Goal: Task Accomplishment & Management: Manage account settings

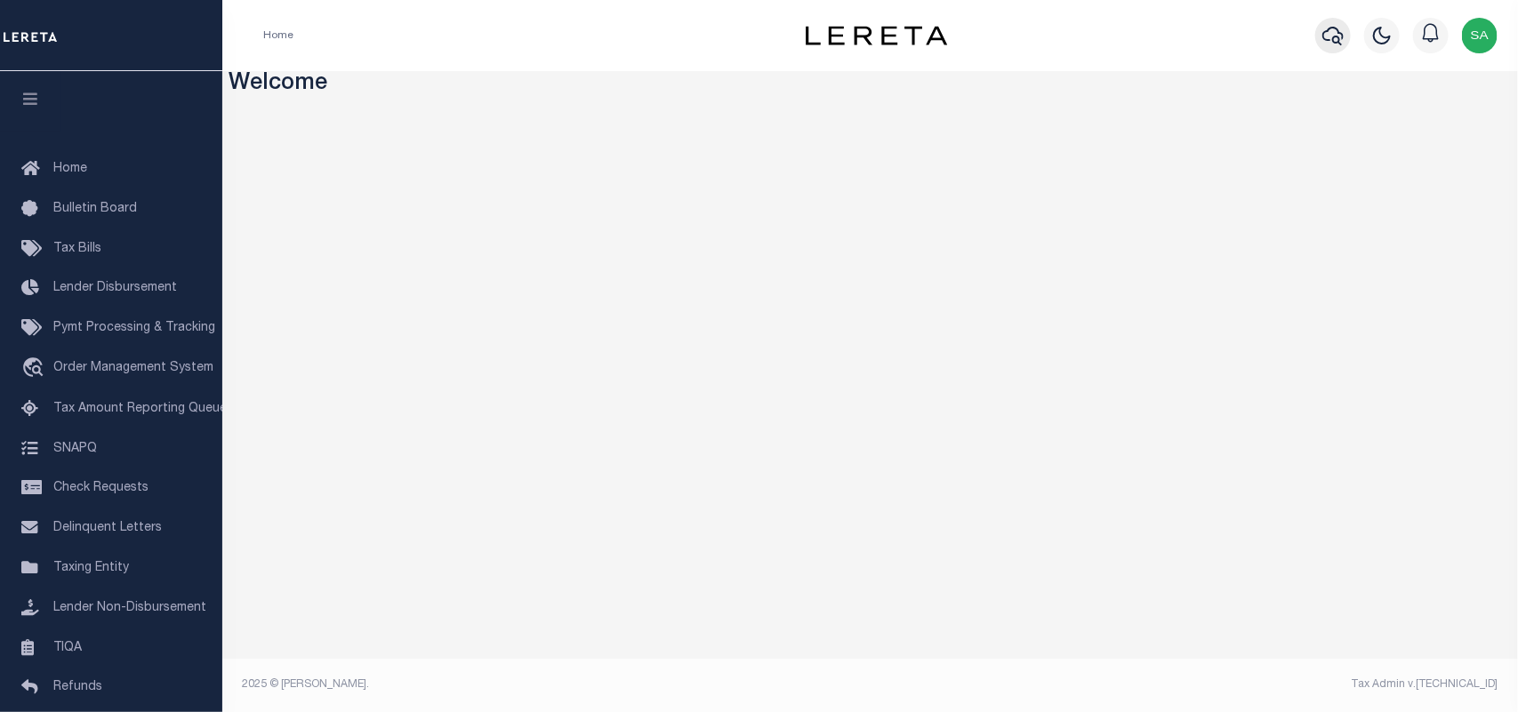
click at [1323, 34] on icon "button" at bounding box center [1332, 36] width 21 height 19
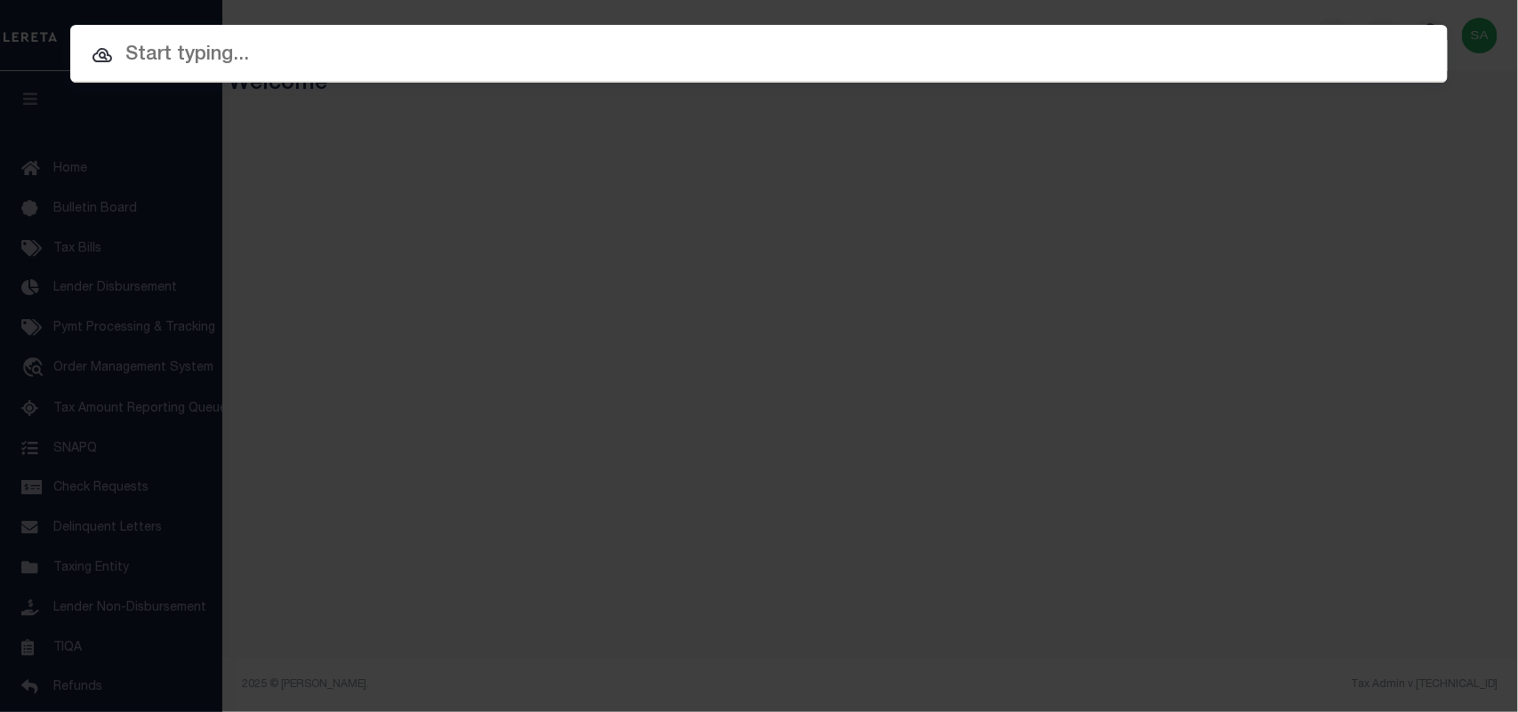
click at [1007, 55] on input "text" at bounding box center [758, 55] width 1377 height 31
paste input "2002710481"
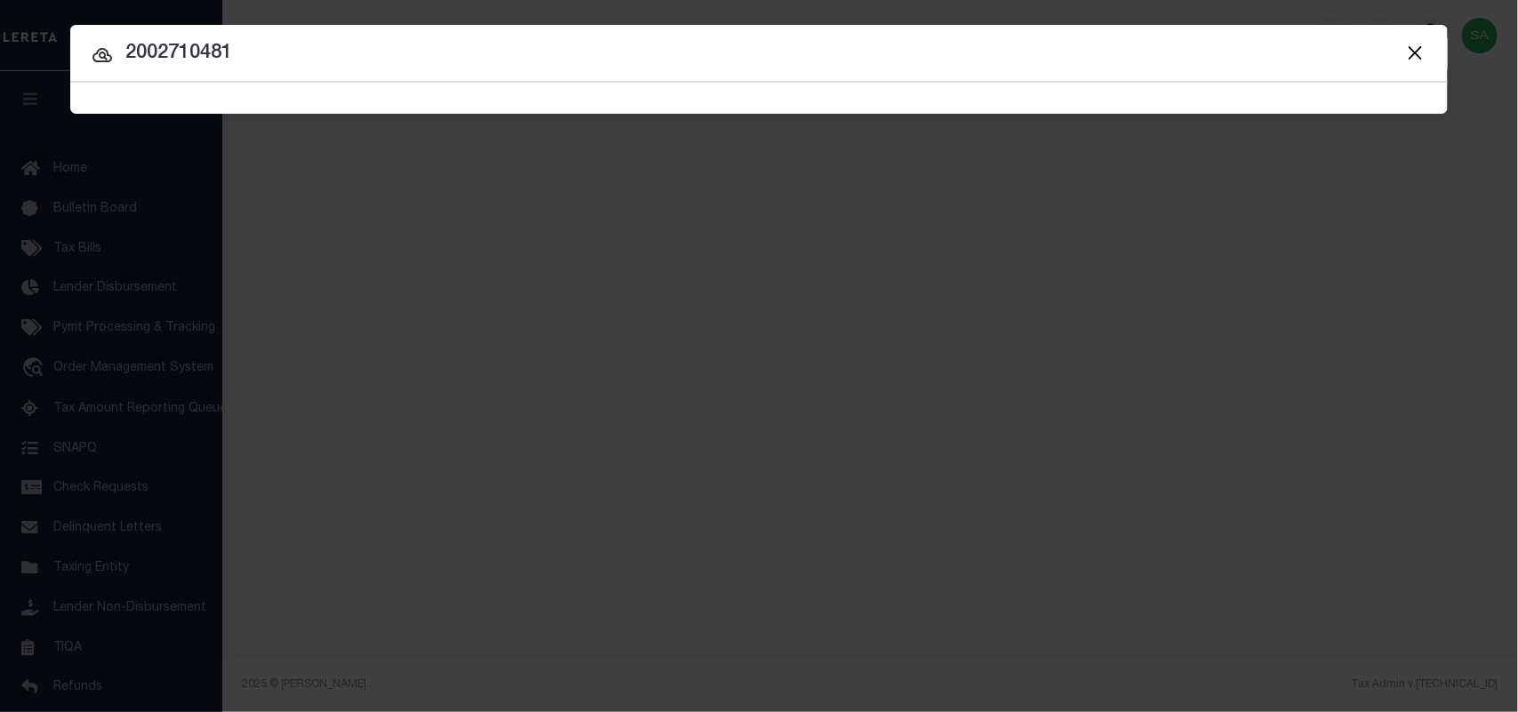
type input "2002710481"
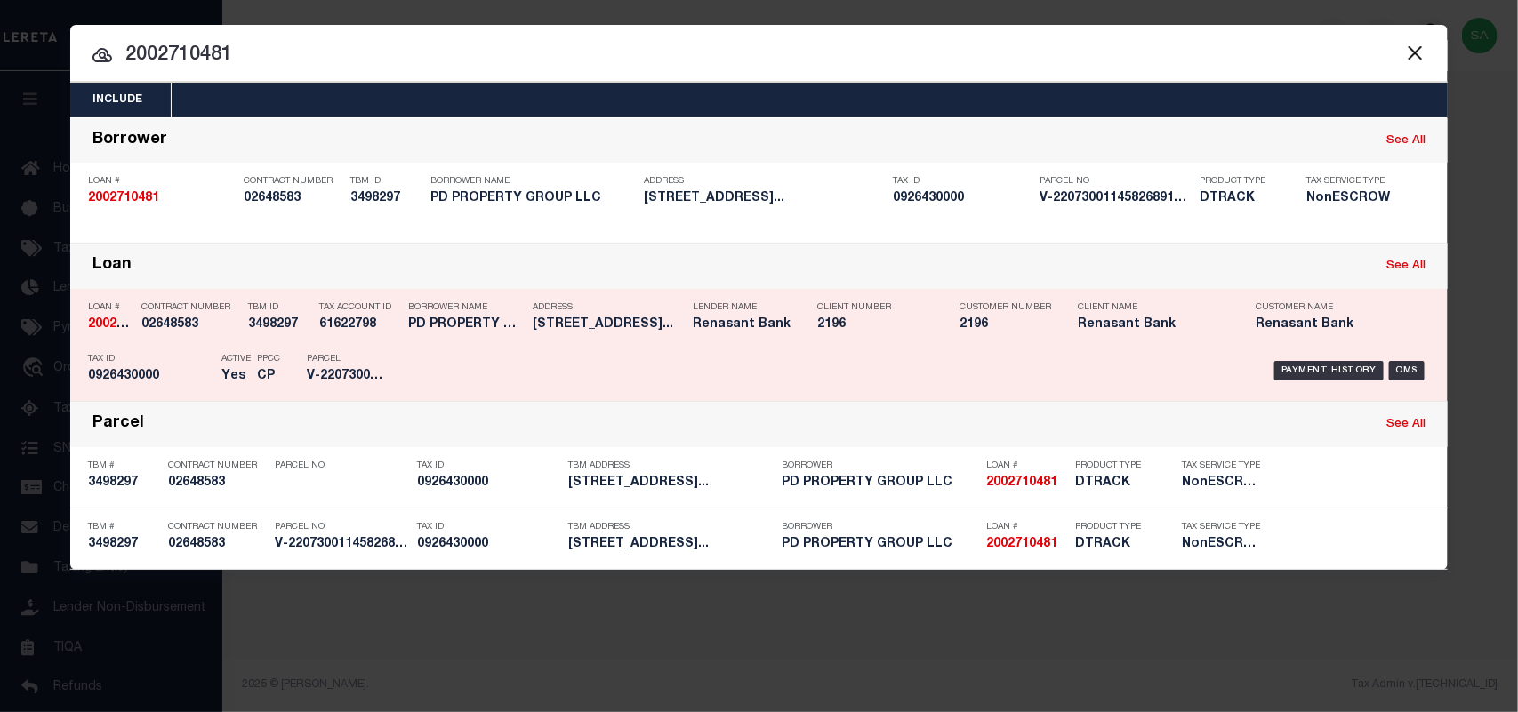
click at [436, 340] on div "Borrower Name PD PROPERTY GROUP LLC" at bounding box center [466, 319] width 116 height 52
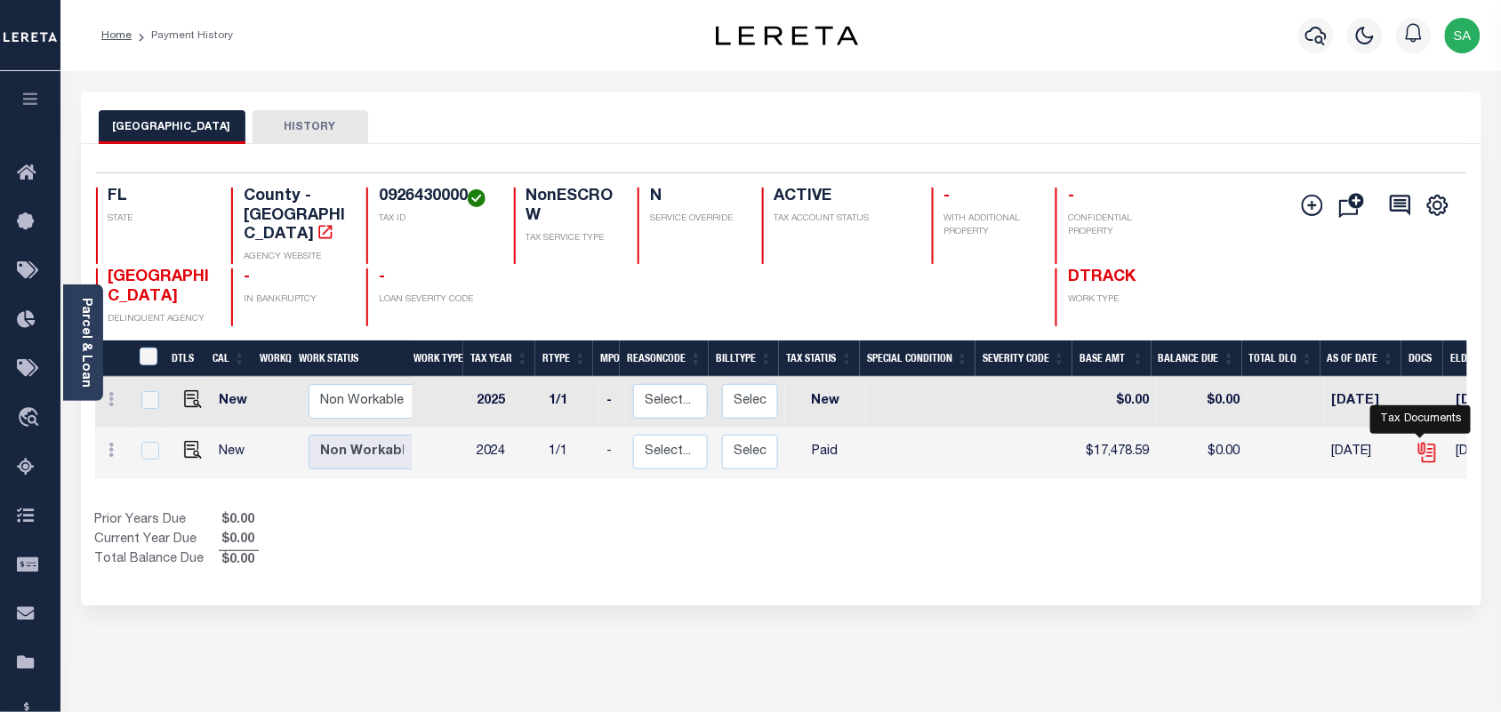
click at [1416, 441] on icon "" at bounding box center [1427, 452] width 23 height 23
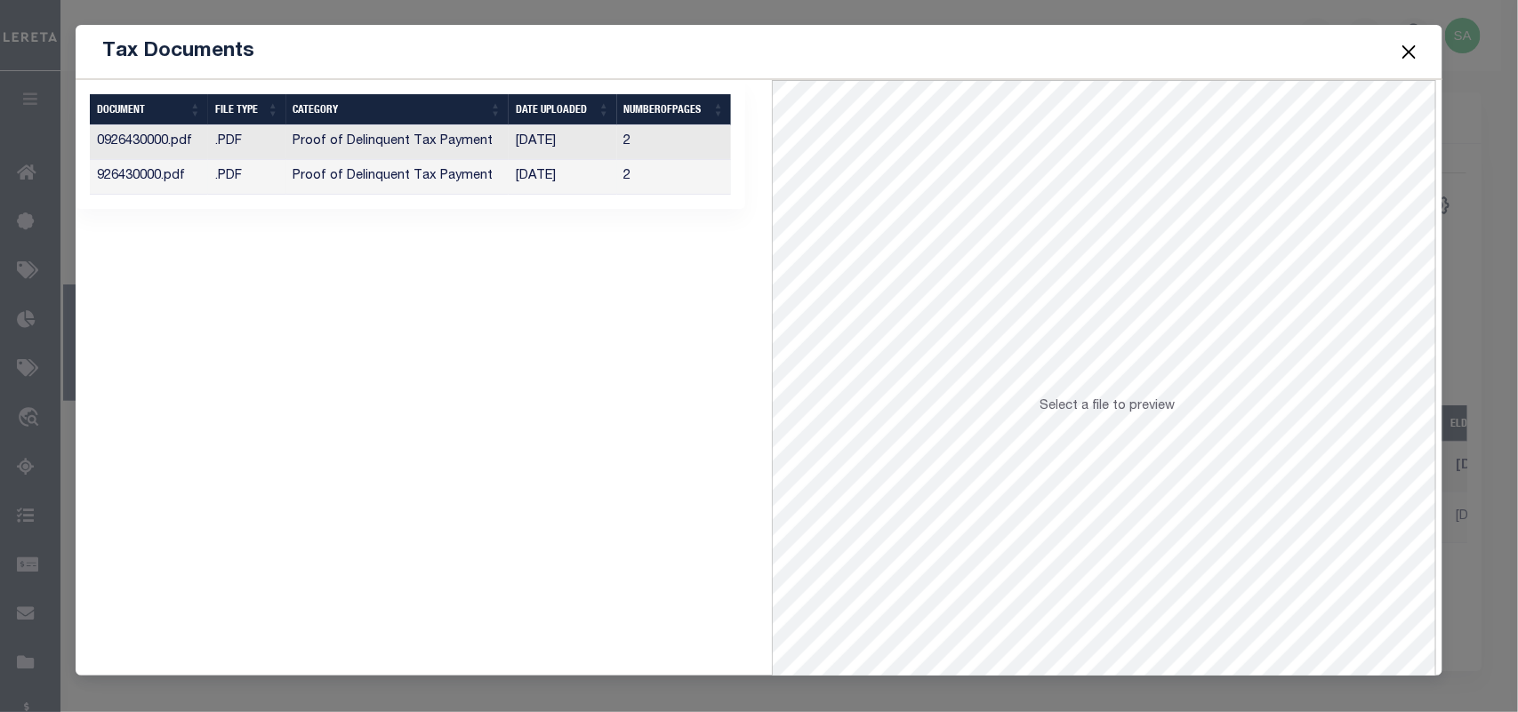
click at [557, 178] on td "08/28/2025" at bounding box center [563, 177] width 108 height 35
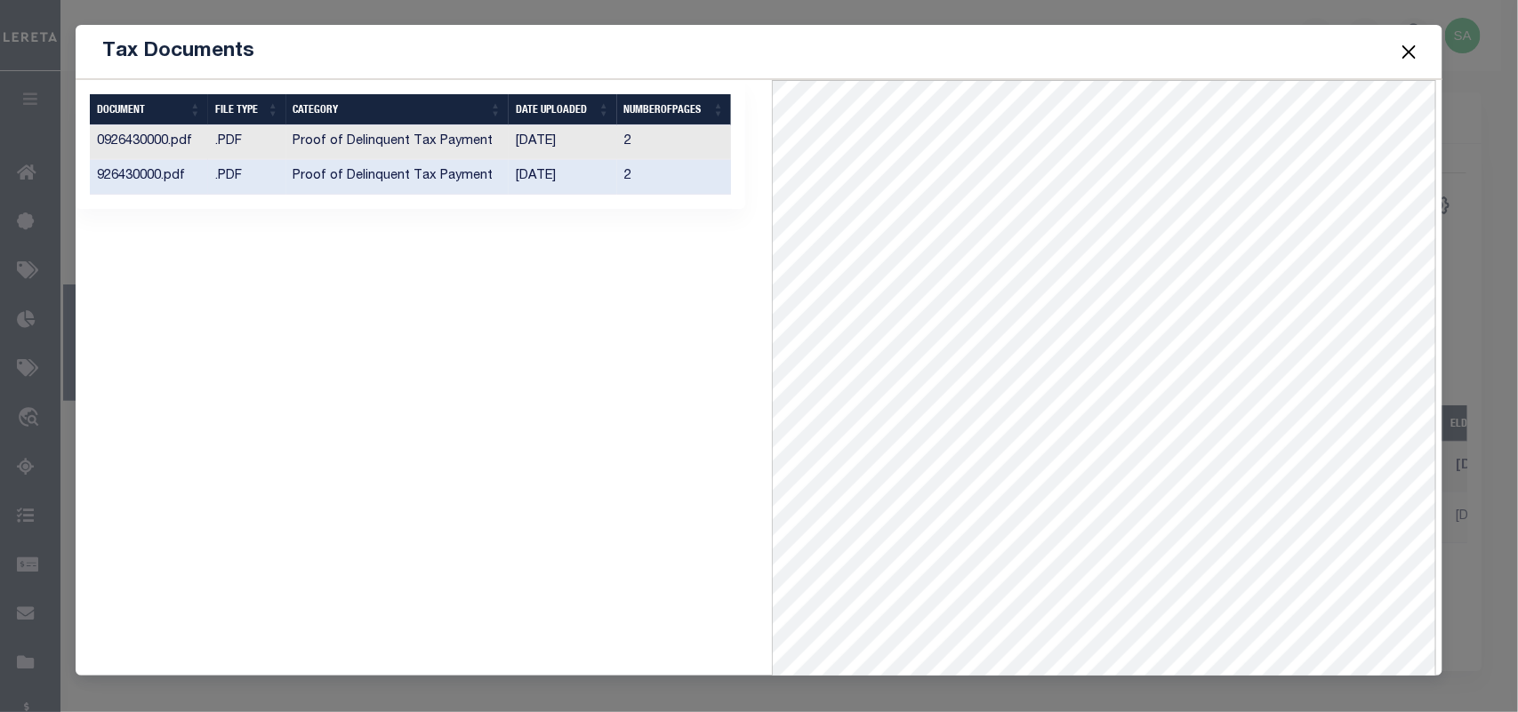
click at [552, 142] on td "08/28/2025" at bounding box center [563, 142] width 108 height 35
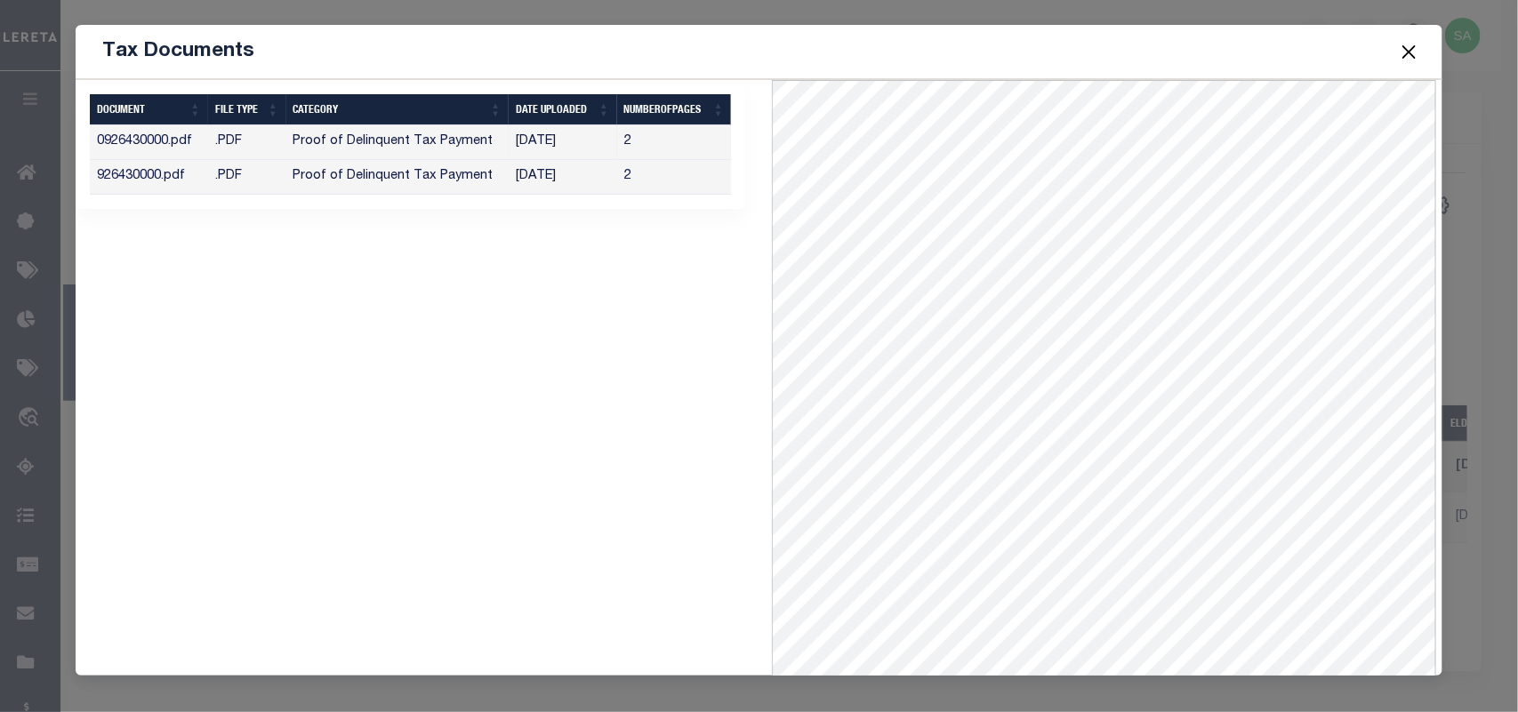
click at [1402, 50] on button "Close" at bounding box center [1408, 51] width 23 height 23
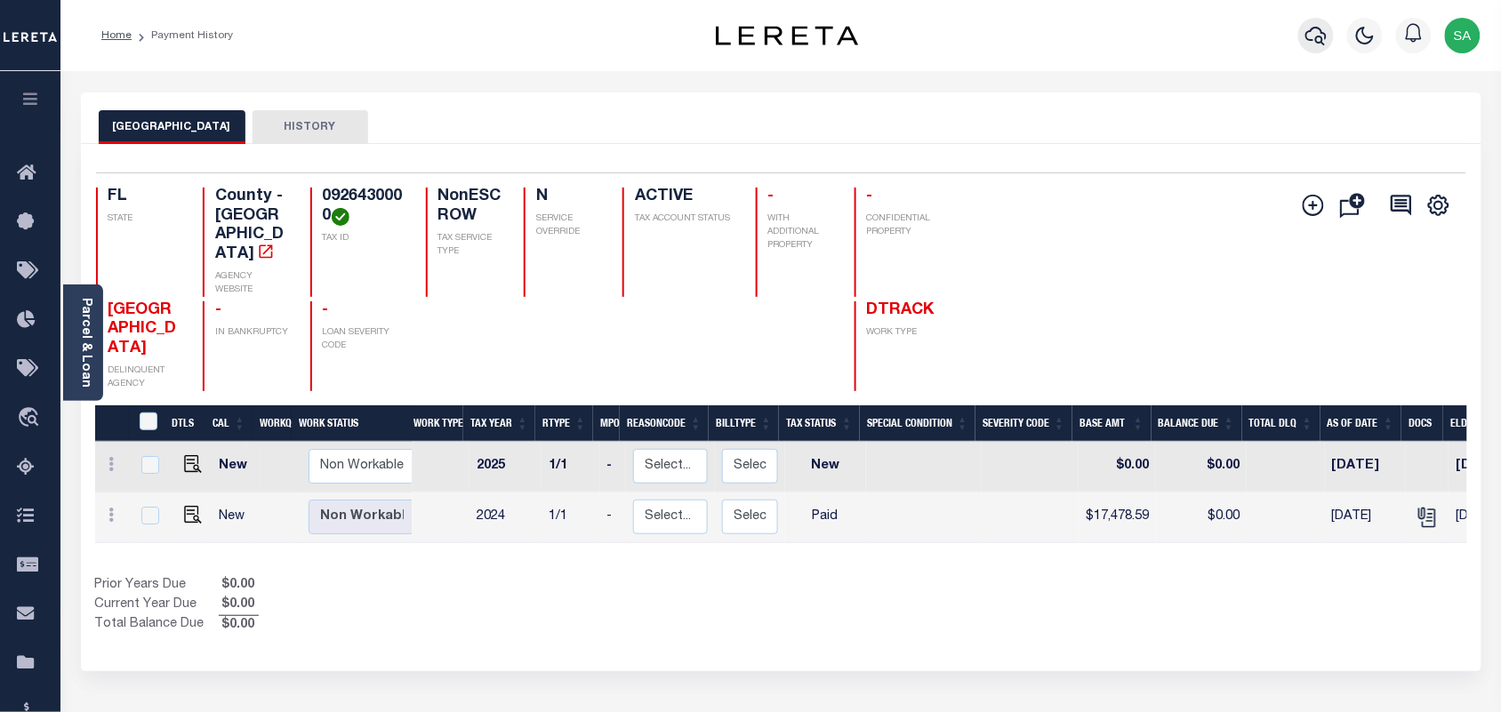
click at [1312, 36] on icon "button" at bounding box center [1315, 35] width 21 height 21
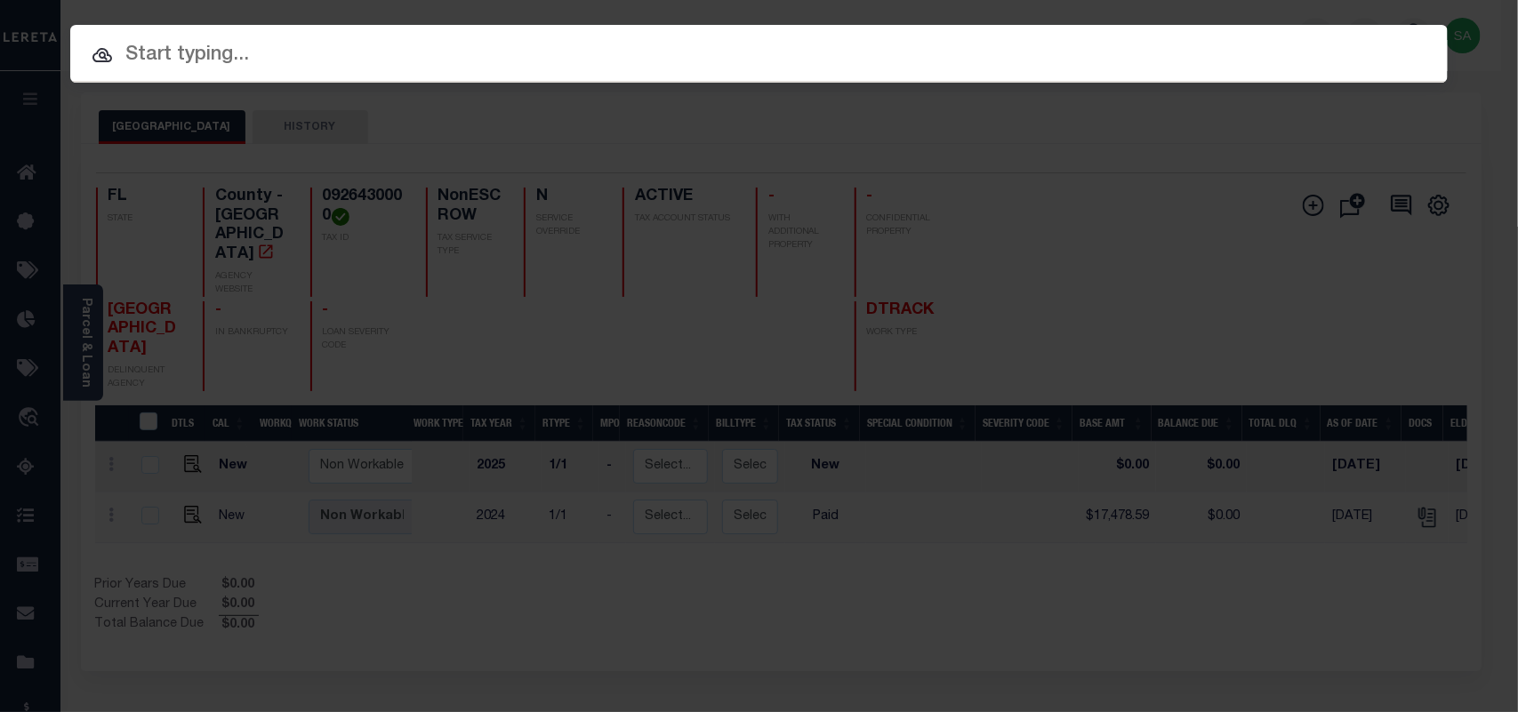
click at [1114, 49] on input "text" at bounding box center [758, 55] width 1377 height 31
paste input "4160008070"
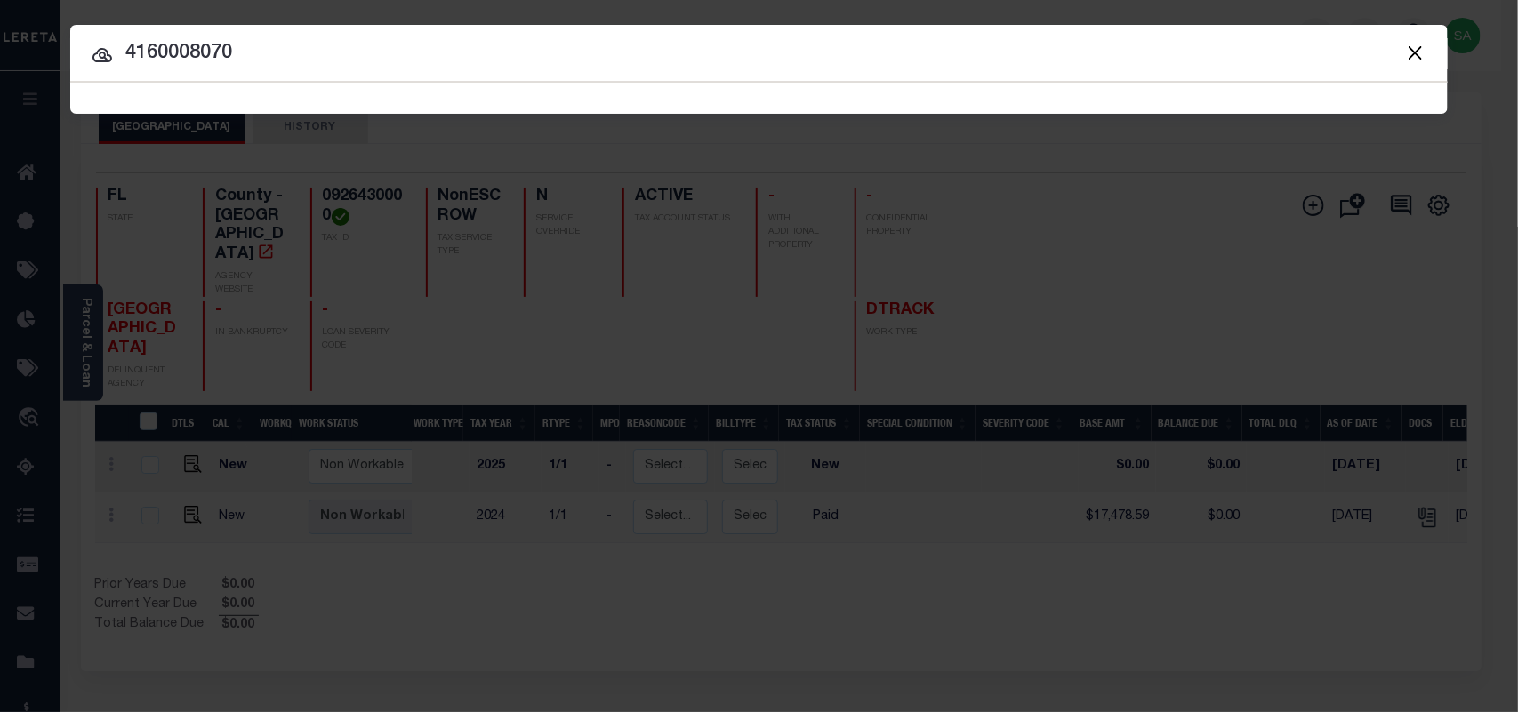
type input "4160008070"
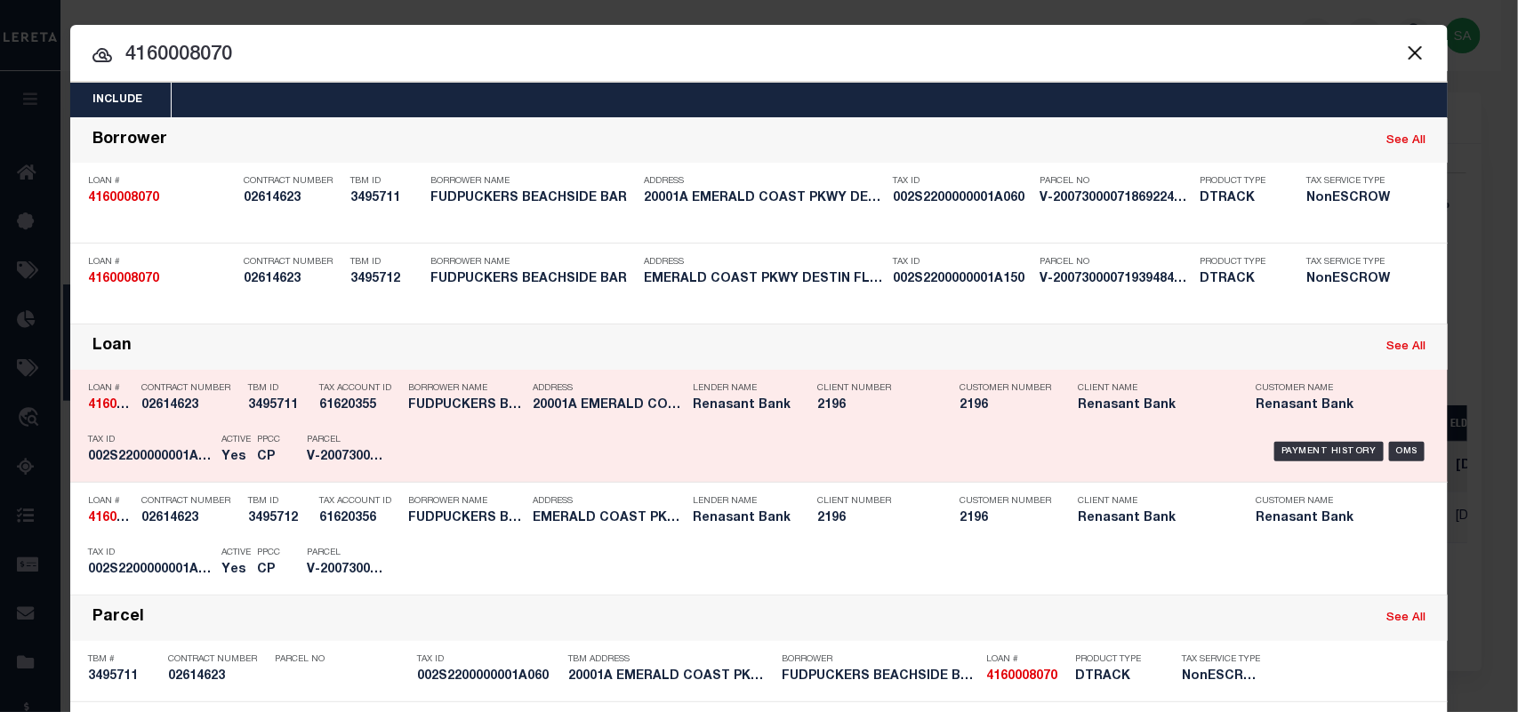
click at [425, 436] on div "Payment History OMS" at bounding box center [921, 452] width 1016 height 52
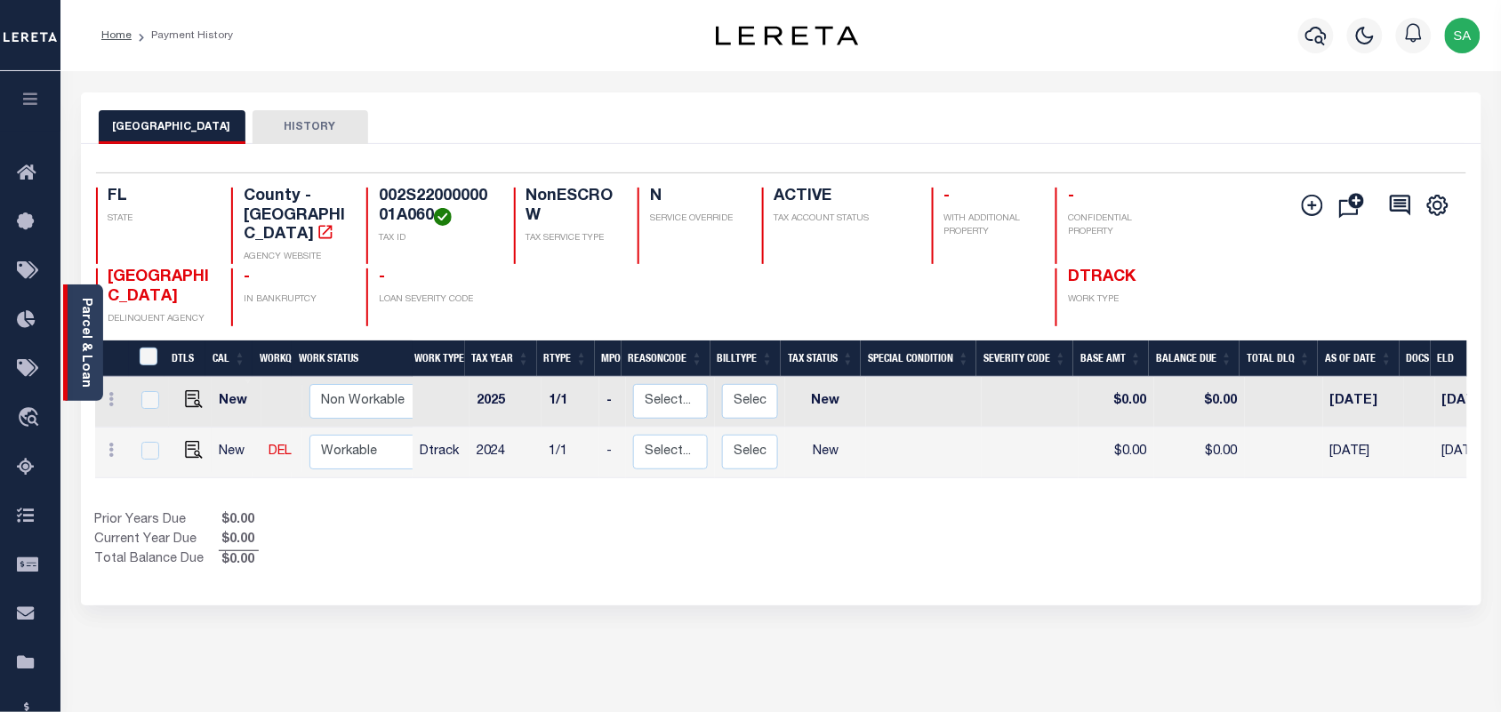
click at [89, 349] on link "Parcel & Loan" at bounding box center [85, 343] width 12 height 90
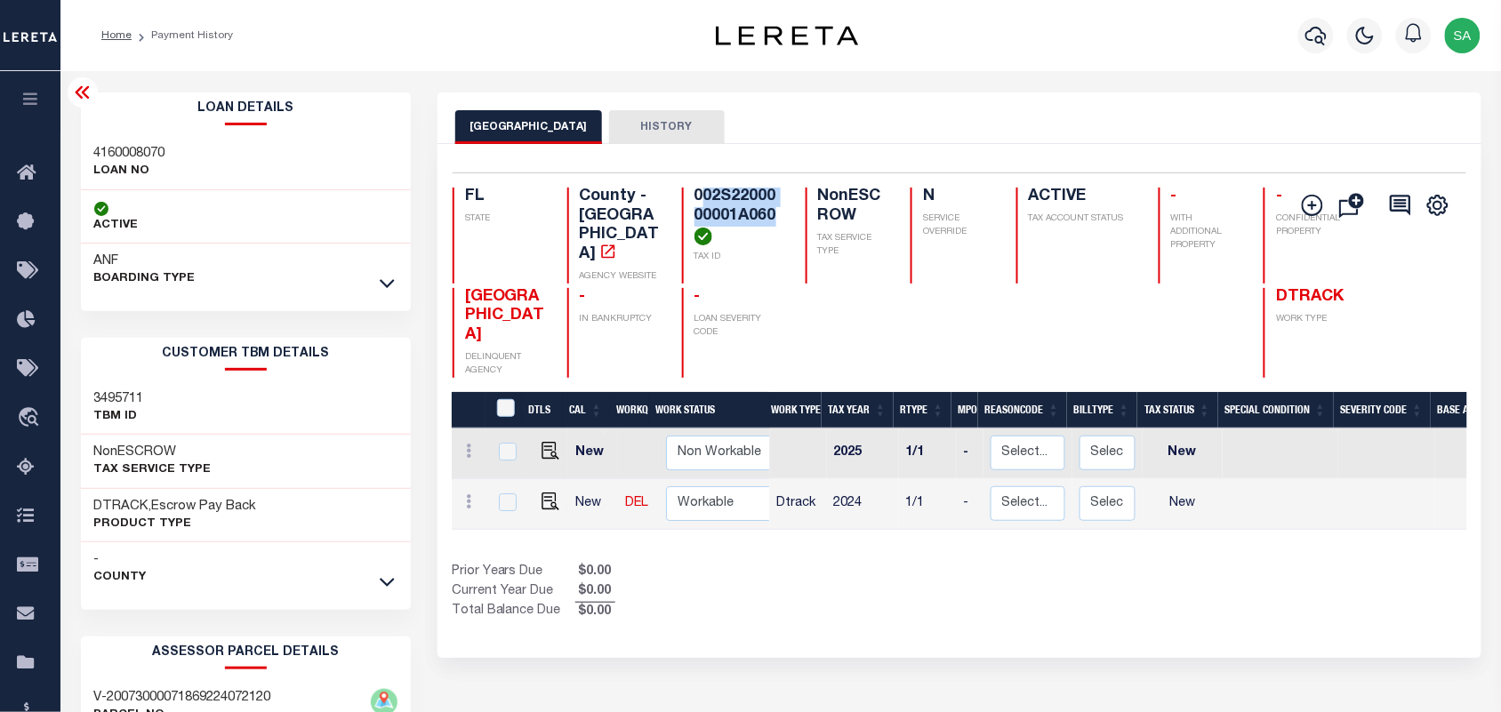
drag, startPoint x: 690, startPoint y: 234, endPoint x: 683, endPoint y: 203, distance: 31.9
click at [694, 203] on h4 "002S2200000001A060" at bounding box center [739, 217] width 90 height 58
drag, startPoint x: 678, startPoint y: 196, endPoint x: 831, endPoint y: 229, distance: 157.1
click at [700, 245] on h4 "002S2200000001A060" at bounding box center [739, 217] width 90 height 58
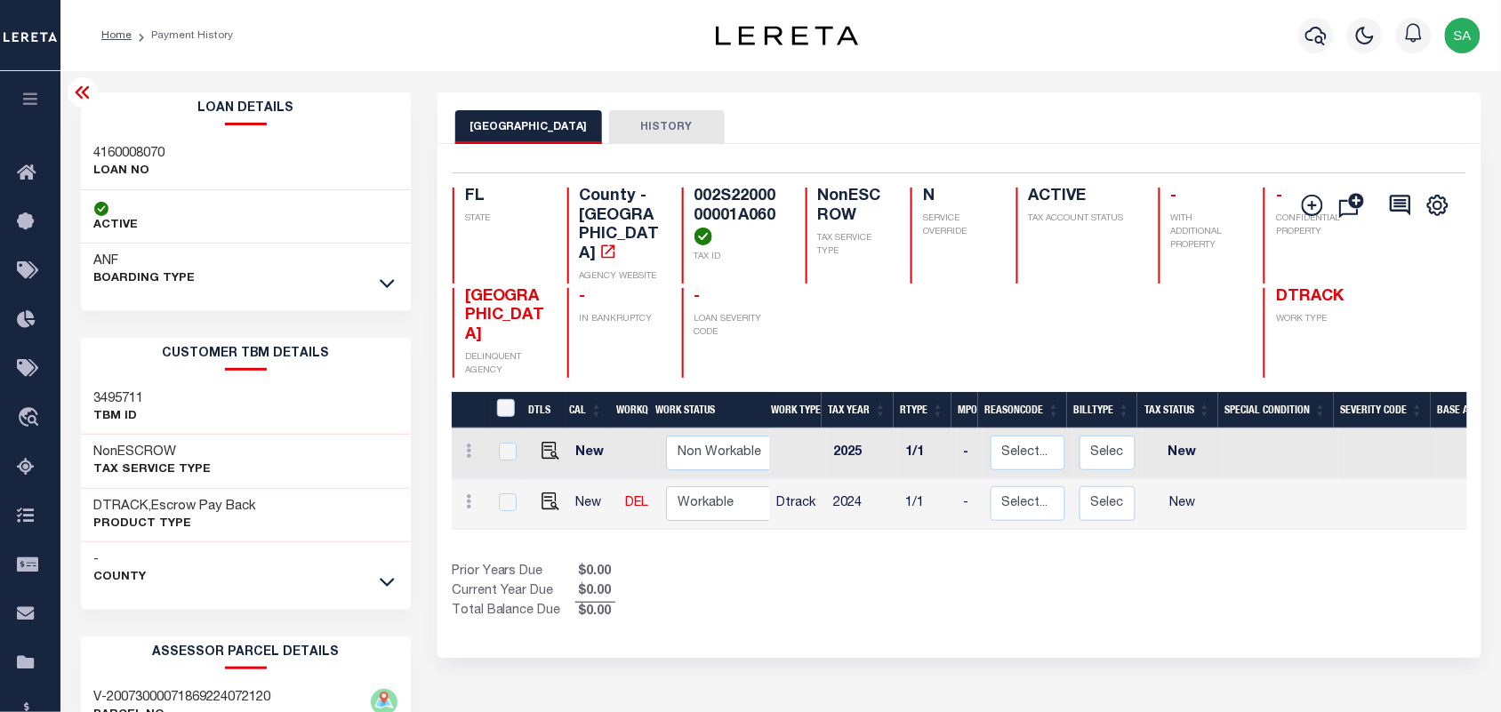
copy h4 "002S2200000001A060"
click at [542, 493] on img "" at bounding box center [550, 502] width 18 height 18
checkbox input "true"
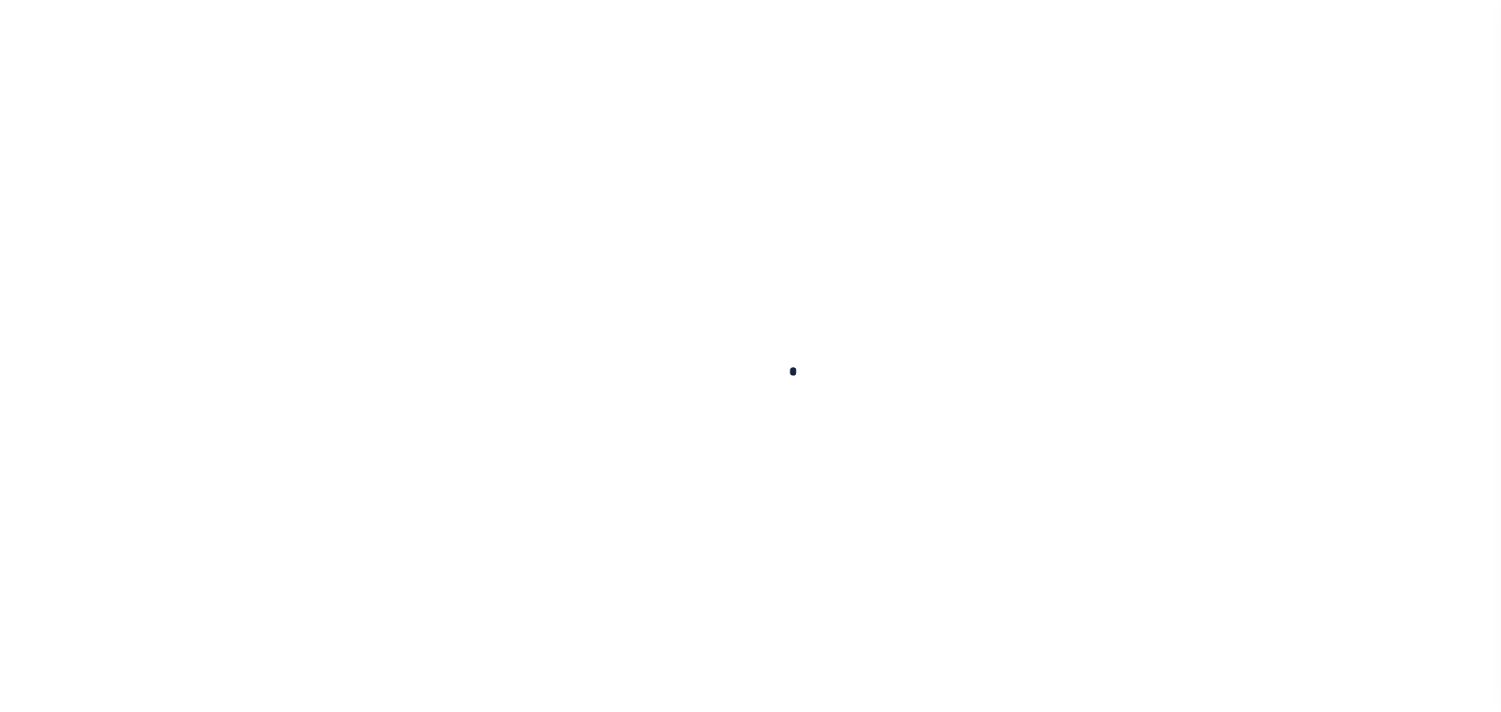
checkbox input "false"
type input "08/01/2025"
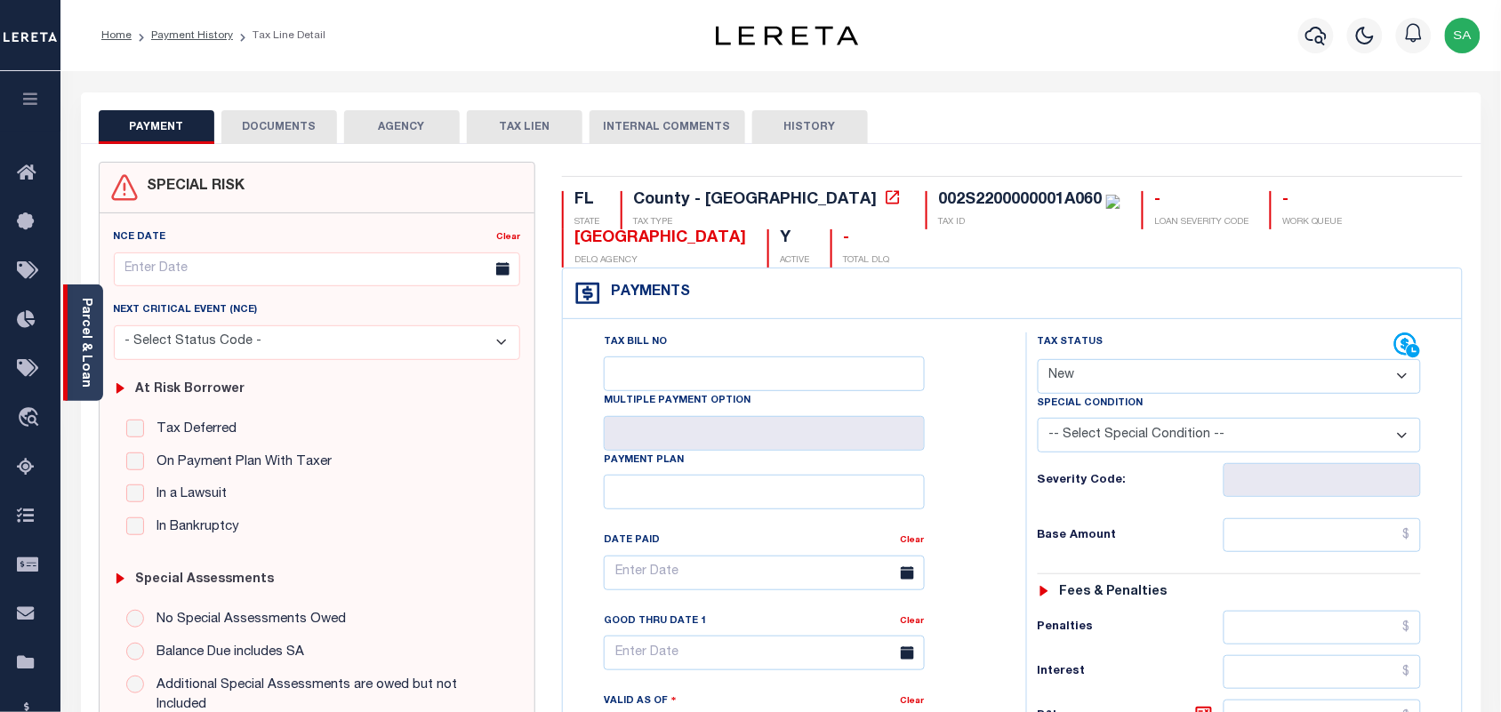
click at [84, 336] on link "Parcel & Loan" at bounding box center [85, 343] width 12 height 90
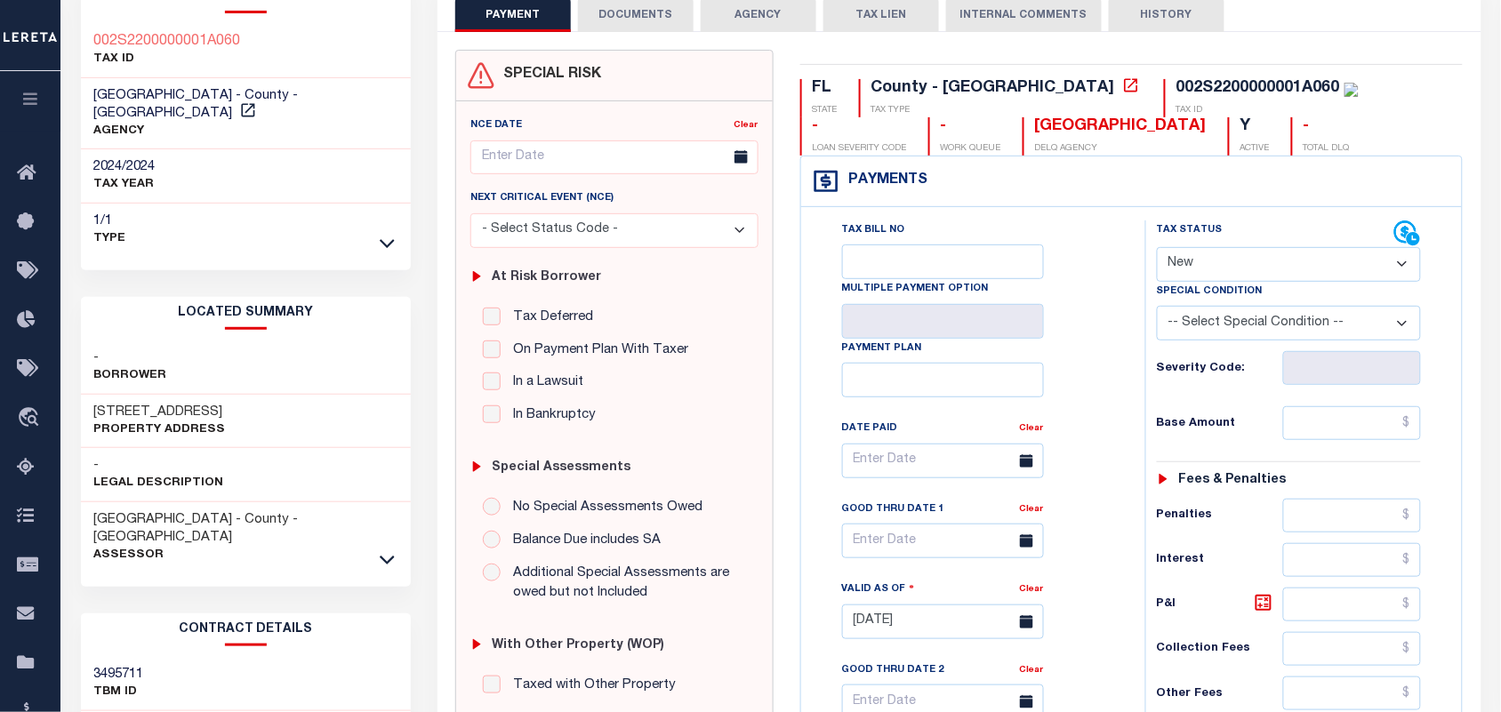
scroll to position [111, 0]
drag, startPoint x: 1200, startPoint y: 272, endPoint x: 1200, endPoint y: 282, distance: 9.8
click at [1200, 272] on select "- Select Status Code - Open Due/Unpaid Paid Incomplete No Tax Due Internal Refu…" at bounding box center [1289, 265] width 265 height 35
select select "PYD"
click at [1157, 250] on select "- Select Status Code - Open Due/Unpaid Paid Incomplete No Tax Due Internal Refu…" at bounding box center [1289, 265] width 265 height 35
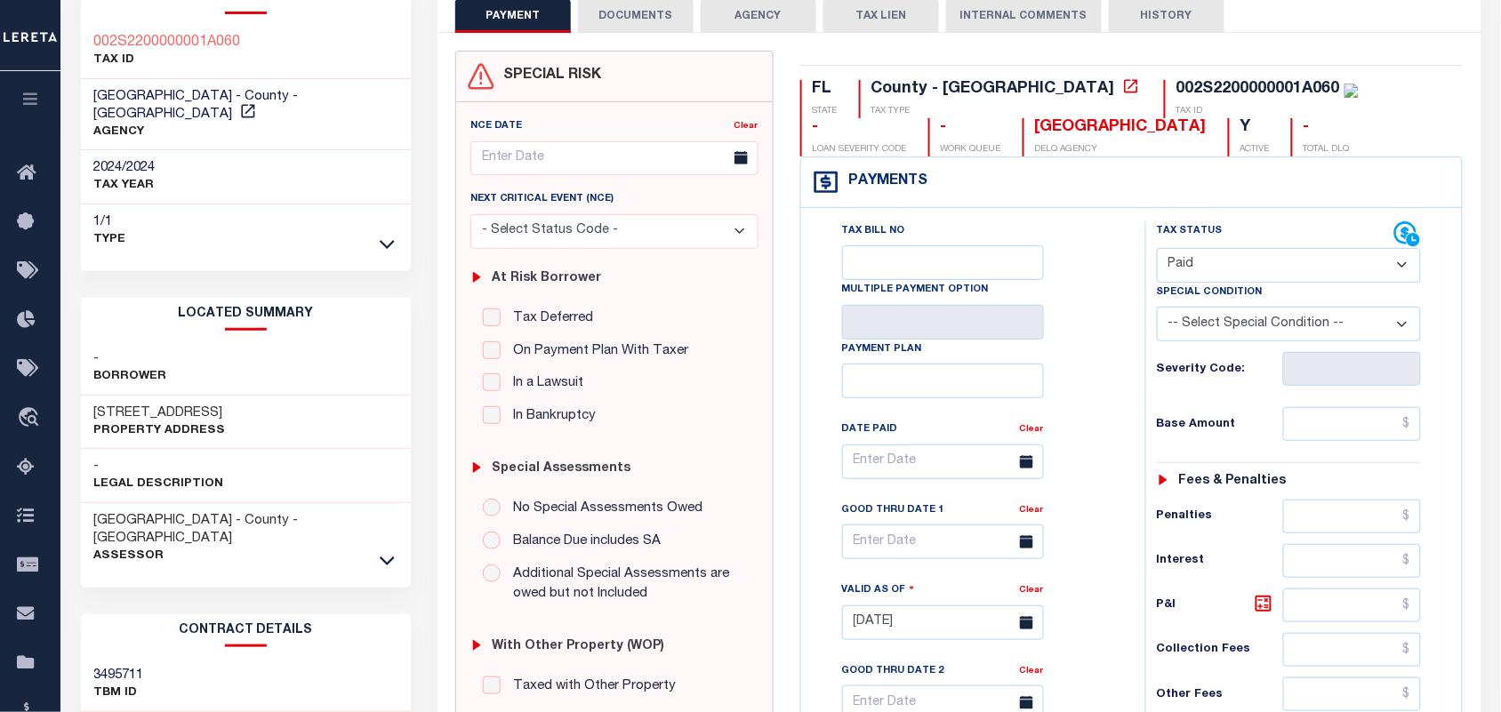
type input "[DATE]"
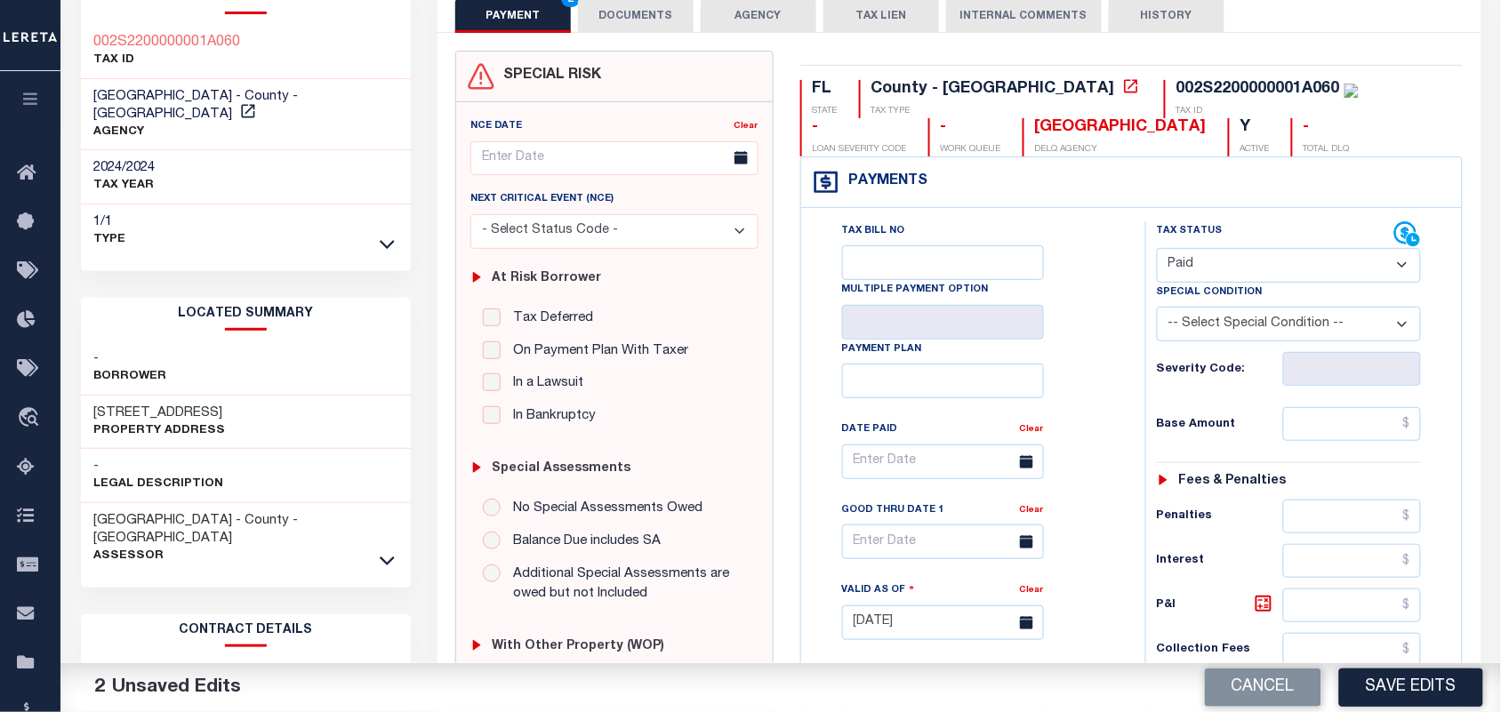
click at [1245, 269] on select "- Select Status Code - Open Due/Unpaid Paid Incomplete No Tax Due Internal Refu…" at bounding box center [1289, 265] width 265 height 35
drag, startPoint x: 614, startPoint y: 7, endPoint x: 649, endPoint y: 64, distance: 66.6
click at [614, 7] on button "DOCUMENTS" at bounding box center [636, 16] width 116 height 34
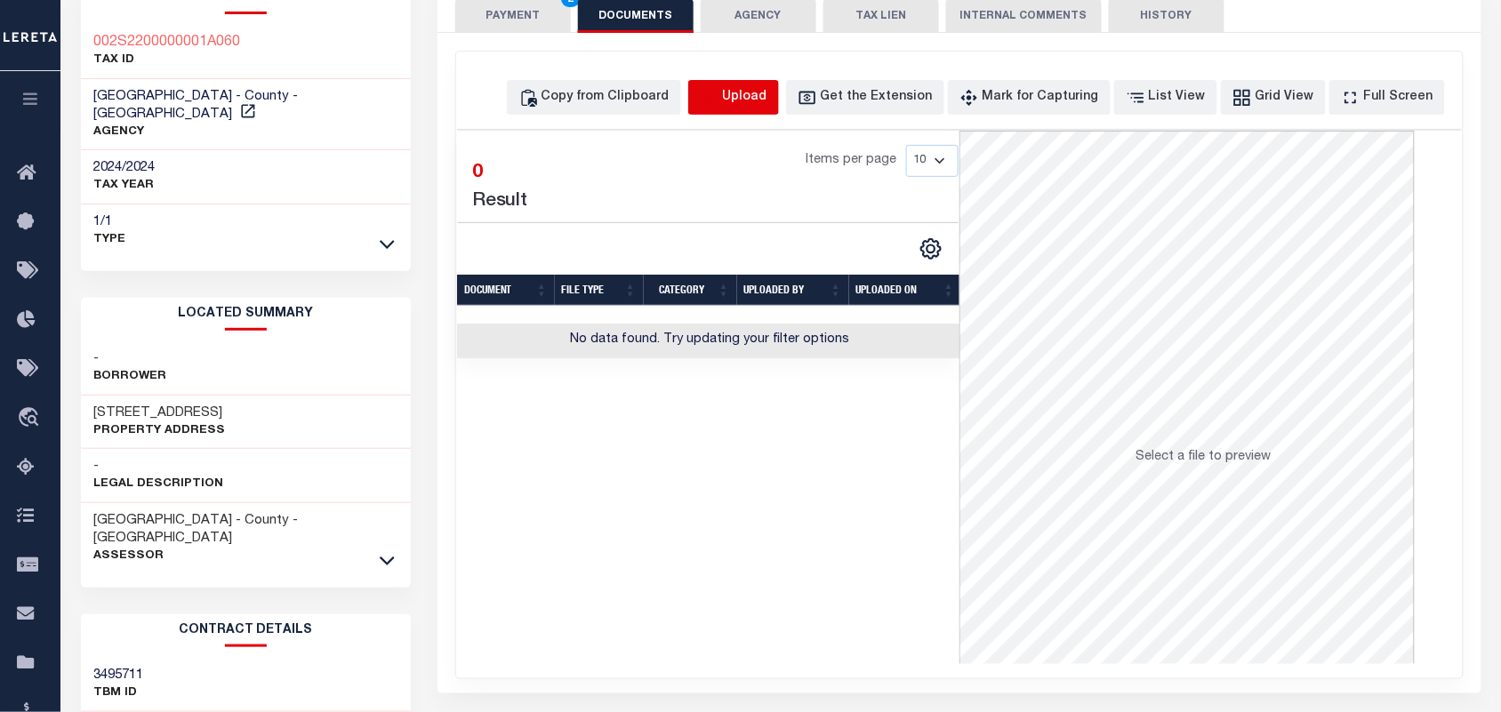
click at [719, 90] on icon "button" at bounding box center [710, 98] width 20 height 20
select select "POP"
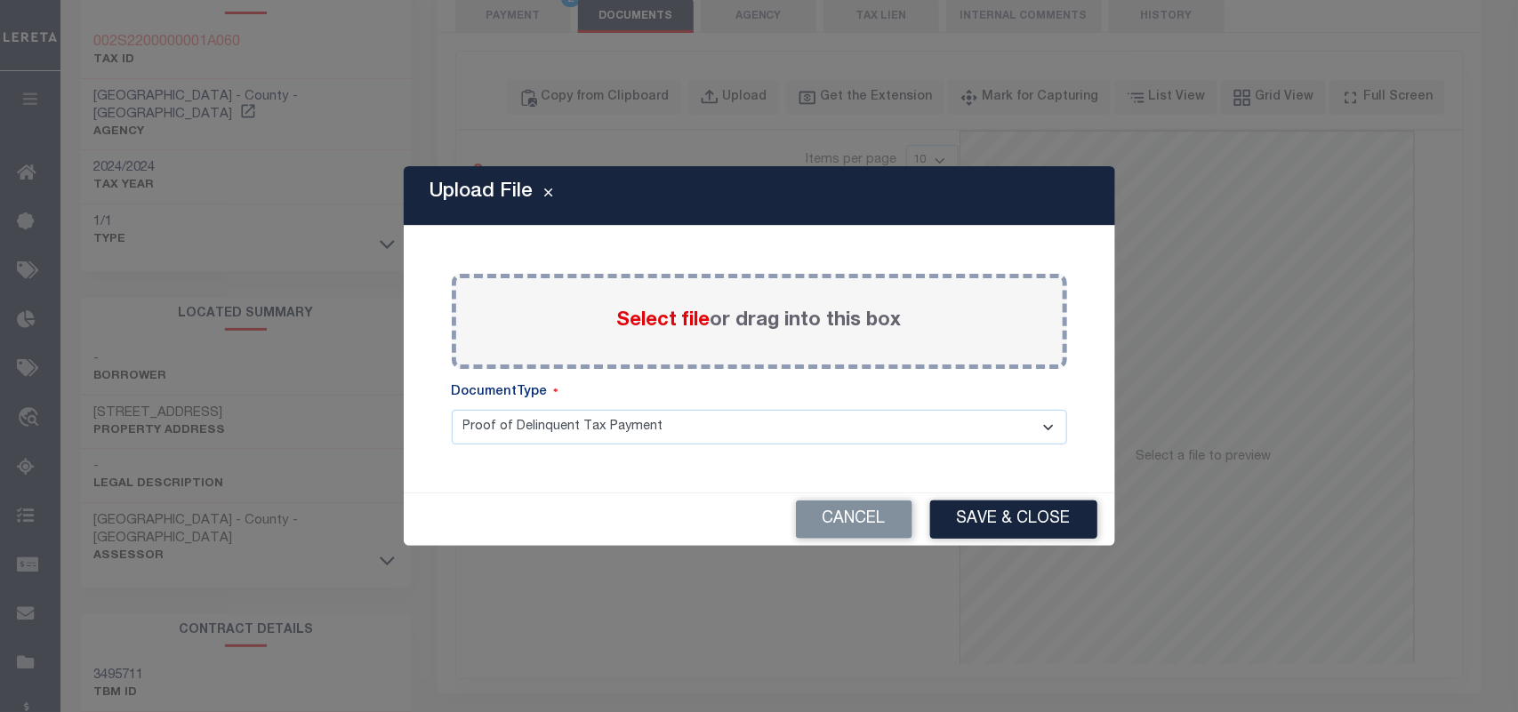
click at [661, 329] on span "Select file" at bounding box center [663, 321] width 93 height 20
click at [0, 0] on input "Select file or drag into this box" at bounding box center [0, 0] width 0 height 0
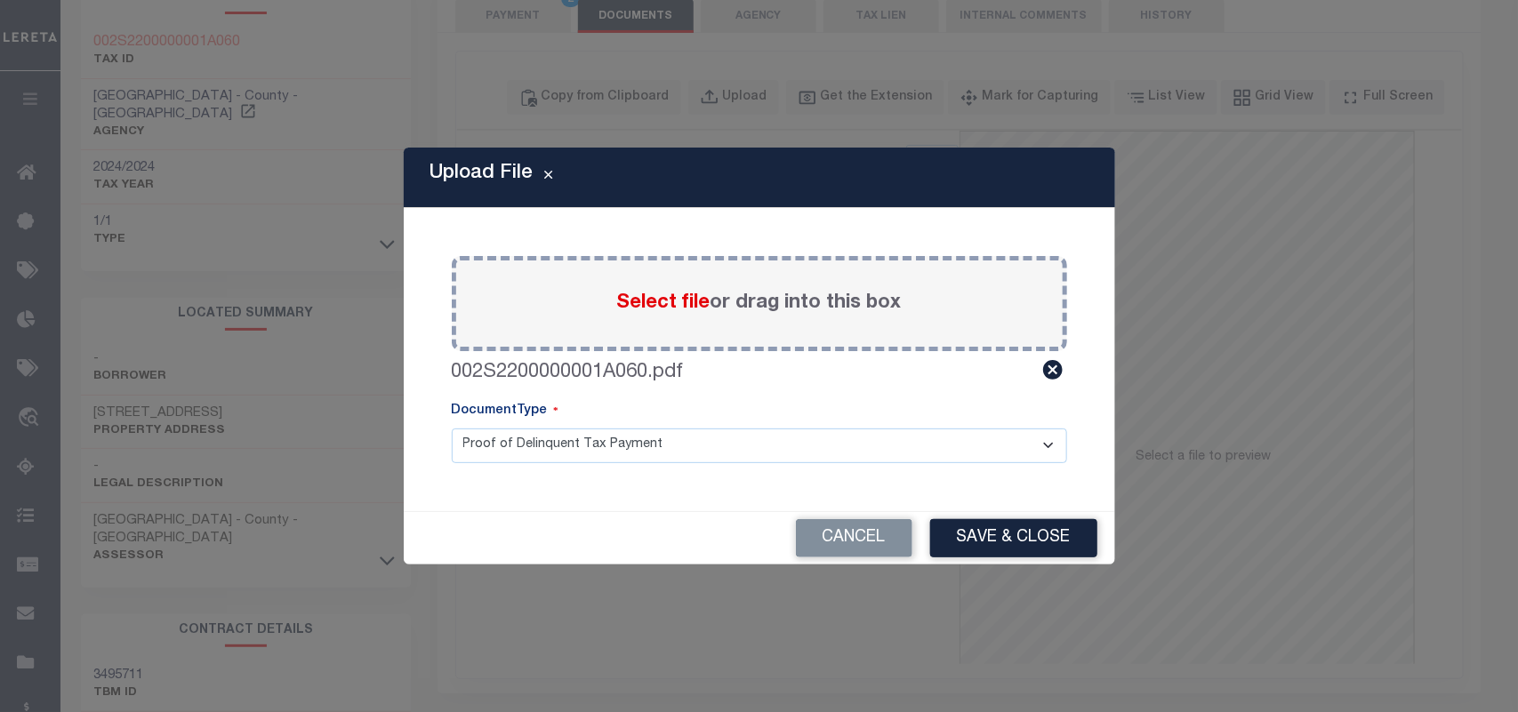
click at [996, 557] on div "Cancel Save & Close" at bounding box center [759, 538] width 711 height 52
click at [1005, 545] on button "Save & Close" at bounding box center [1013, 538] width 167 height 38
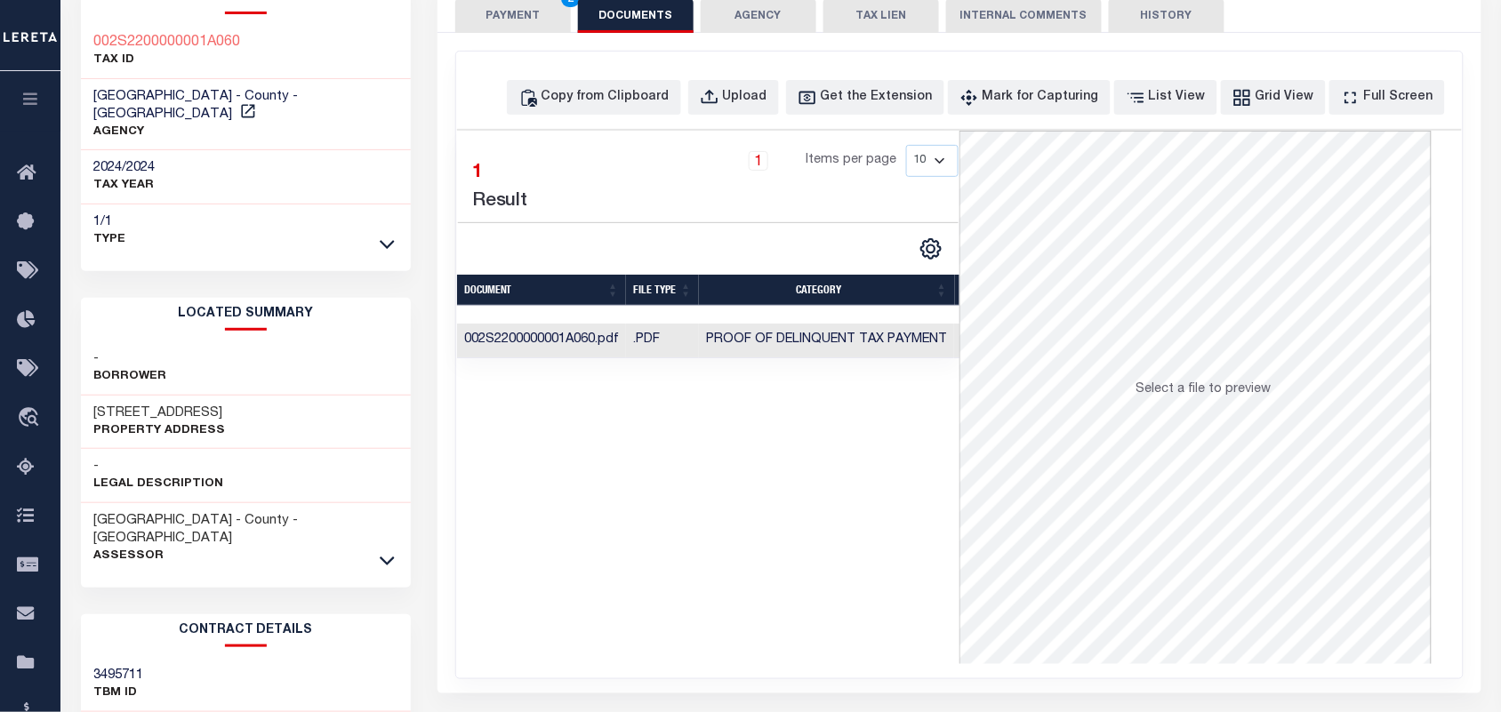
click at [505, 9] on button "PAYMENT 2" at bounding box center [513, 16] width 116 height 34
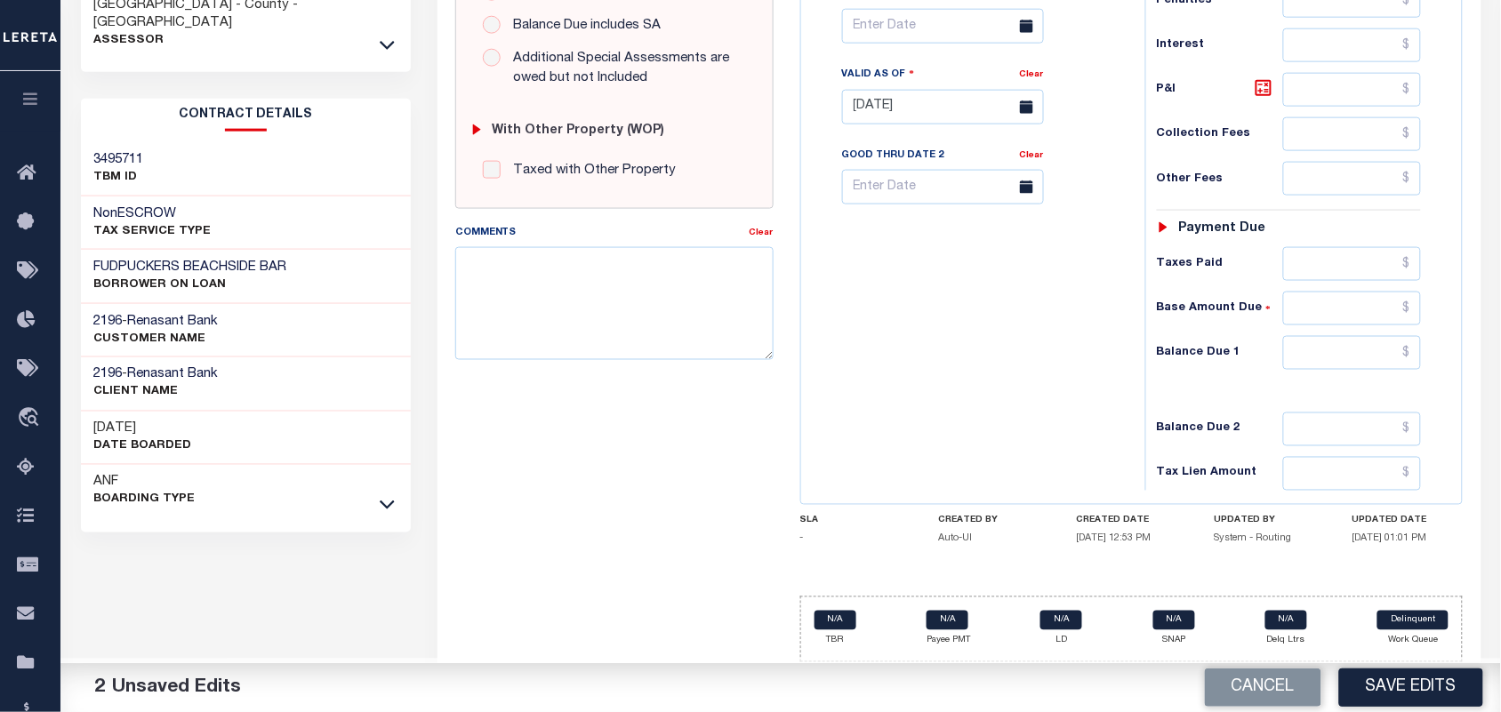
scroll to position [304, 0]
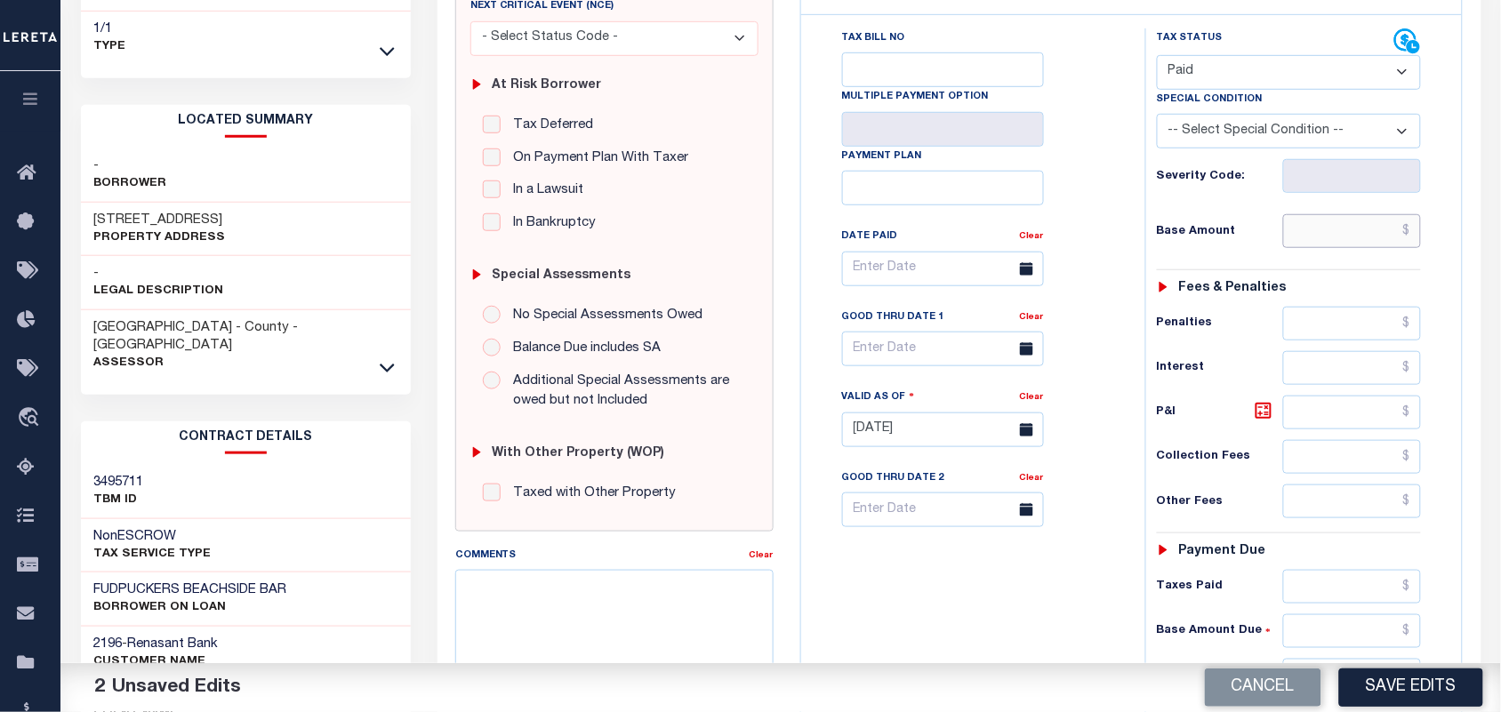
drag, startPoint x: 1334, startPoint y: 241, endPoint x: 1231, endPoint y: 241, distance: 102.3
click at [1334, 241] on input "text" at bounding box center [1352, 231] width 139 height 34
paste input "22,109.62"
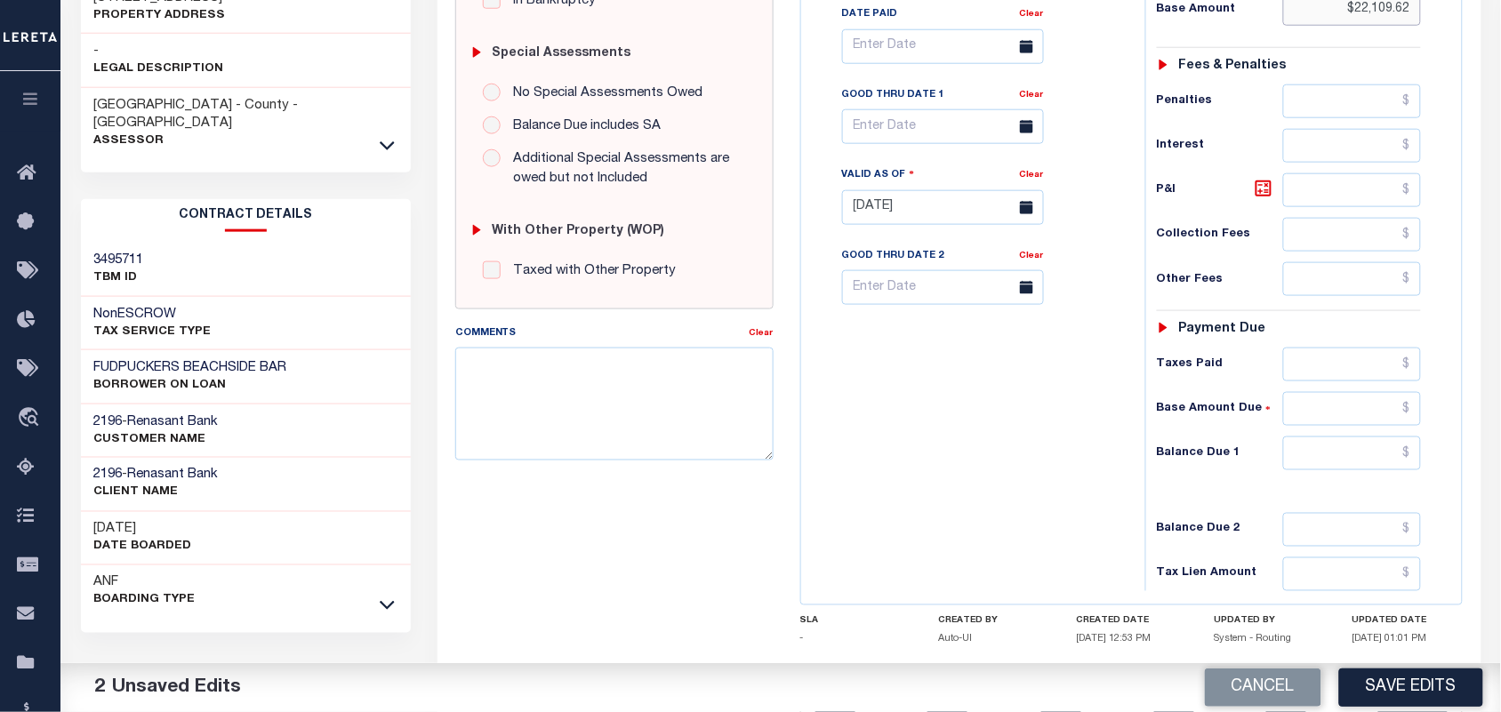
scroll to position [638, 0]
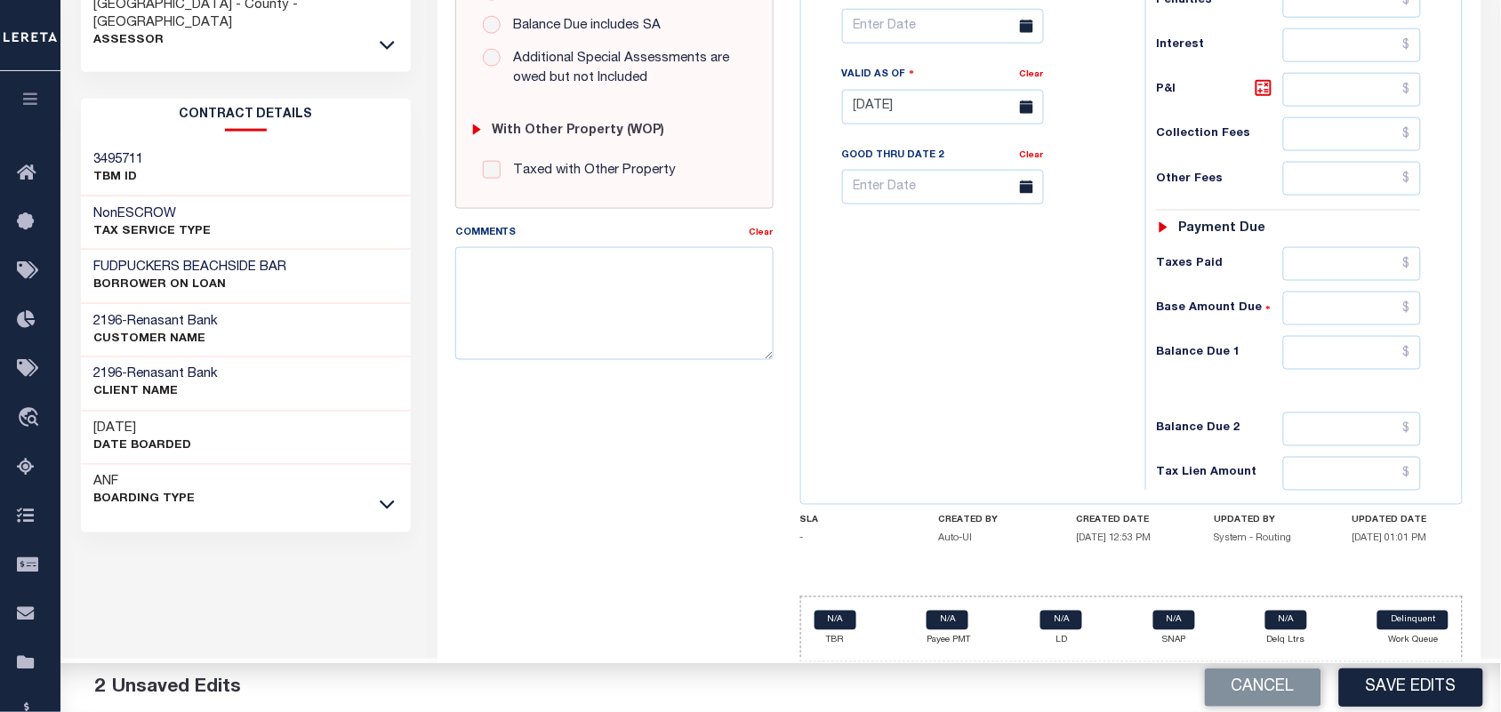
type input "$22,109.62"
drag, startPoint x: 1365, startPoint y: 352, endPoint x: 1238, endPoint y: 356, distance: 127.2
click at [1363, 352] on input "text" at bounding box center [1352, 353] width 139 height 34
type input "$0.00"
drag, startPoint x: 974, startPoint y: 358, endPoint x: 1009, endPoint y: 389, distance: 46.0
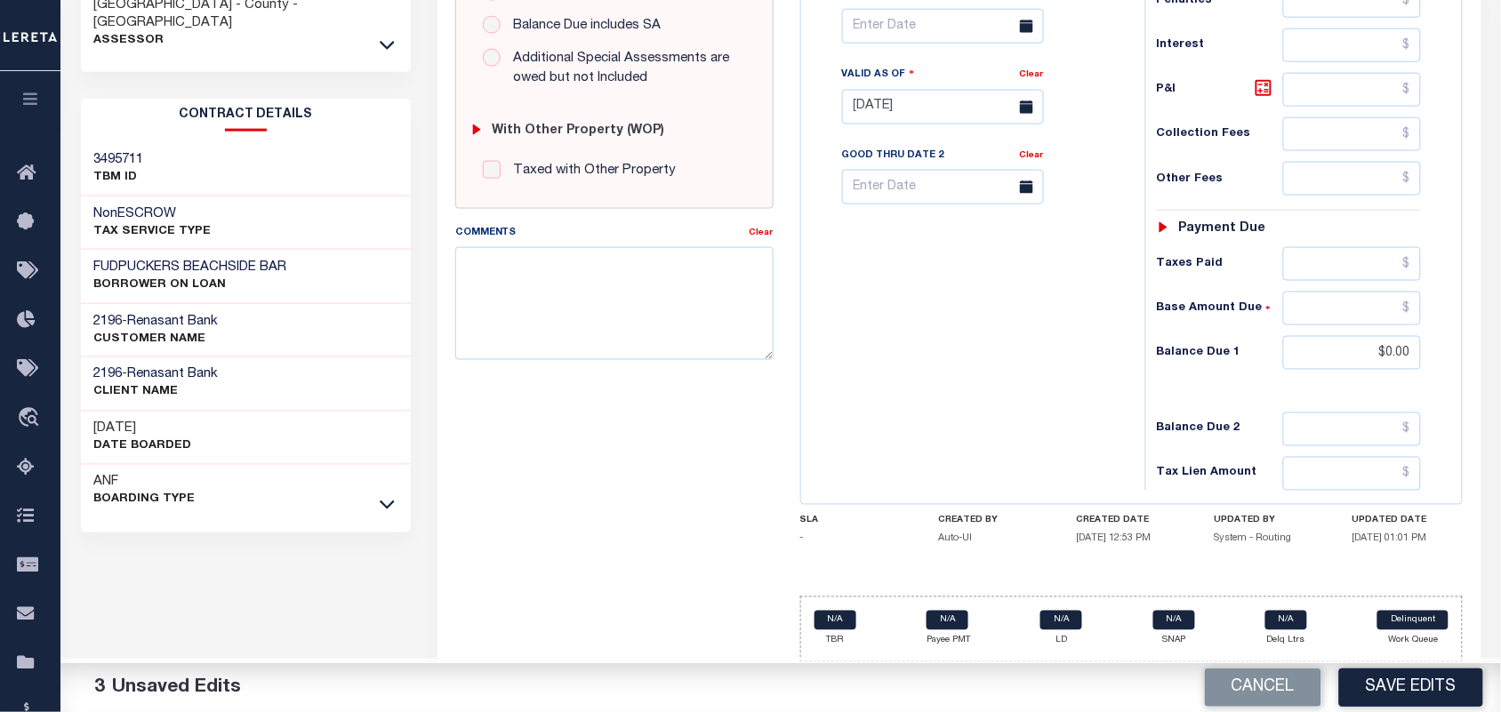
click at [981, 367] on div "Tax Bill No Multiple Payment Option Payment Plan Clear" at bounding box center [969, 98] width 326 height 785
click at [1390, 677] on button "Save Edits" at bounding box center [1411, 688] width 144 height 38
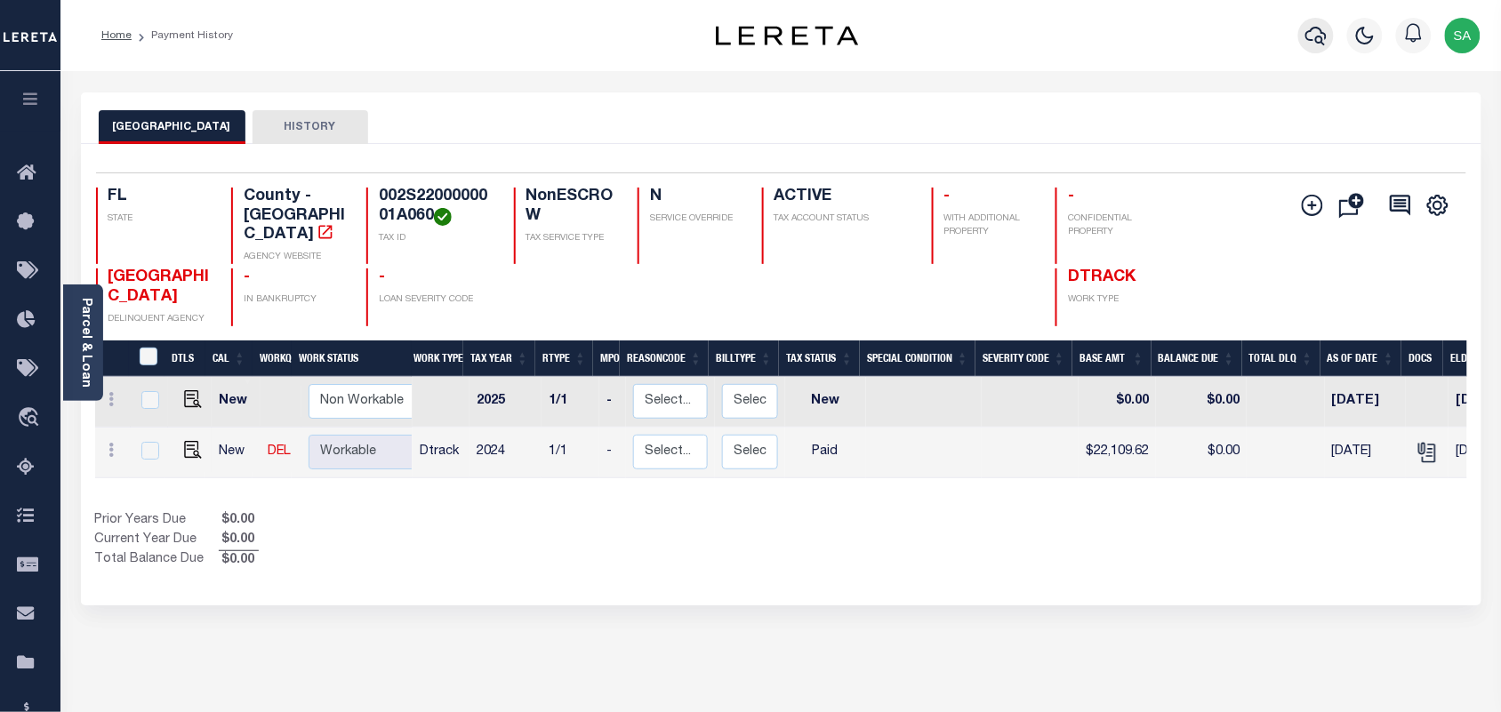
click at [1311, 32] on icon "button" at bounding box center [1315, 36] width 21 height 19
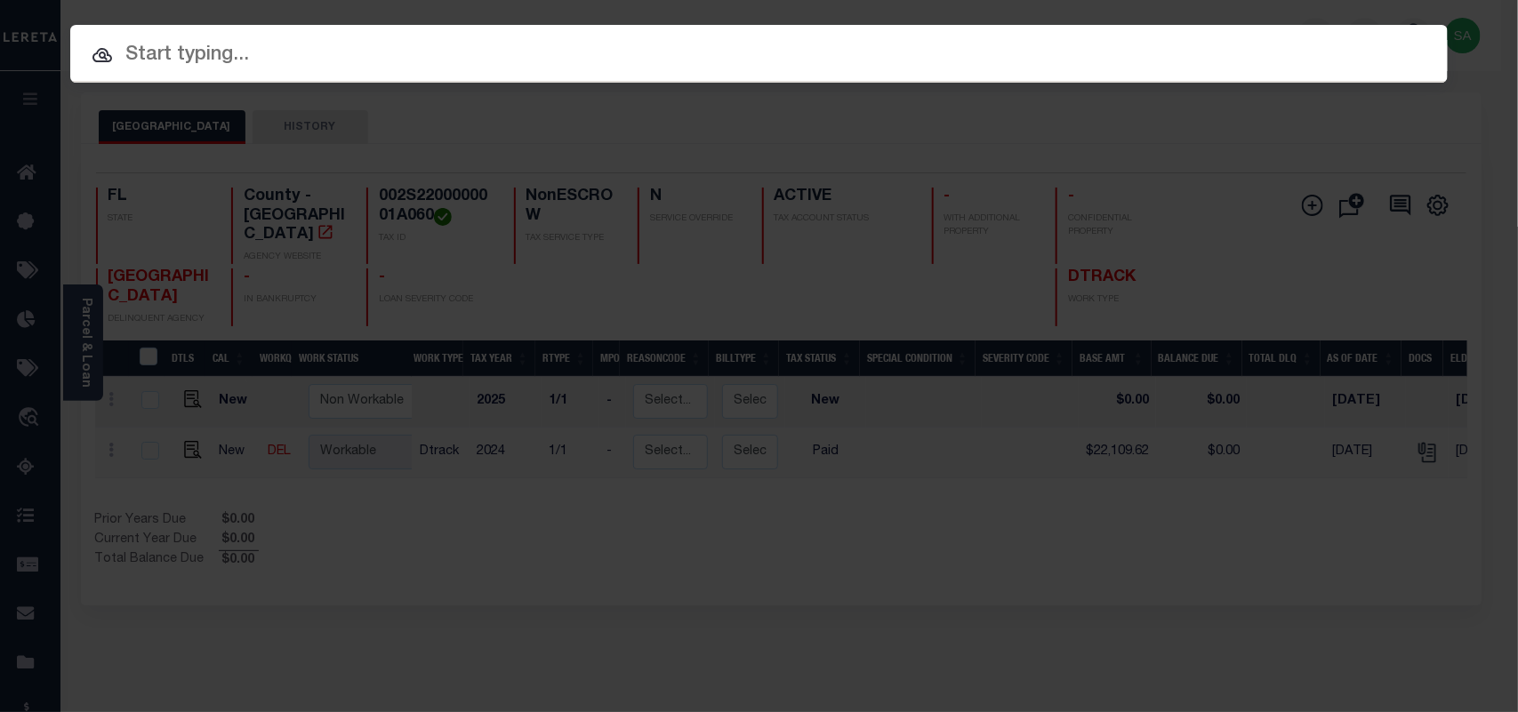
click at [1230, 40] on input "text" at bounding box center [758, 55] width 1377 height 31
paste input "1700015468"
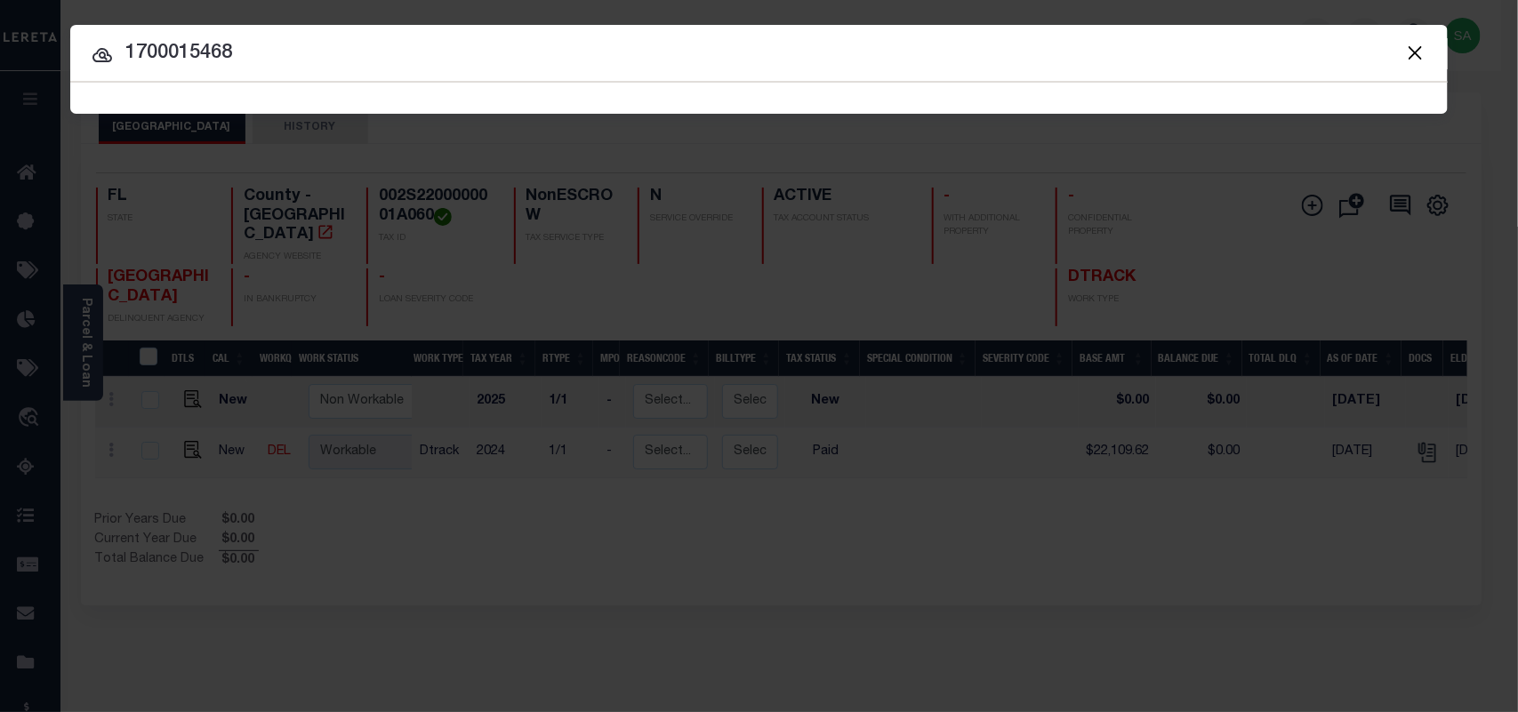
type input "1700015468"
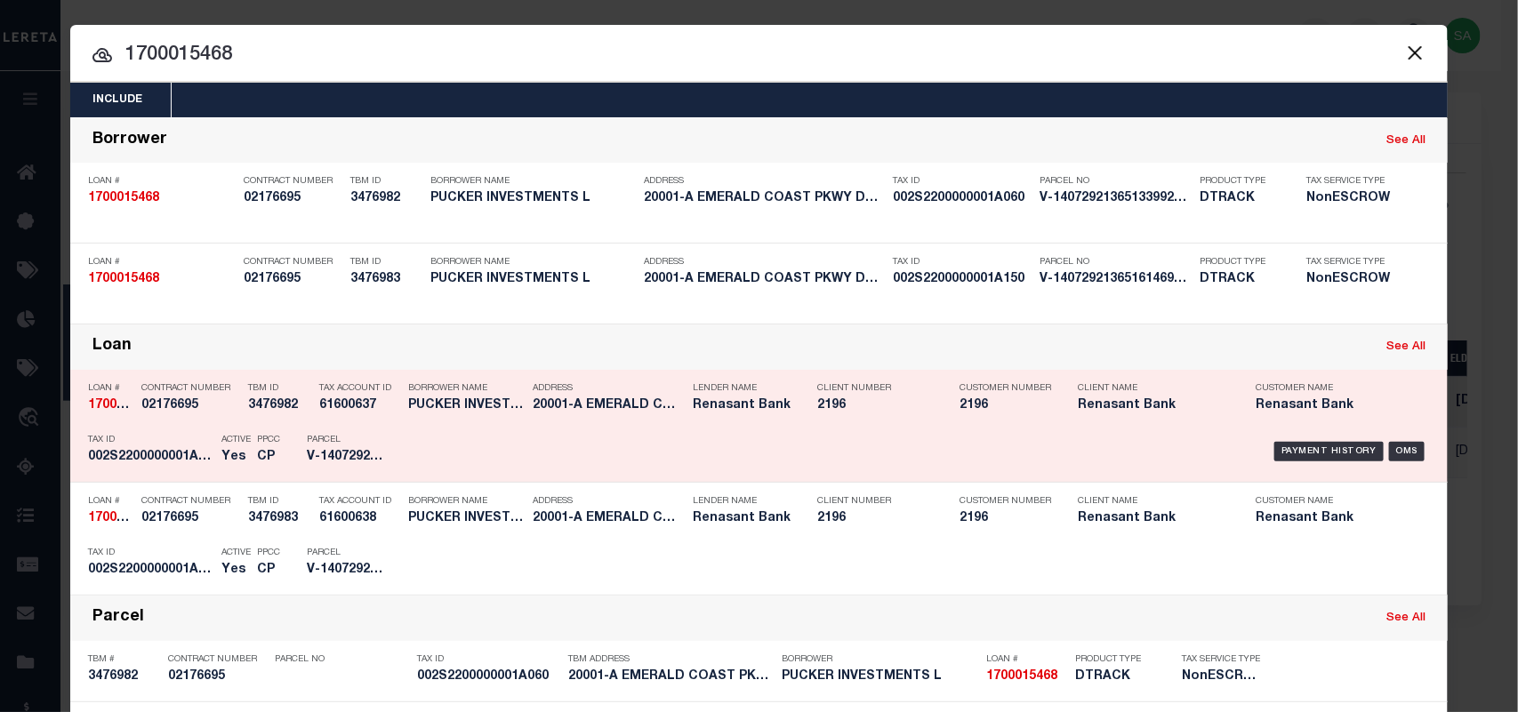
click at [208, 428] on div "Active Yes" at bounding box center [226, 452] width 36 height 52
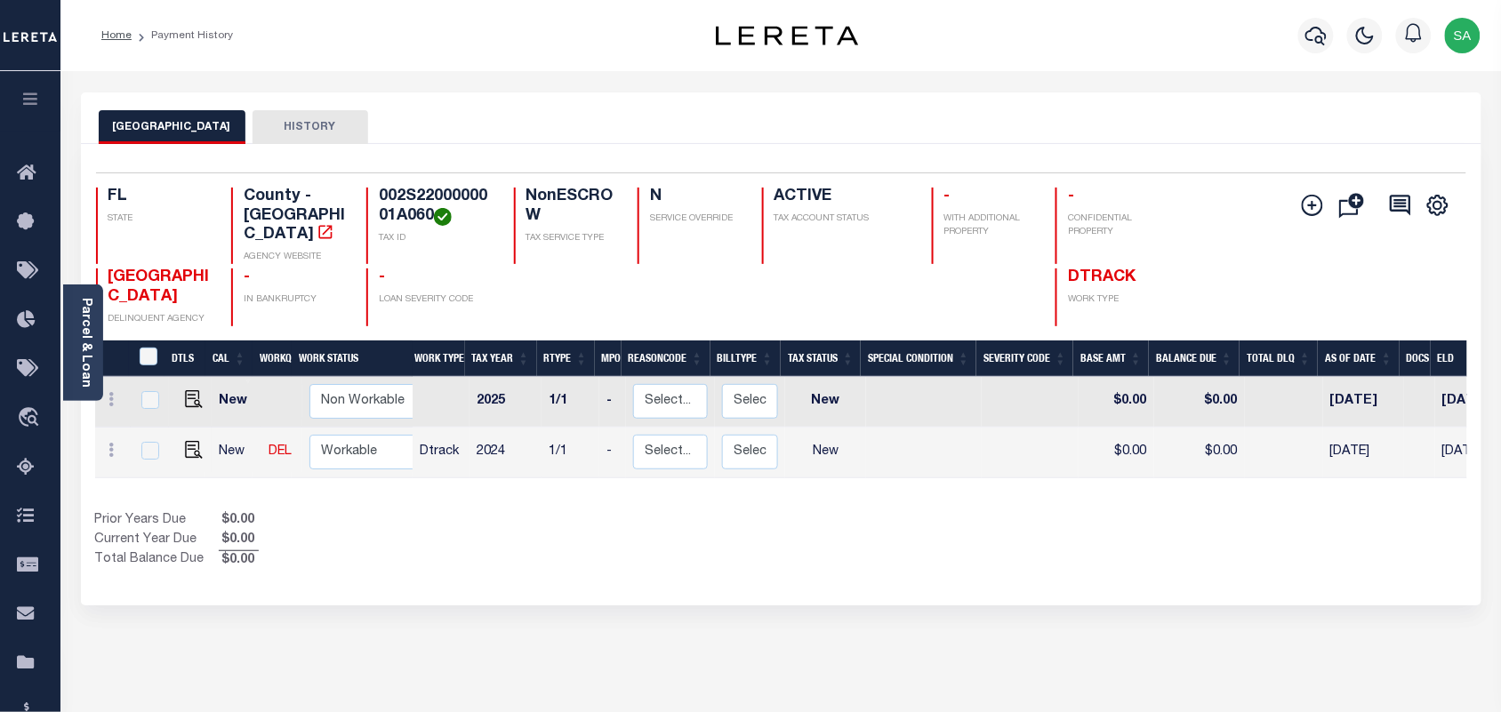
drag, startPoint x: 93, startPoint y: 366, endPoint x: 194, endPoint y: 397, distance: 105.2
click at [93, 366] on div "Parcel & Loan" at bounding box center [83, 343] width 40 height 116
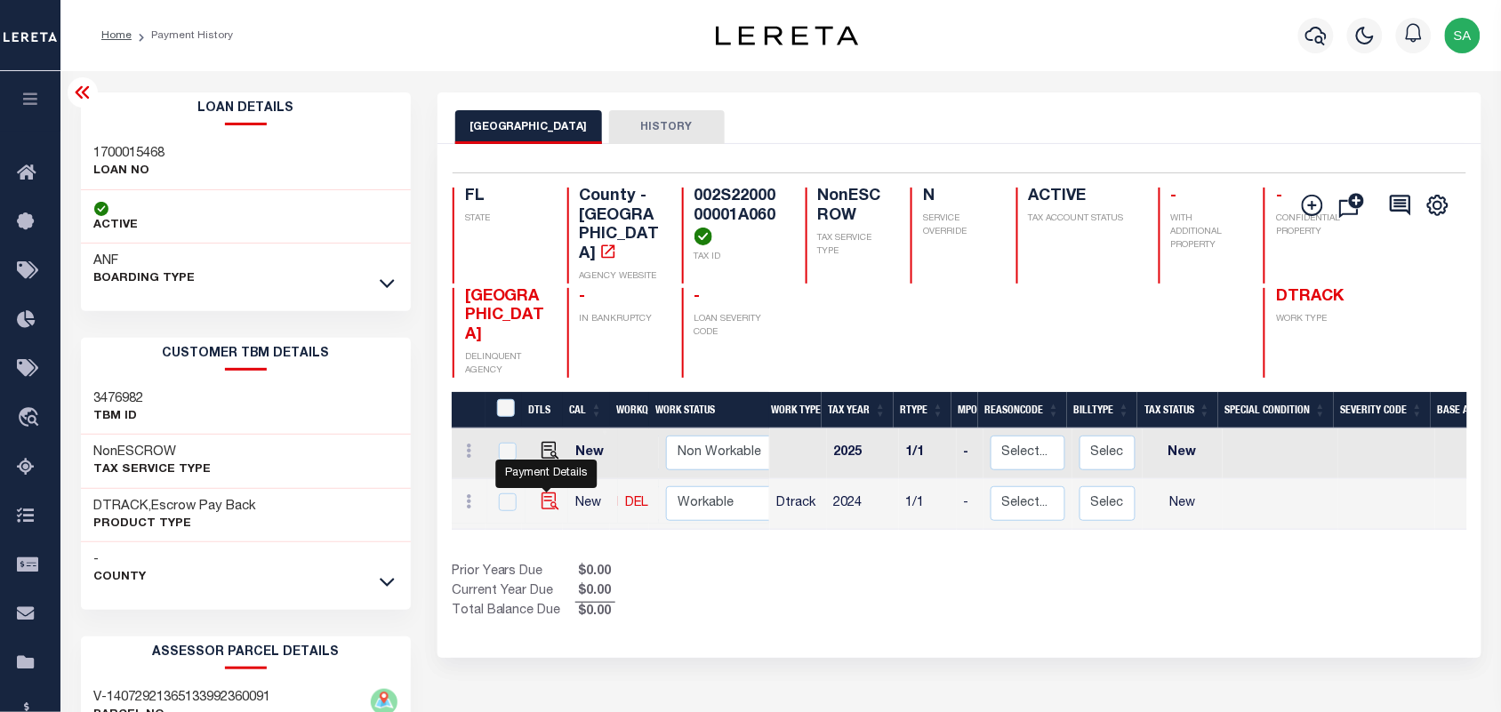
click at [549, 493] on img "" at bounding box center [550, 502] width 18 height 18
checkbox input "true"
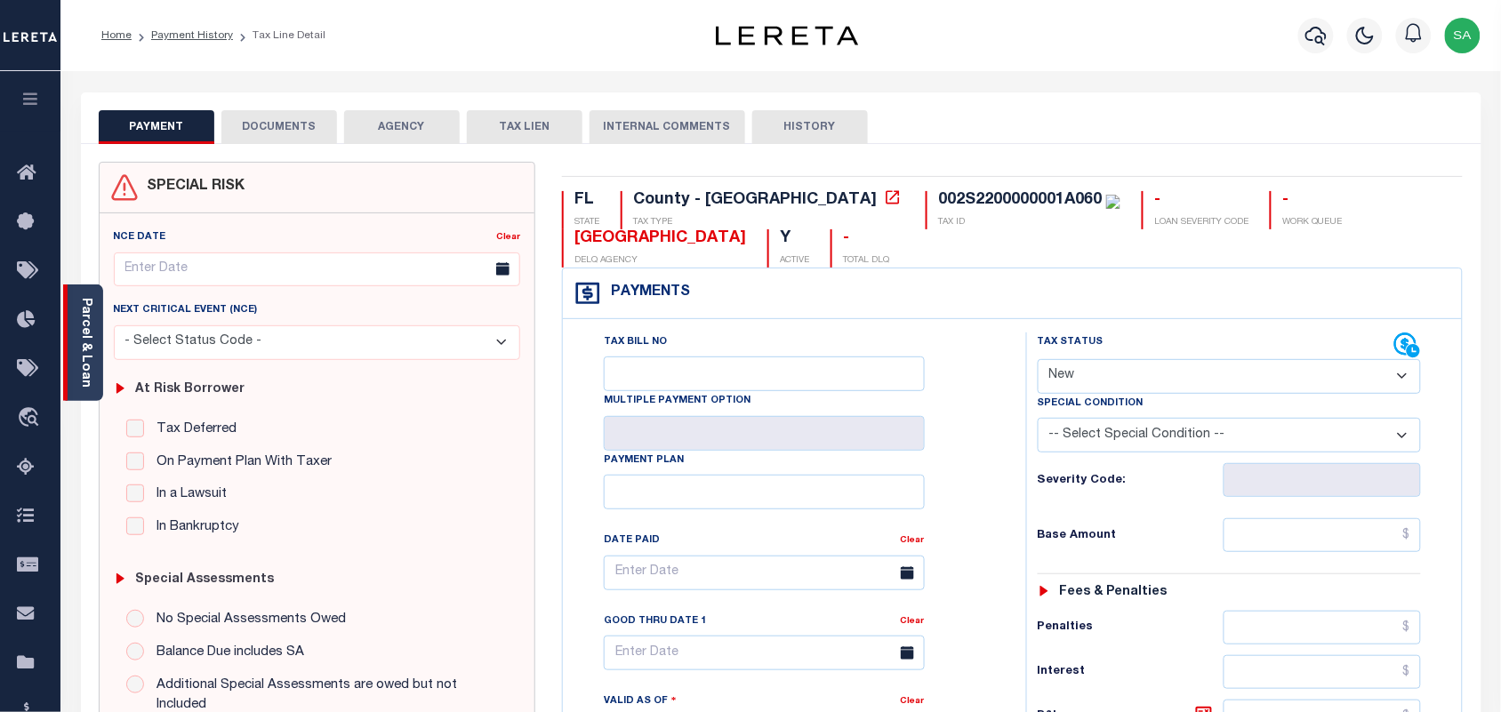
click at [85, 318] on link "Parcel & Loan" at bounding box center [85, 343] width 12 height 90
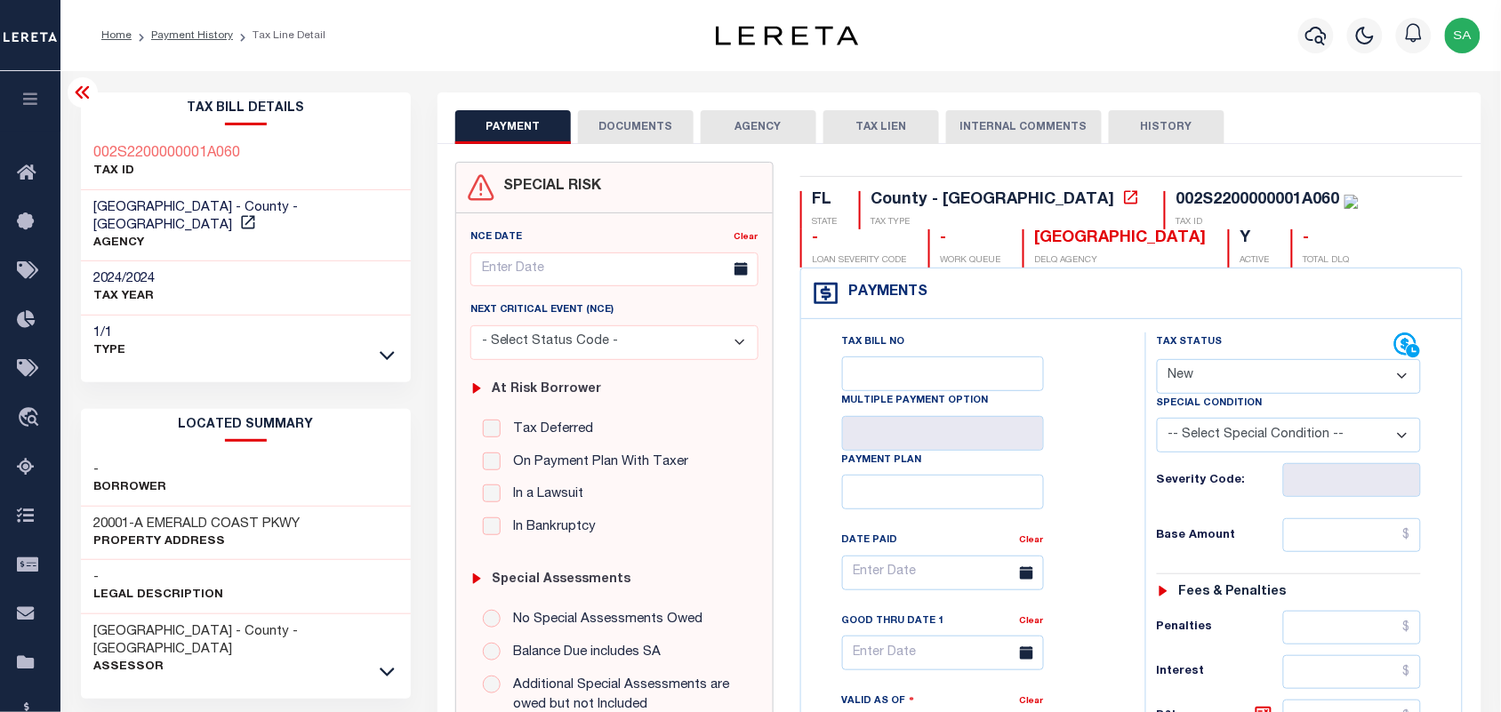
drag, startPoint x: 1215, startPoint y: 373, endPoint x: 1209, endPoint y: 391, distance: 18.8
click at [1209, 391] on select "- Select Status Code - Open Due/Unpaid Paid Incomplete No Tax Due Internal Refu…" at bounding box center [1289, 376] width 265 height 35
select select "PYD"
click at [1157, 361] on select "- Select Status Code - Open Due/Unpaid Paid Incomplete No Tax Due Internal Refu…" at bounding box center [1289, 376] width 265 height 35
type input "[DATE]"
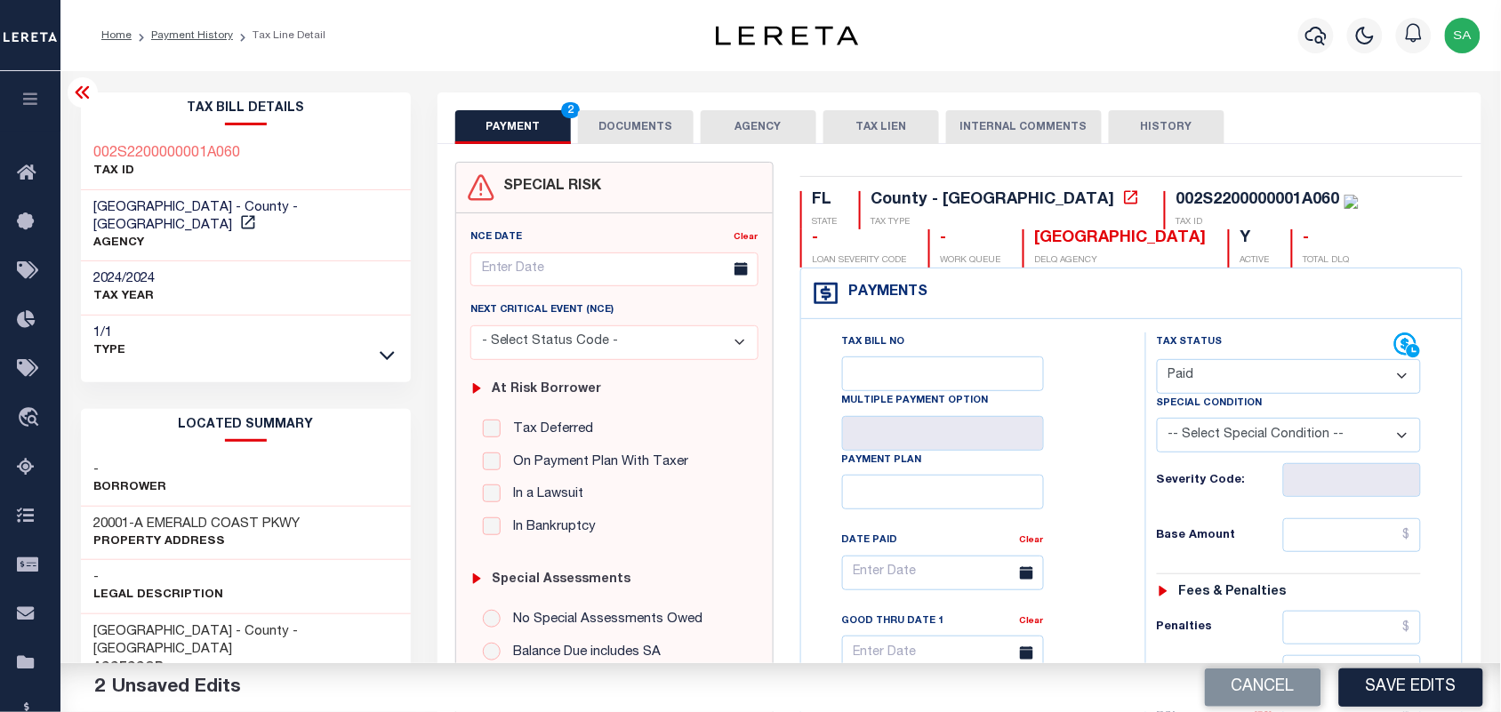
click at [630, 129] on button "DOCUMENTS" at bounding box center [636, 127] width 116 height 34
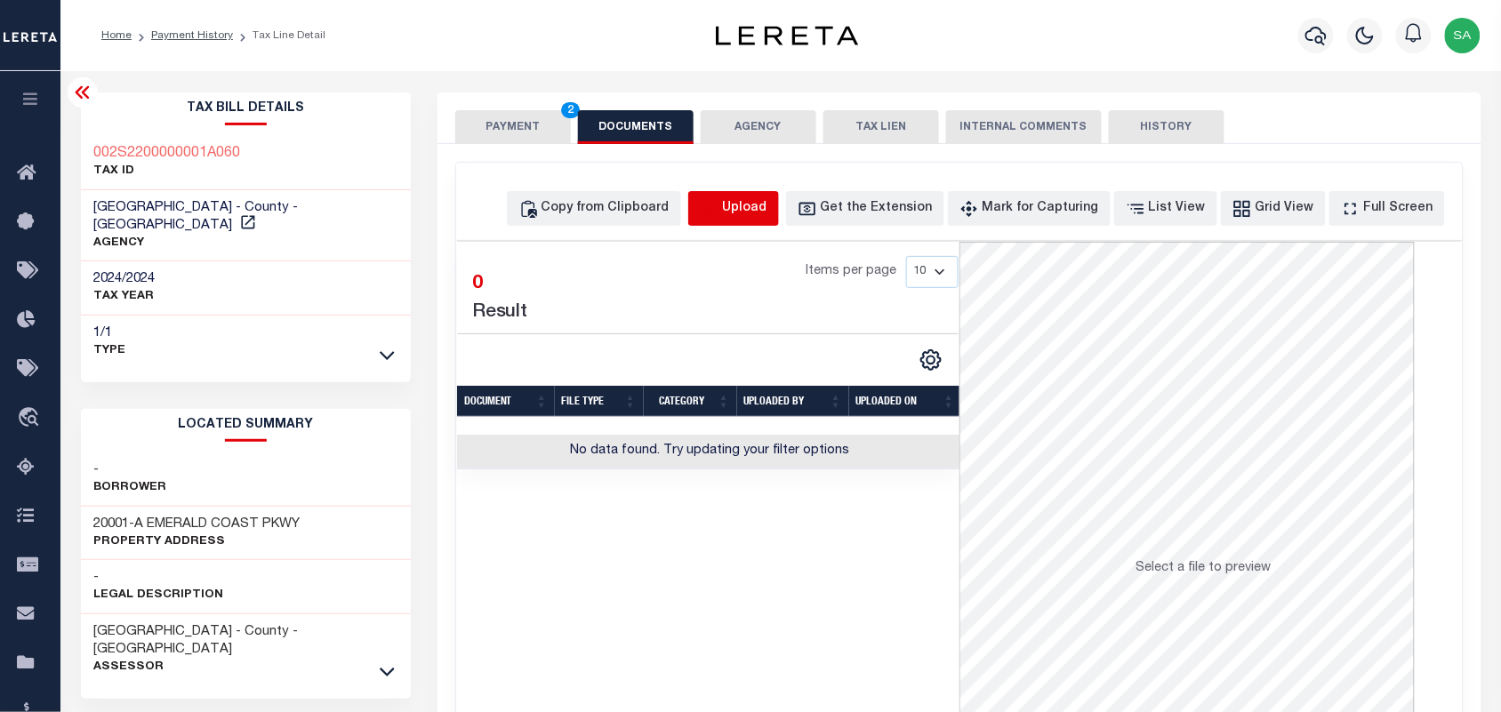
click at [717, 202] on icon "button" at bounding box center [709, 207] width 16 height 14
select select "POP"
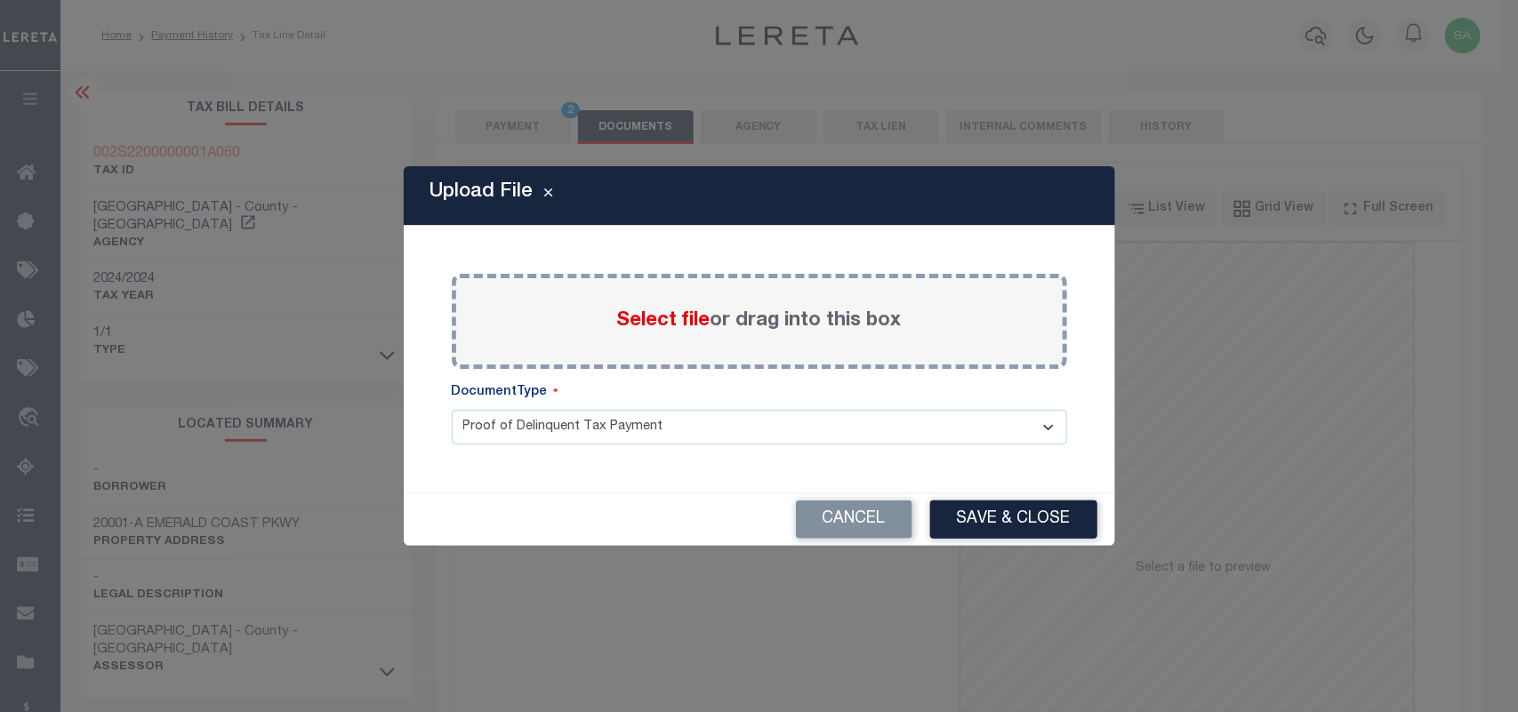
click at [672, 318] on span "Select file" at bounding box center [663, 321] width 93 height 20
click at [0, 0] on input "Select file or drag into this box" at bounding box center [0, 0] width 0 height 0
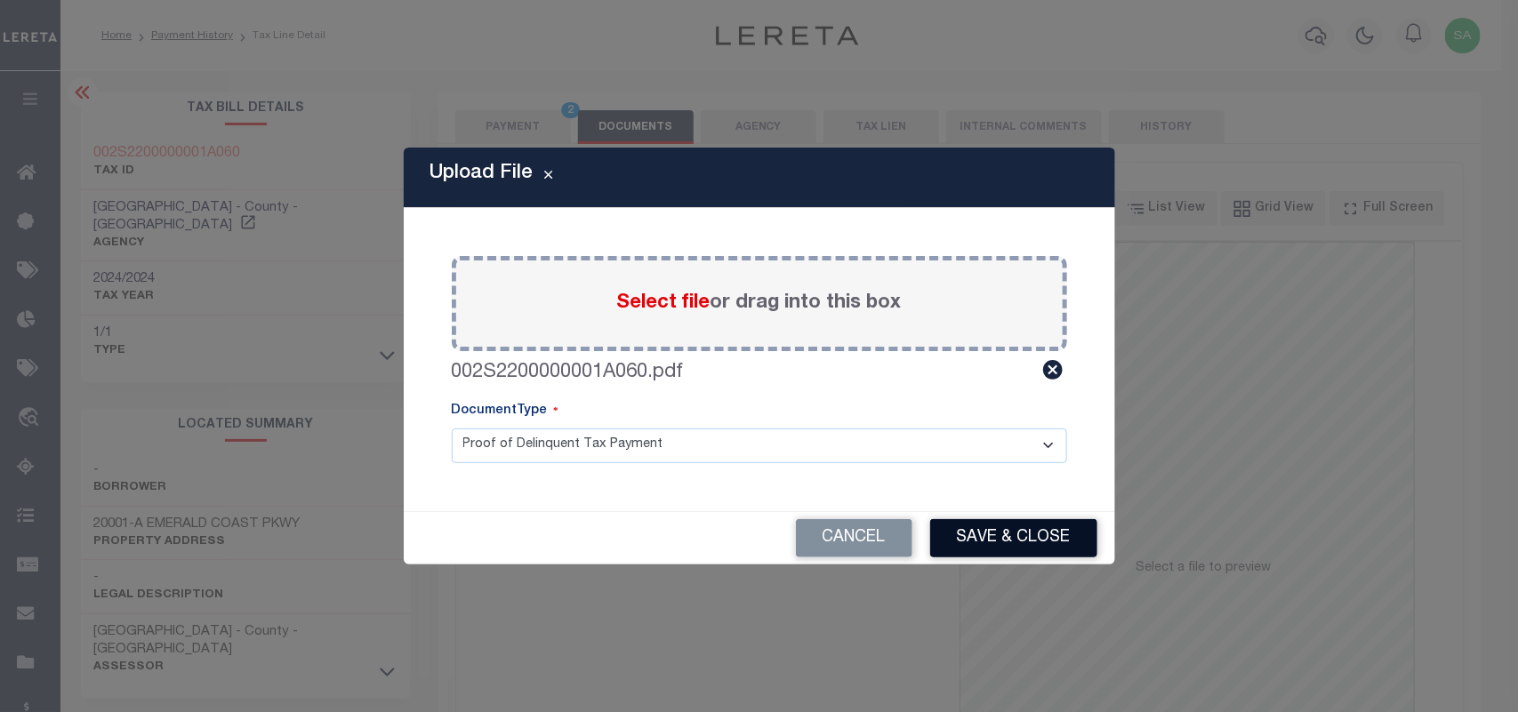
click at [987, 534] on button "Save & Close" at bounding box center [1013, 538] width 167 height 38
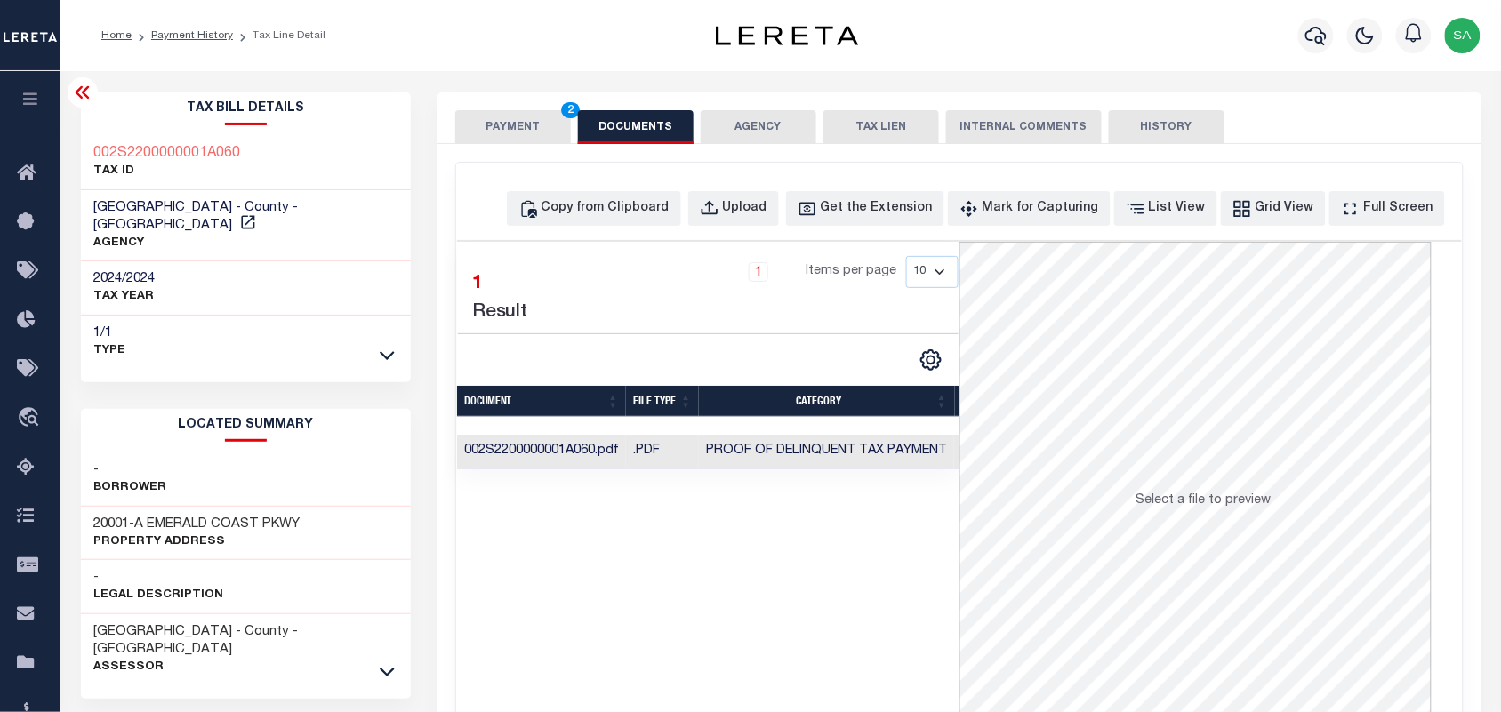
drag, startPoint x: 513, startPoint y: 142, endPoint x: 536, endPoint y: 156, distance: 27.1
click at [513, 142] on button "PAYMENT 2" at bounding box center [513, 127] width 116 height 34
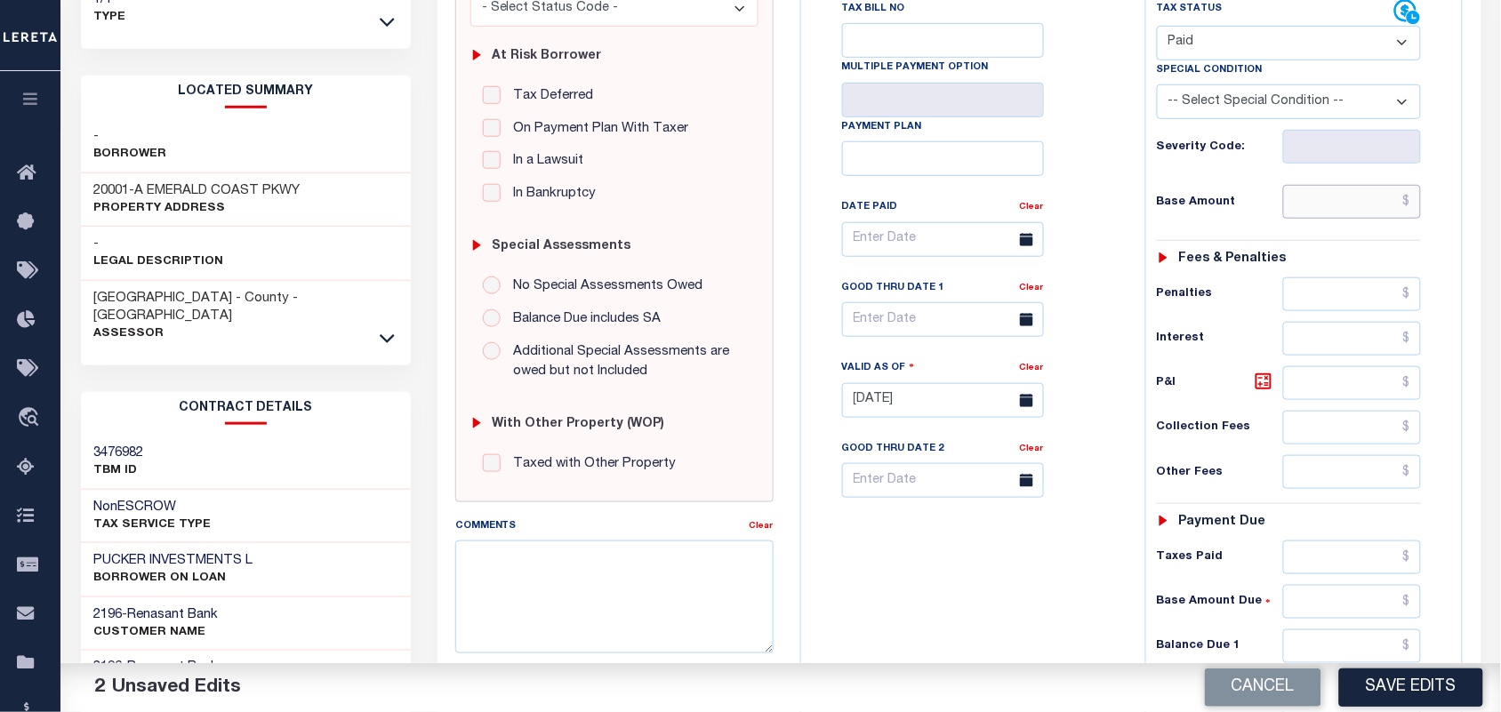
click at [1331, 196] on input "text" at bounding box center [1352, 202] width 139 height 34
paste input "22,109.62"
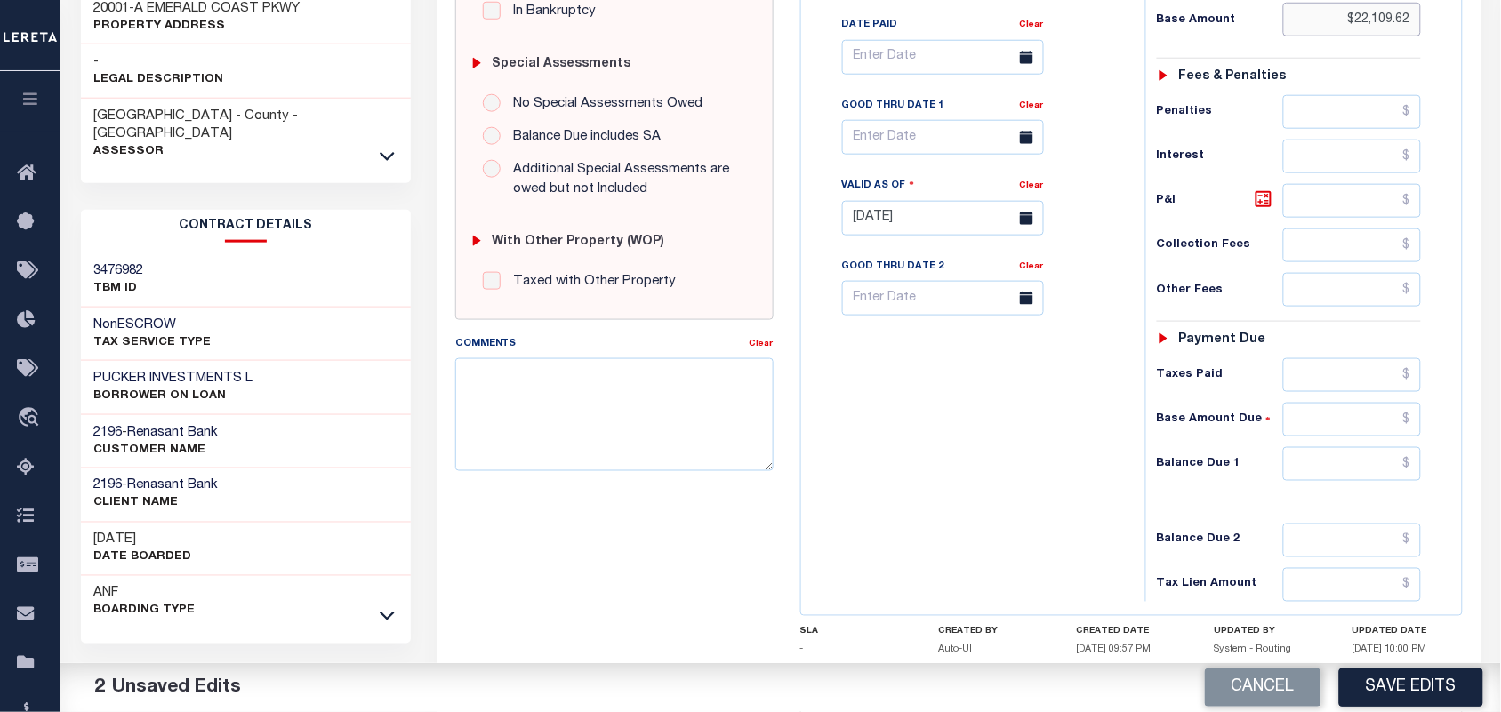
scroll to position [638, 0]
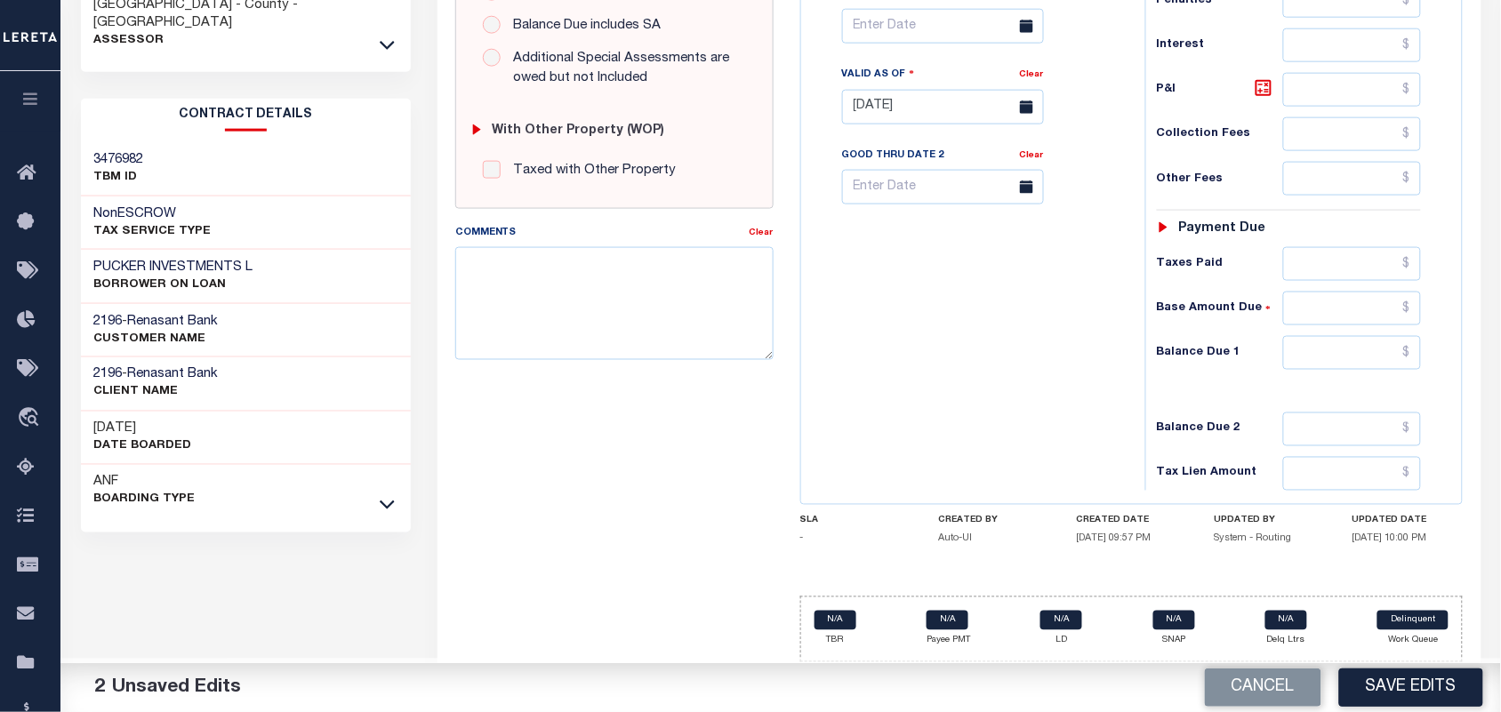
type input "$22,109.62"
drag, startPoint x: 1344, startPoint y: 349, endPoint x: 1325, endPoint y: 363, distance: 24.2
click at [1344, 349] on input "text" at bounding box center [1352, 353] width 139 height 34
type input "$0.00"
drag, startPoint x: 904, startPoint y: 389, endPoint x: 917, endPoint y: 403, distance: 18.9
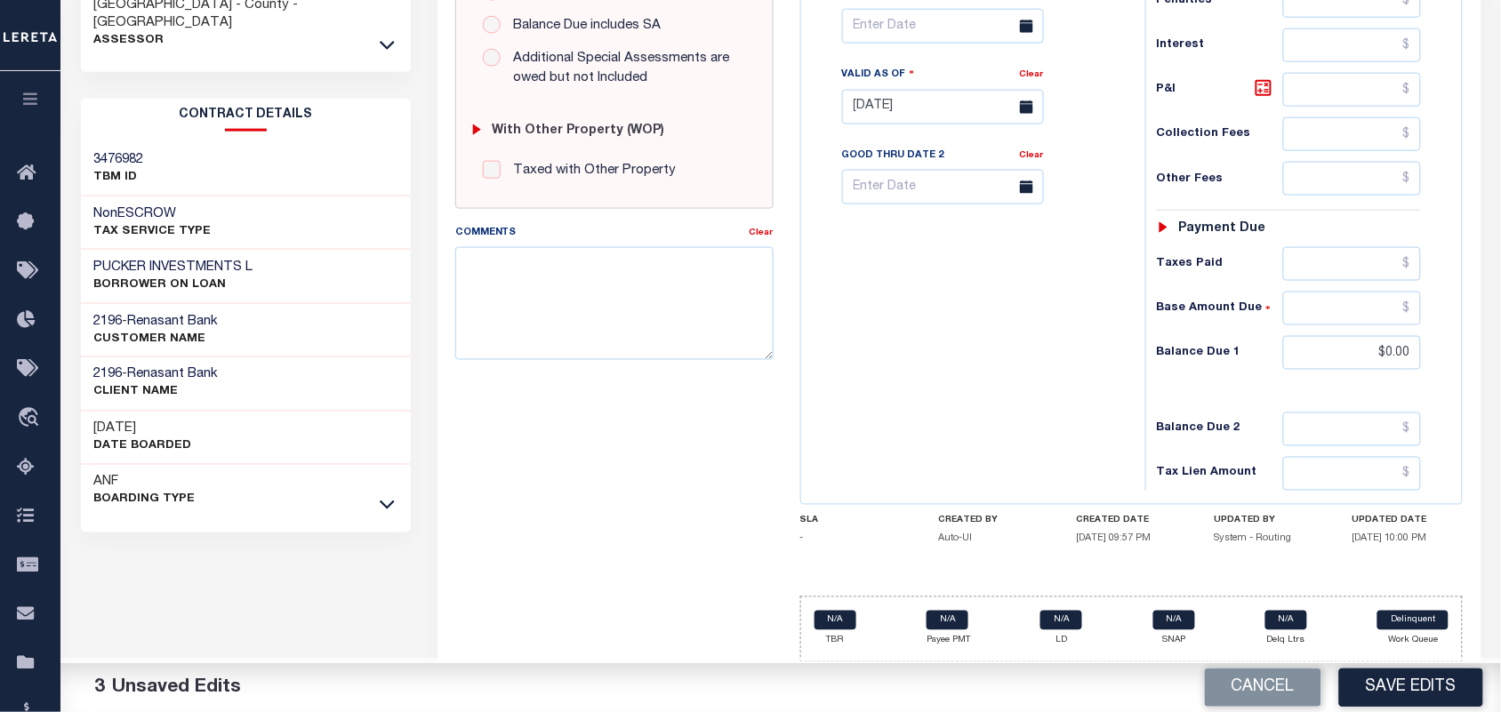
click at [909, 396] on div "Tax Bill No Multiple Payment Option Payment Plan Clear" at bounding box center [969, 98] width 326 height 785
click at [1407, 692] on button "Save Edits" at bounding box center [1411, 688] width 144 height 38
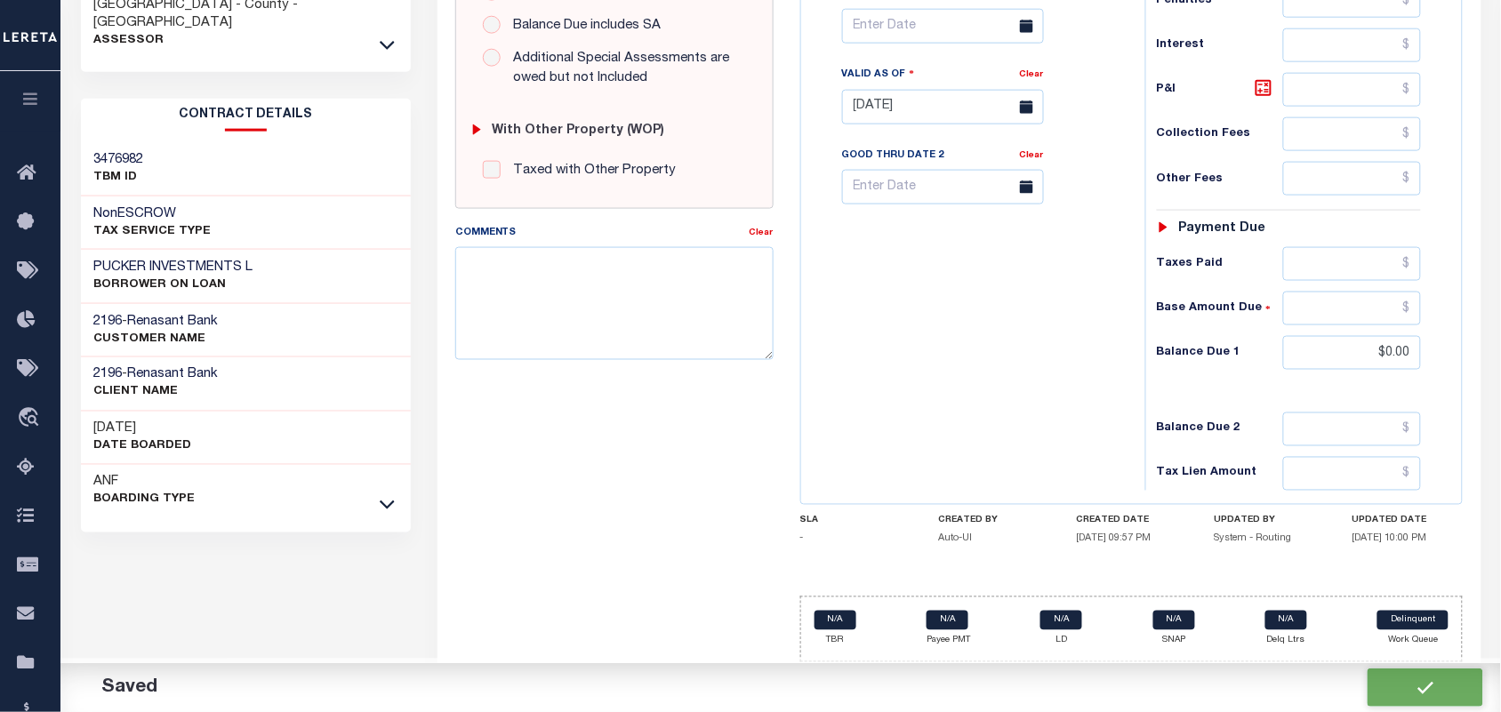
checkbox input "false"
type input "$22,109.62"
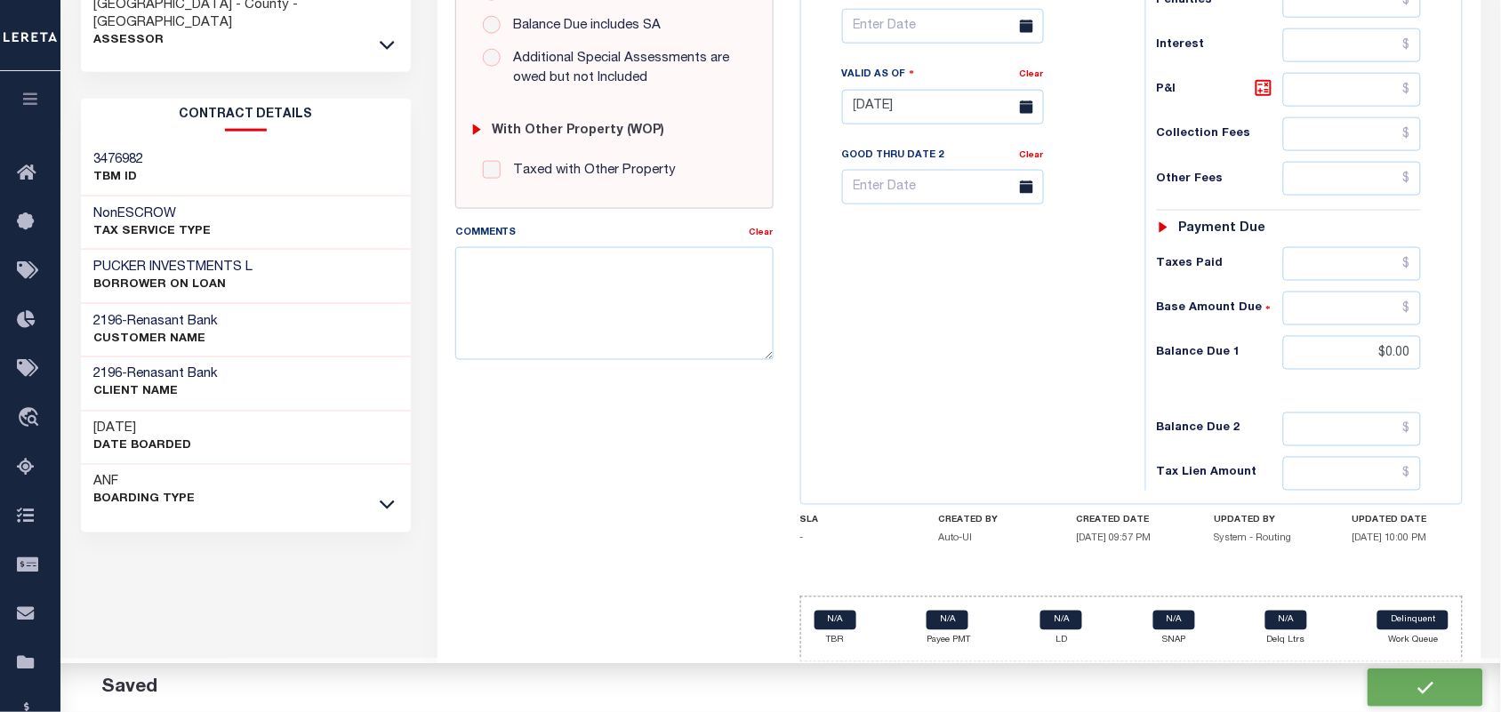
type input "$0"
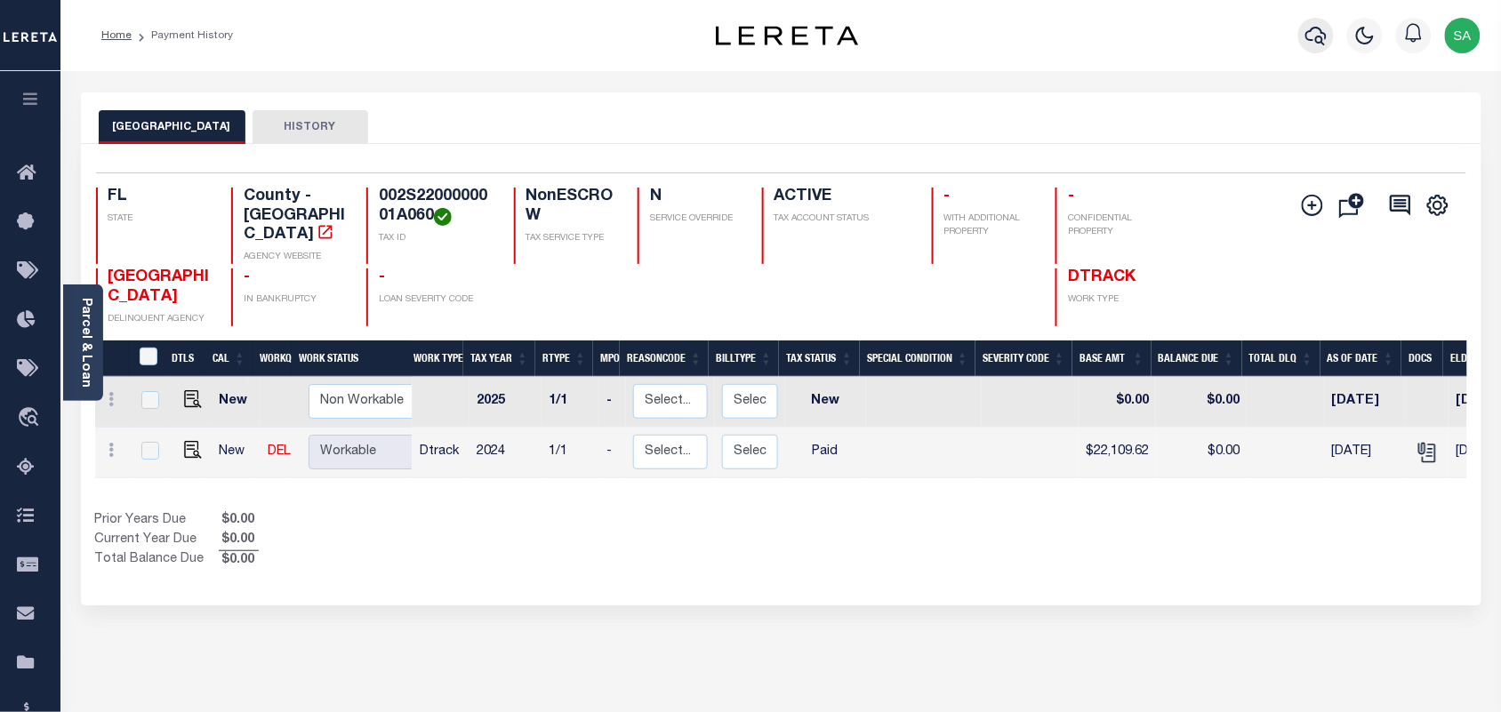
click at [1319, 38] on icon "button" at bounding box center [1315, 35] width 21 height 21
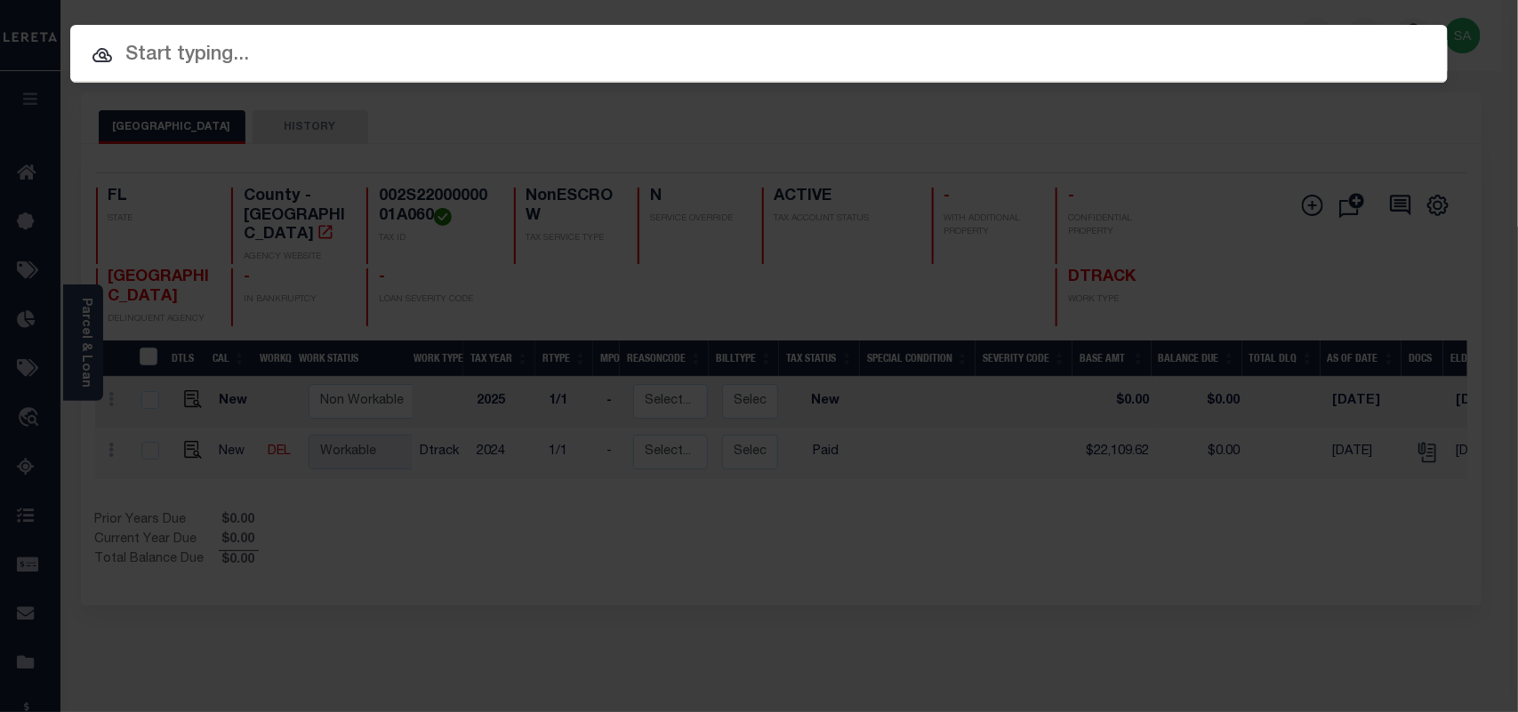
click at [1172, 40] on input "text" at bounding box center [758, 55] width 1377 height 31
paste input "4160008178"
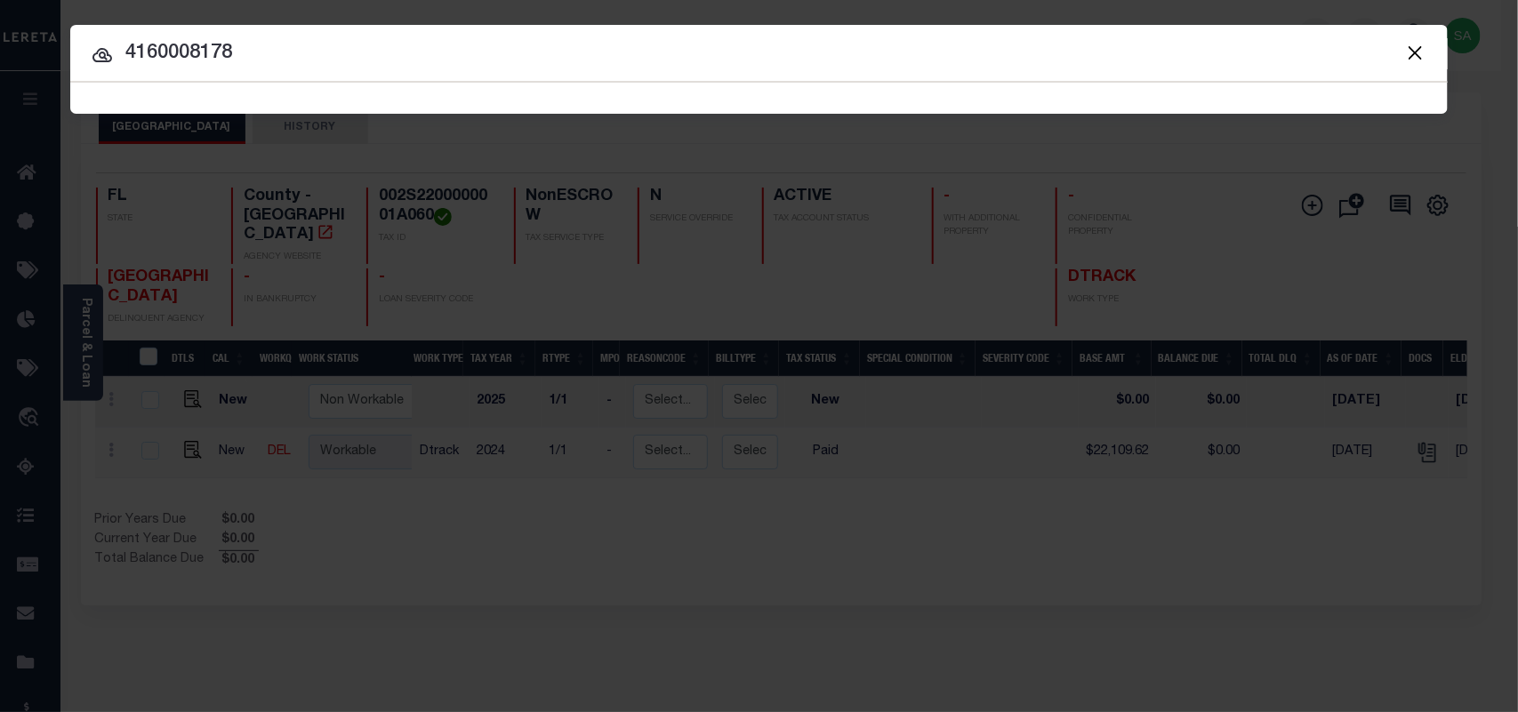
type input "4160008178"
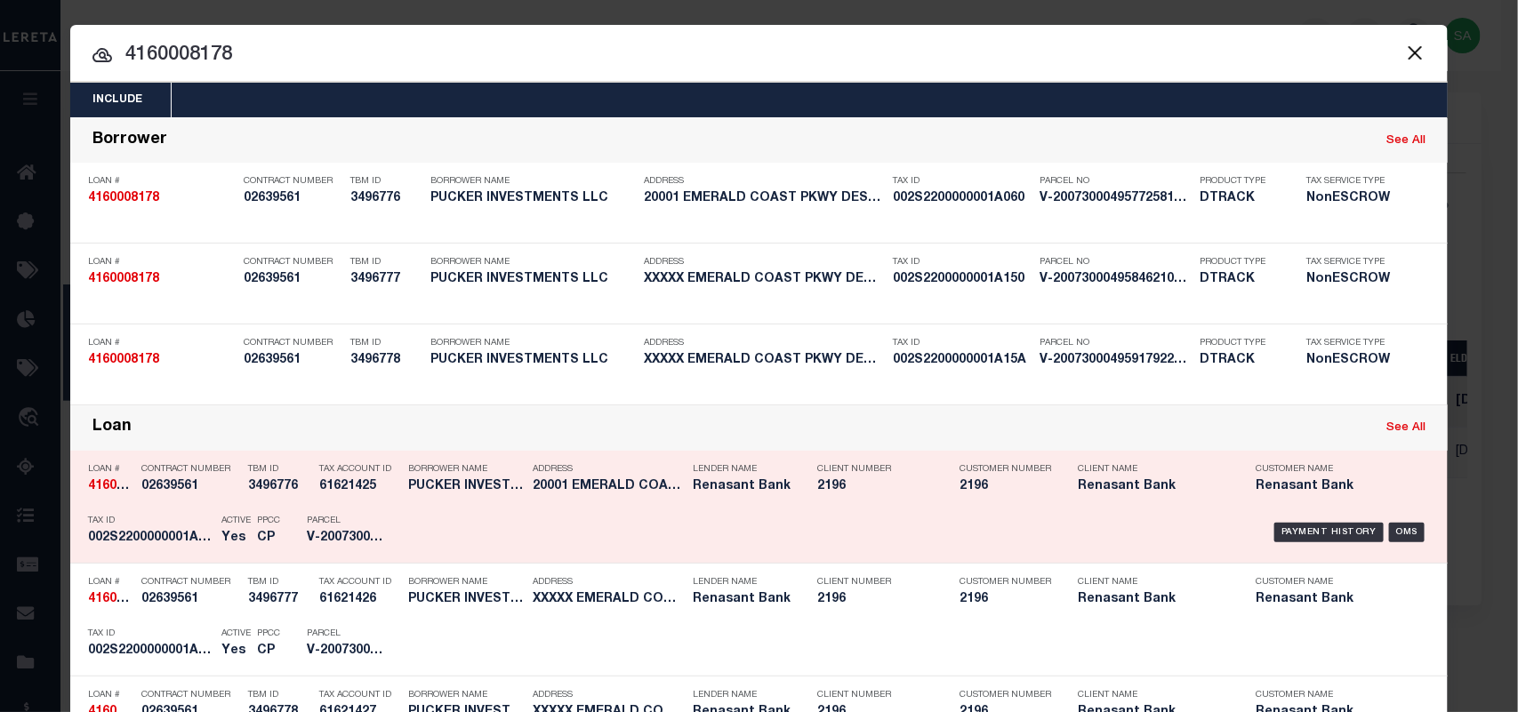
click at [402, 541] on div "Payment History OMS" at bounding box center [921, 533] width 1043 height 52
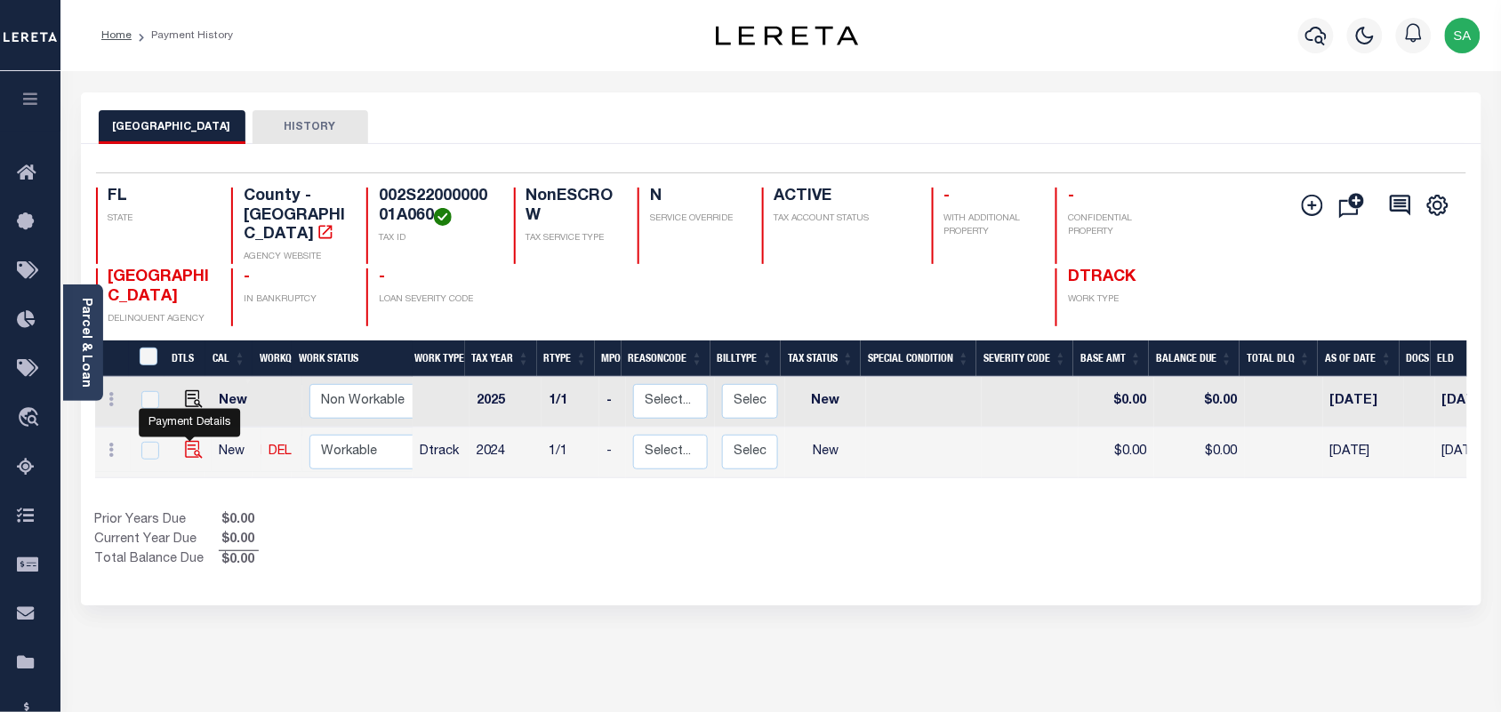
click at [196, 441] on img "" at bounding box center [194, 450] width 18 height 18
checkbox input "true"
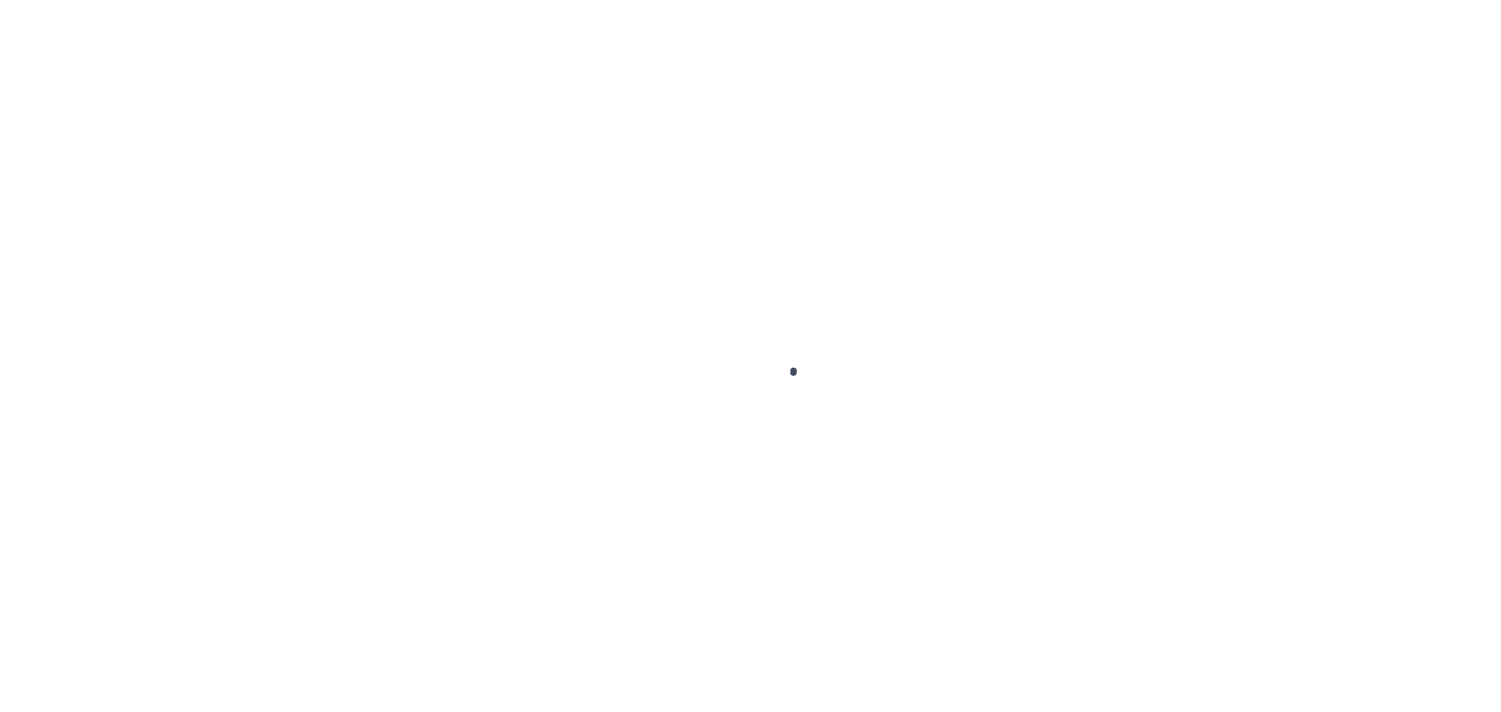
checkbox input "false"
type input "08/01/2025"
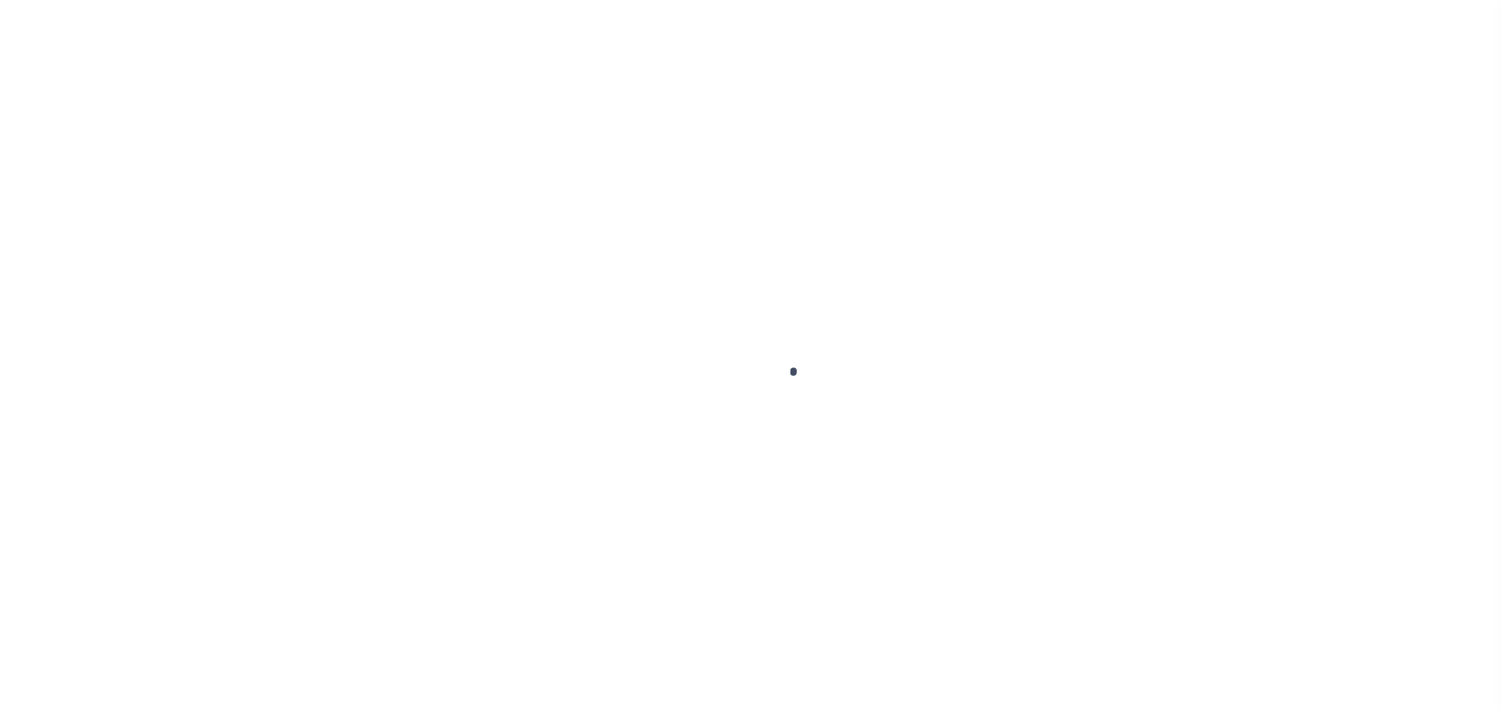
select select "NW2"
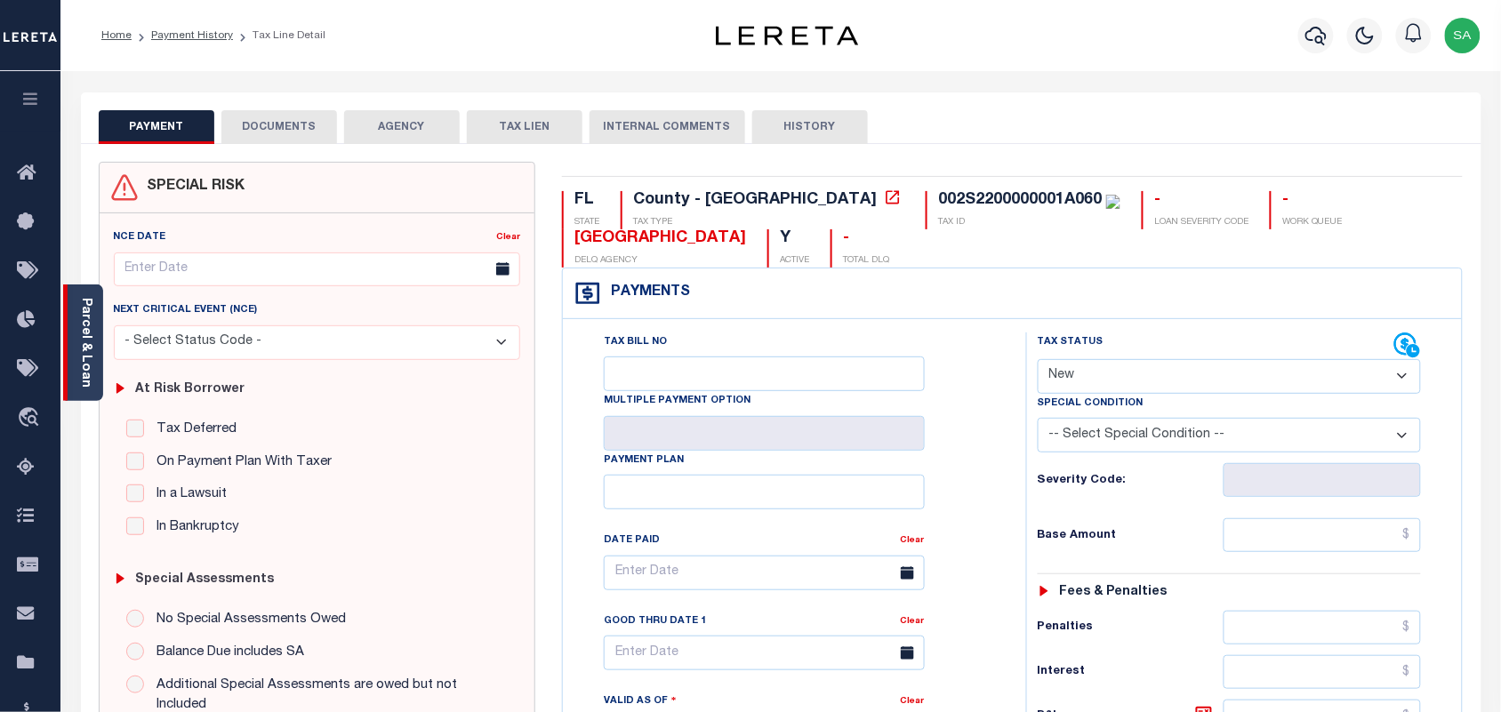
click at [90, 369] on link "Parcel & Loan" at bounding box center [85, 343] width 12 height 90
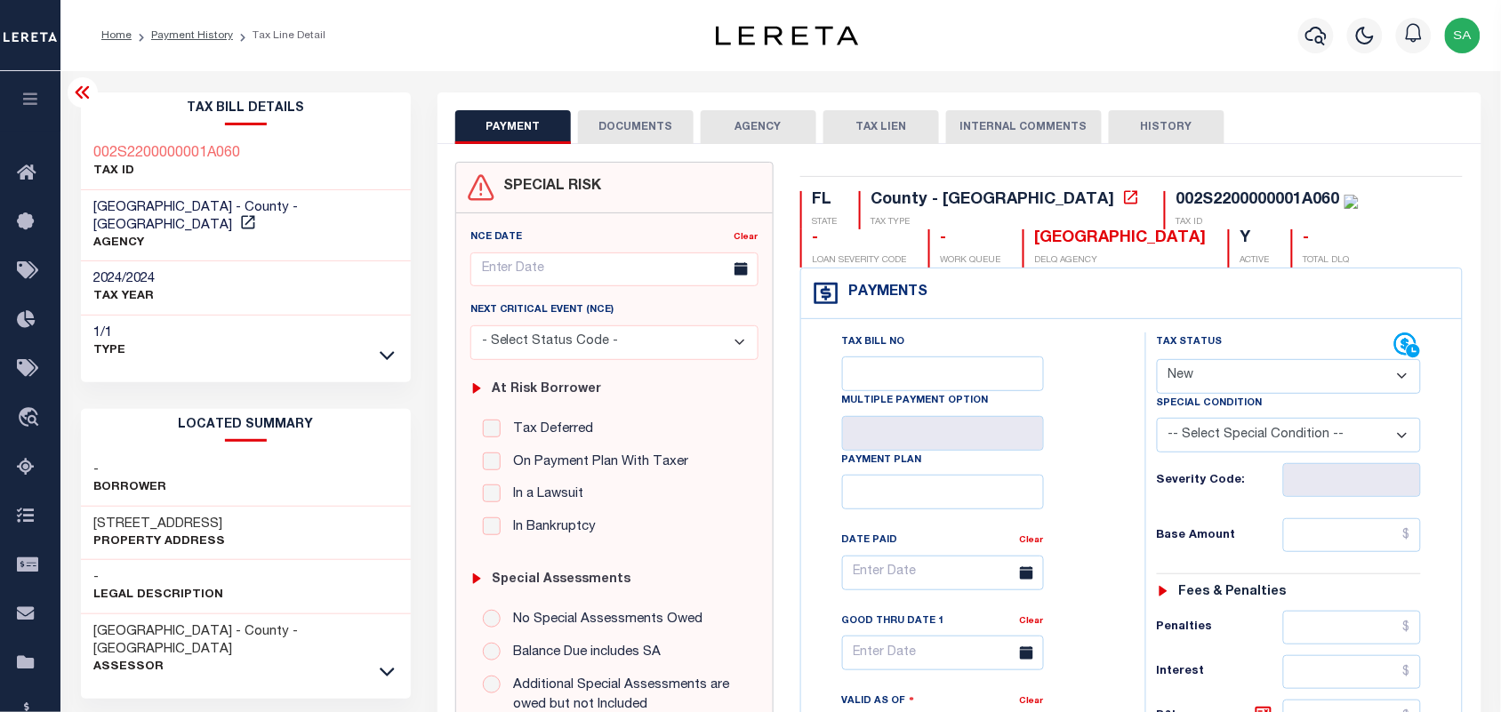
click at [629, 133] on button "DOCUMENTS" at bounding box center [636, 127] width 116 height 34
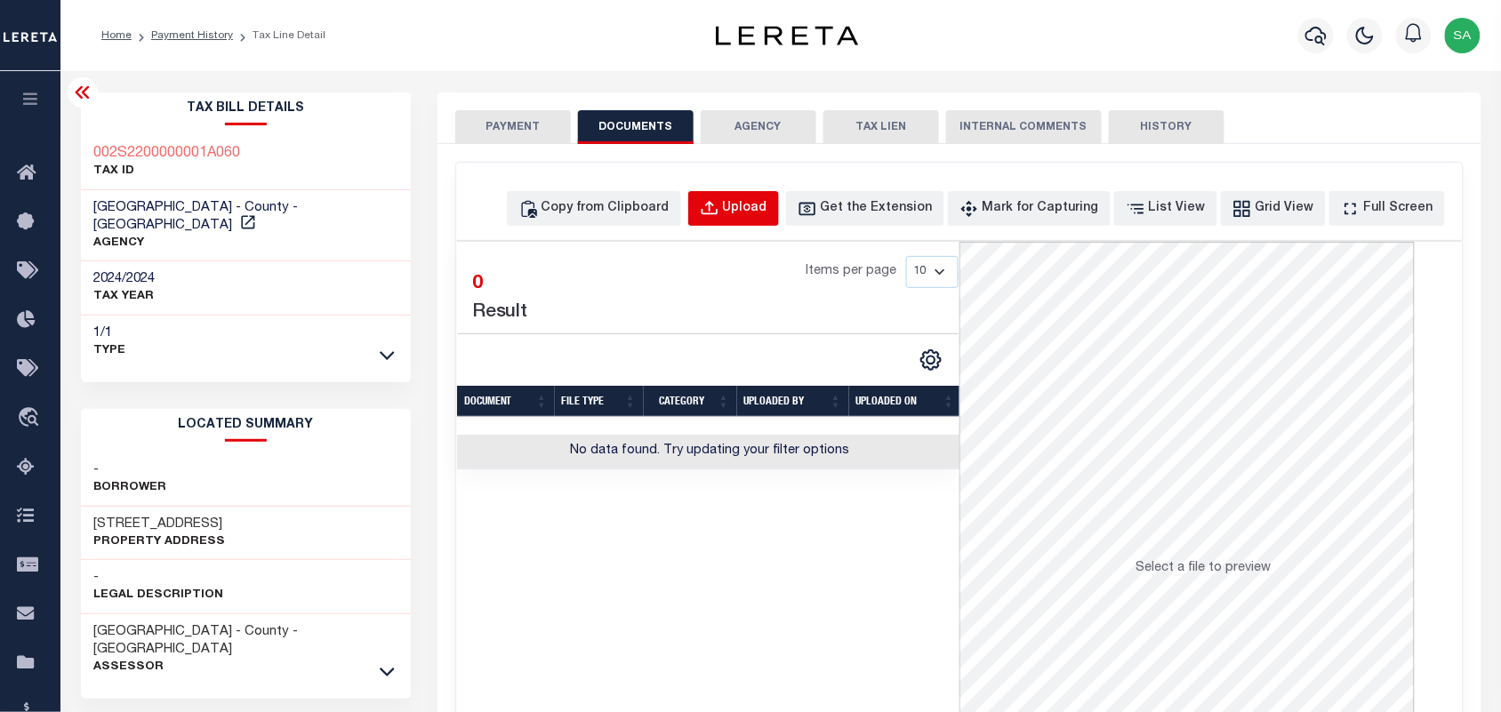
click at [767, 211] on div "Upload" at bounding box center [745, 209] width 44 height 20
select select "POP"
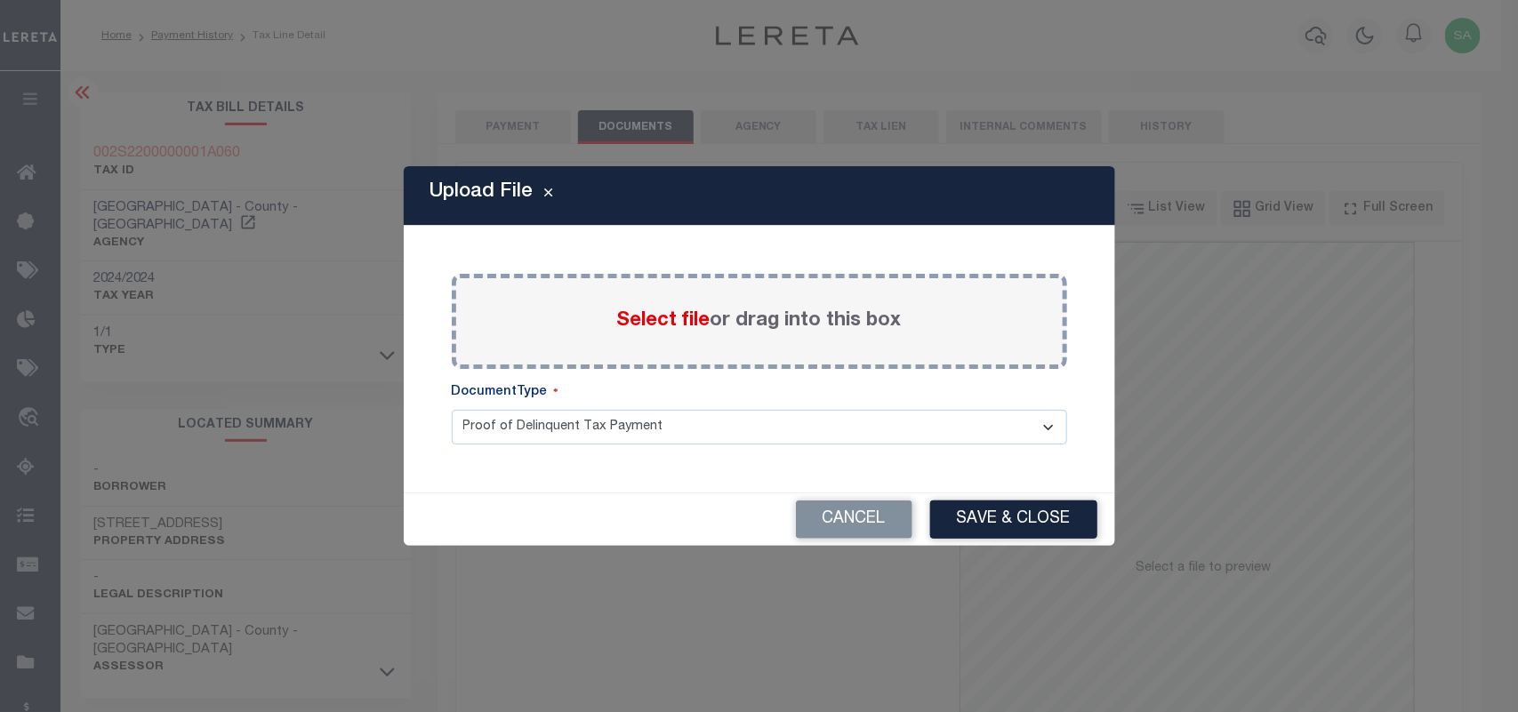
click at [698, 321] on span "Select file" at bounding box center [663, 321] width 93 height 20
click at [0, 0] on input "Select file or drag into this box" at bounding box center [0, 0] width 0 height 0
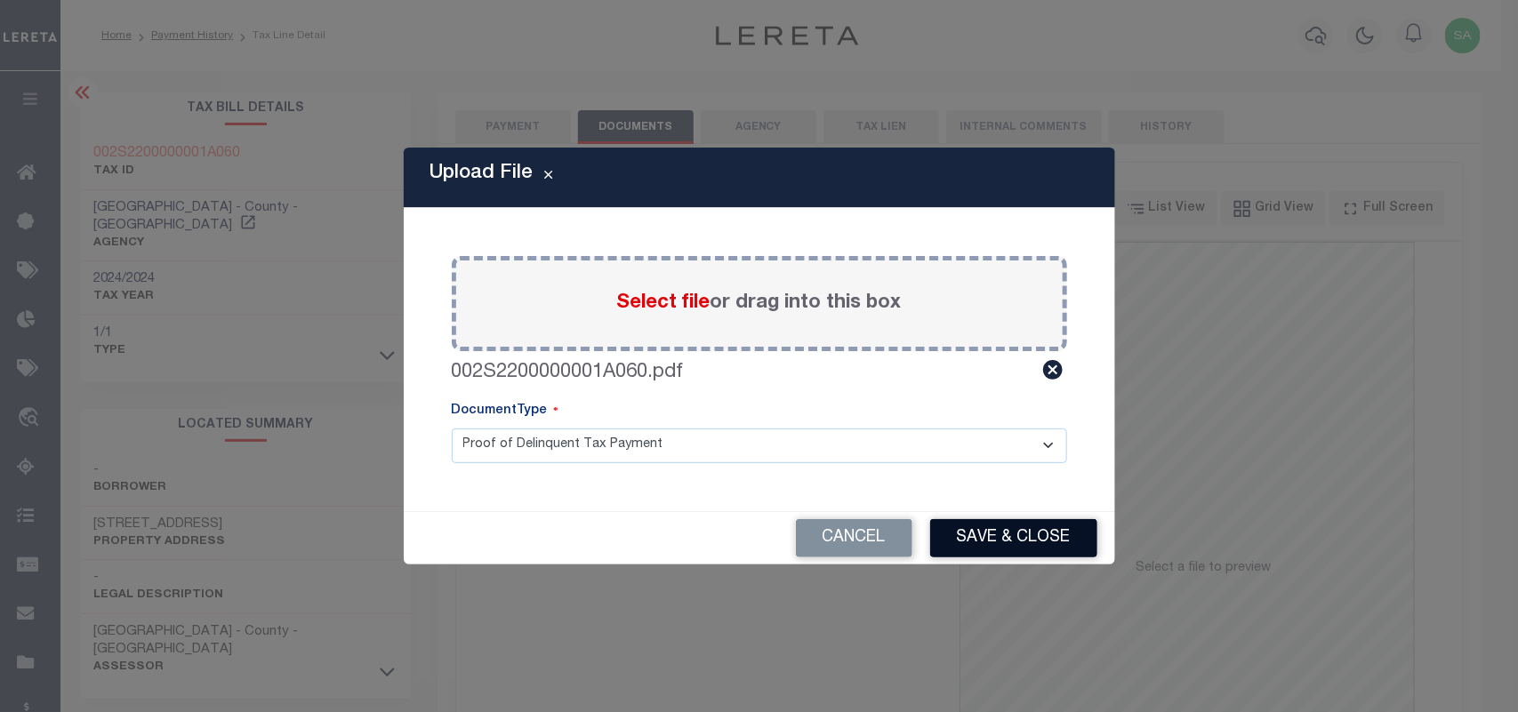
click at [1007, 547] on button "Save & Close" at bounding box center [1013, 538] width 167 height 38
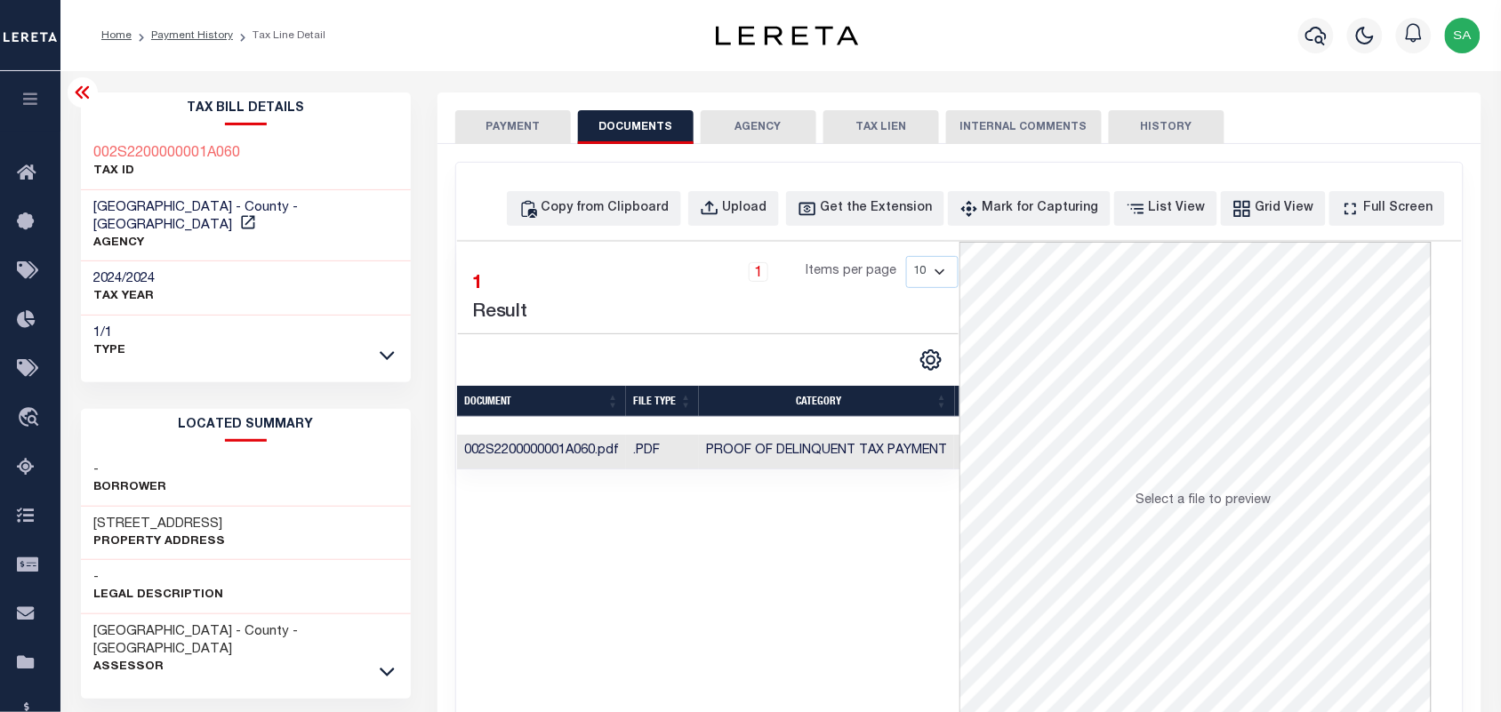
click at [518, 125] on button "PAYMENT" at bounding box center [513, 127] width 116 height 34
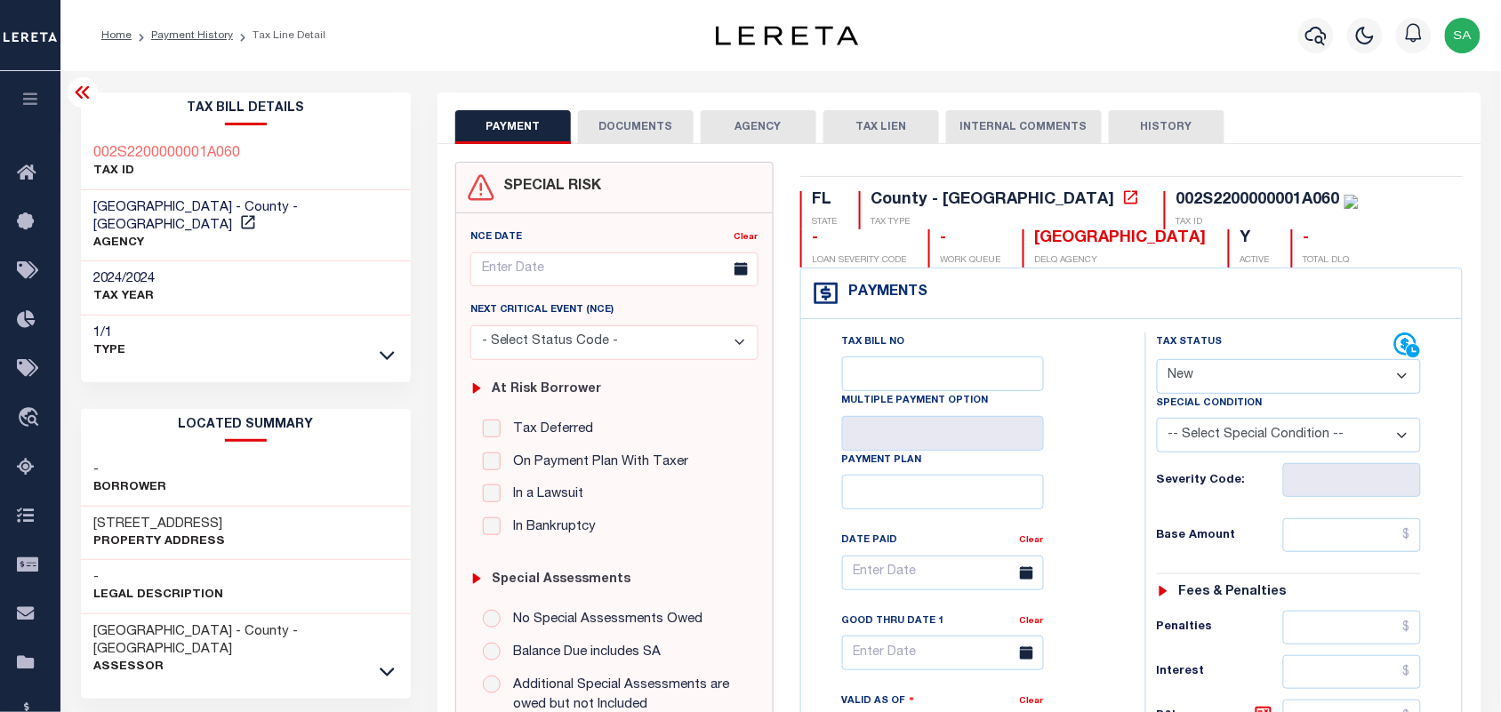
drag, startPoint x: 1256, startPoint y: 382, endPoint x: 1256, endPoint y: 396, distance: 13.3
click at [1256, 385] on select "- Select Status Code - Open Due/Unpaid Paid Incomplete No Tax Due Internal Refu…" at bounding box center [1289, 376] width 265 height 35
select select "PYD"
click at [1157, 361] on select "- Select Status Code - Open Due/Unpaid Paid Incomplete No Tax Due Internal Refu…" at bounding box center [1289, 376] width 265 height 35
type input "[DATE]"
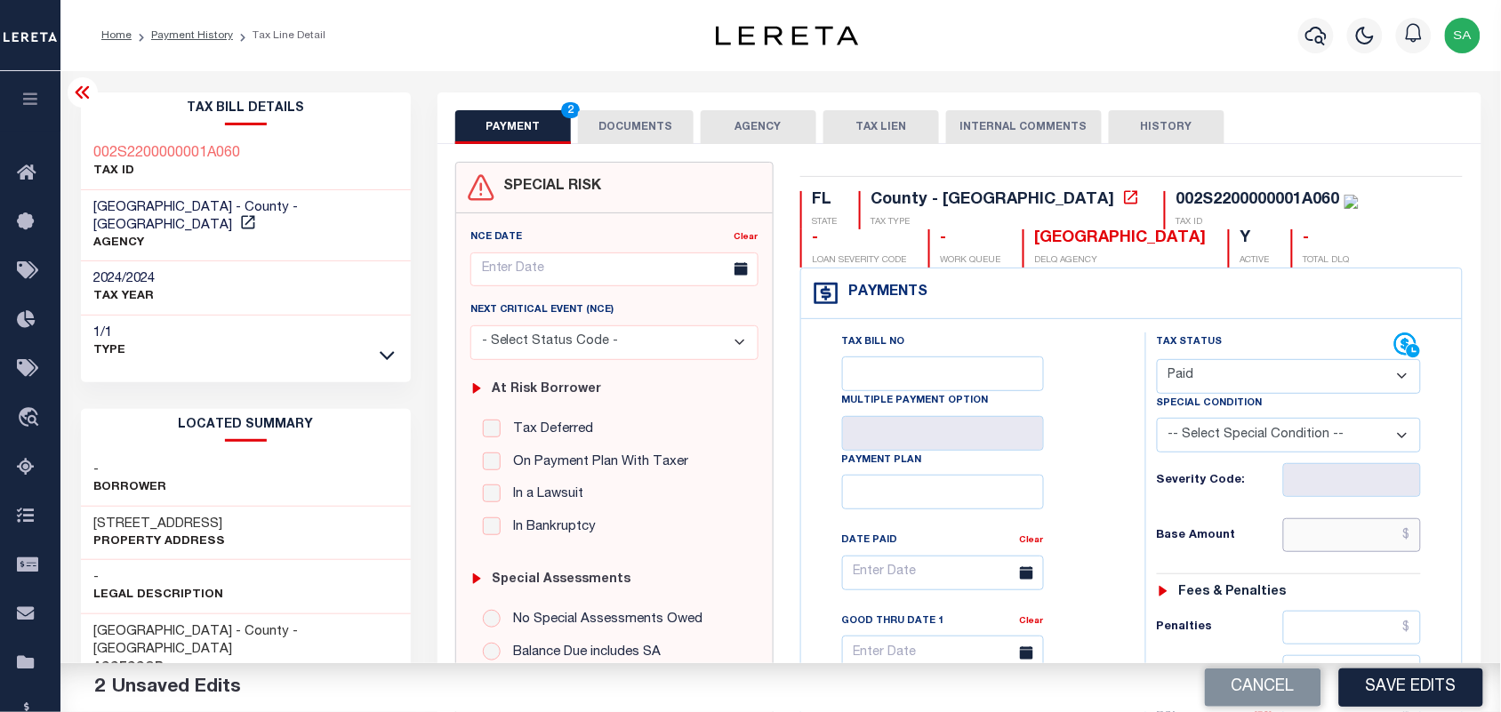
drag, startPoint x: 1347, startPoint y: 531, endPoint x: 1221, endPoint y: 535, distance: 126.3
click at [1348, 531] on input "text" at bounding box center [1352, 535] width 139 height 34
paste input "22,109.62"
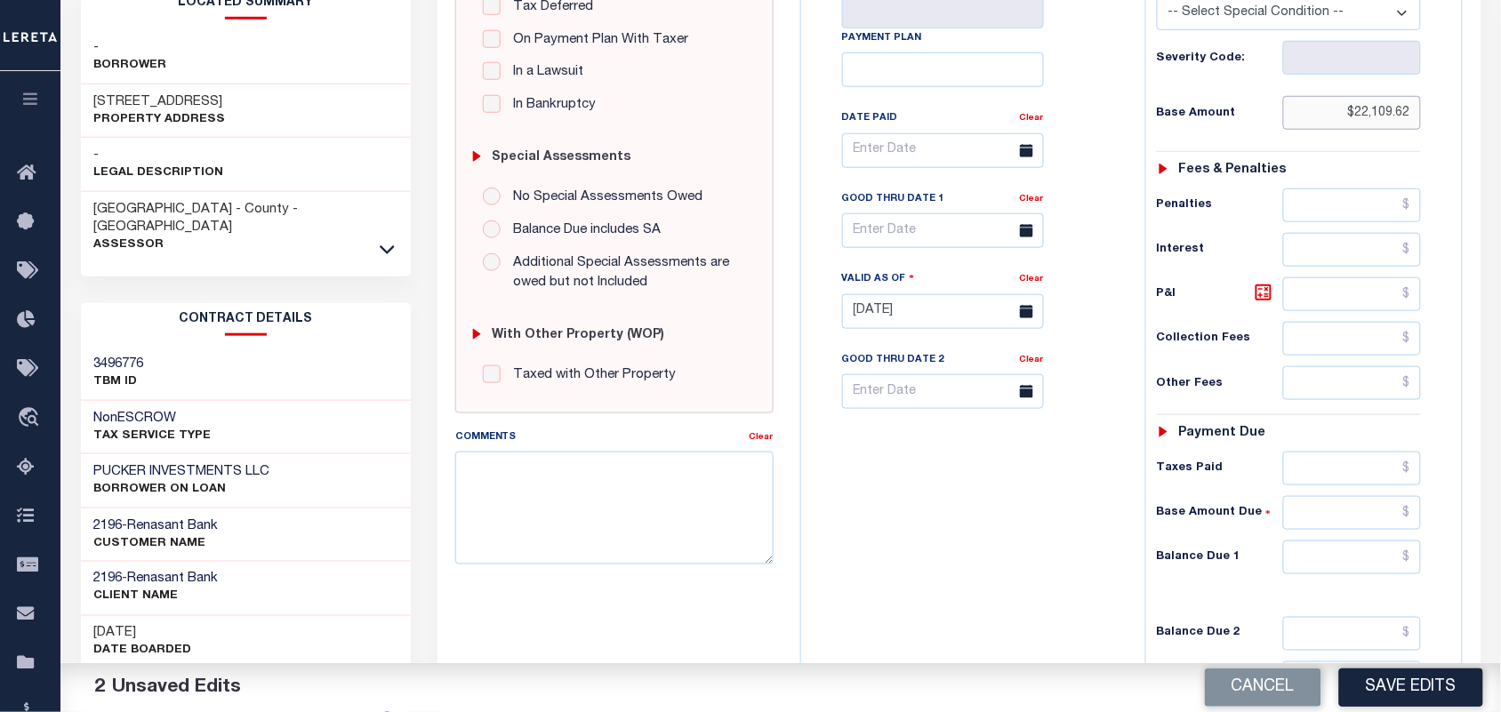
scroll to position [638, 0]
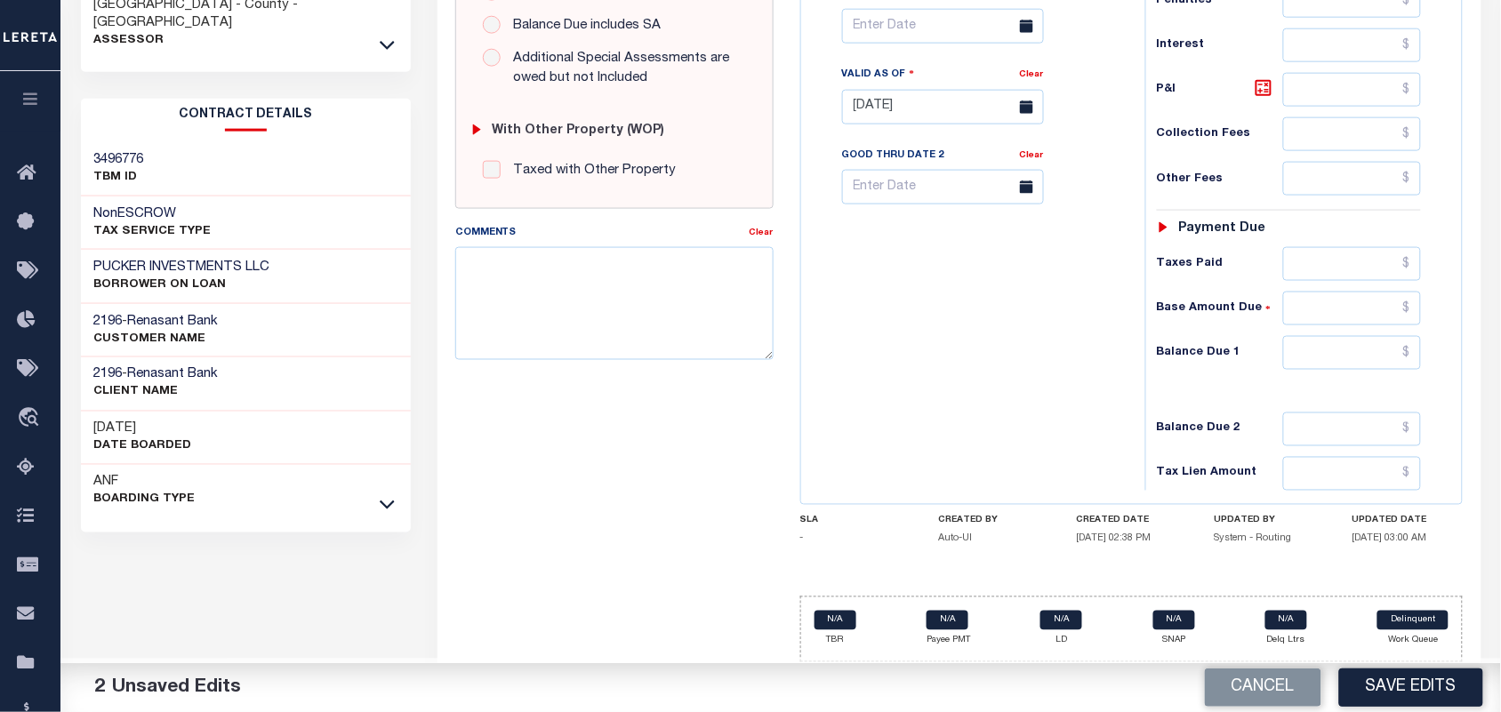
type input "$22,109.62"
click at [1367, 365] on input "text" at bounding box center [1352, 353] width 139 height 34
type input "$0.00"
drag, startPoint x: 949, startPoint y: 358, endPoint x: 1045, endPoint y: 441, distance: 126.7
click at [949, 358] on div "Tax Bill No Multiple Payment Option Payment Plan Clear" at bounding box center [969, 98] width 326 height 785
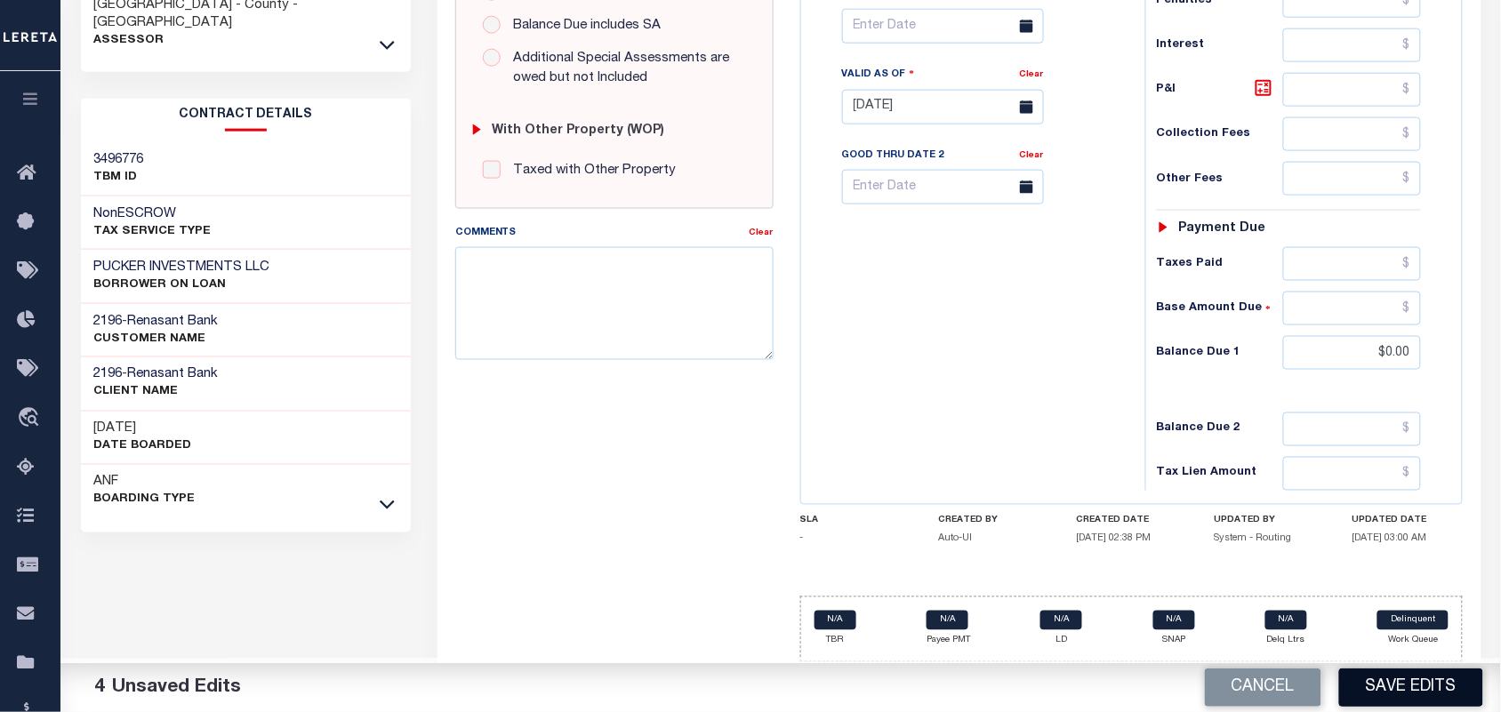
click at [1402, 683] on button "Save Edits" at bounding box center [1411, 688] width 144 height 38
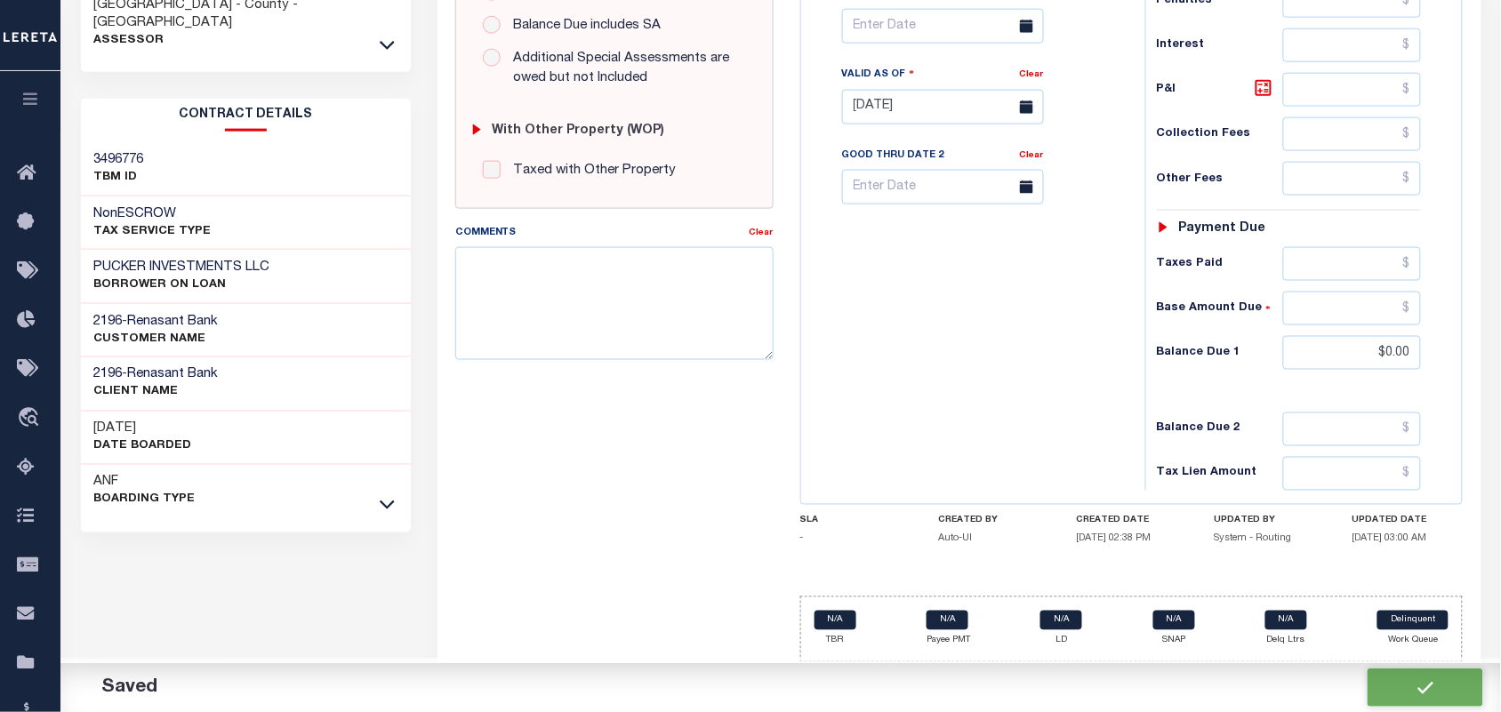
checkbox input "false"
type input "$22,109.62"
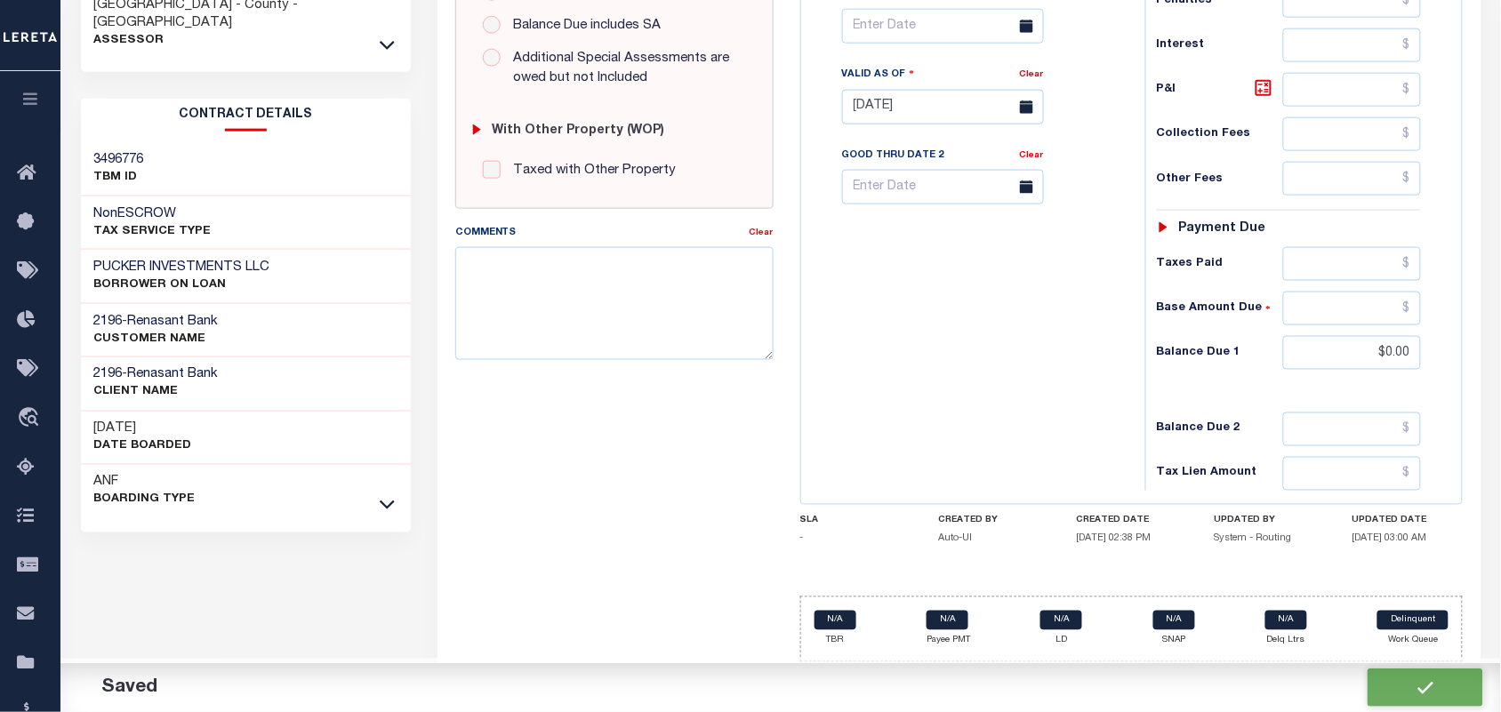
type input "$0"
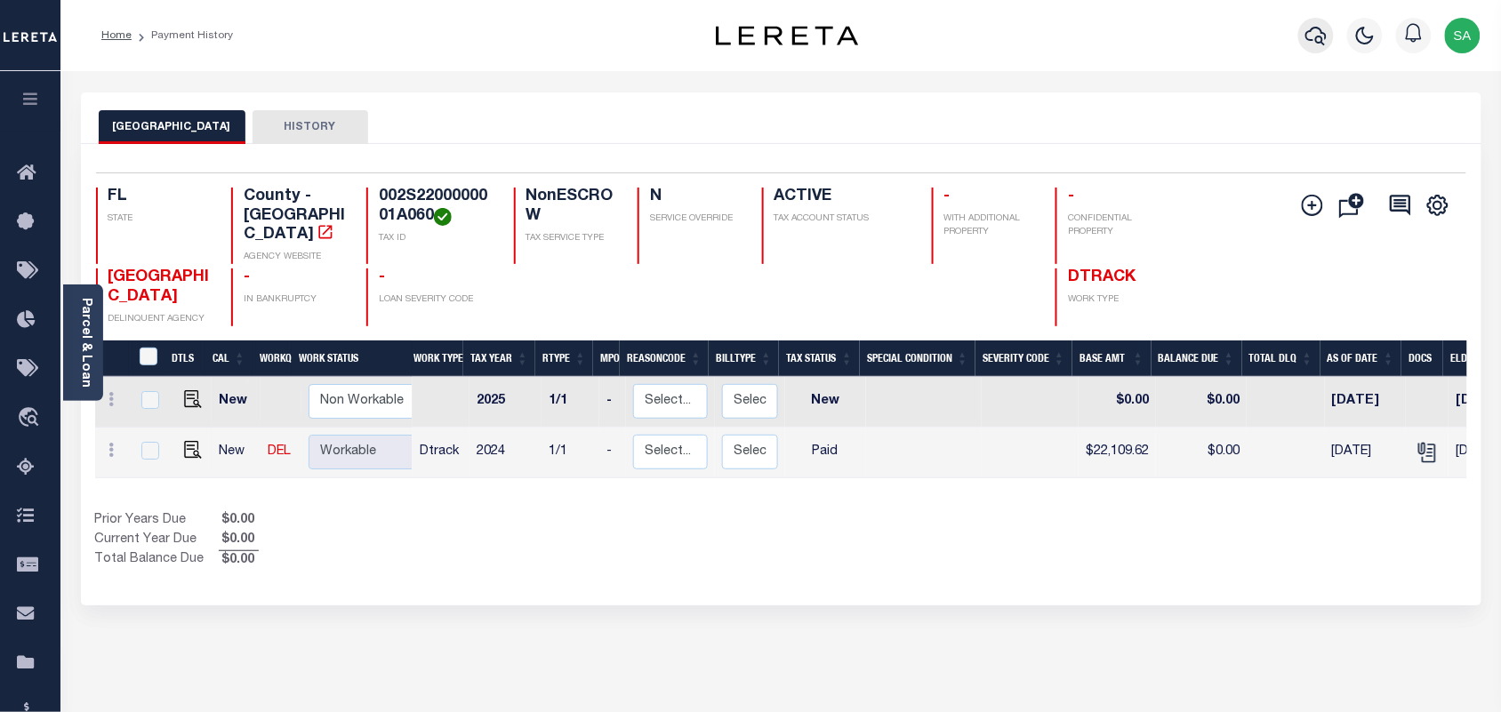
click at [1310, 43] on icon "button" at bounding box center [1315, 35] width 21 height 21
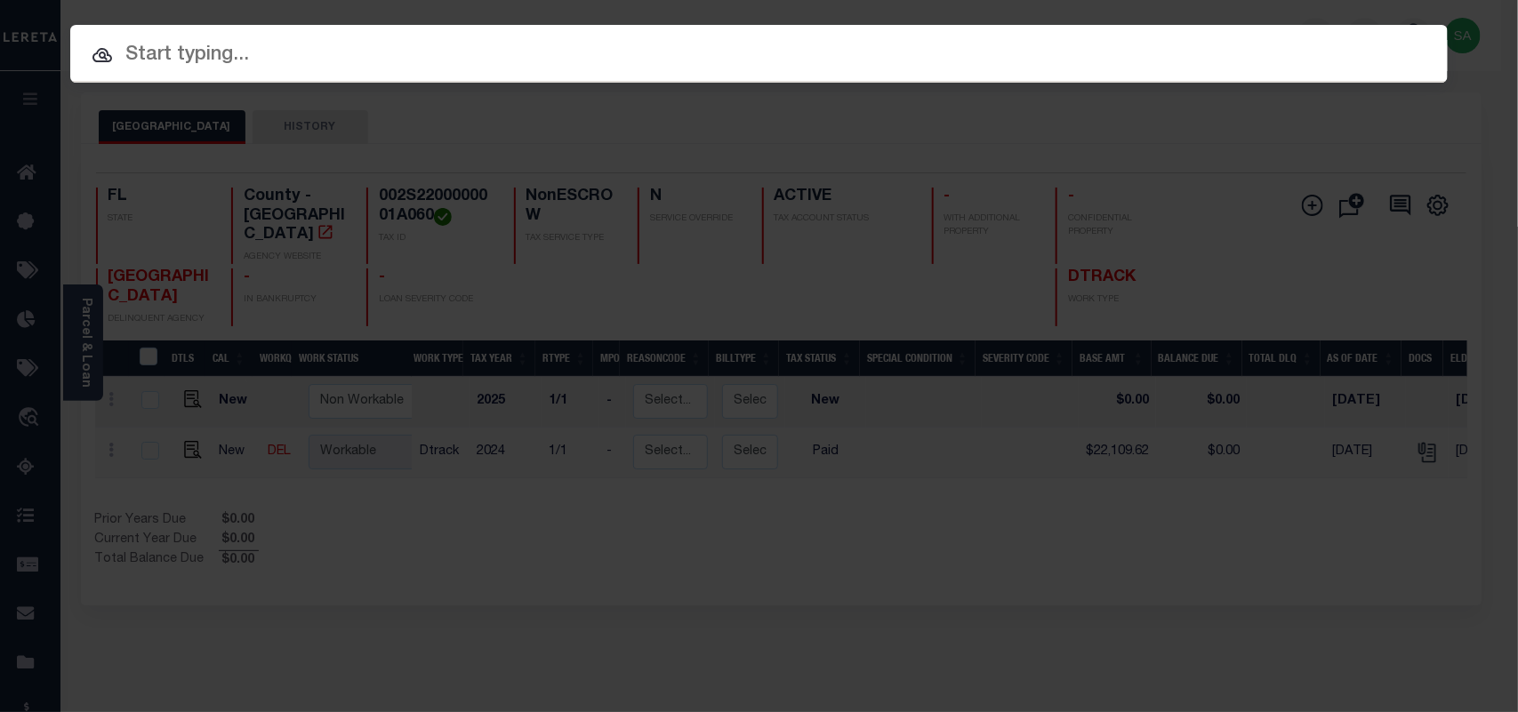
click at [1134, 41] on input "text" at bounding box center [758, 55] width 1377 height 31
paste input "1700015468"
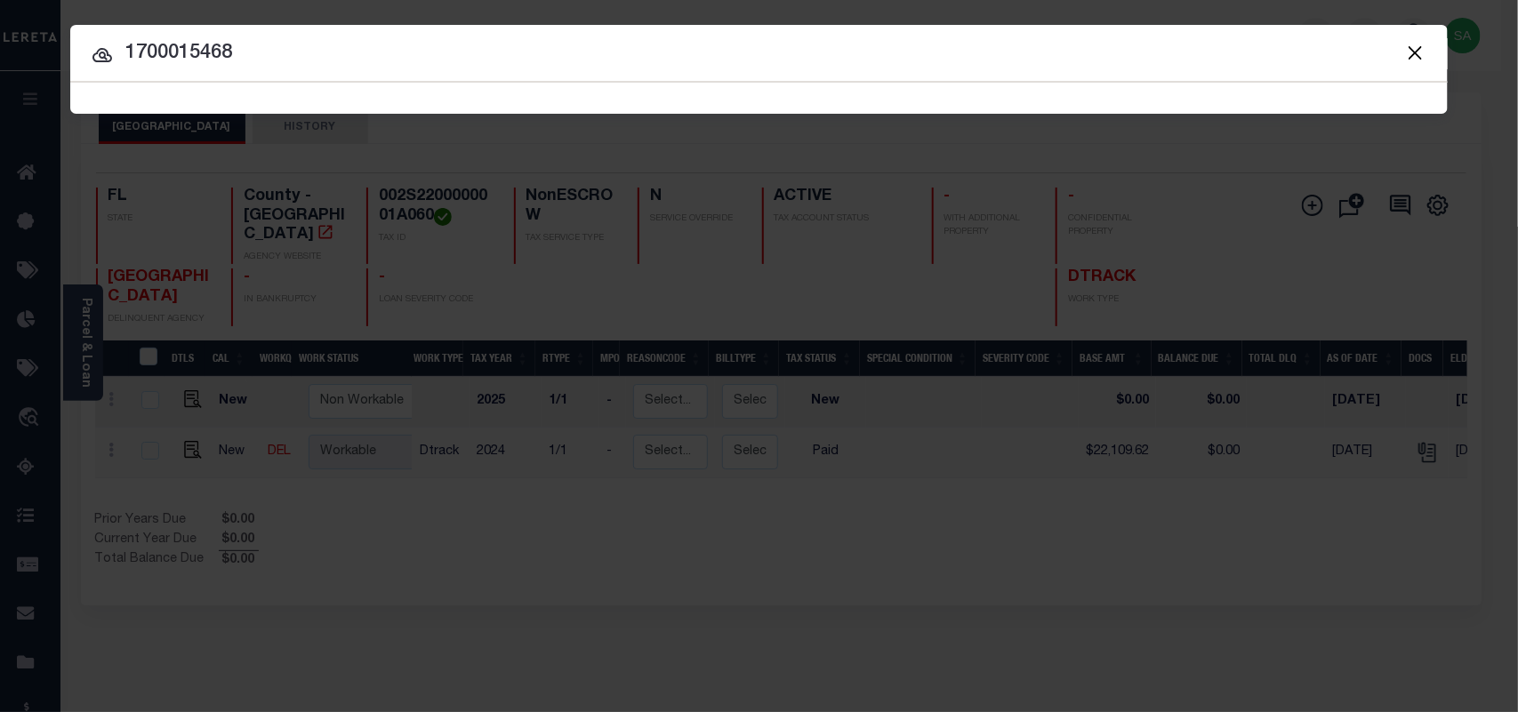
type input "1700015468"
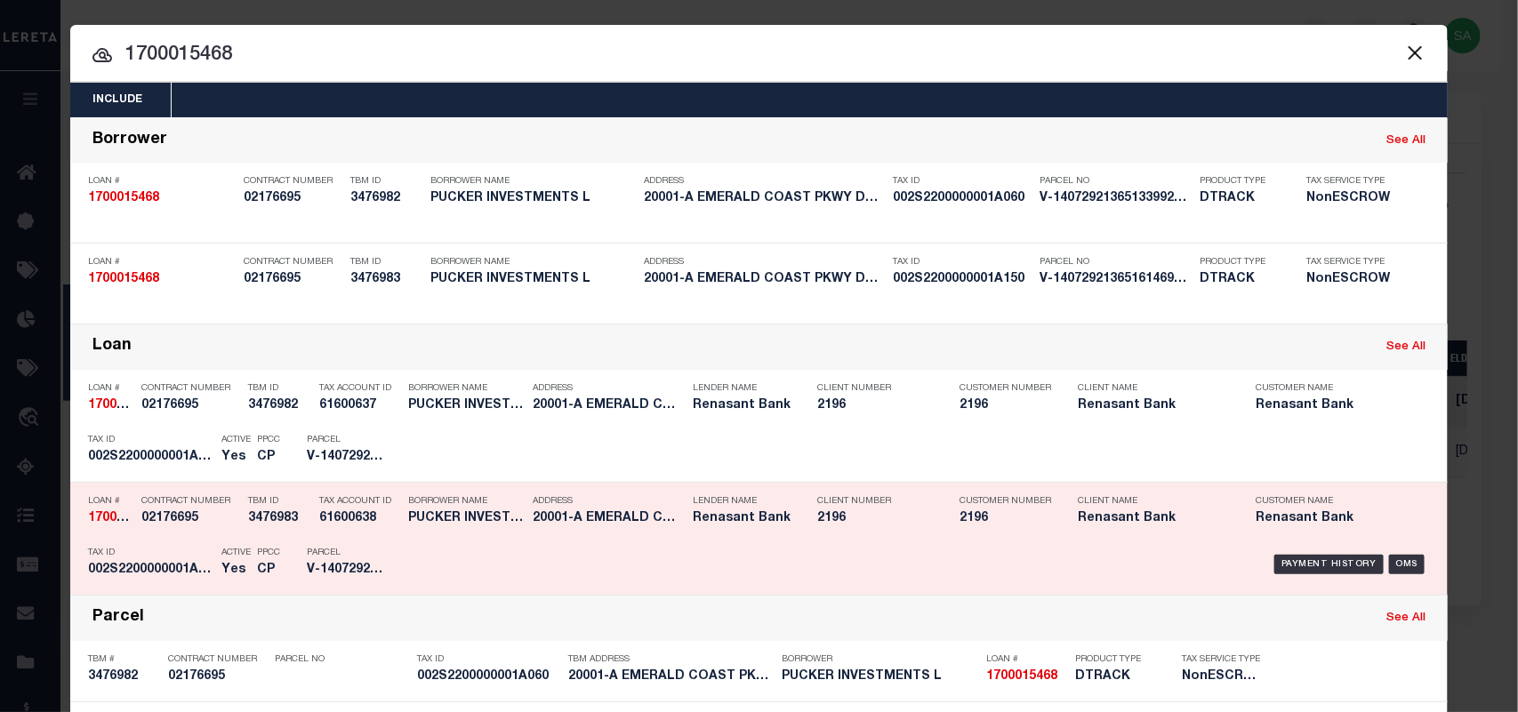
click at [413, 535] on div "Borrower Name PUCKER INVESTMENTS L" at bounding box center [466, 513] width 116 height 52
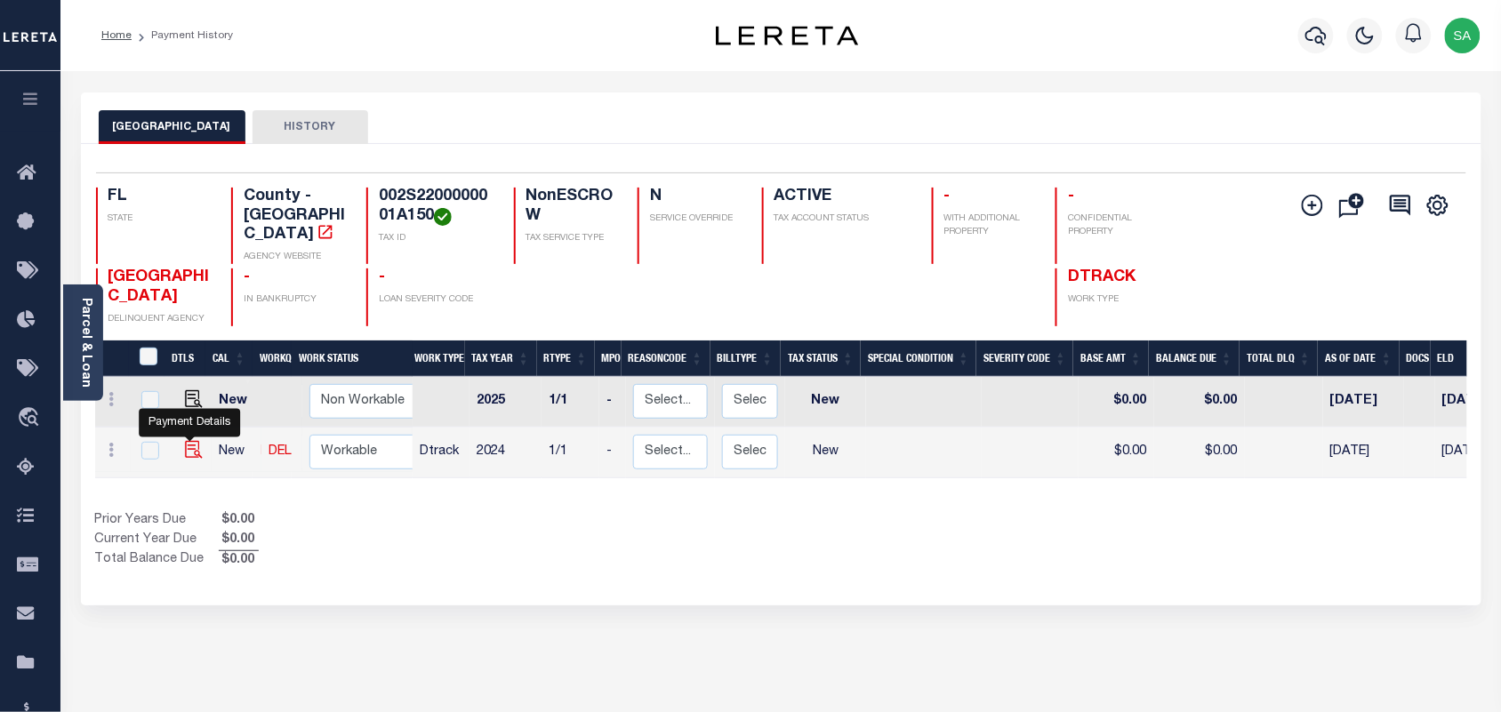
click at [193, 441] on img "" at bounding box center [194, 450] width 18 height 18
checkbox input "true"
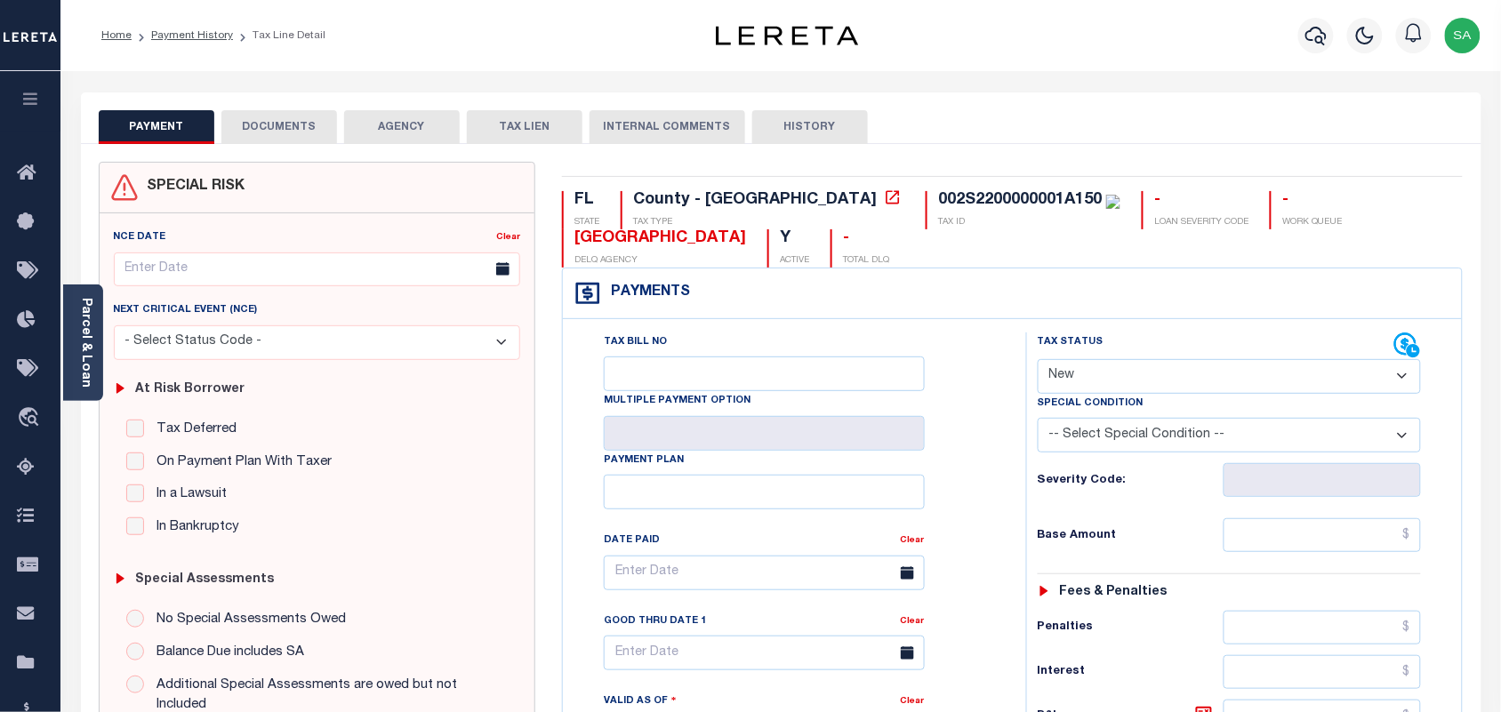
drag, startPoint x: 1172, startPoint y: 381, endPoint x: 1169, endPoint y: 427, distance: 46.3
click at [1169, 427] on div "Tax Status Status" at bounding box center [1229, 415] width 411 height 164
select select "PYD"
click at [1038, 361] on select "- Select Status Code - Open Due/Unpaid Paid Incomplete No Tax Due Internal Refu…" at bounding box center [1230, 376] width 384 height 35
type input "[DATE]"
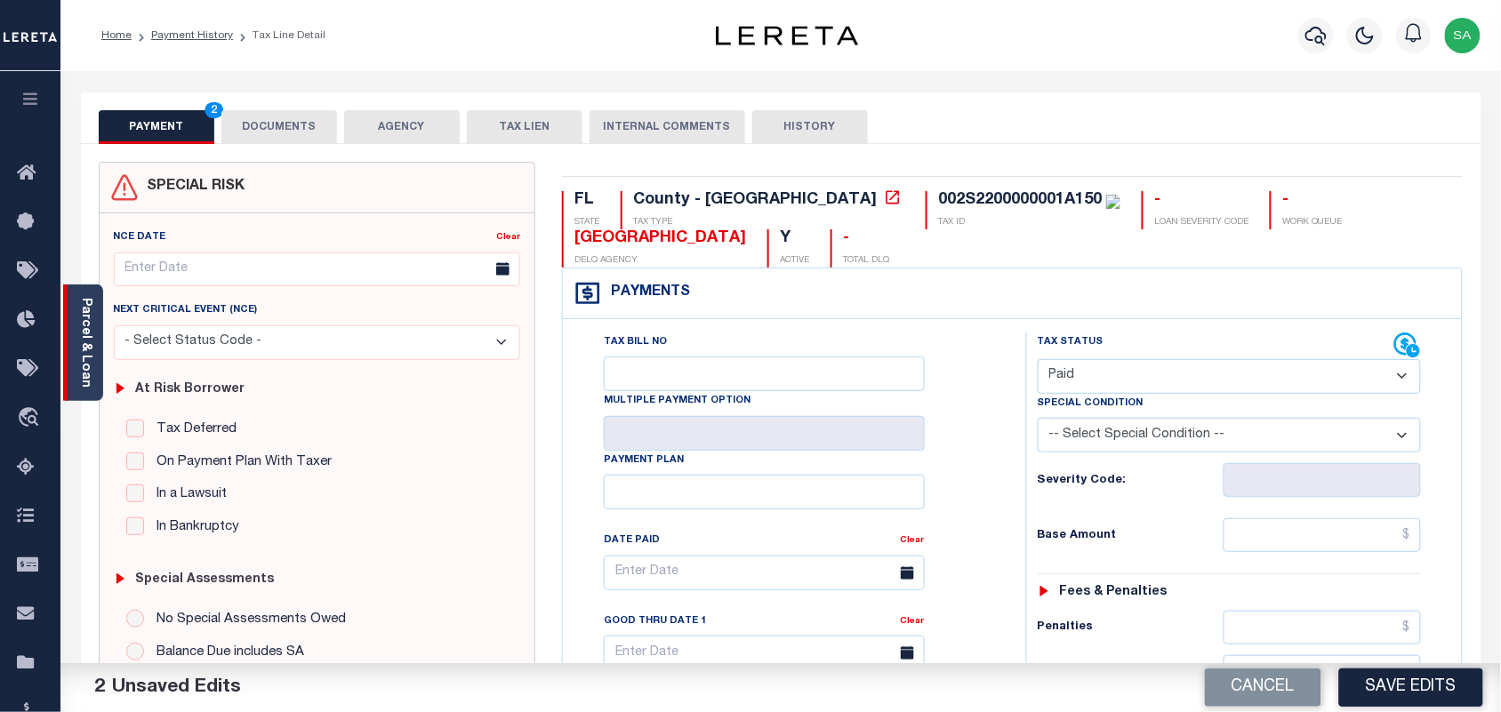
click at [93, 367] on div "Parcel & Loan" at bounding box center [83, 343] width 40 height 116
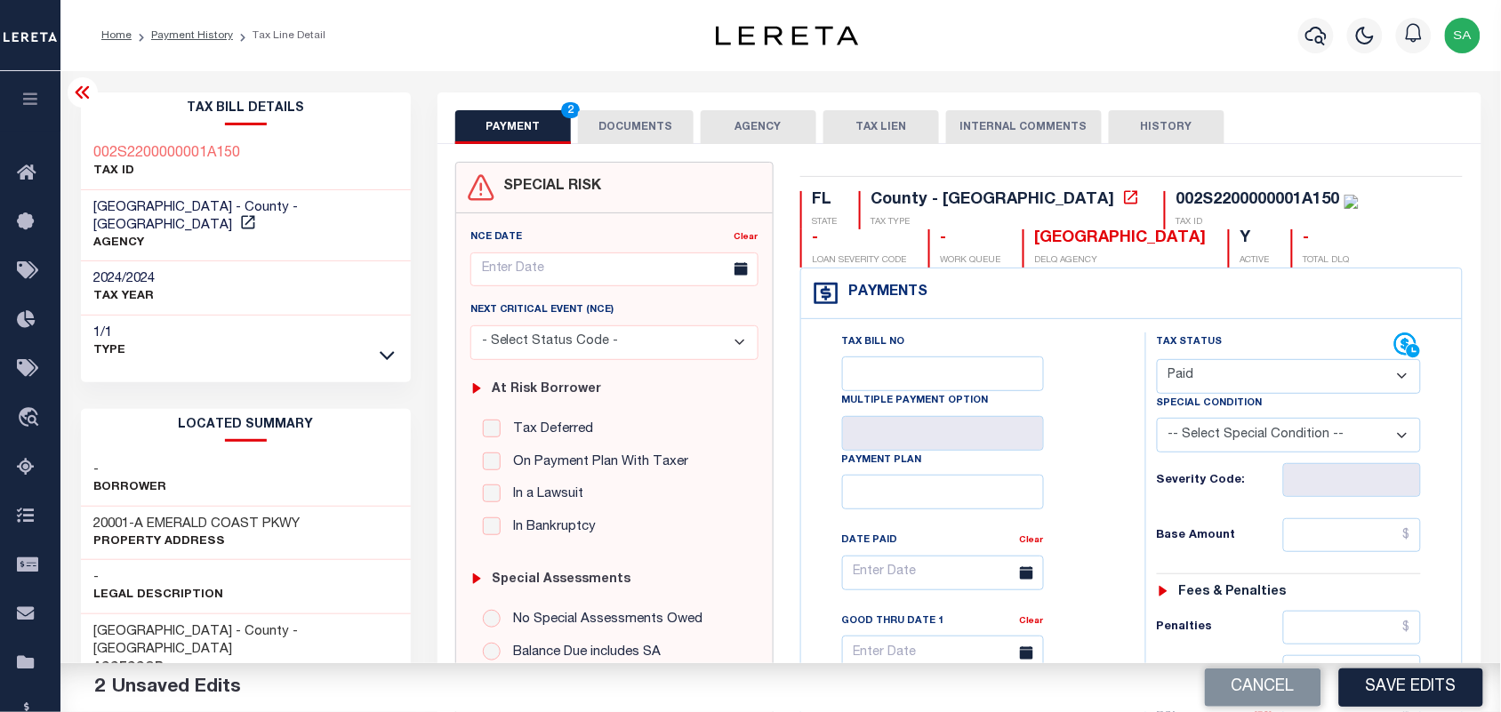
click at [642, 125] on button "DOCUMENTS" at bounding box center [636, 127] width 116 height 34
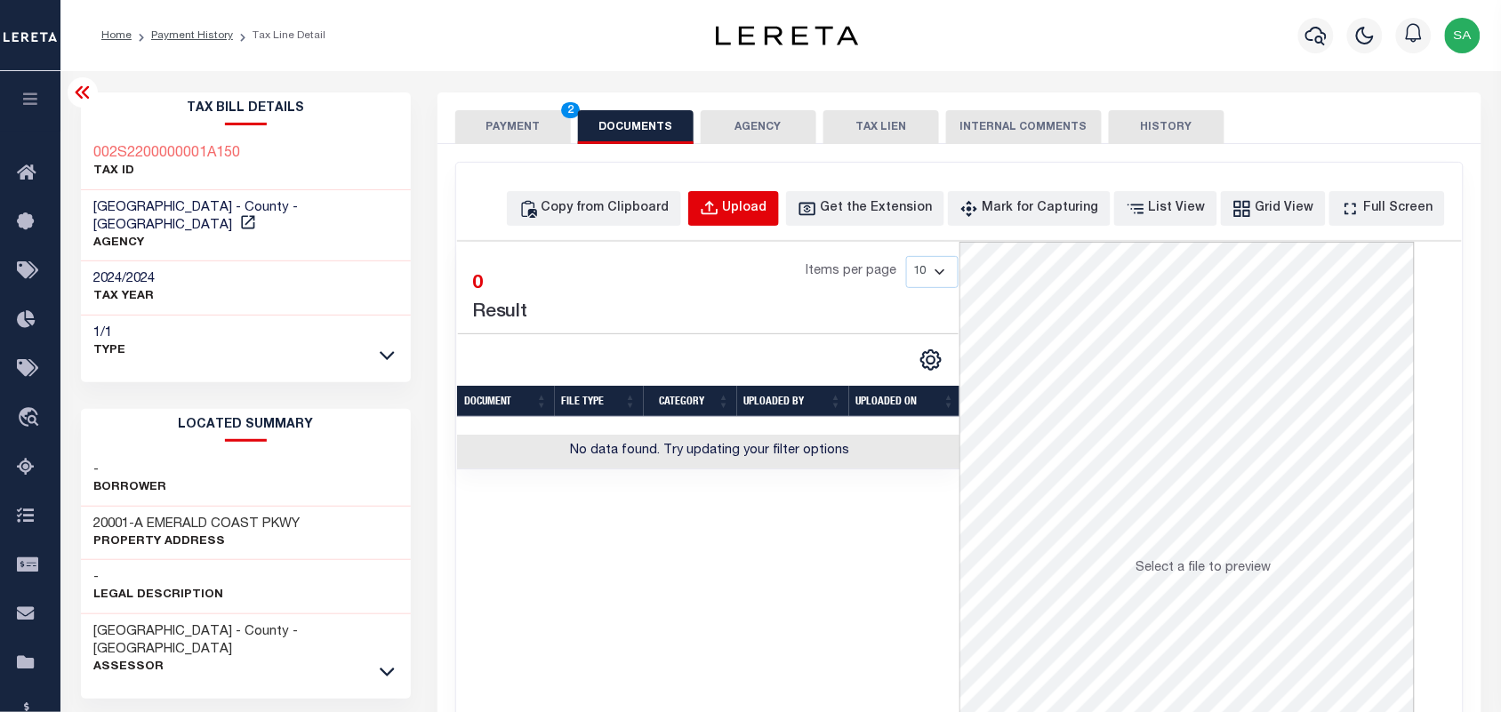
click at [767, 210] on div "Upload" at bounding box center [745, 209] width 44 height 20
select select "POP"
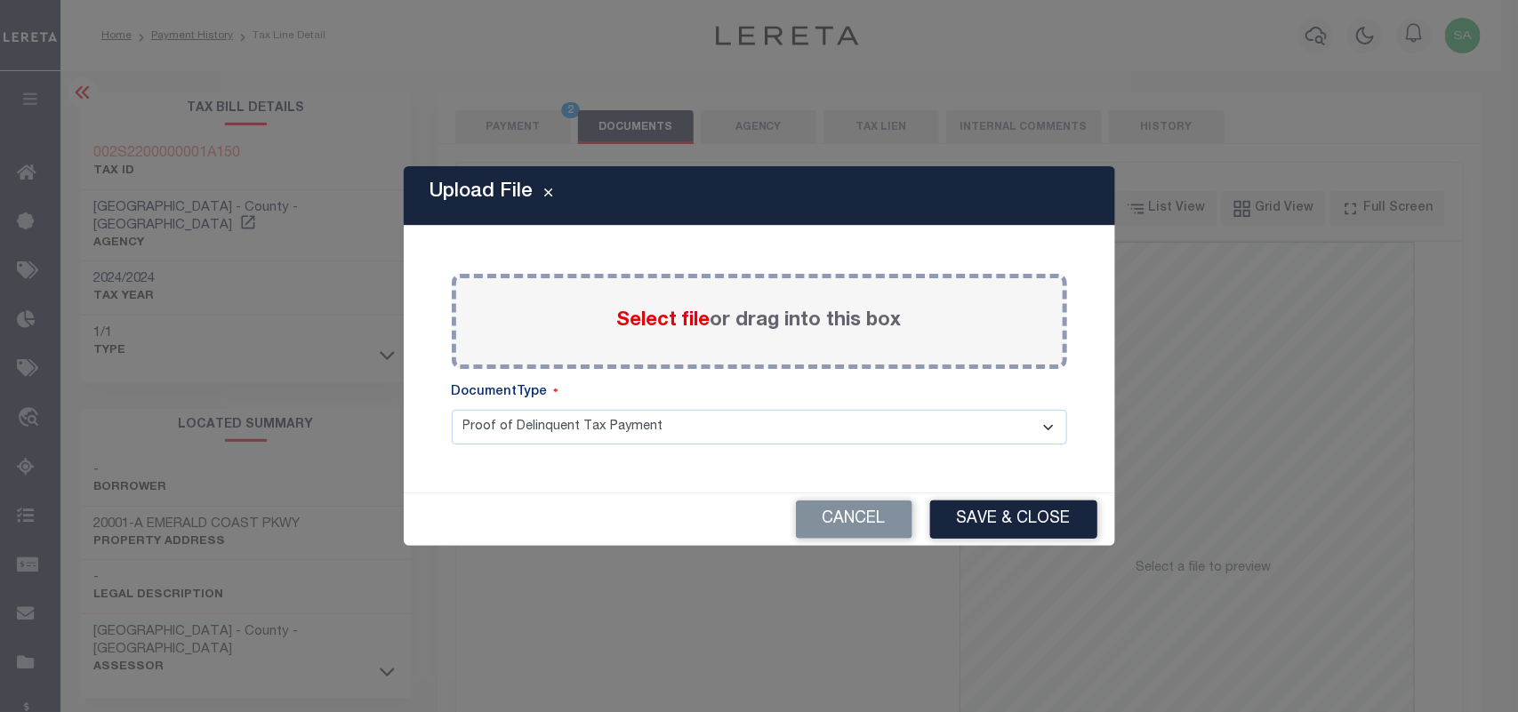
click at [711, 323] on label "Select file or drag into this box" at bounding box center [759, 321] width 285 height 29
click at [0, 0] on input "Select file or drag into this box" at bounding box center [0, 0] width 0 height 0
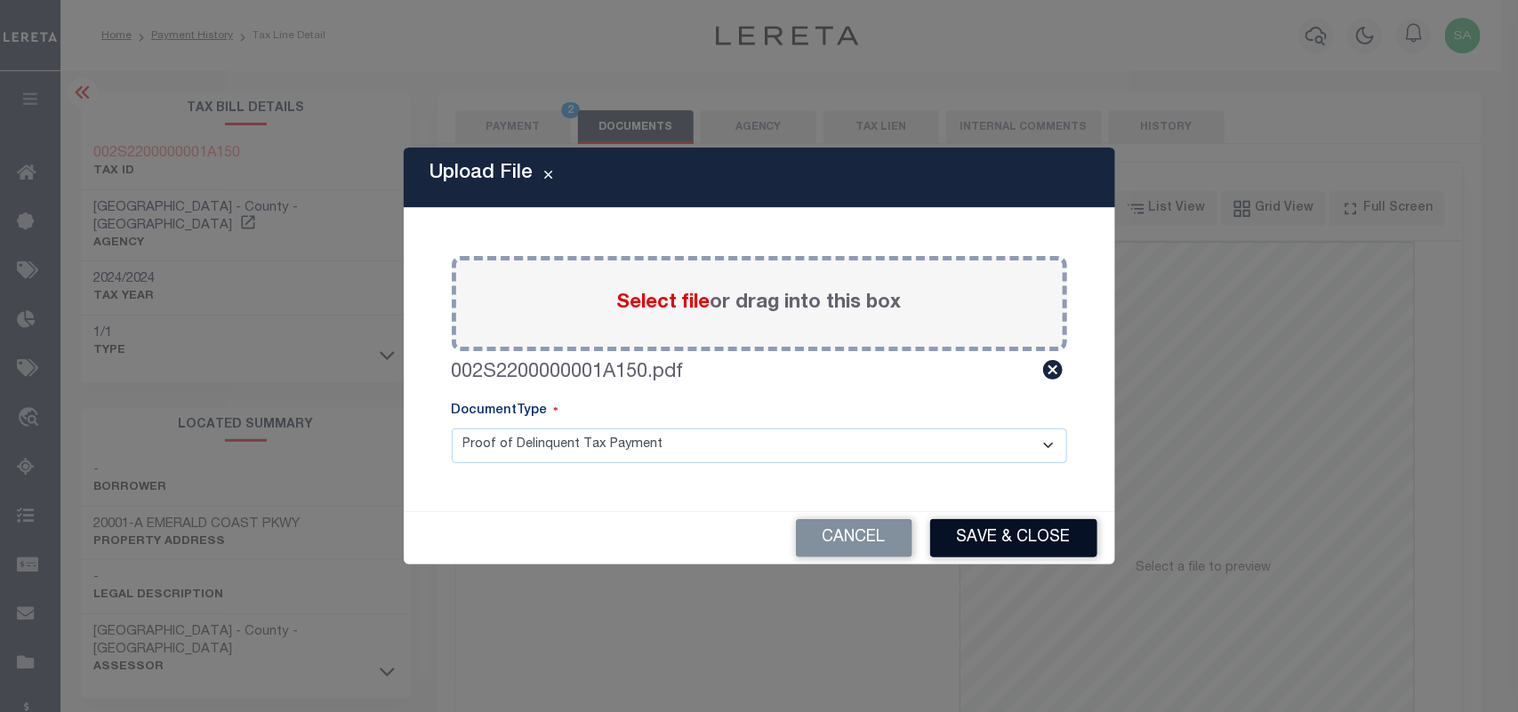
click at [1018, 536] on button "Save & Close" at bounding box center [1013, 538] width 167 height 38
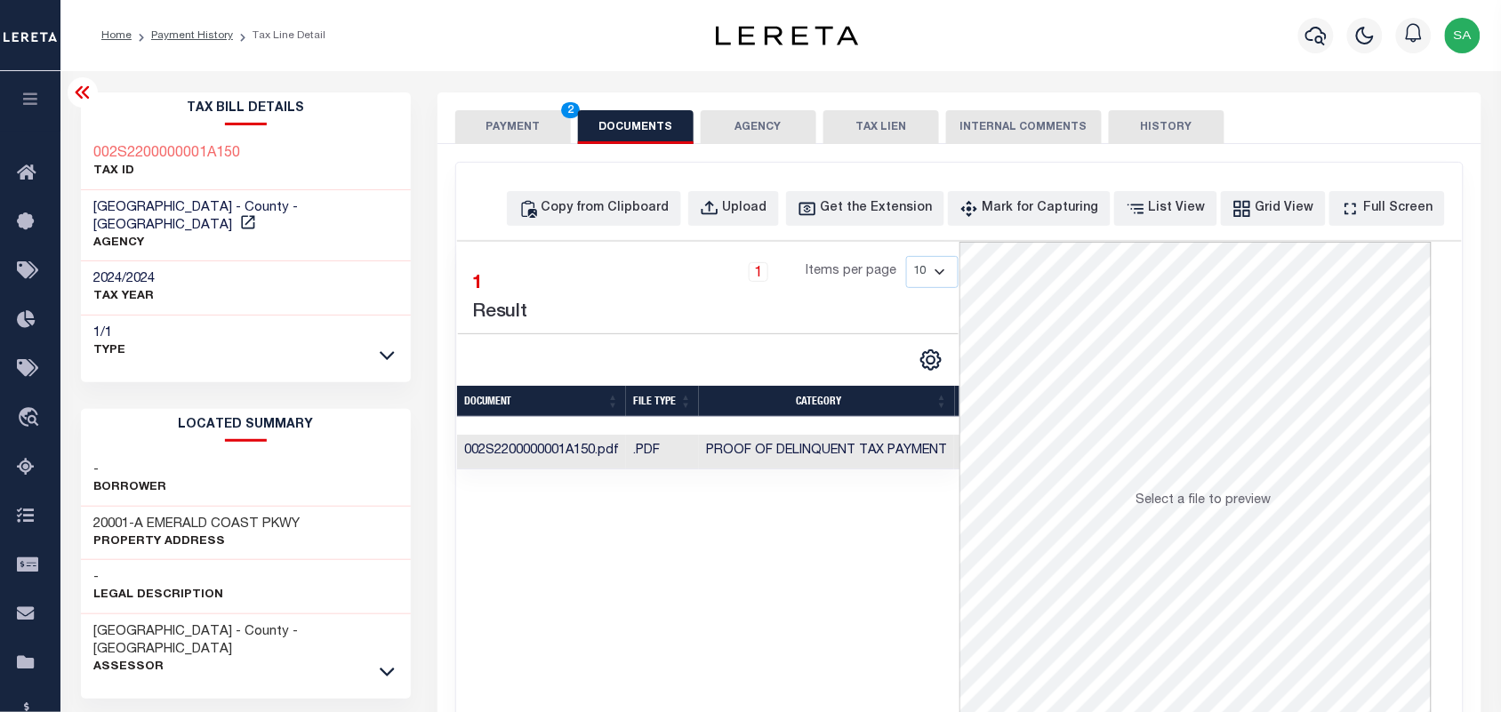
click at [517, 125] on button "PAYMENT 2" at bounding box center [513, 127] width 116 height 34
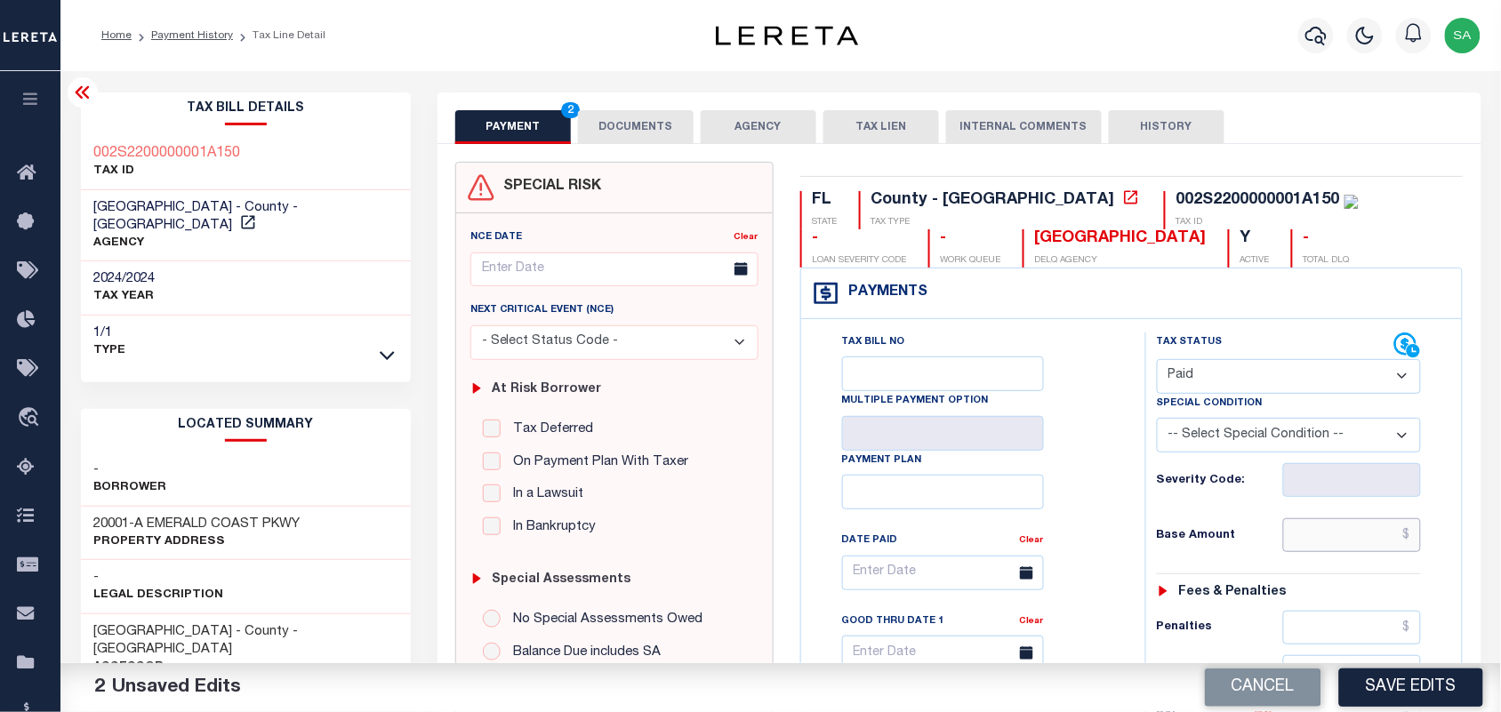
drag, startPoint x: 1351, startPoint y: 529, endPoint x: 1181, endPoint y: 509, distance: 171.9
click at [1351, 529] on input "text" at bounding box center [1352, 535] width 139 height 34
paste input "17,315.04"
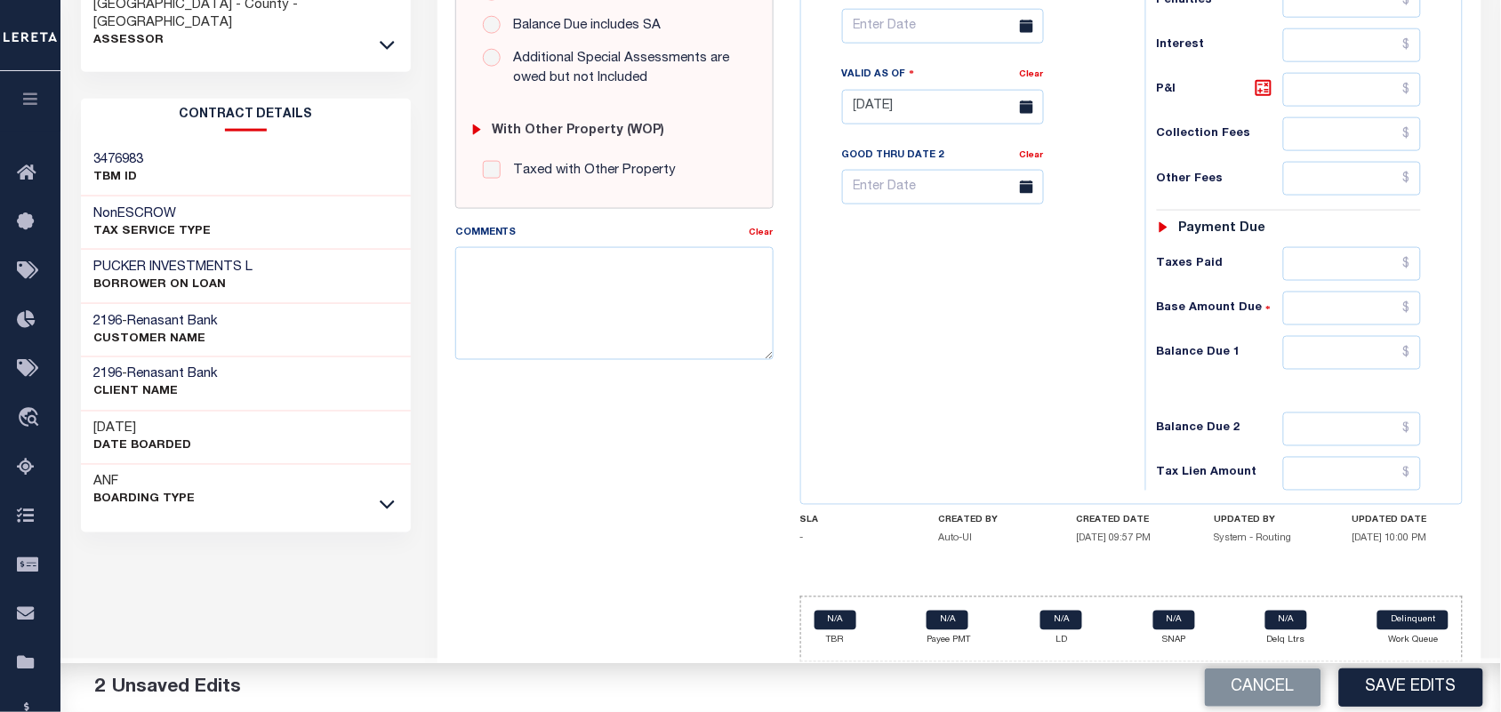
type input "$17,315.04"
click at [1370, 358] on input "text" at bounding box center [1352, 353] width 139 height 34
type input "$0.00"
drag, startPoint x: 934, startPoint y: 362, endPoint x: 1292, endPoint y: 602, distance: 431.3
click at [945, 374] on div "Tax Bill No Multiple Payment Option Payment Plan Clear" at bounding box center [969, 98] width 326 height 785
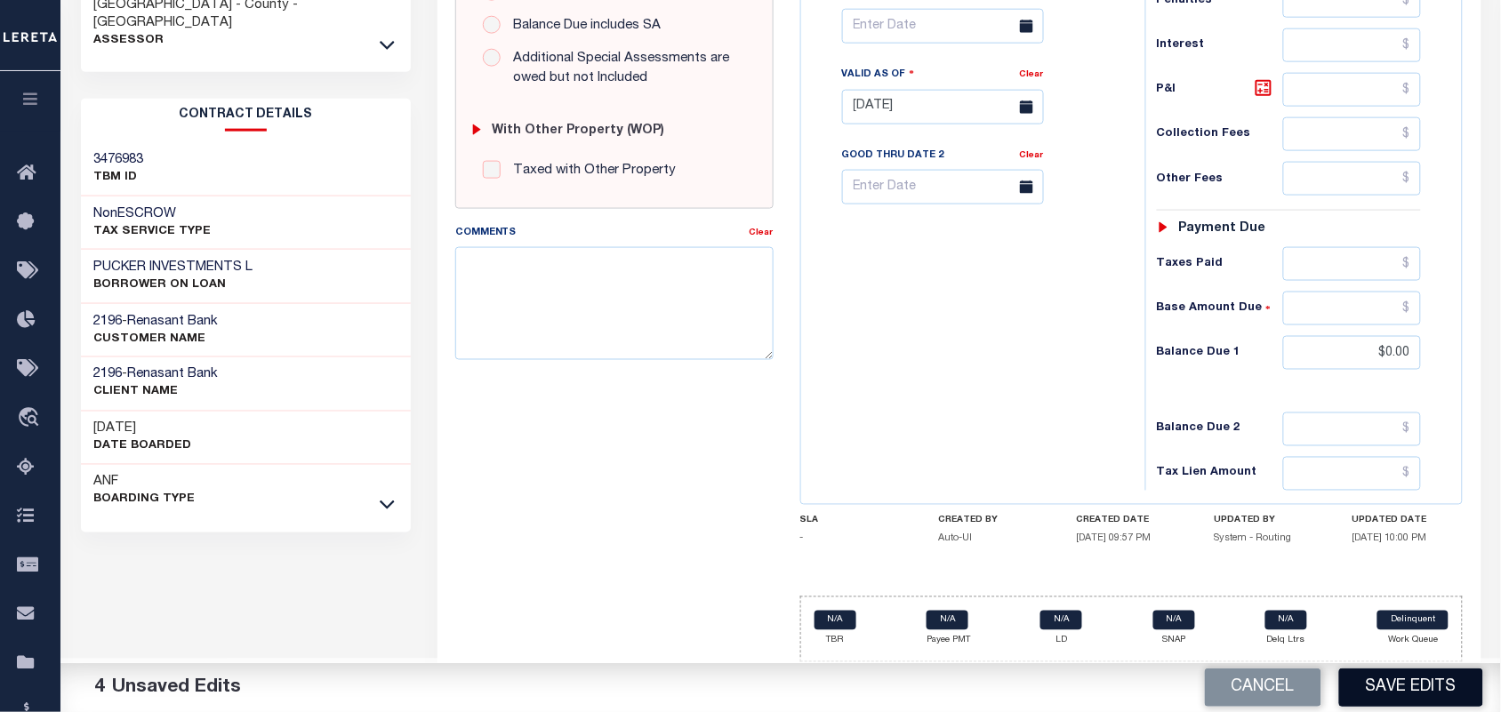
click at [1384, 687] on button "Save Edits" at bounding box center [1411, 688] width 144 height 38
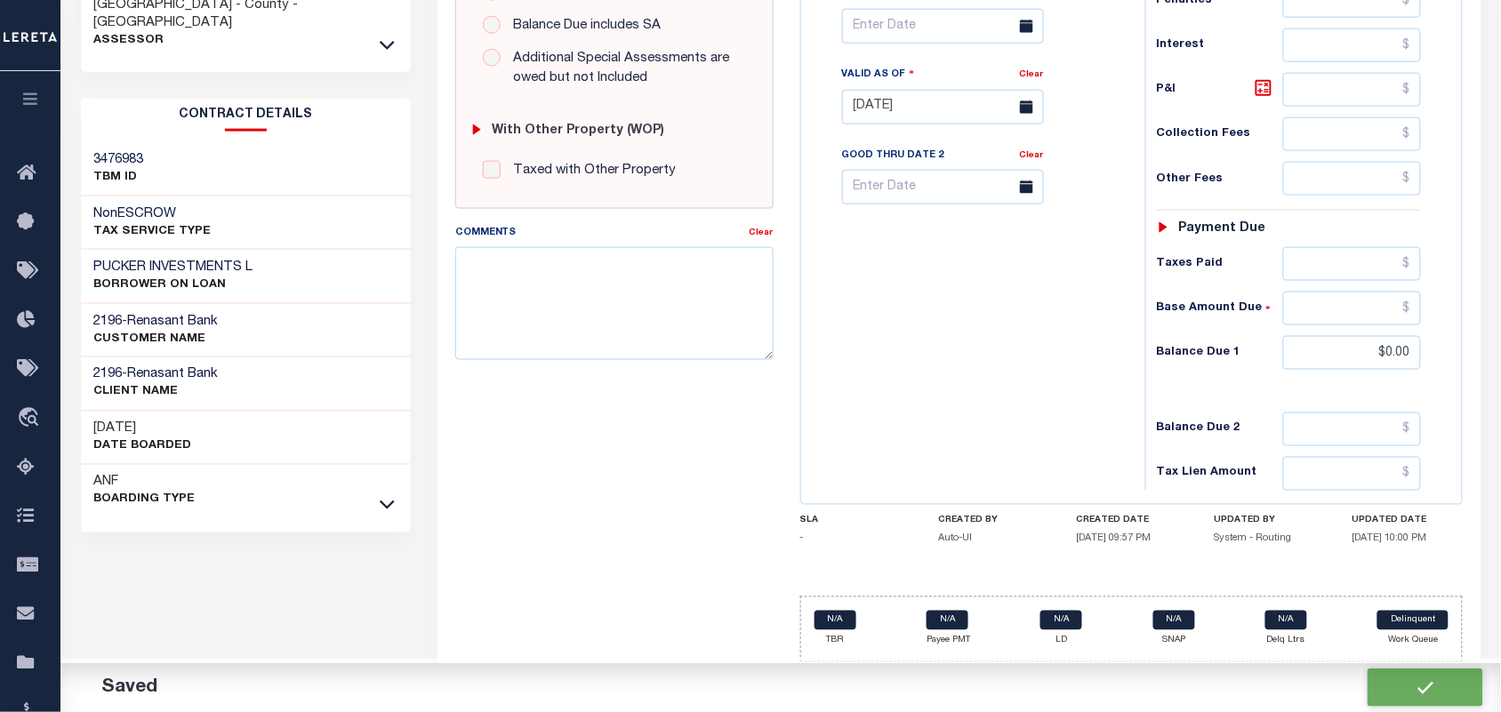
checkbox input "false"
type input "$17,315.04"
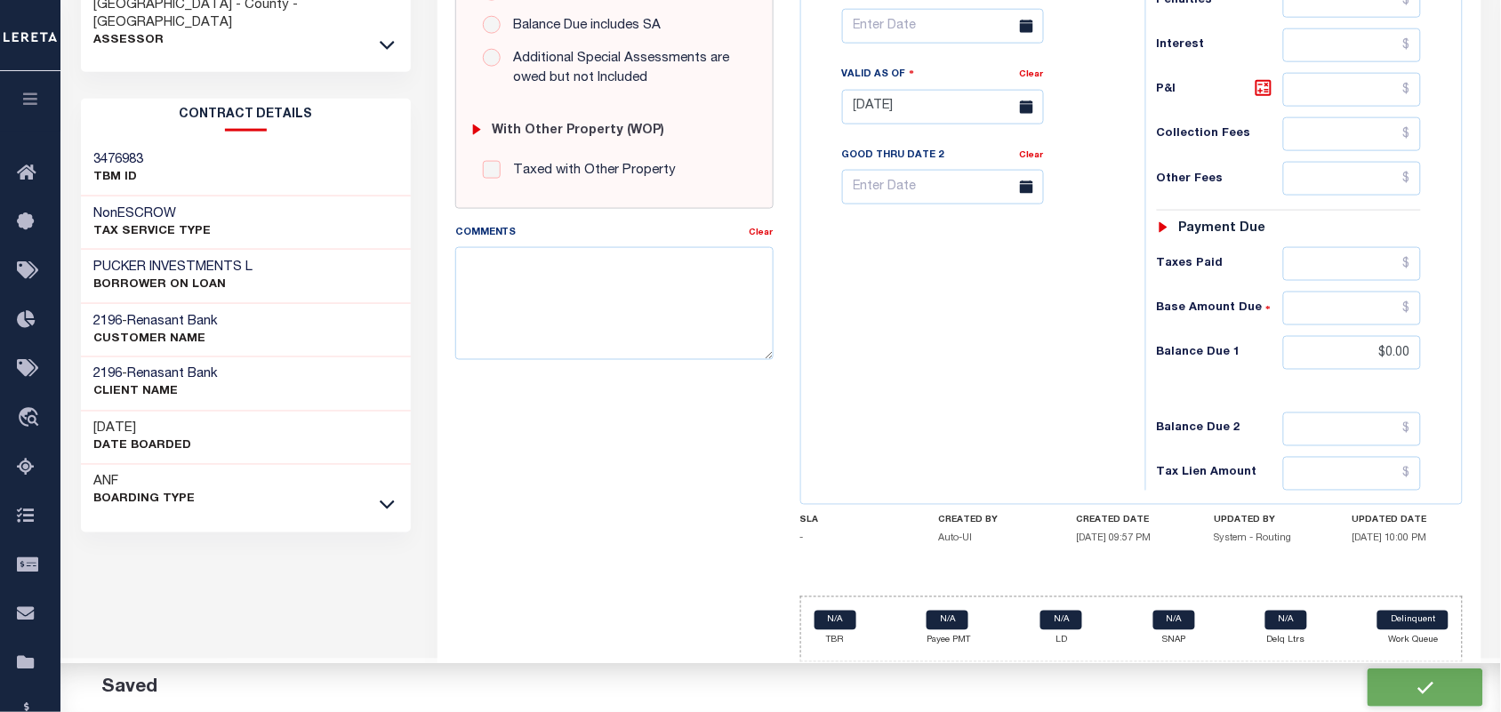
type input "$0"
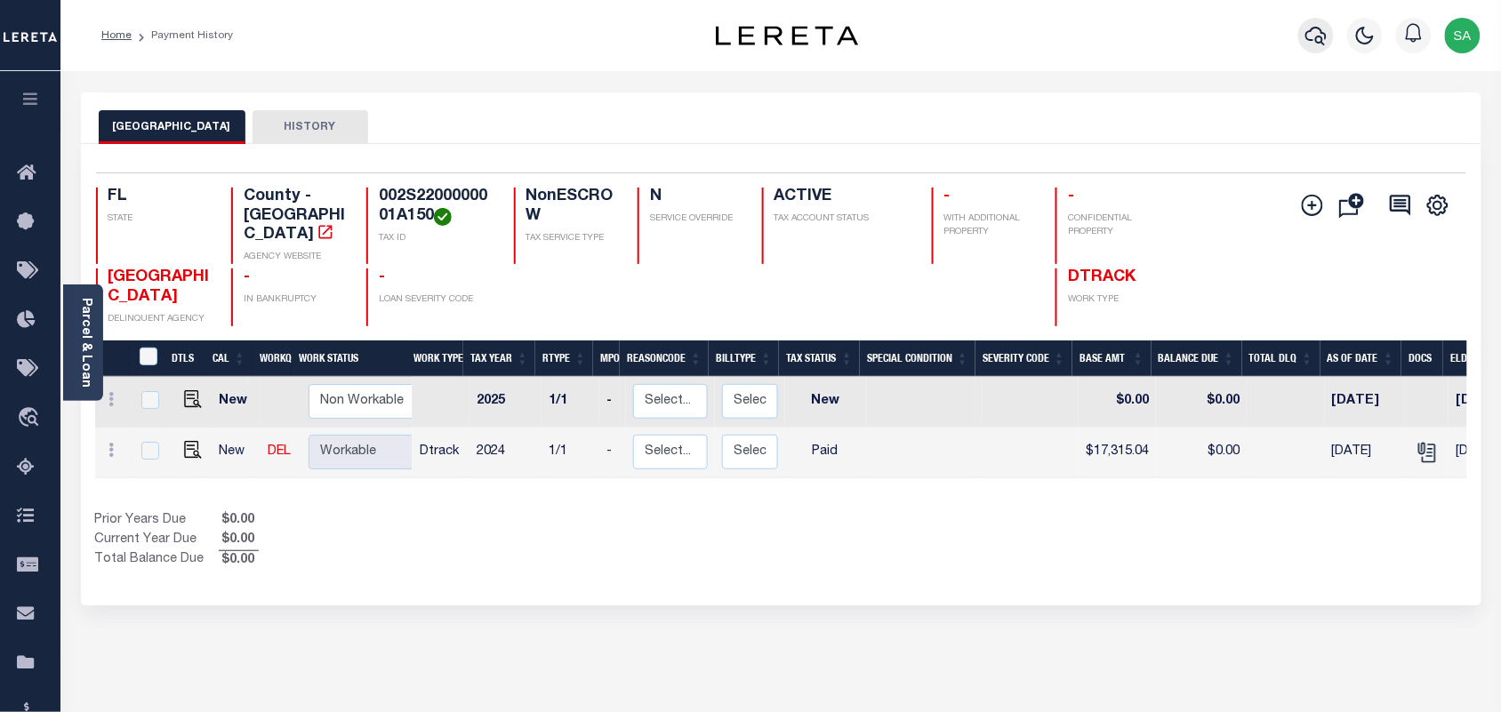
click at [1317, 41] on icon "button" at bounding box center [1315, 36] width 21 height 19
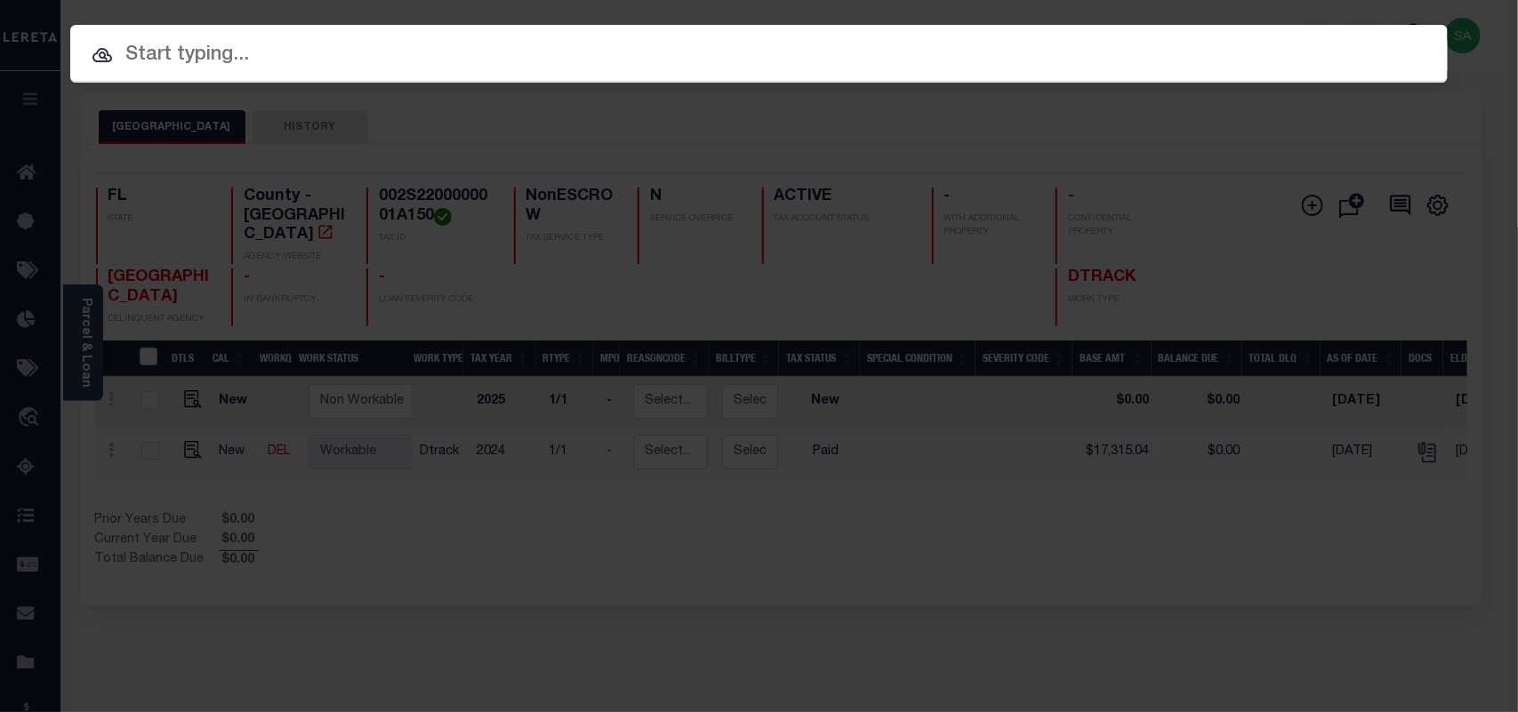
click at [1233, 41] on input "text" at bounding box center [758, 55] width 1377 height 31
paste input "4160008070"
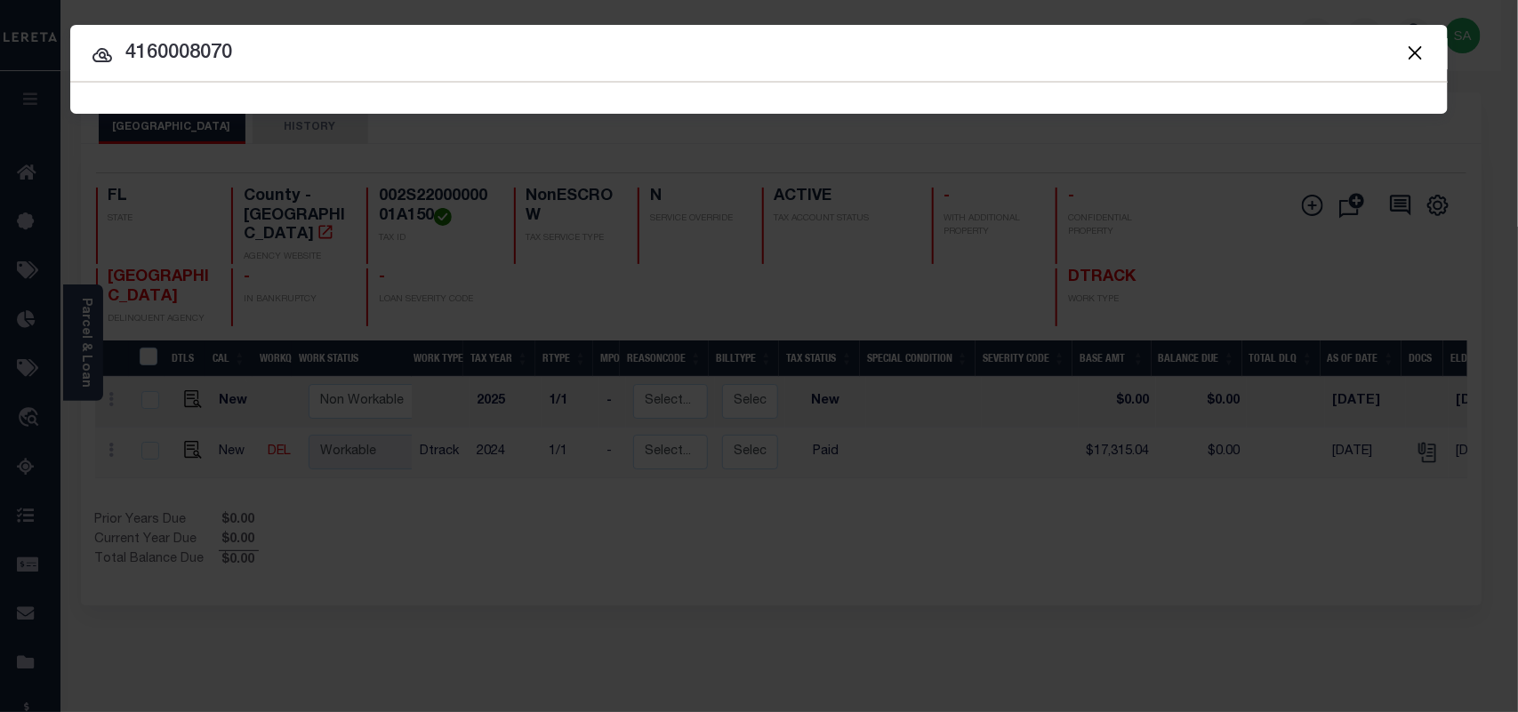
type input "4160008070"
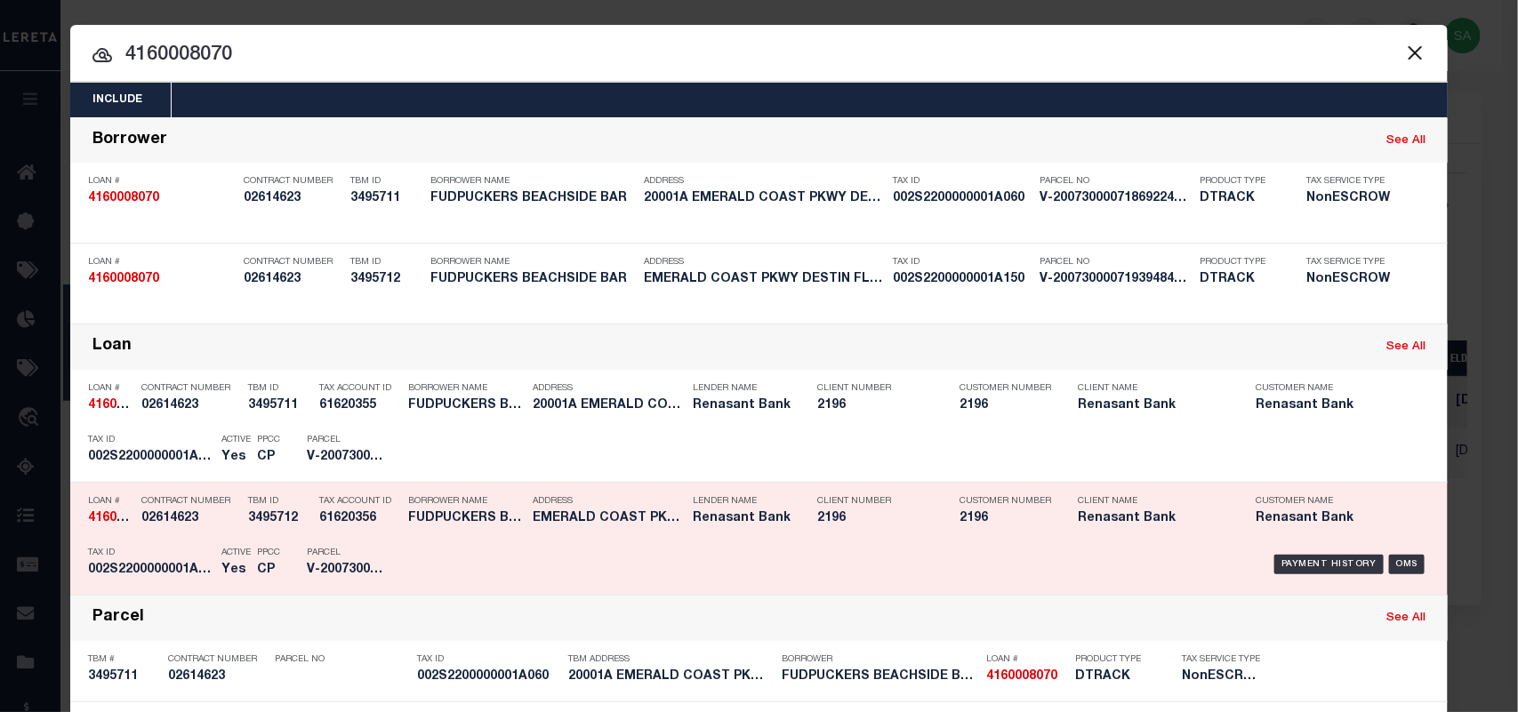
click at [442, 547] on div "Payment History OMS" at bounding box center [921, 565] width 1016 height 52
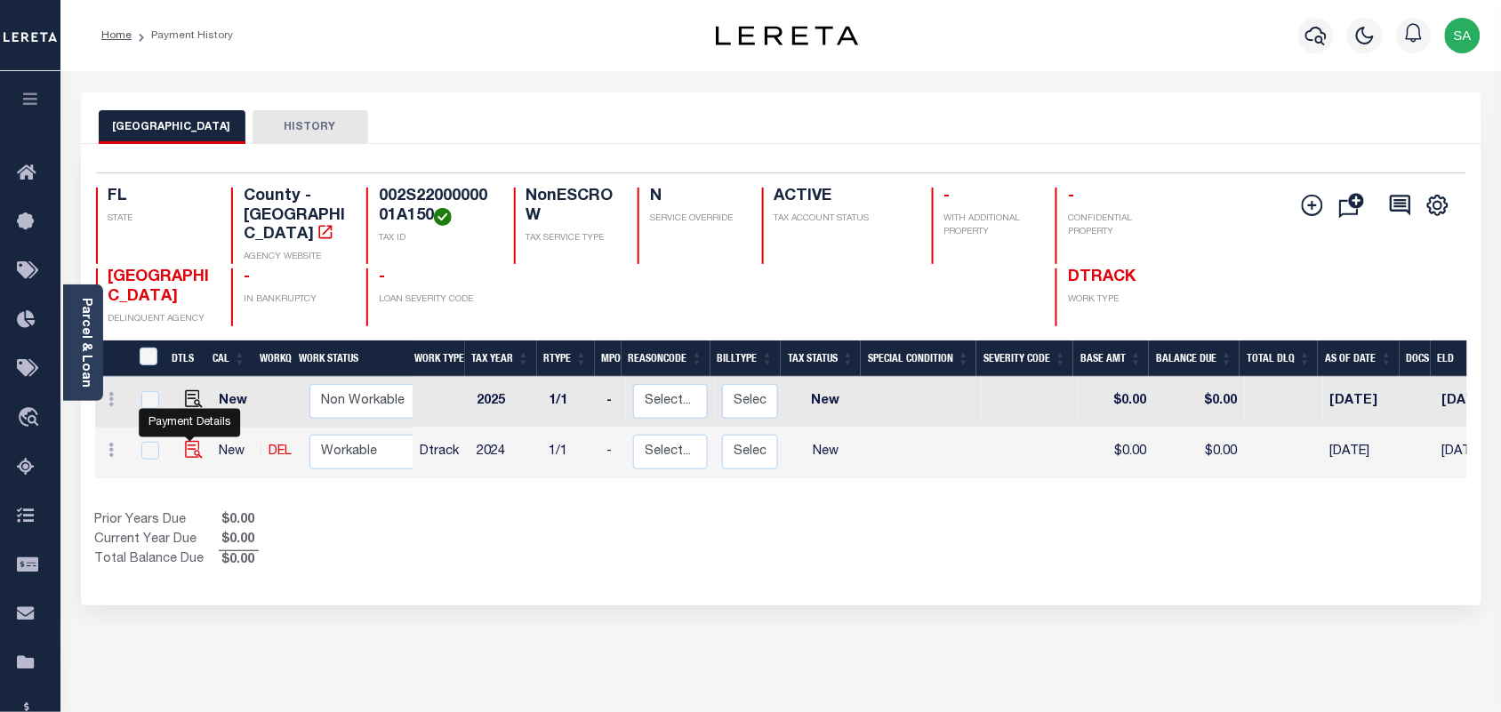
click at [196, 441] on img "" at bounding box center [194, 450] width 18 height 18
checkbox input "true"
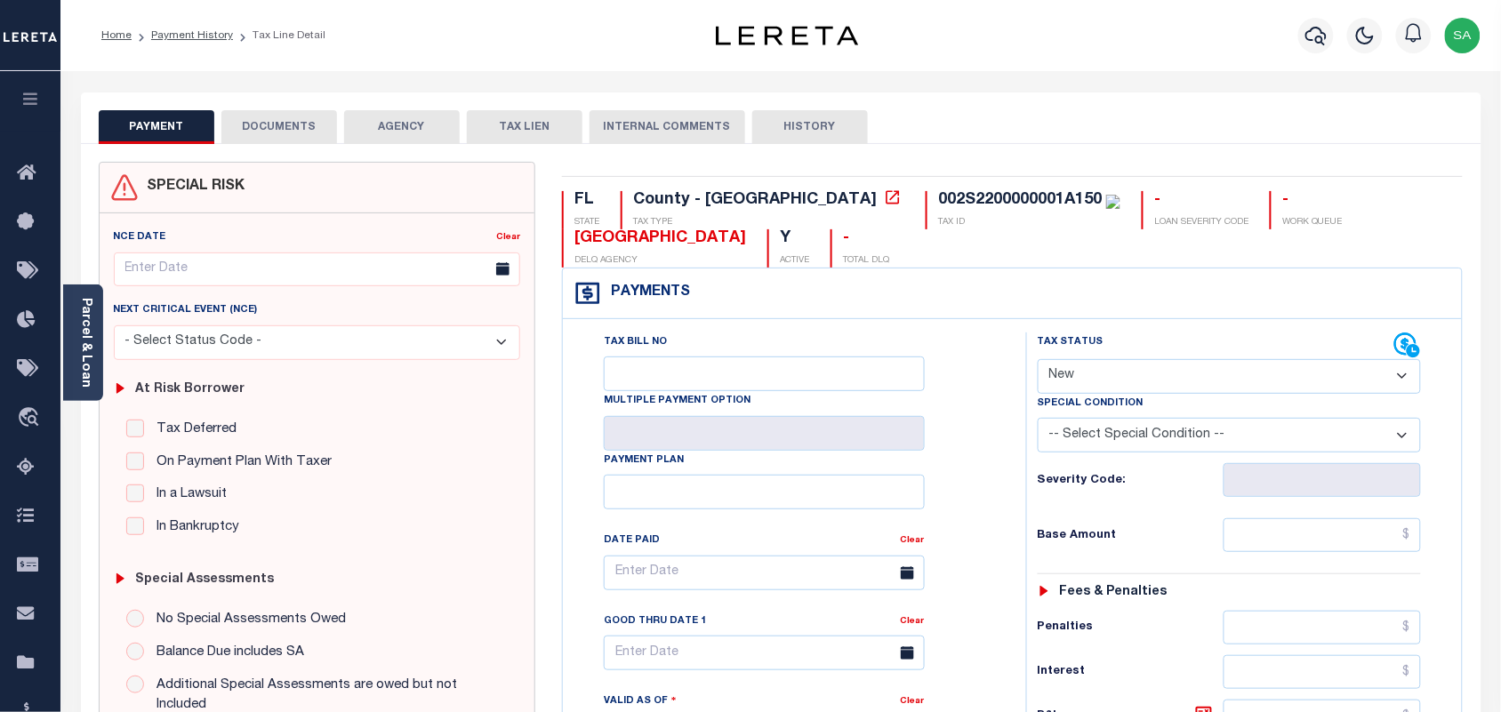
drag, startPoint x: 1049, startPoint y: 382, endPoint x: 1054, endPoint y: 392, distance: 10.7
click at [1049, 382] on select "- Select Status Code - Open Due/Unpaid Paid Incomplete No Tax Due Internal Refu…" at bounding box center [1230, 376] width 384 height 35
select select "PYD"
click at [1038, 361] on select "- Select Status Code - Open Due/Unpaid Paid Incomplete No Tax Due Internal Refu…" at bounding box center [1230, 376] width 384 height 35
type input "[DATE]"
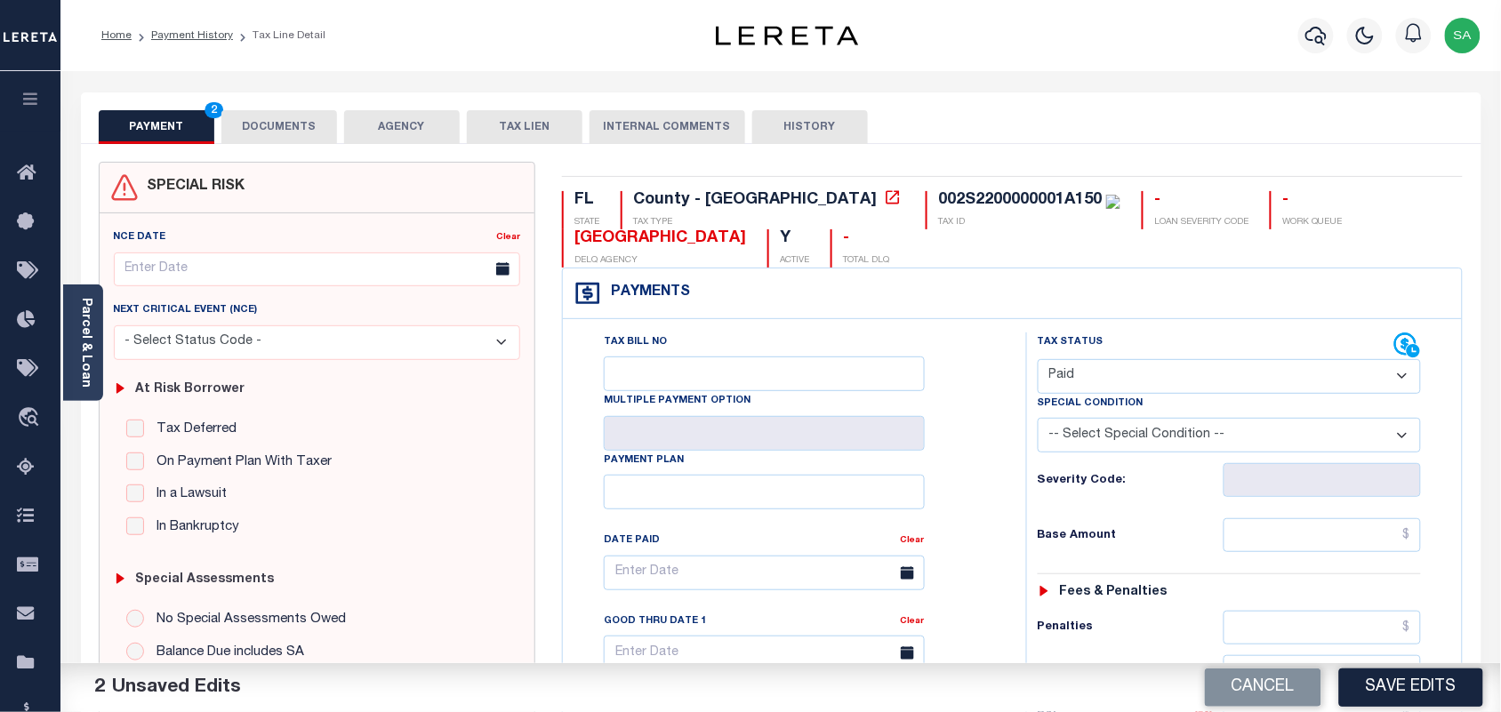
click at [302, 122] on button "DOCUMENTS" at bounding box center [279, 127] width 116 height 34
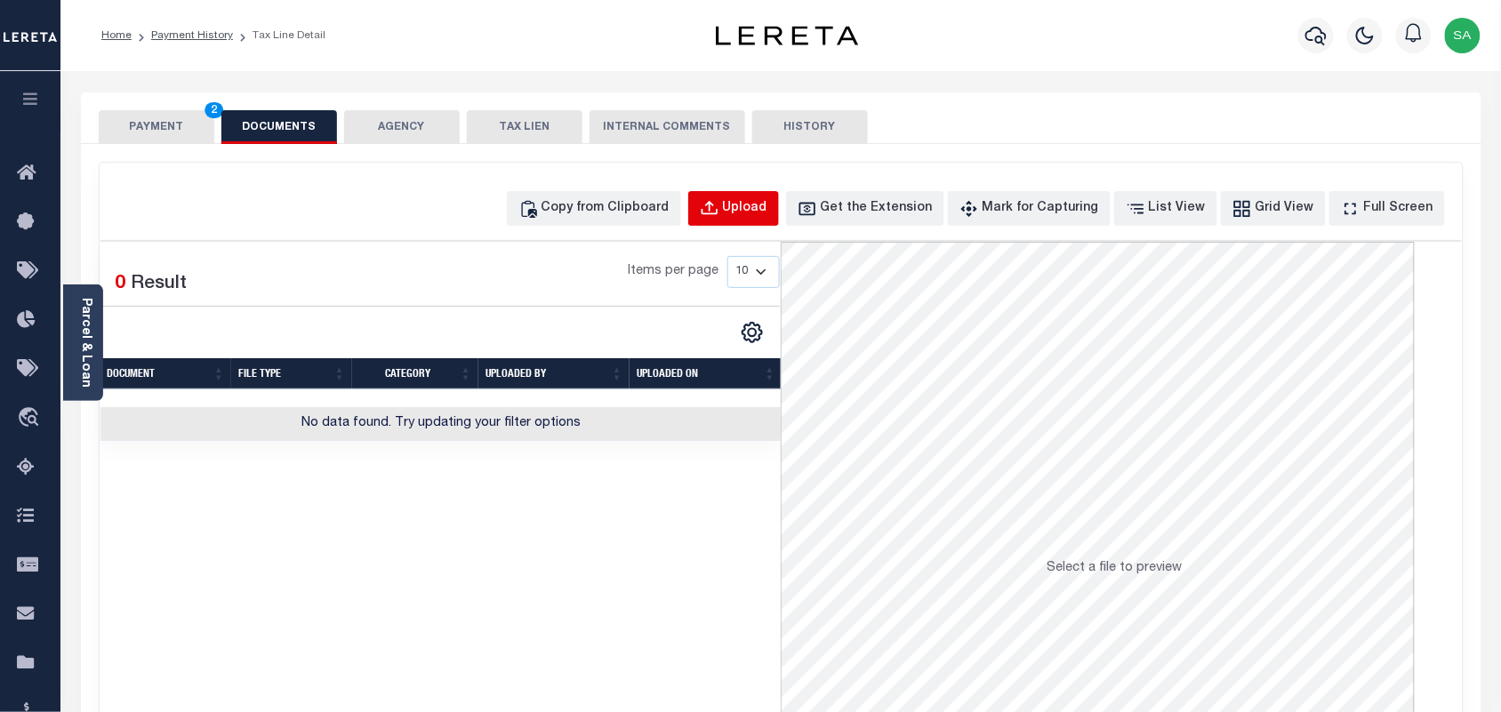
click at [767, 215] on div "Upload" at bounding box center [745, 209] width 44 height 20
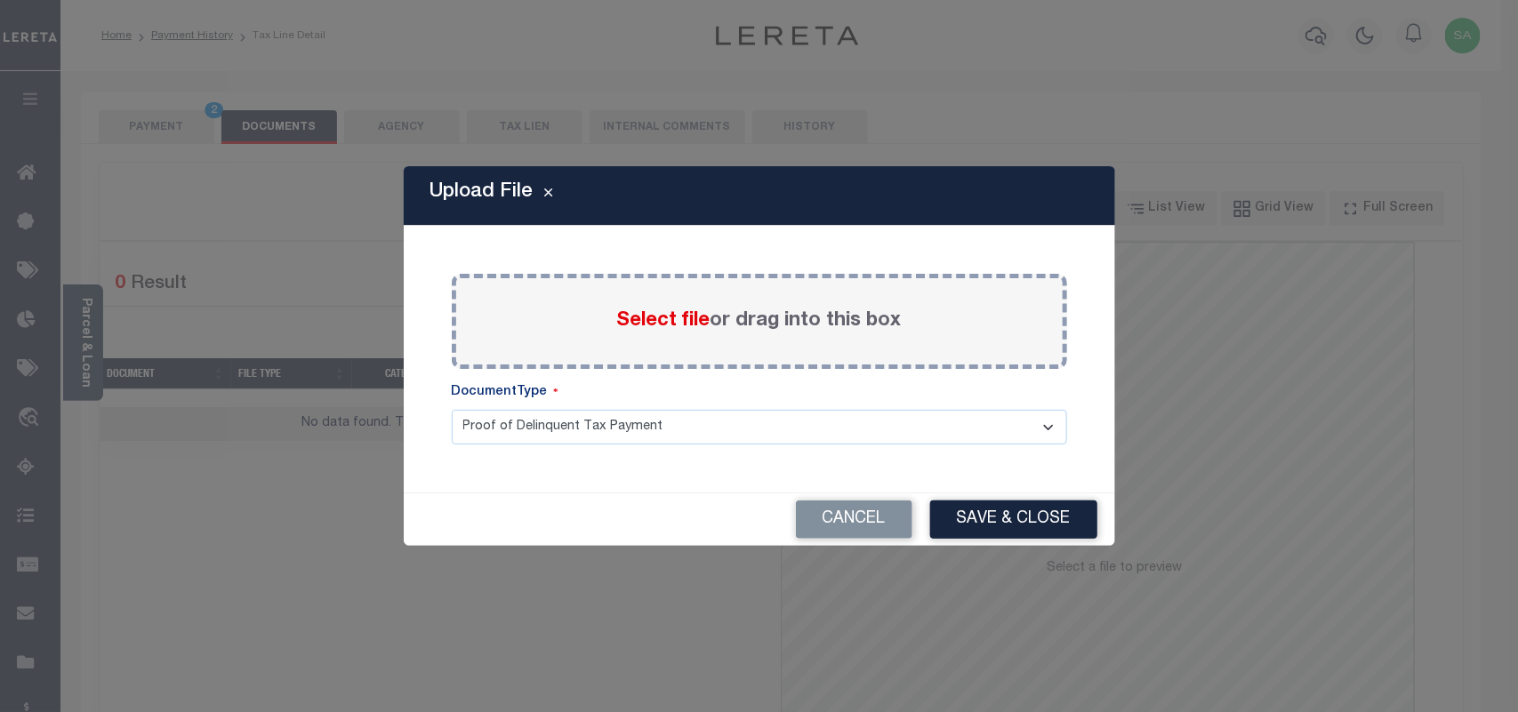
click at [686, 320] on span "Select file" at bounding box center [663, 321] width 93 height 20
click at [0, 0] on input "Select file or drag into this box" at bounding box center [0, 0] width 0 height 0
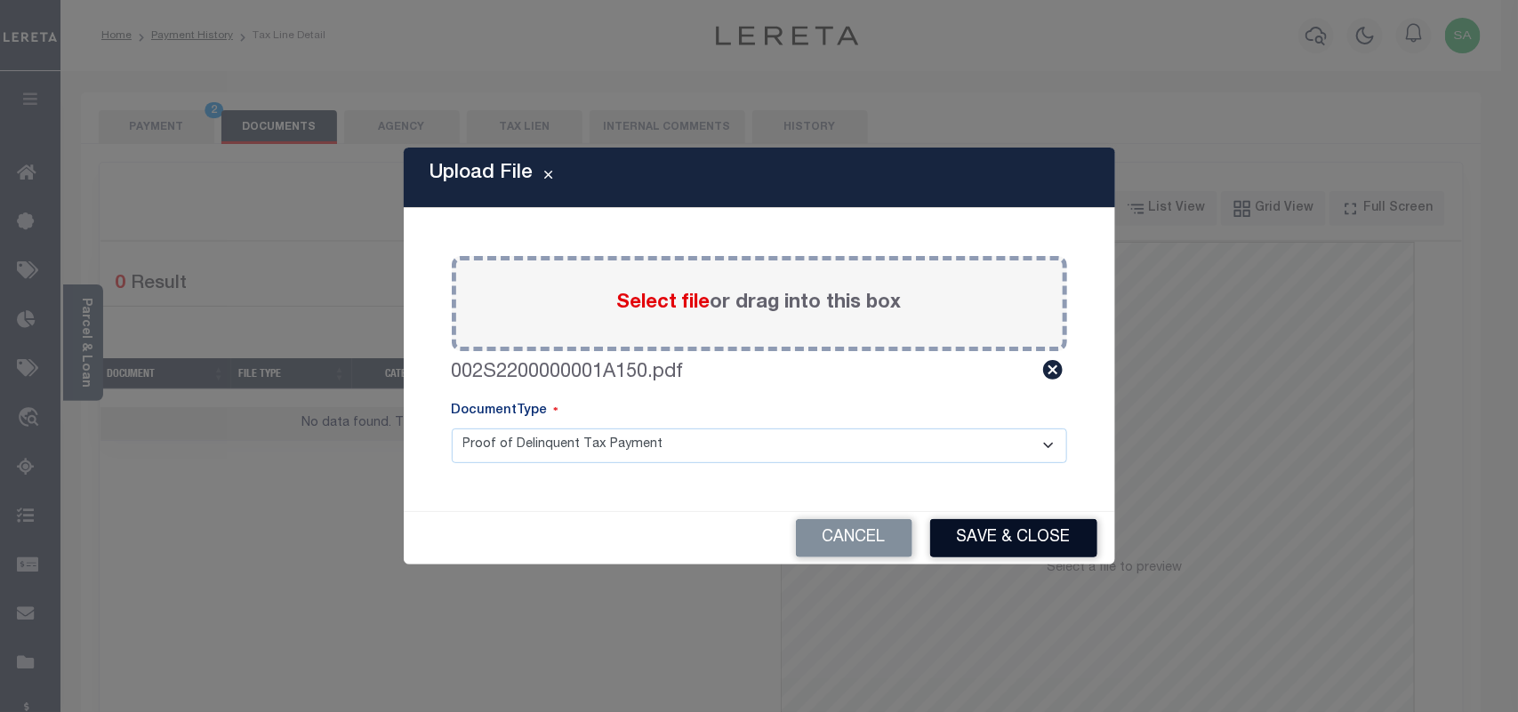
click at [1037, 540] on button "Save & Close" at bounding box center [1013, 538] width 167 height 38
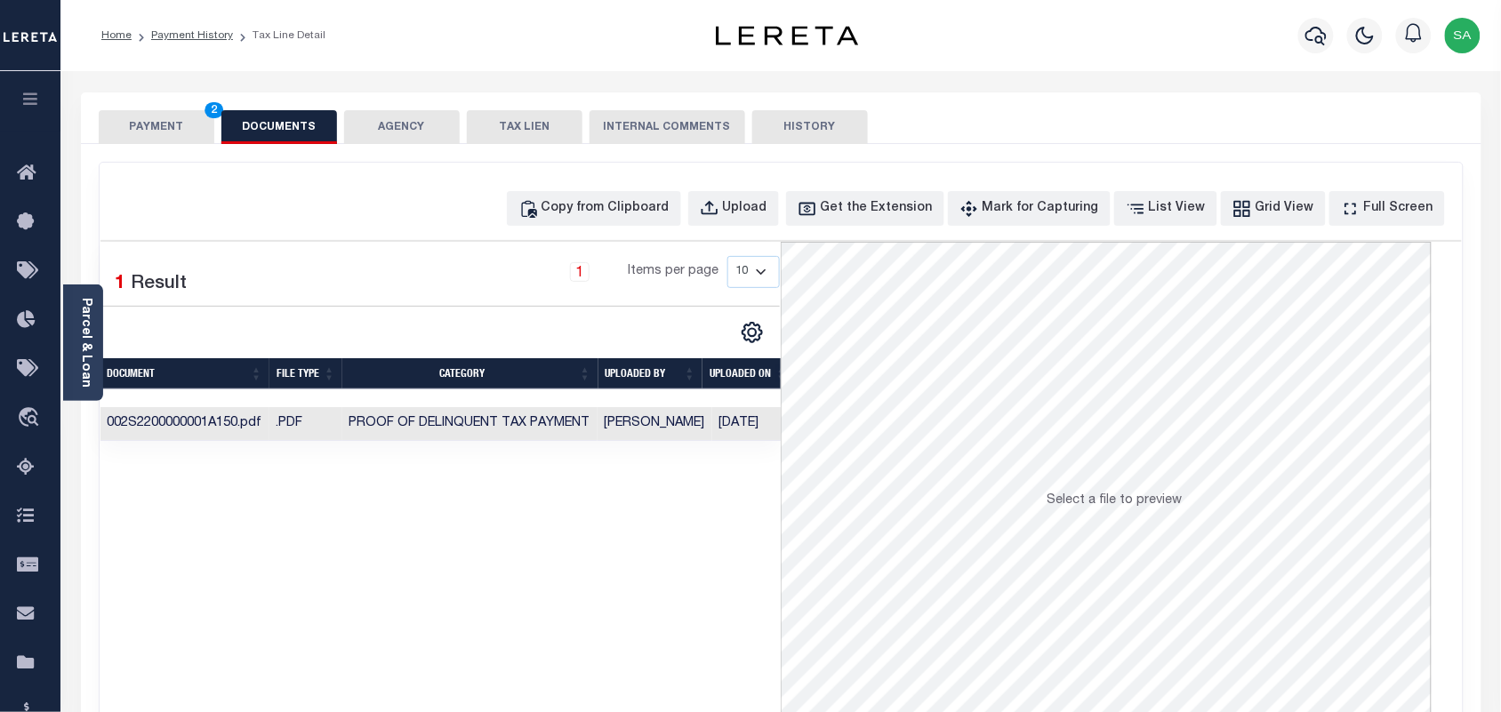
click at [171, 142] on button "PAYMENT 2" at bounding box center [157, 127] width 116 height 34
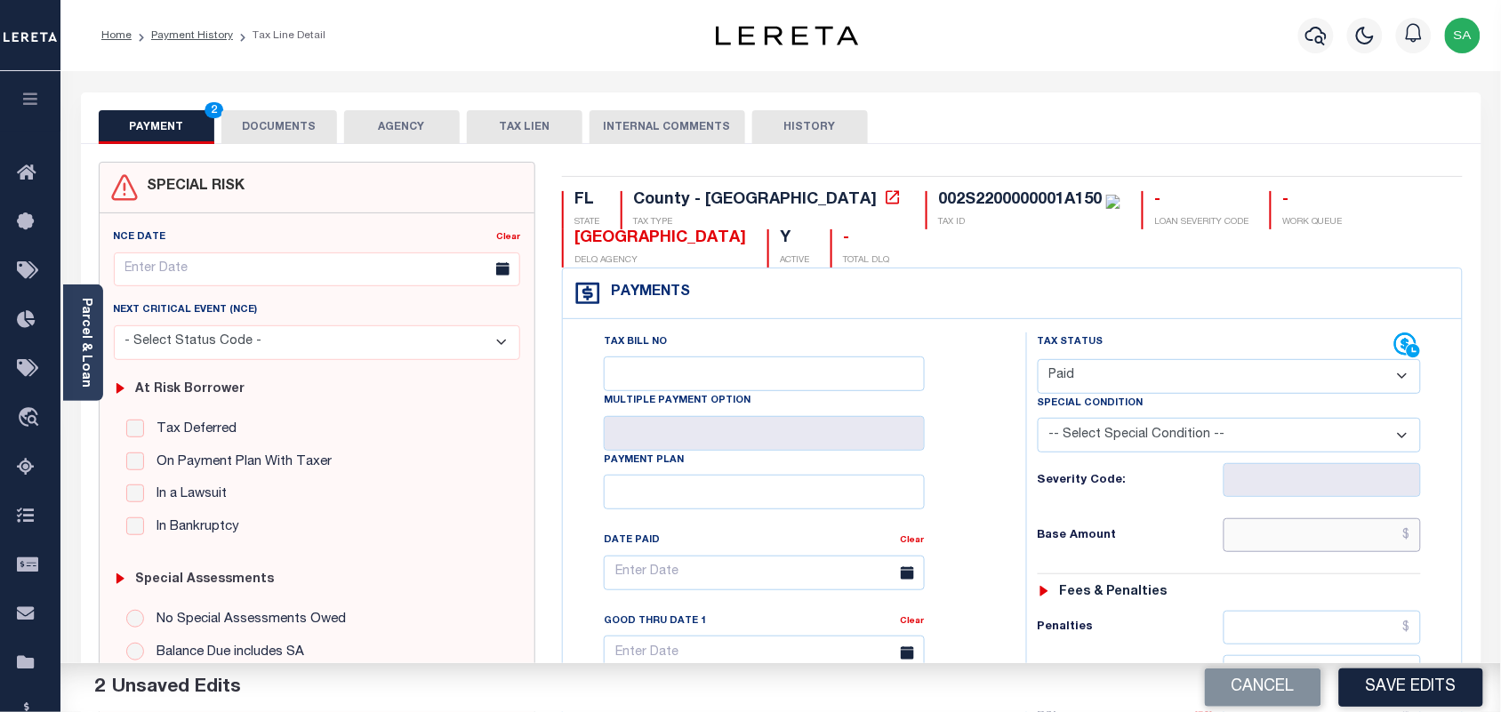
click at [1295, 552] on input "text" at bounding box center [1322, 535] width 198 height 34
paste input "17,315.04"
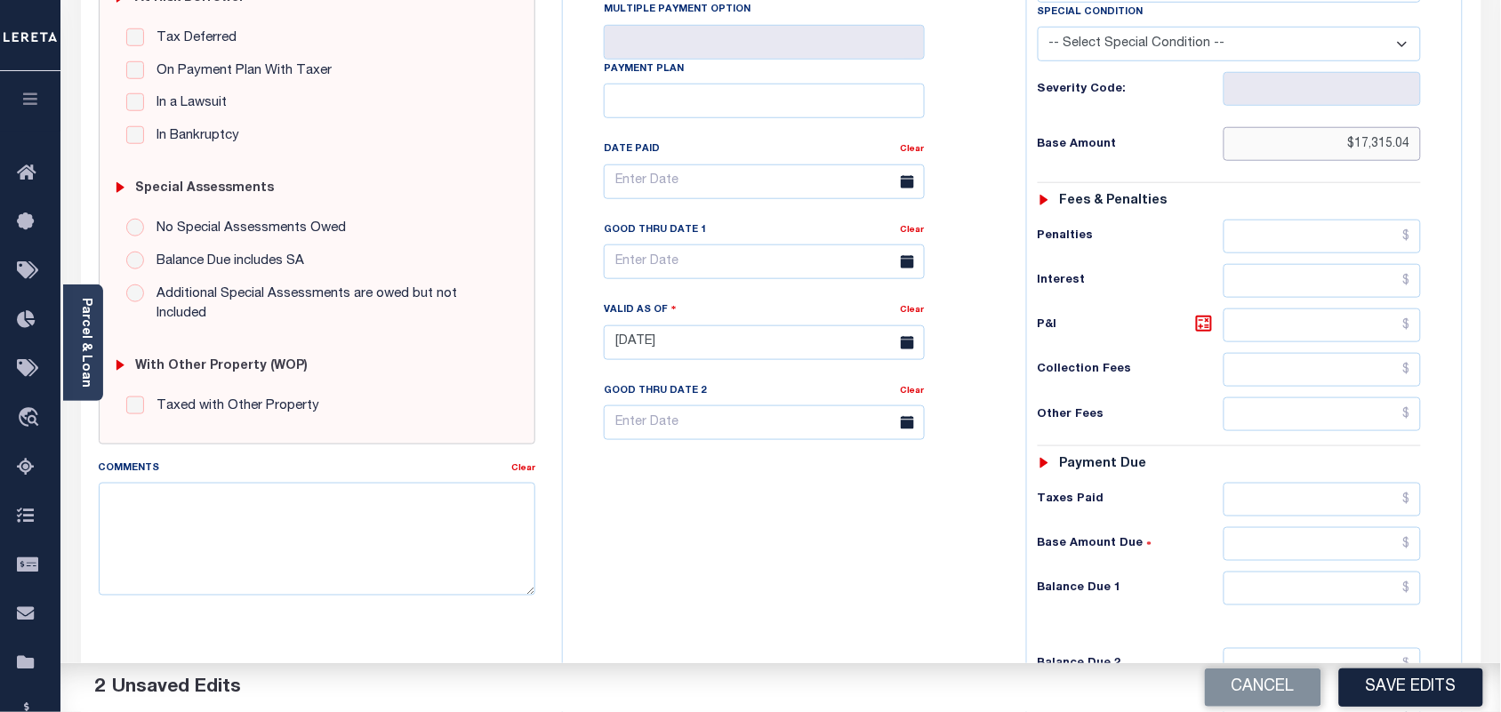
scroll to position [638, 0]
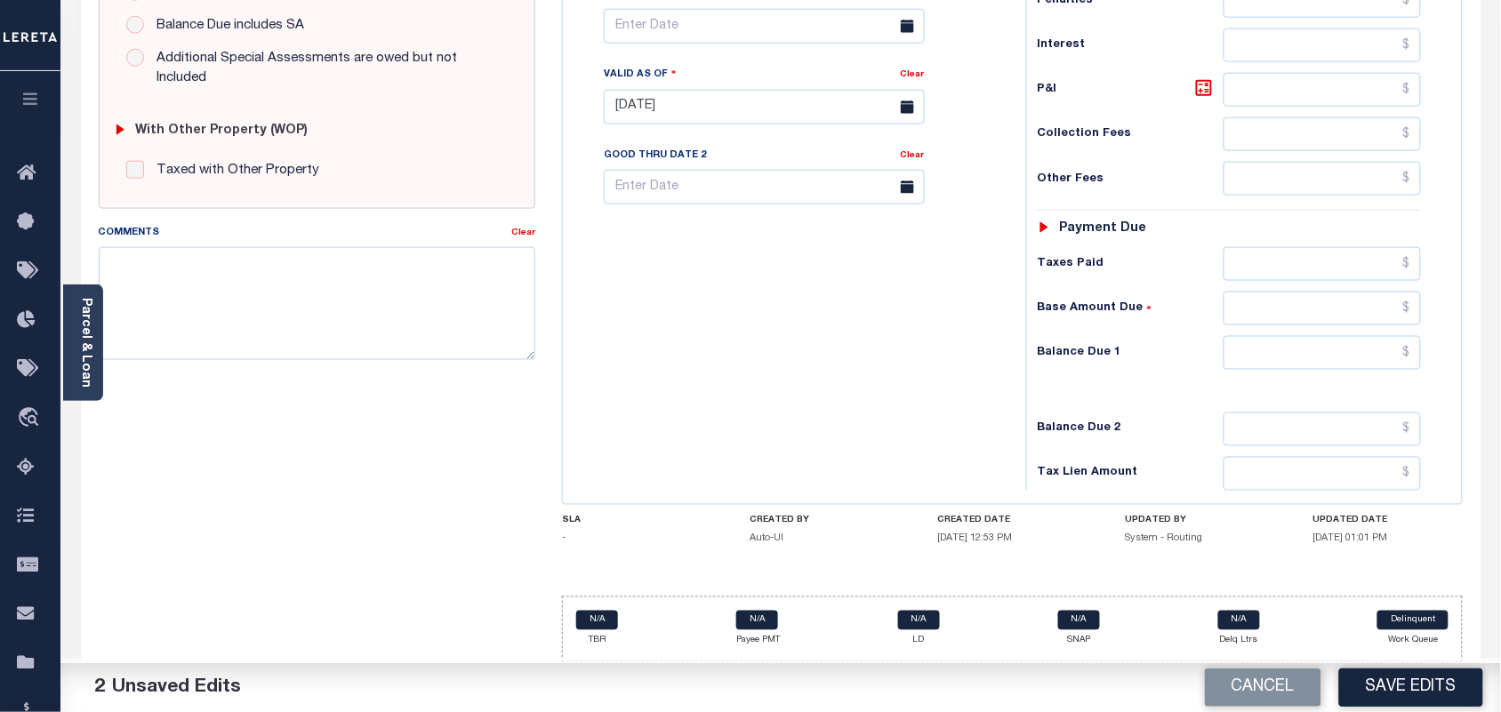
type input "$17,315.04"
click at [1358, 362] on input "text" at bounding box center [1322, 353] width 198 height 34
type input "$0.00"
drag, startPoint x: 883, startPoint y: 370, endPoint x: 1158, endPoint y: 536, distance: 321.1
click at [891, 376] on div "Tax Bill No Multiple Payment Option Payment Plan Clear" at bounding box center [789, 98] width 445 height 785
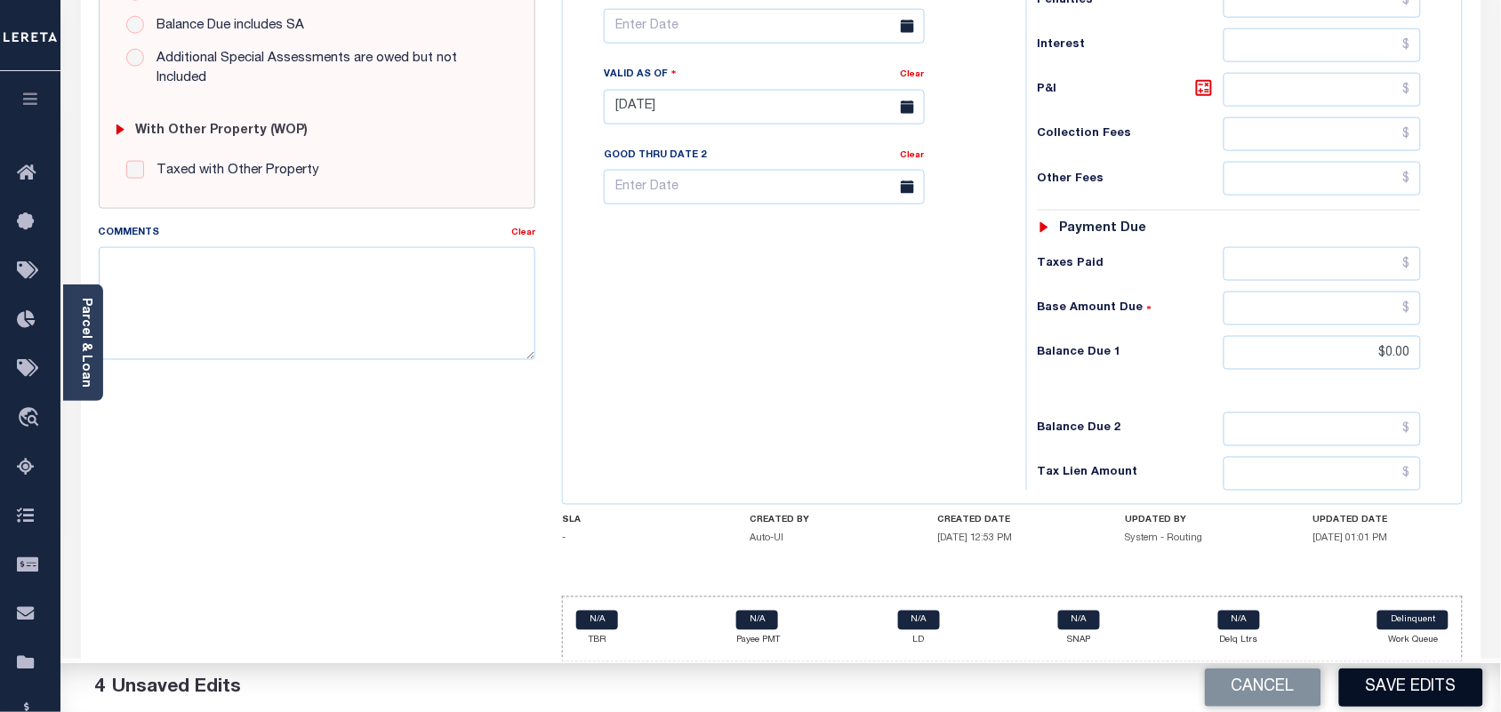
click at [1414, 687] on button "Save Edits" at bounding box center [1411, 688] width 144 height 38
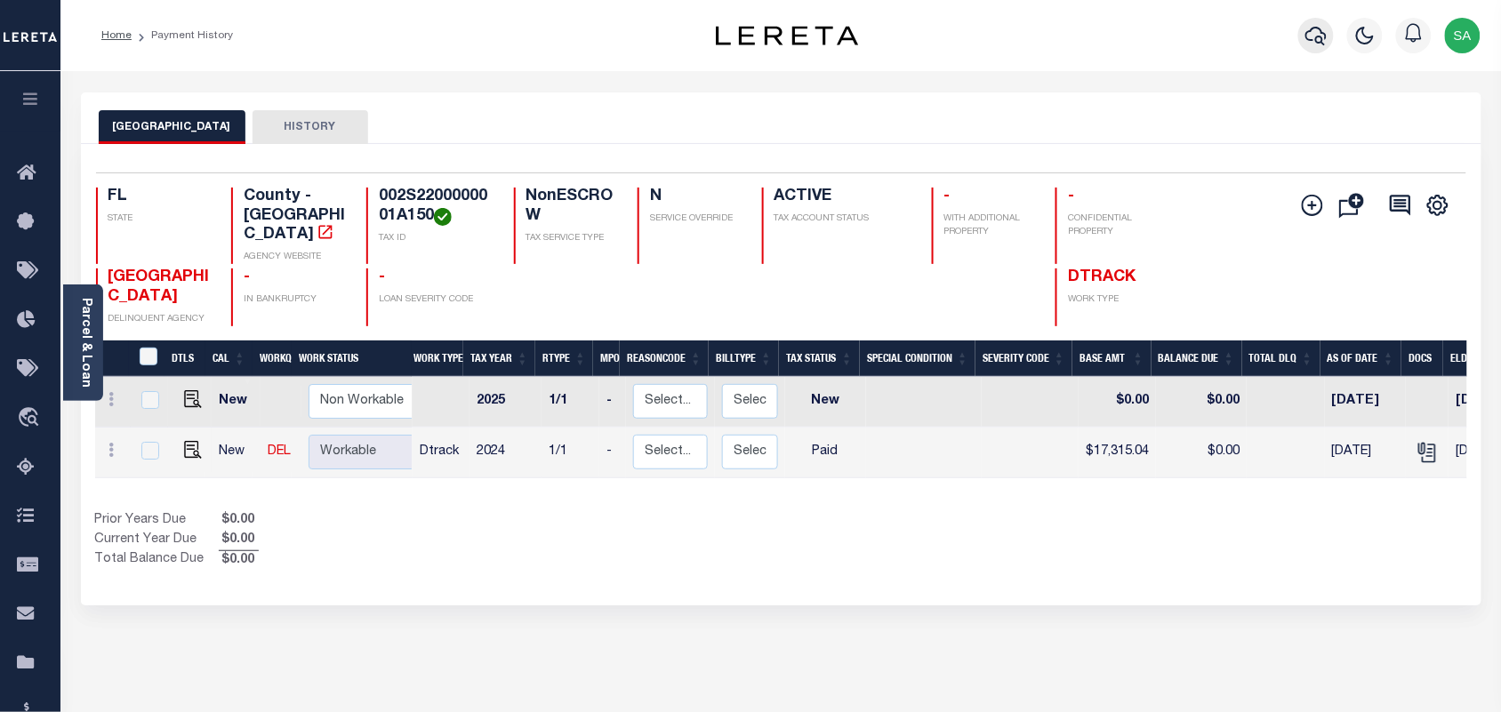
click at [1332, 43] on button "button" at bounding box center [1316, 36] width 36 height 36
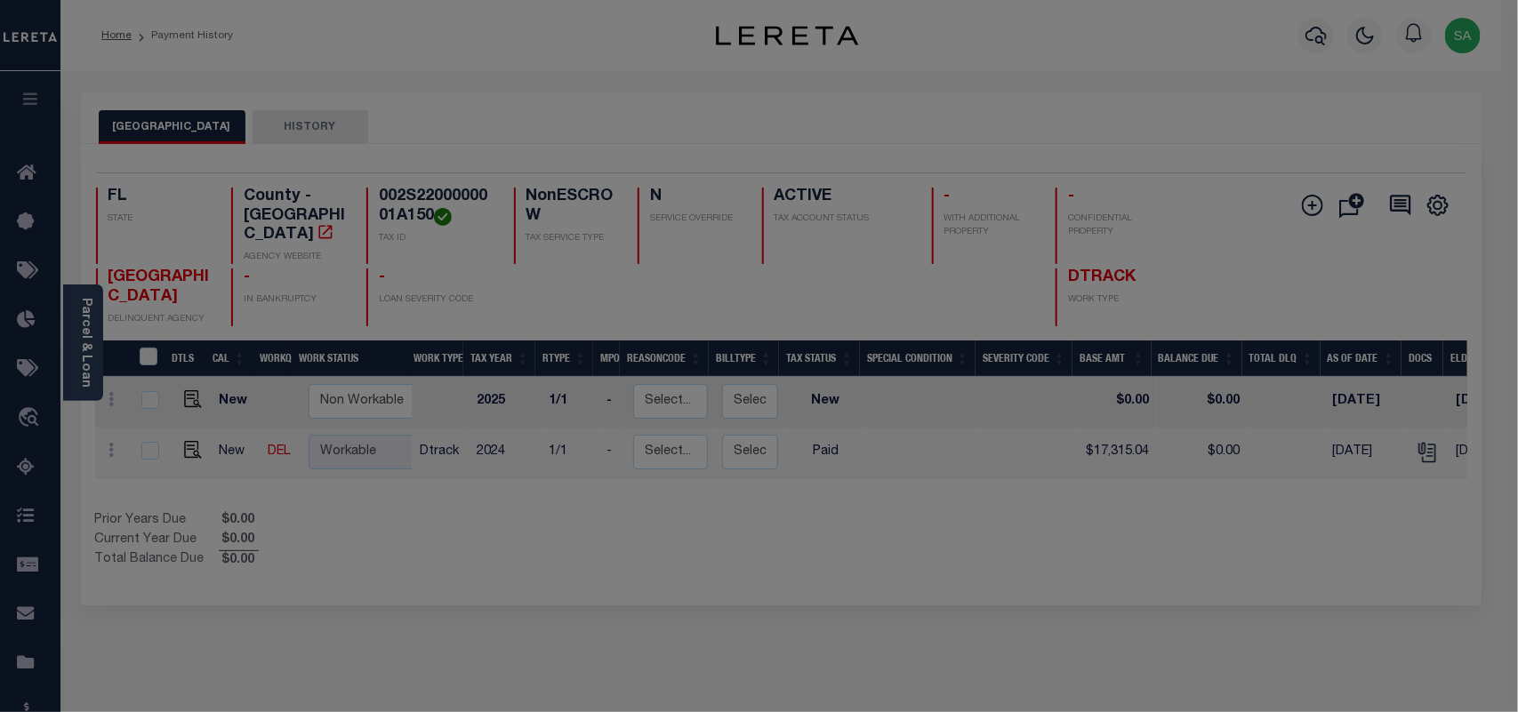
click at [0, 0] on input "text" at bounding box center [0, 0] width 0 height 0
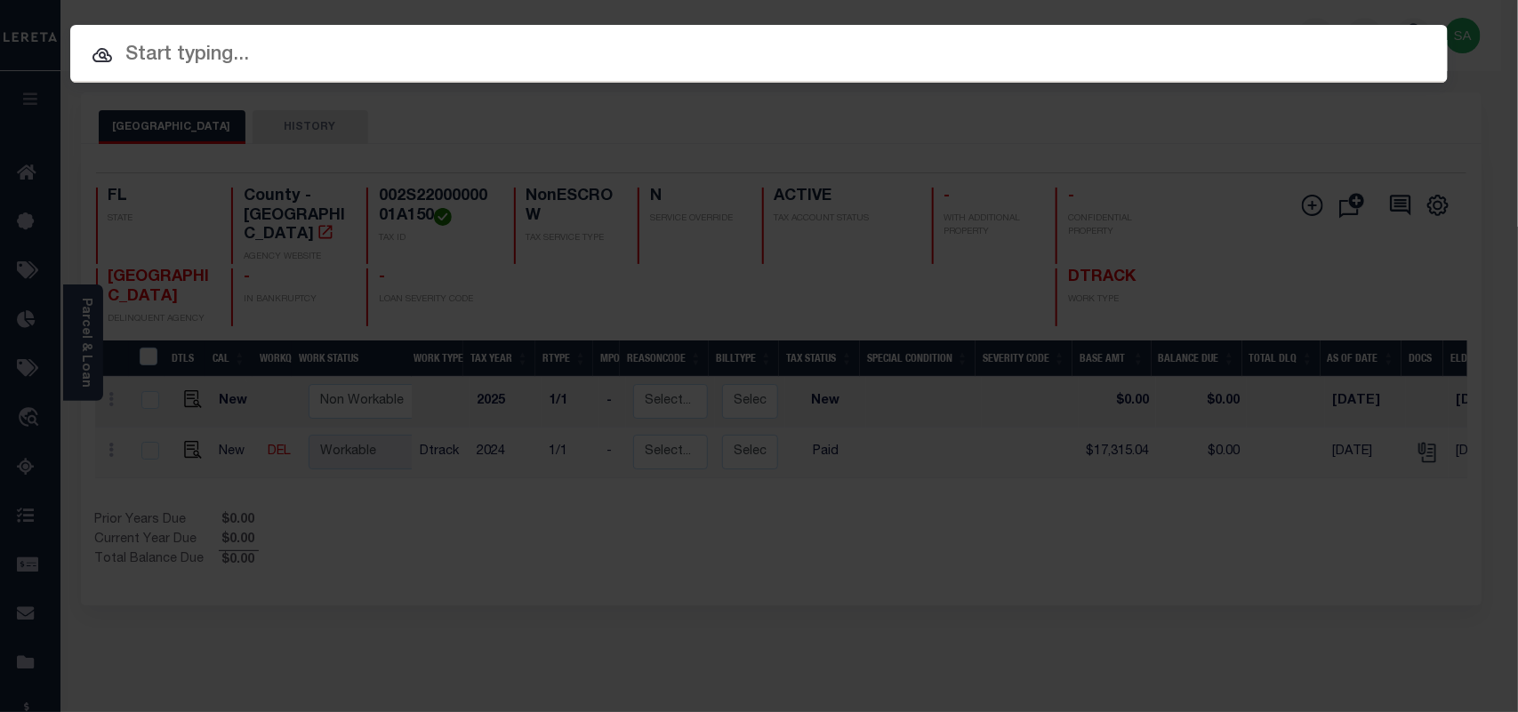
paste input "4160008178"
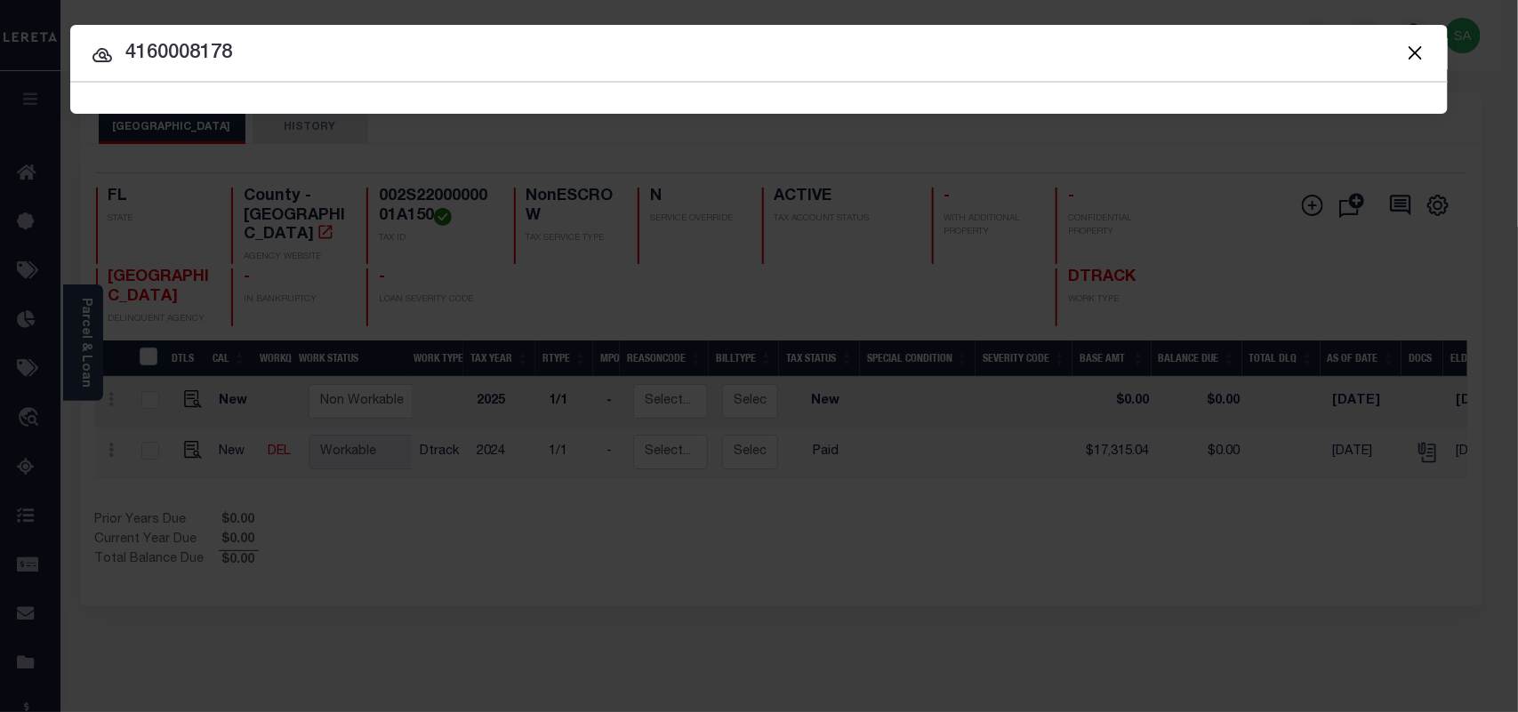
type input "4160008178"
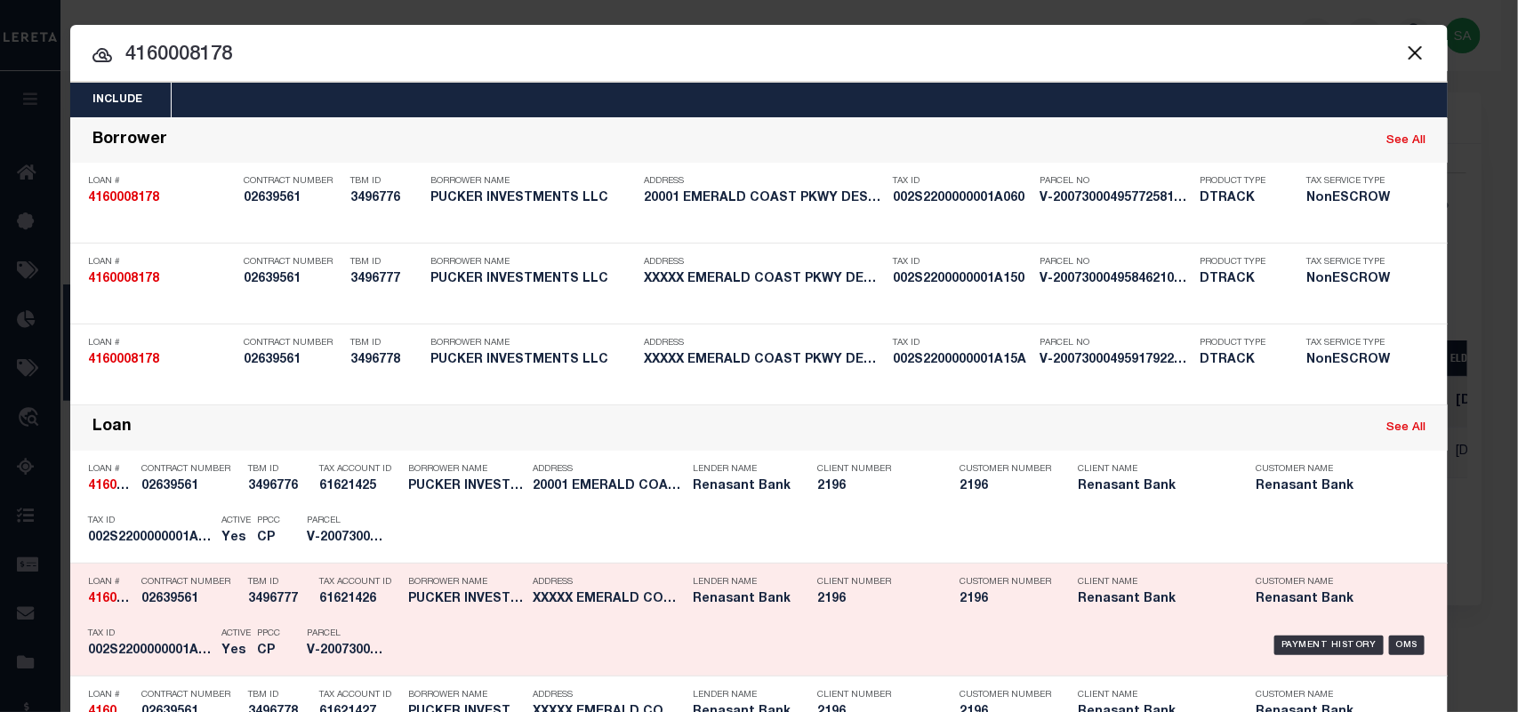
click at [396, 612] on div "Borrower Name PUCKER INVESTMENTS LLC" at bounding box center [457, 594] width 124 height 52
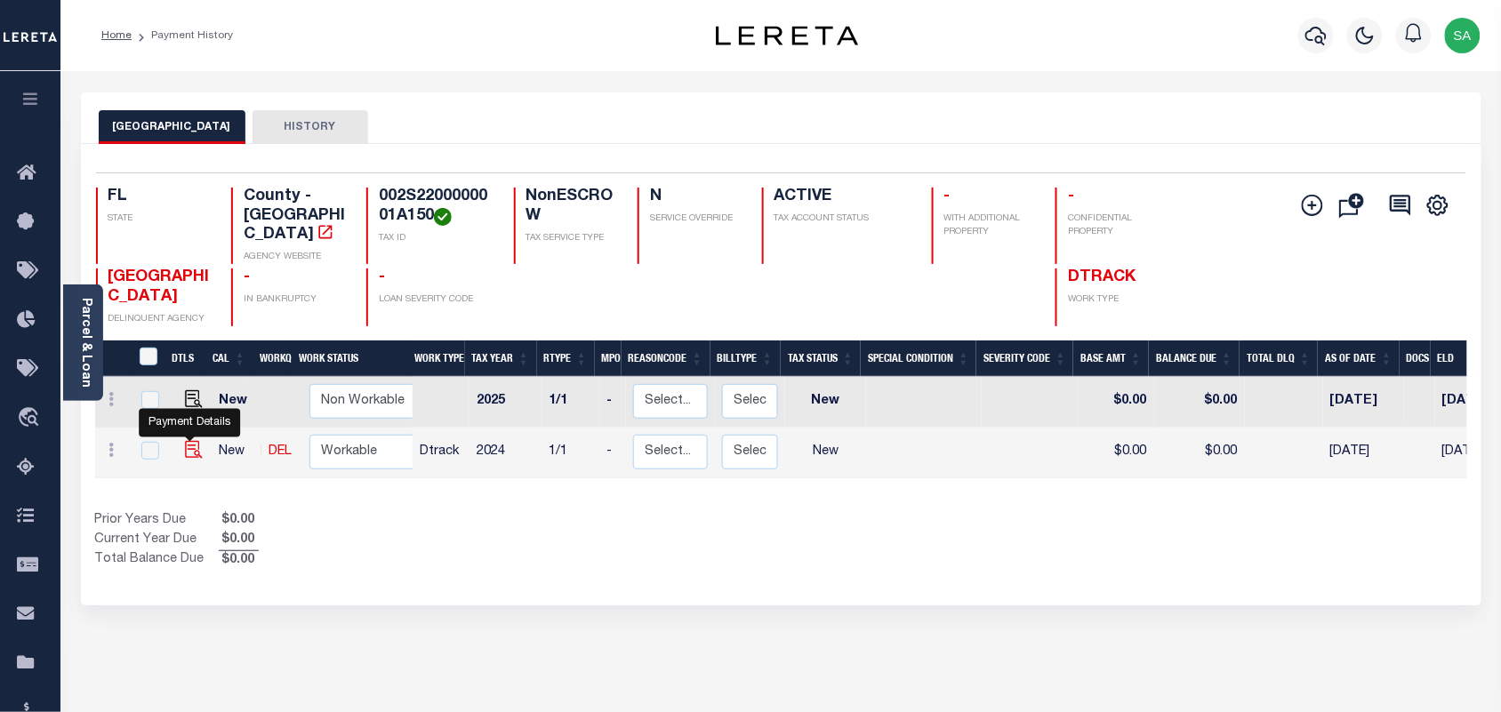
click at [188, 441] on img "" at bounding box center [194, 450] width 18 height 18
checkbox input "true"
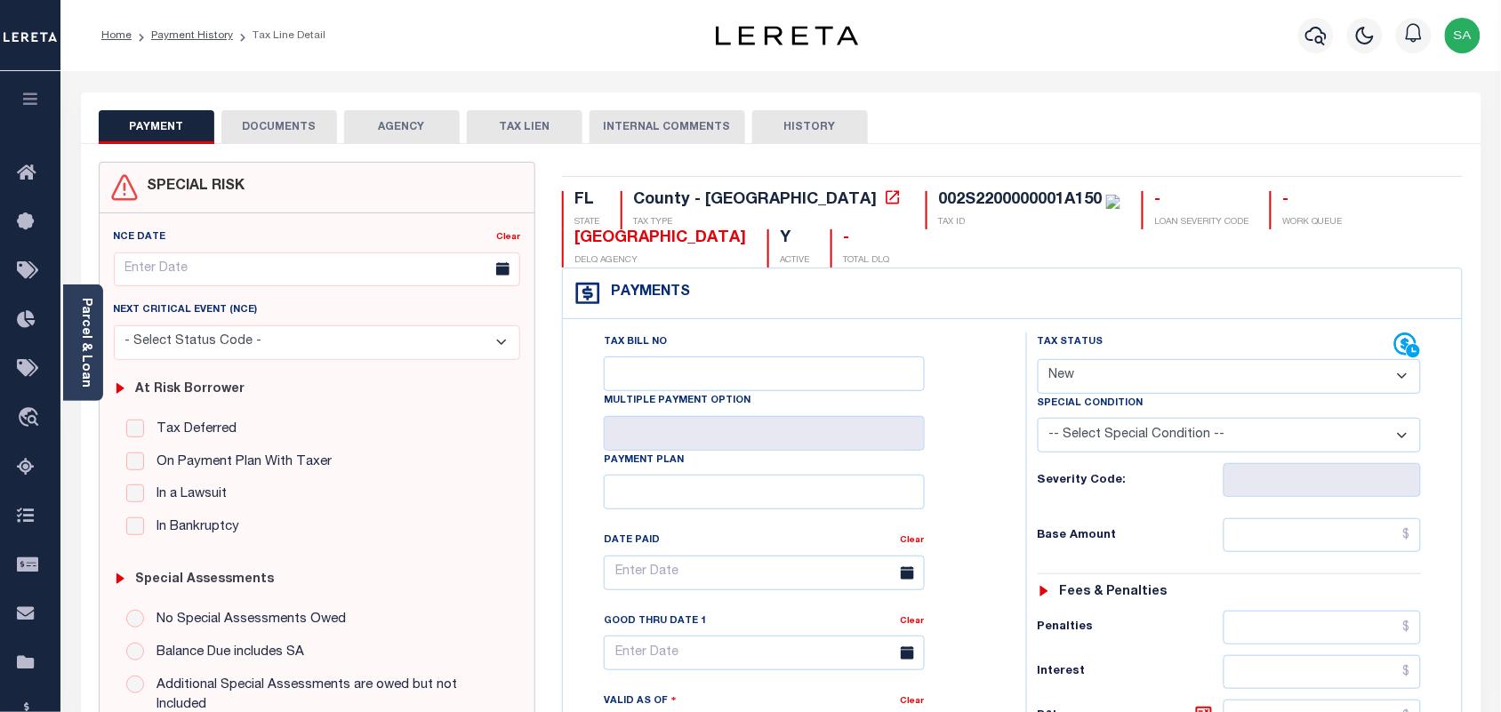
drag, startPoint x: 1091, startPoint y: 394, endPoint x: 1091, endPoint y: 409, distance: 15.1
click at [1091, 409] on div "Tax Status Status" at bounding box center [1229, 415] width 411 height 164
select select "PYD"
click at [1038, 361] on select "- Select Status Code - Open Due/Unpaid Paid Incomplete No Tax Due Internal Refu…" at bounding box center [1230, 376] width 384 height 35
type input "[DATE]"
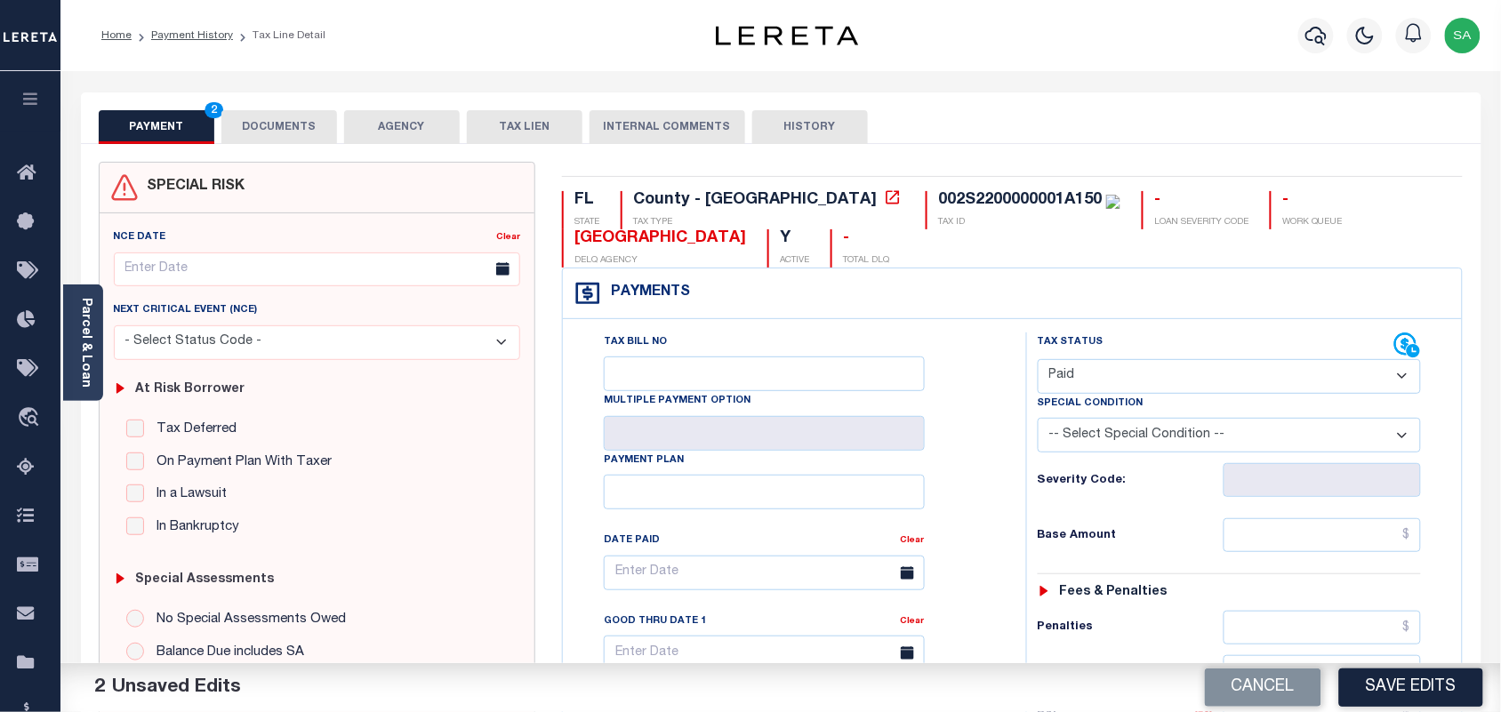
click at [269, 99] on div "PAYMENT 2 DOCUMENTS AGENCY DELINQUENT PAYEE TAX LIEN" at bounding box center [781, 118] width 1400 height 52
click at [277, 126] on button "DOCUMENTS" at bounding box center [279, 127] width 116 height 34
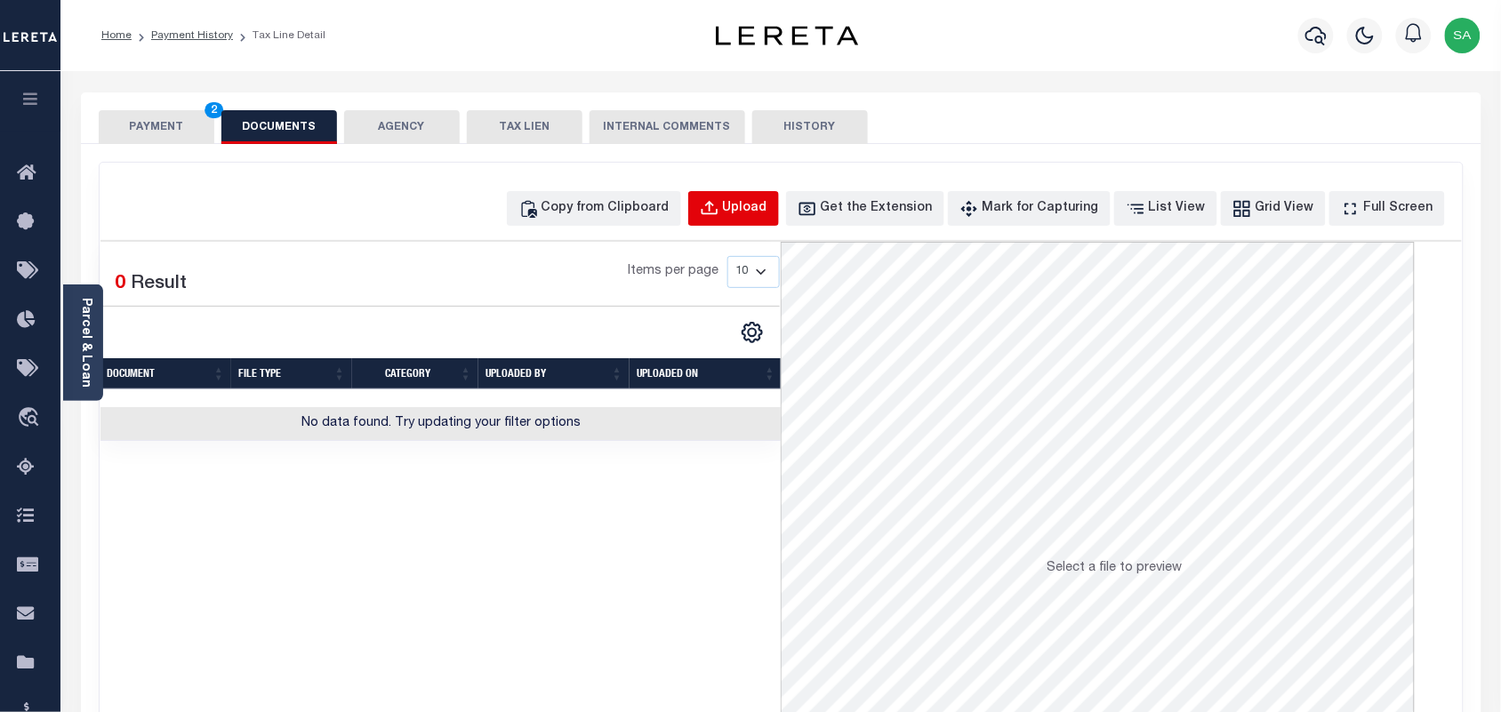
click at [753, 210] on button "Upload" at bounding box center [733, 208] width 91 height 35
select select "POP"
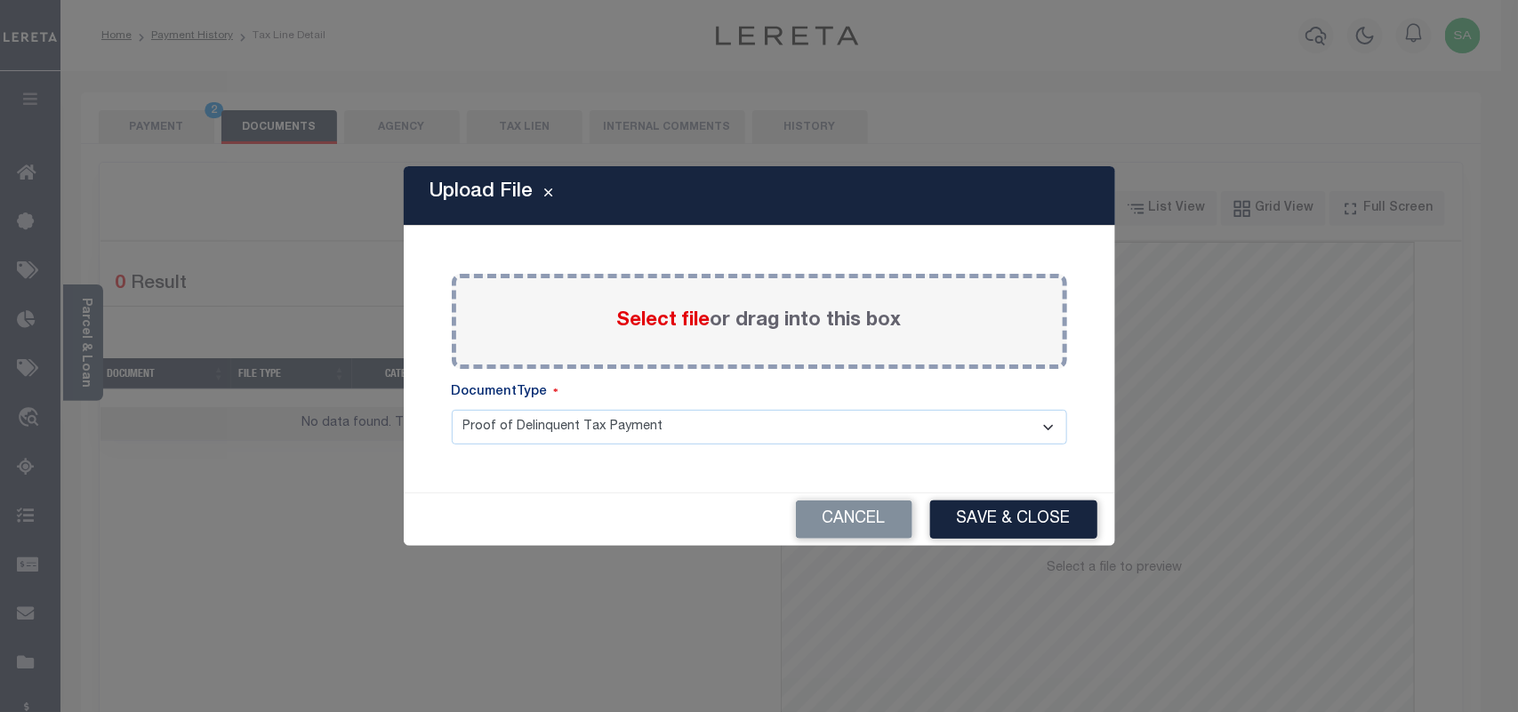
click at [662, 326] on span "Select file" at bounding box center [663, 321] width 93 height 20
click at [0, 0] on input "Select file or drag into this box" at bounding box center [0, 0] width 0 height 0
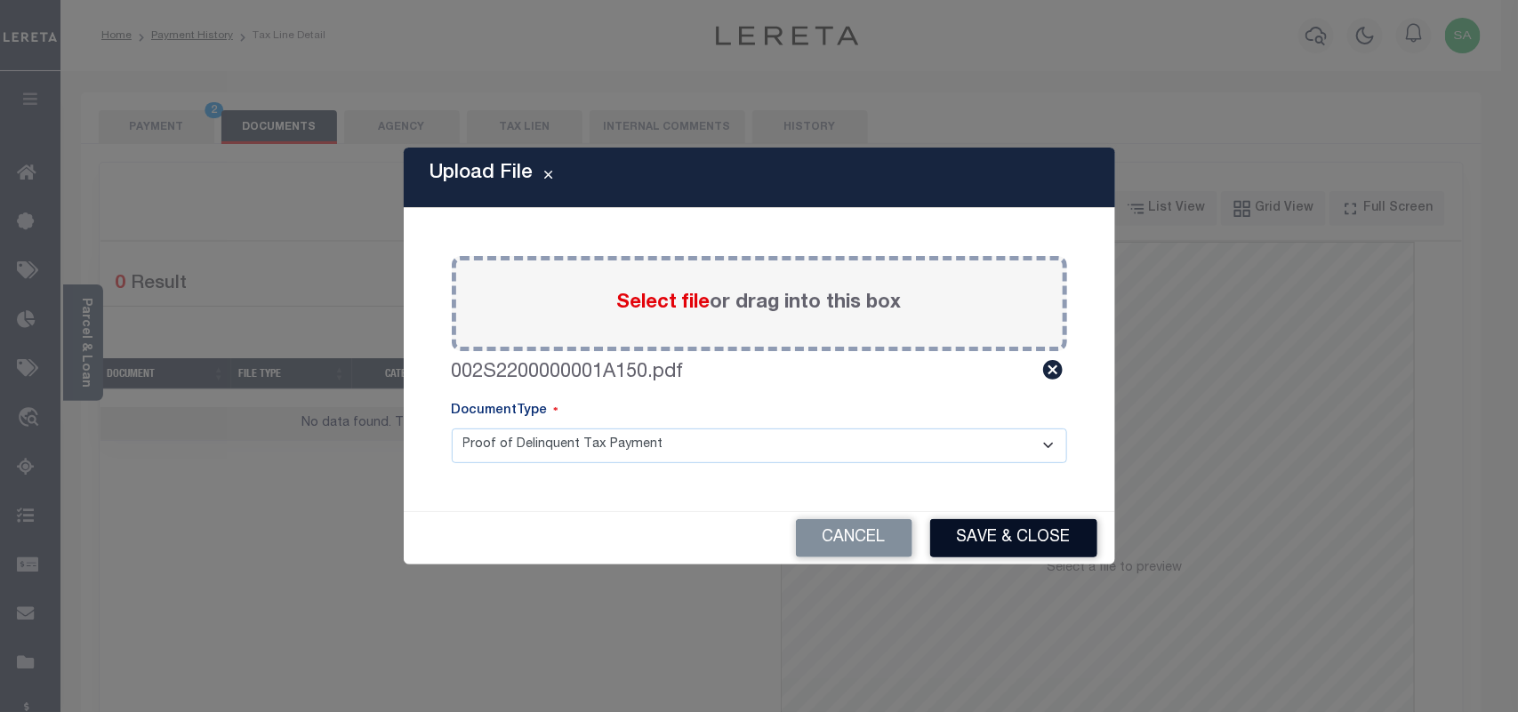
click at [1037, 527] on button "Save & Close" at bounding box center [1013, 538] width 167 height 38
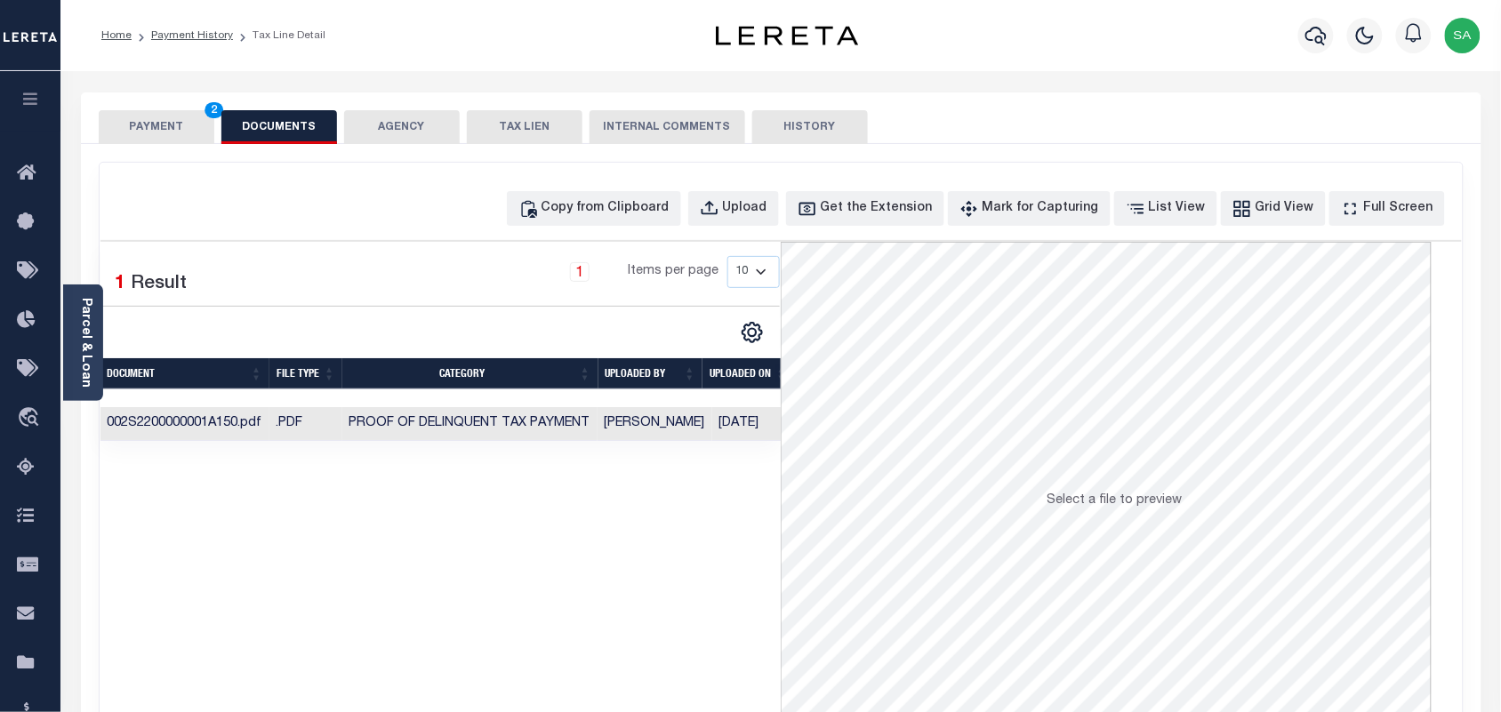
click at [171, 135] on button "PAYMENT 2" at bounding box center [157, 127] width 116 height 34
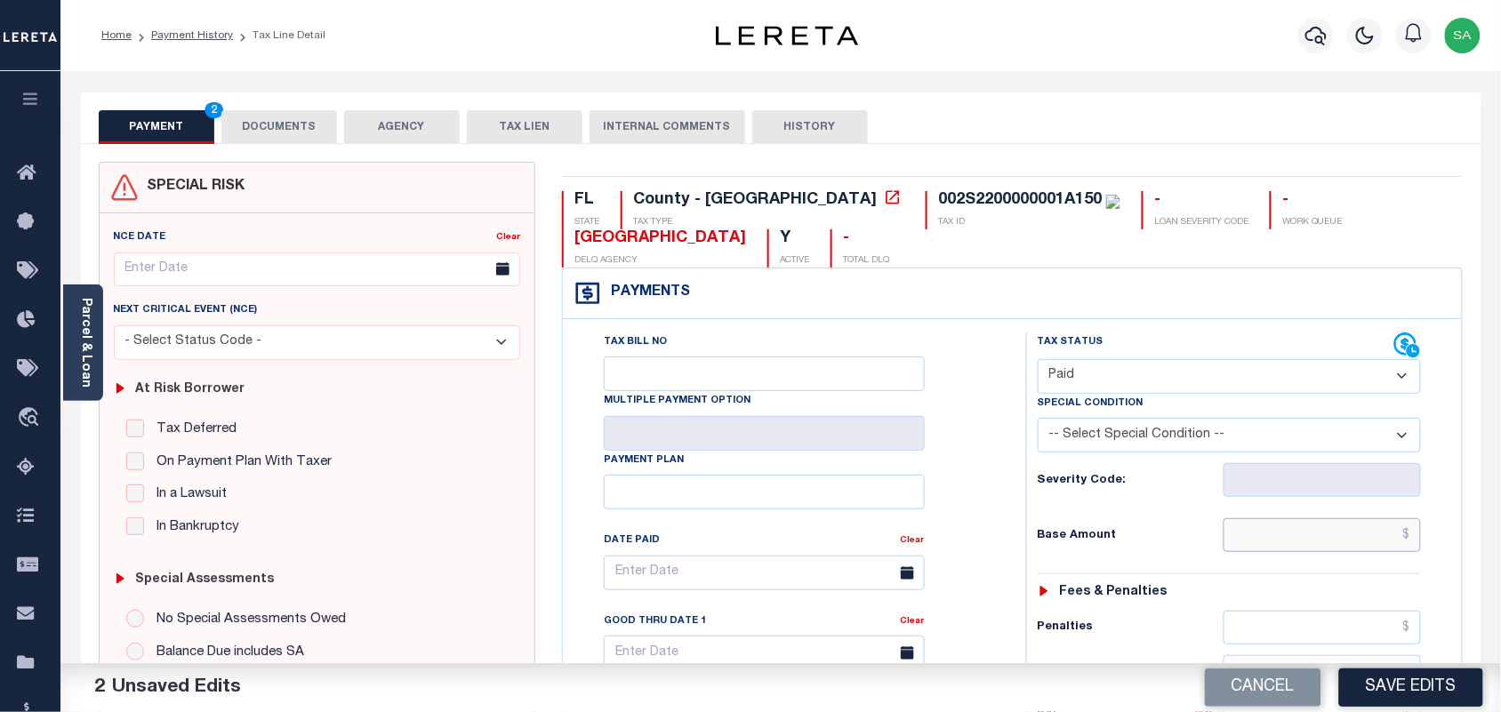
drag, startPoint x: 1312, startPoint y: 533, endPoint x: 1209, endPoint y: 538, distance: 103.2
click at [1312, 533] on input "text" at bounding box center [1322, 535] width 198 height 34
paste input "17,315.04"
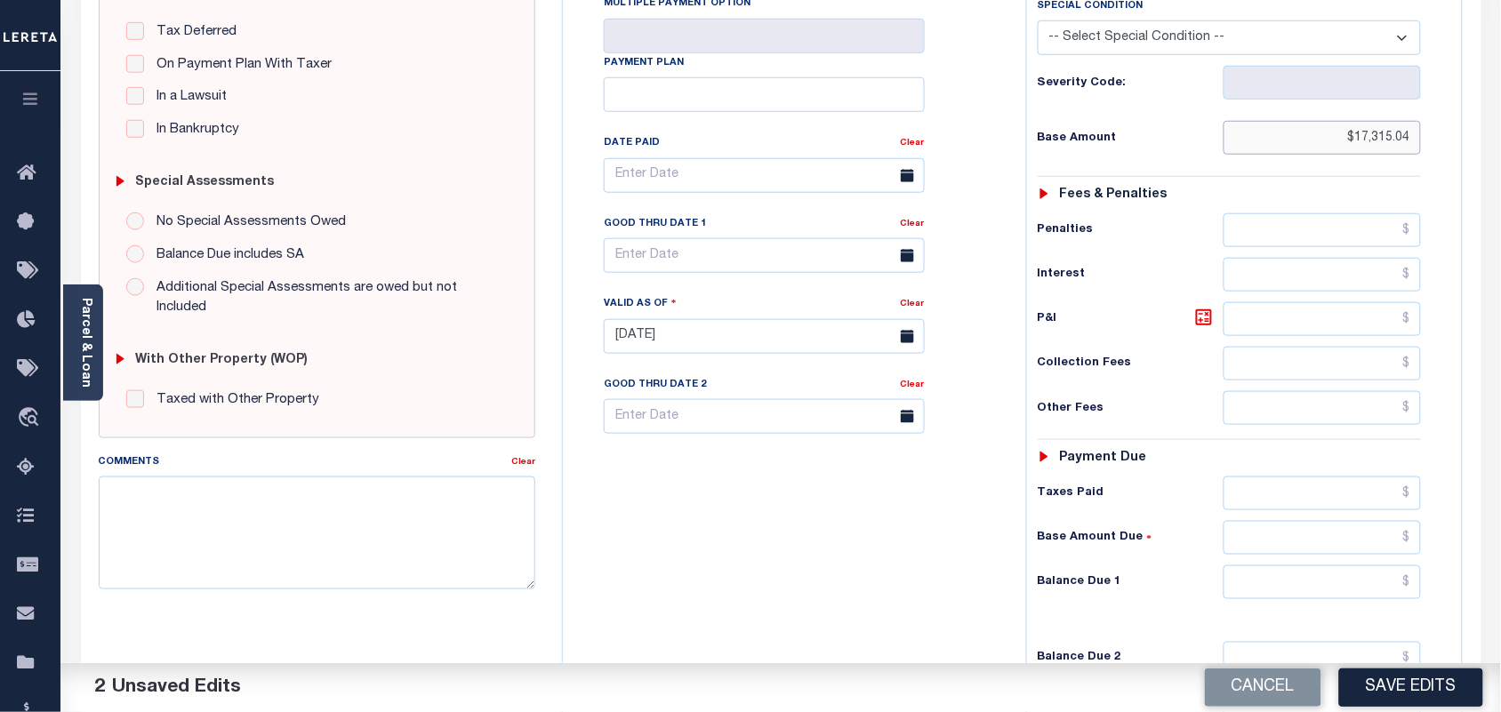
scroll to position [556, 0]
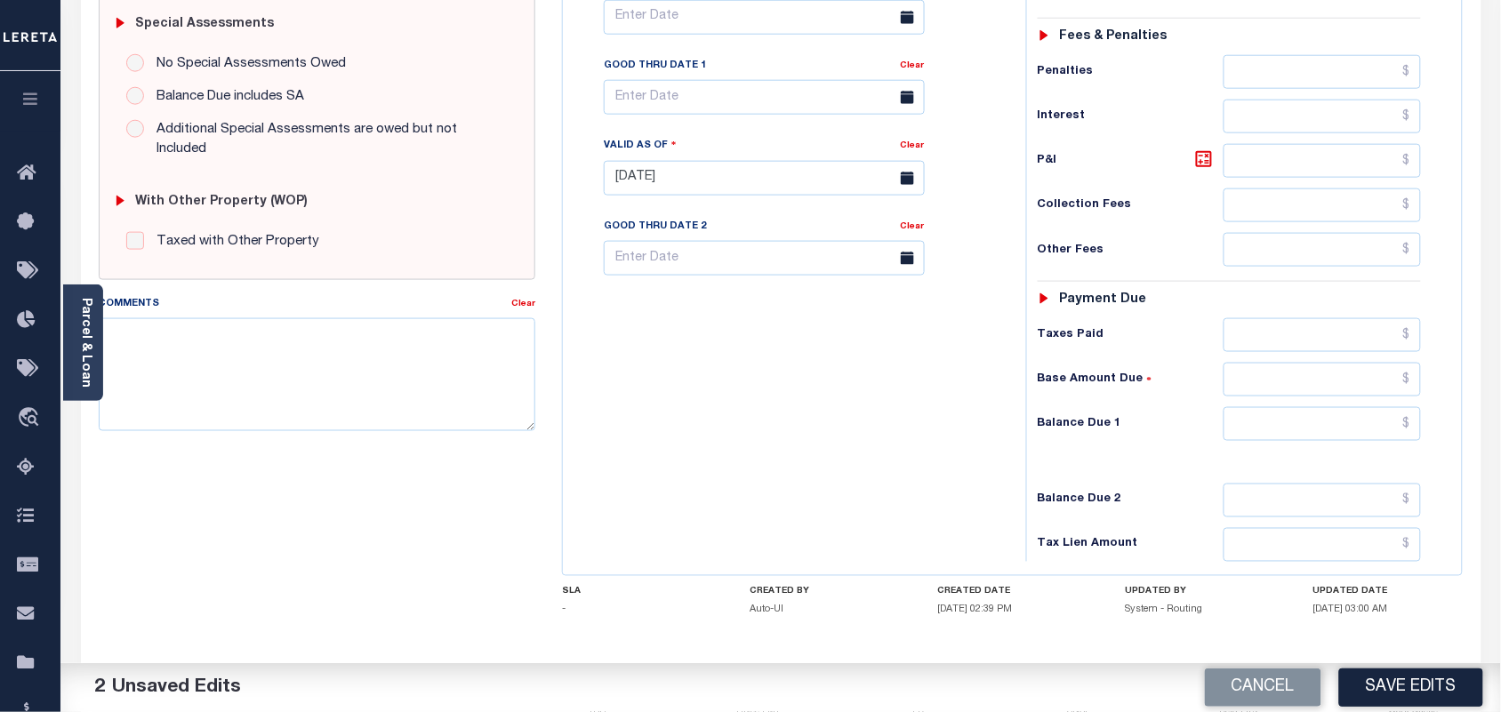
type input "$17,315.04"
click at [1340, 428] on input "text" at bounding box center [1322, 424] width 198 height 34
type input "$0.00"
click at [881, 443] on div "Tax Bill No Multiple Payment Option Payment Plan Clear" at bounding box center [789, 169] width 445 height 785
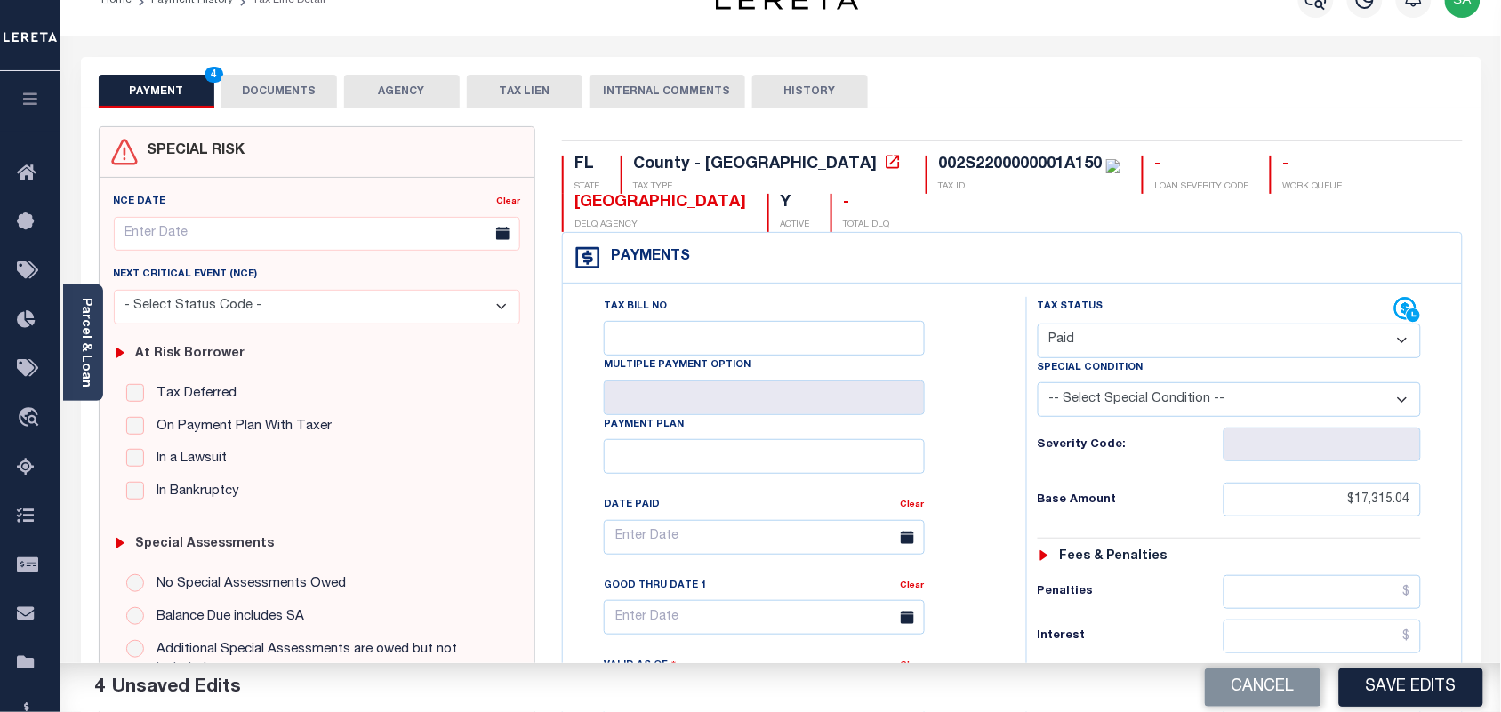
scroll to position [0, 0]
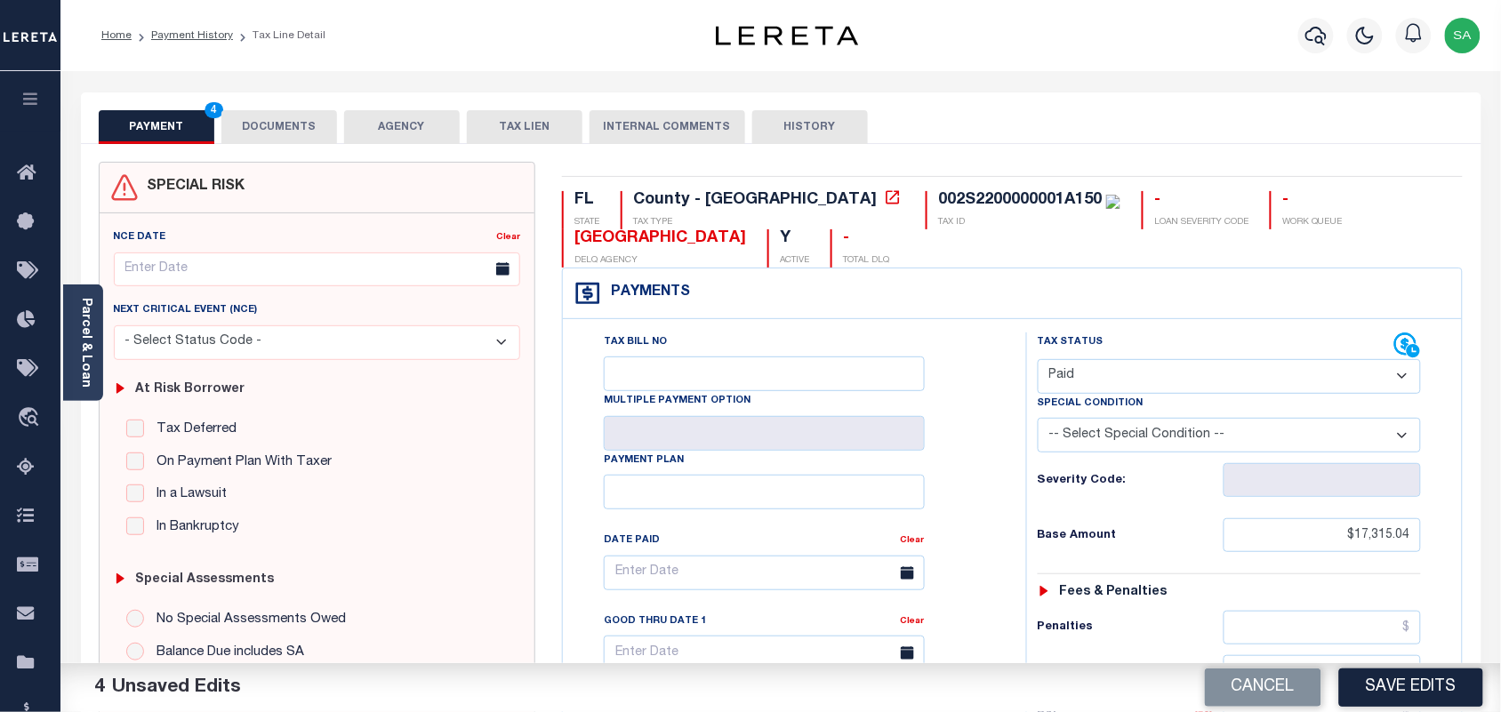
click at [308, 134] on button "DOCUMENTS" at bounding box center [279, 127] width 116 height 34
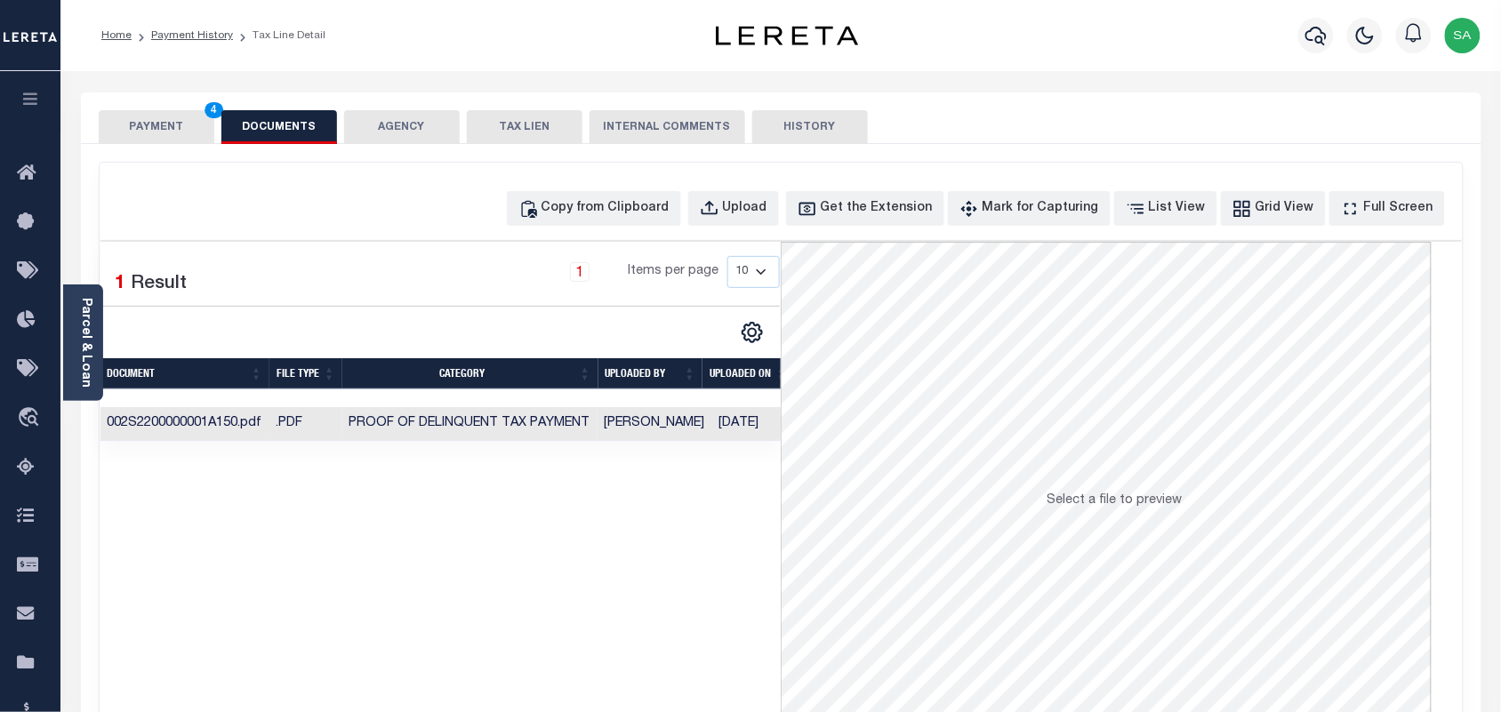
click at [686, 422] on td "[PERSON_NAME]" at bounding box center [655, 424] width 115 height 35
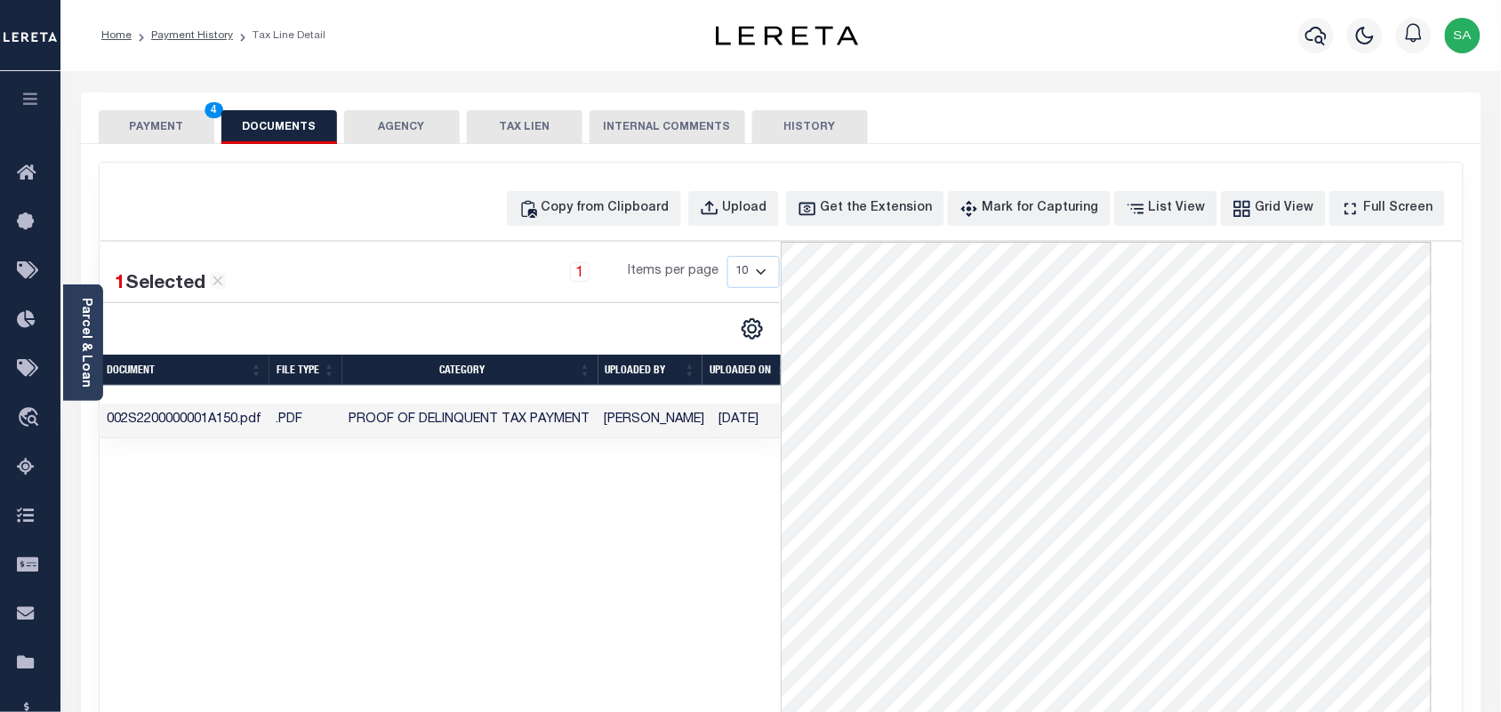
click at [166, 133] on button "PAYMENT 4" at bounding box center [157, 127] width 116 height 34
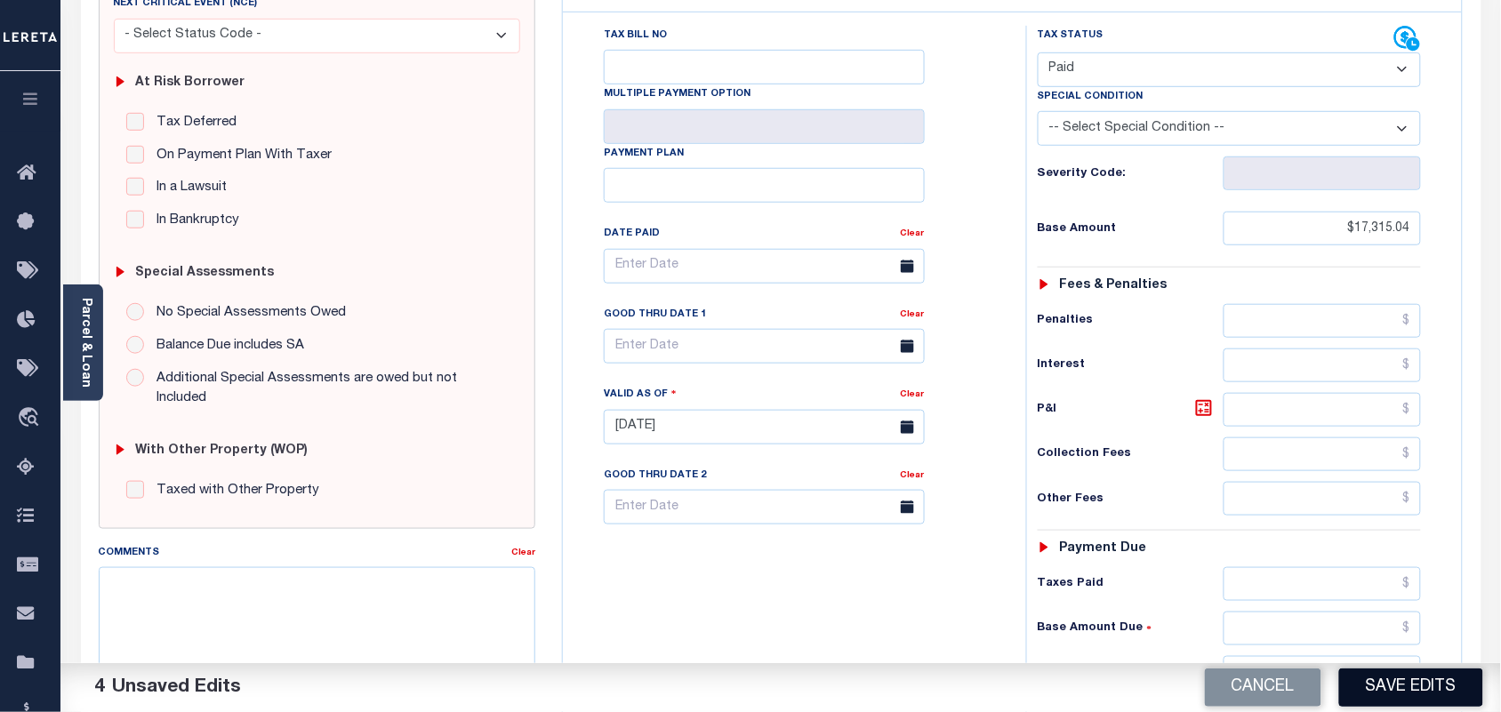
scroll to position [638, 0]
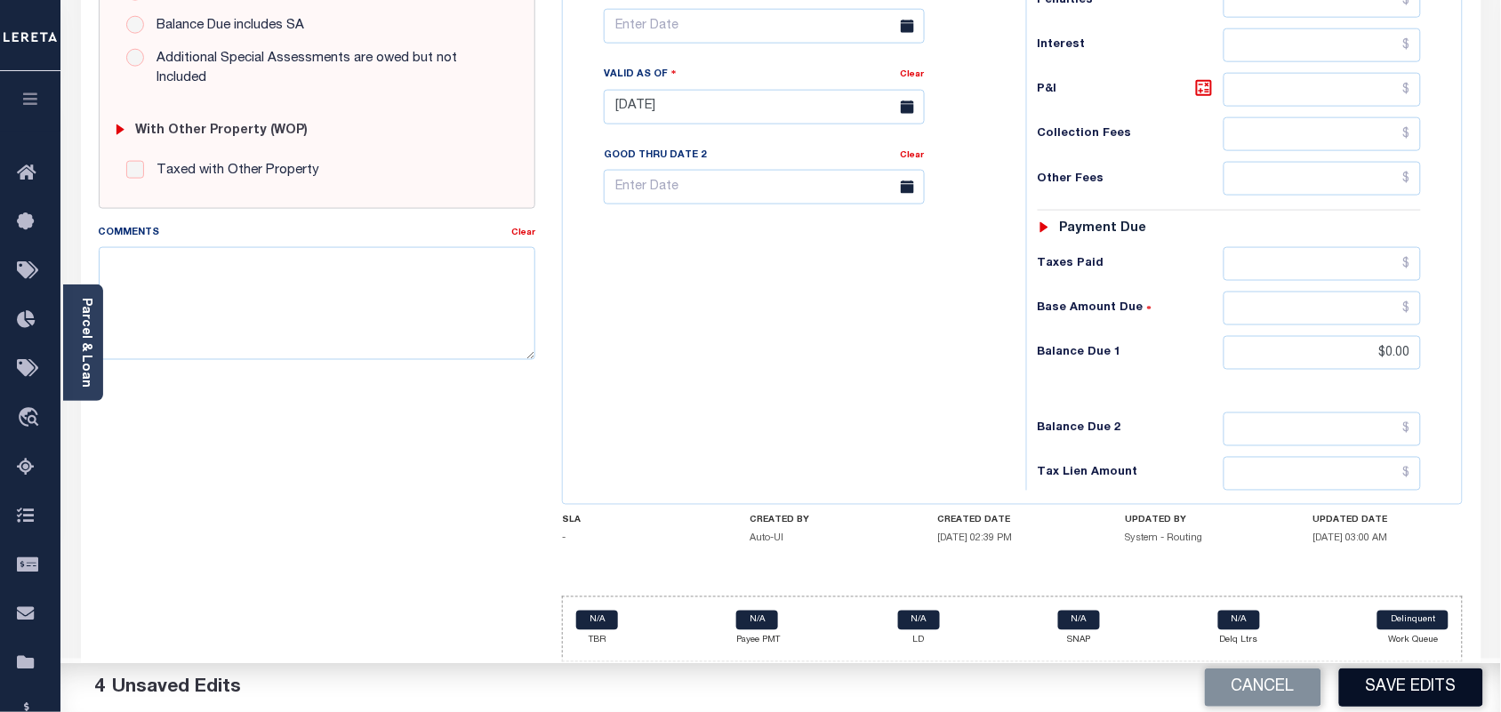
click at [1389, 701] on button "Save Edits" at bounding box center [1411, 688] width 144 height 38
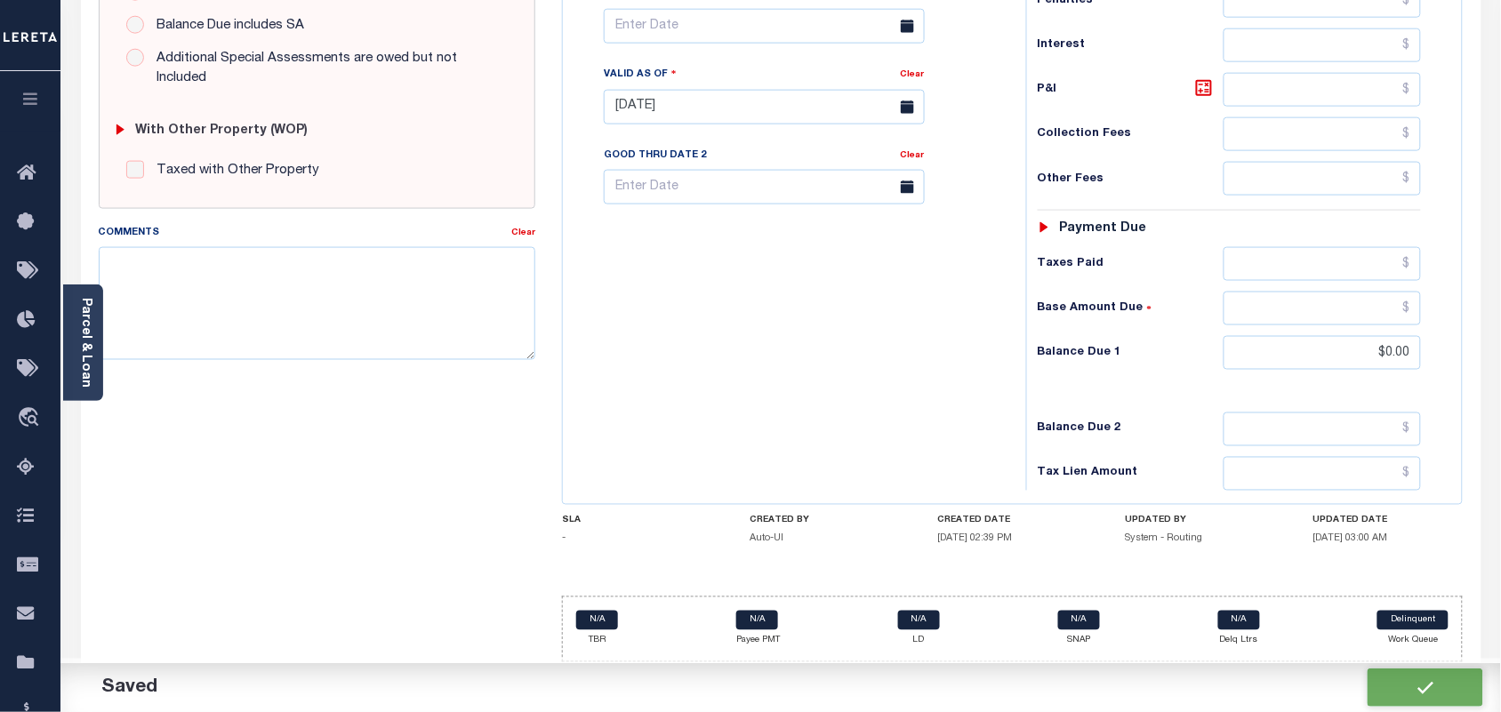
checkbox input "false"
type input "$17,315.04"
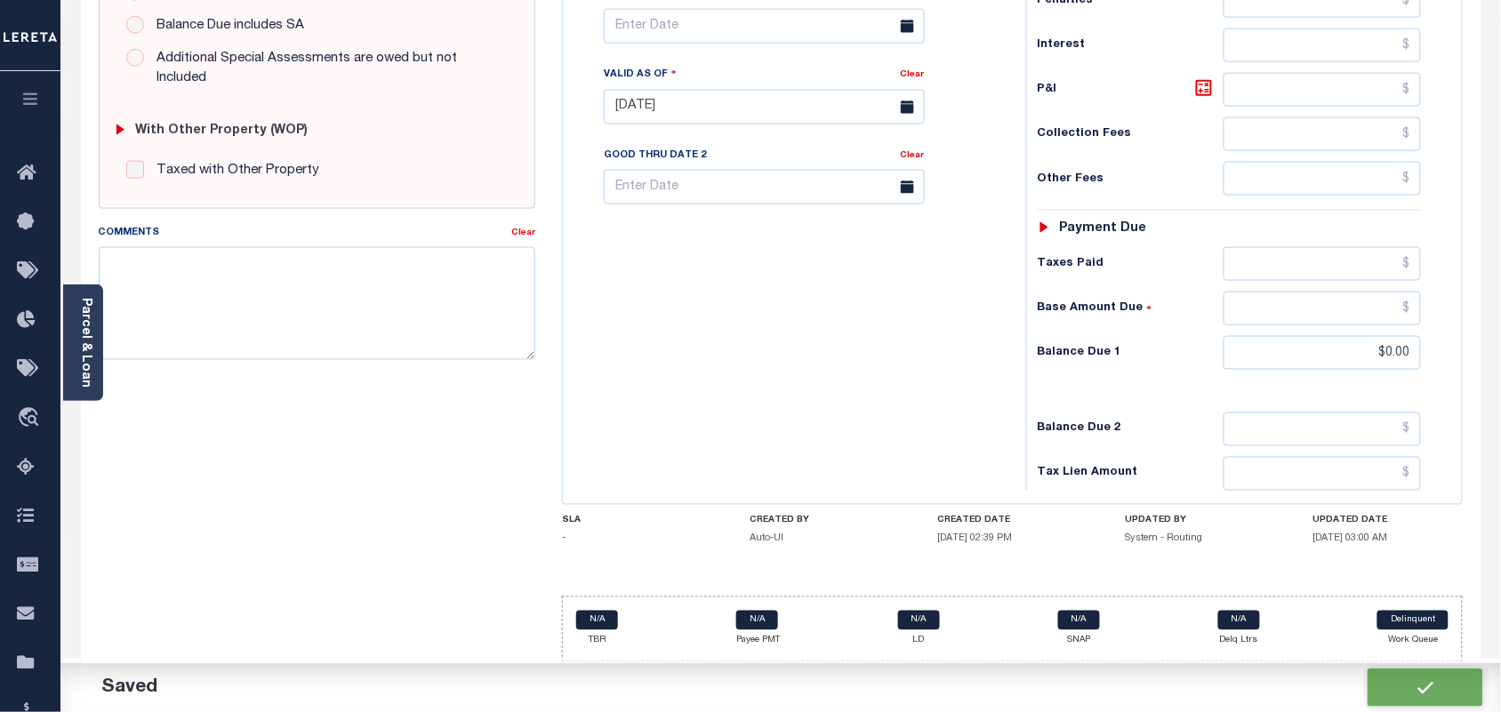
type input "$0"
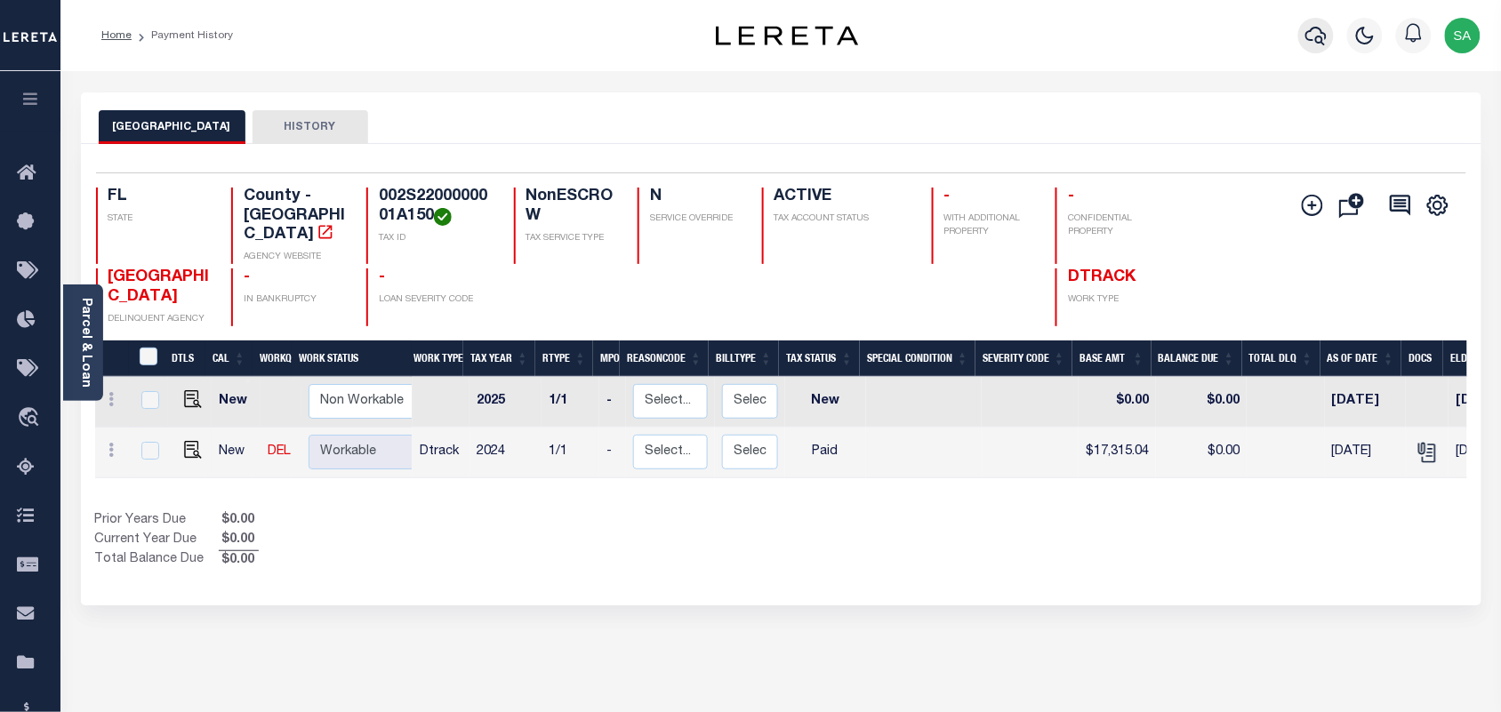
click at [1327, 43] on icon "button" at bounding box center [1315, 35] width 21 height 21
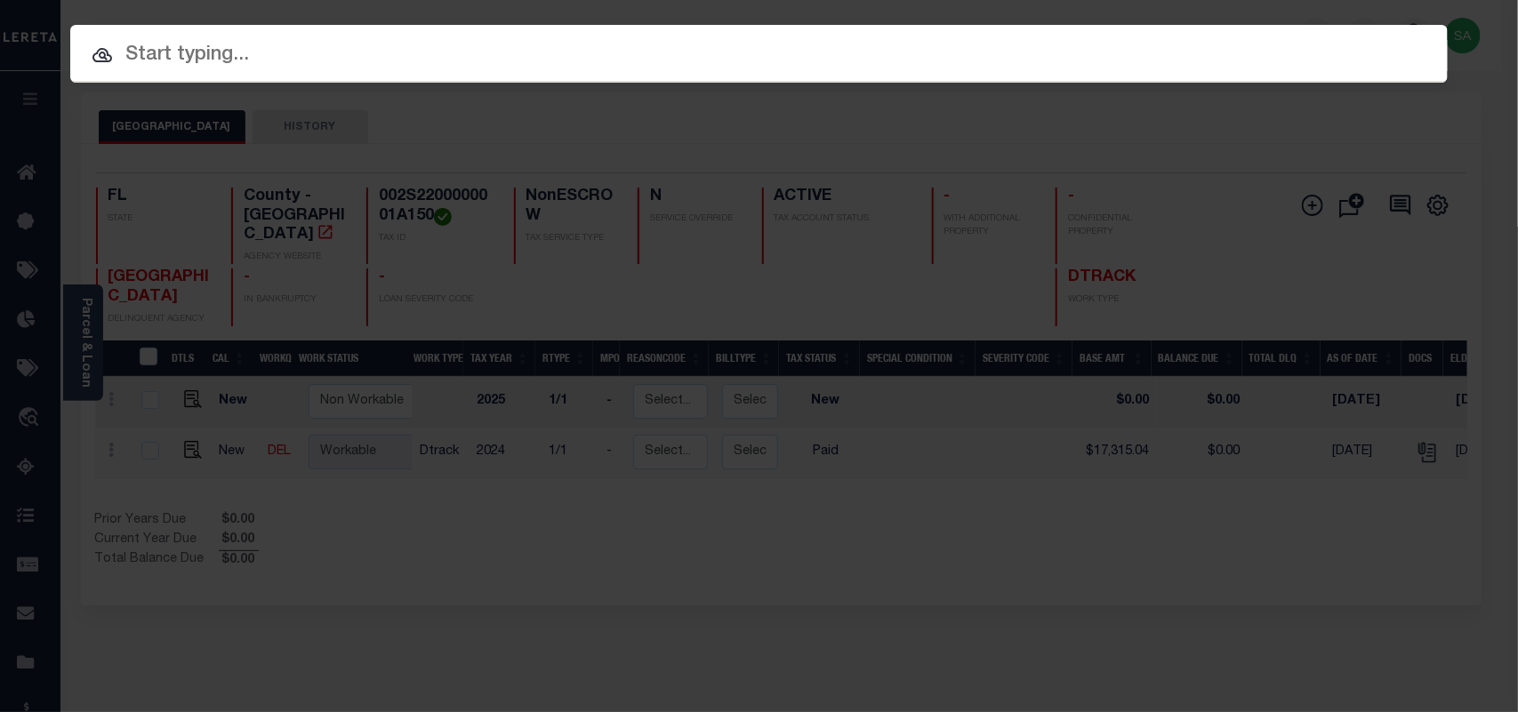
click at [1227, 42] on div "Include Loans TBM Customers Borrowers Payments (Lender Non-Disb) Payments (Lend…" at bounding box center [758, 54] width 1377 height 58
paste input "4160003729"
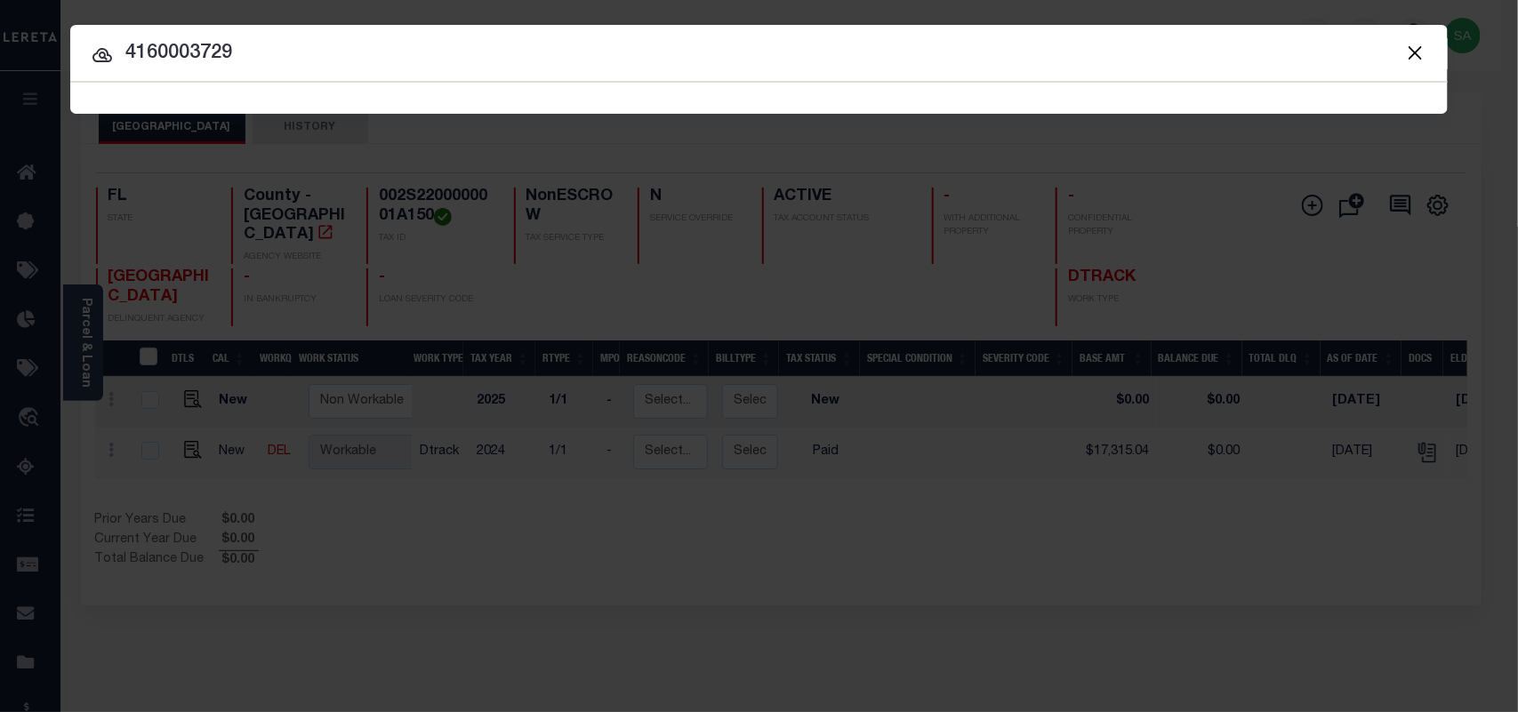
type input "4160003729"
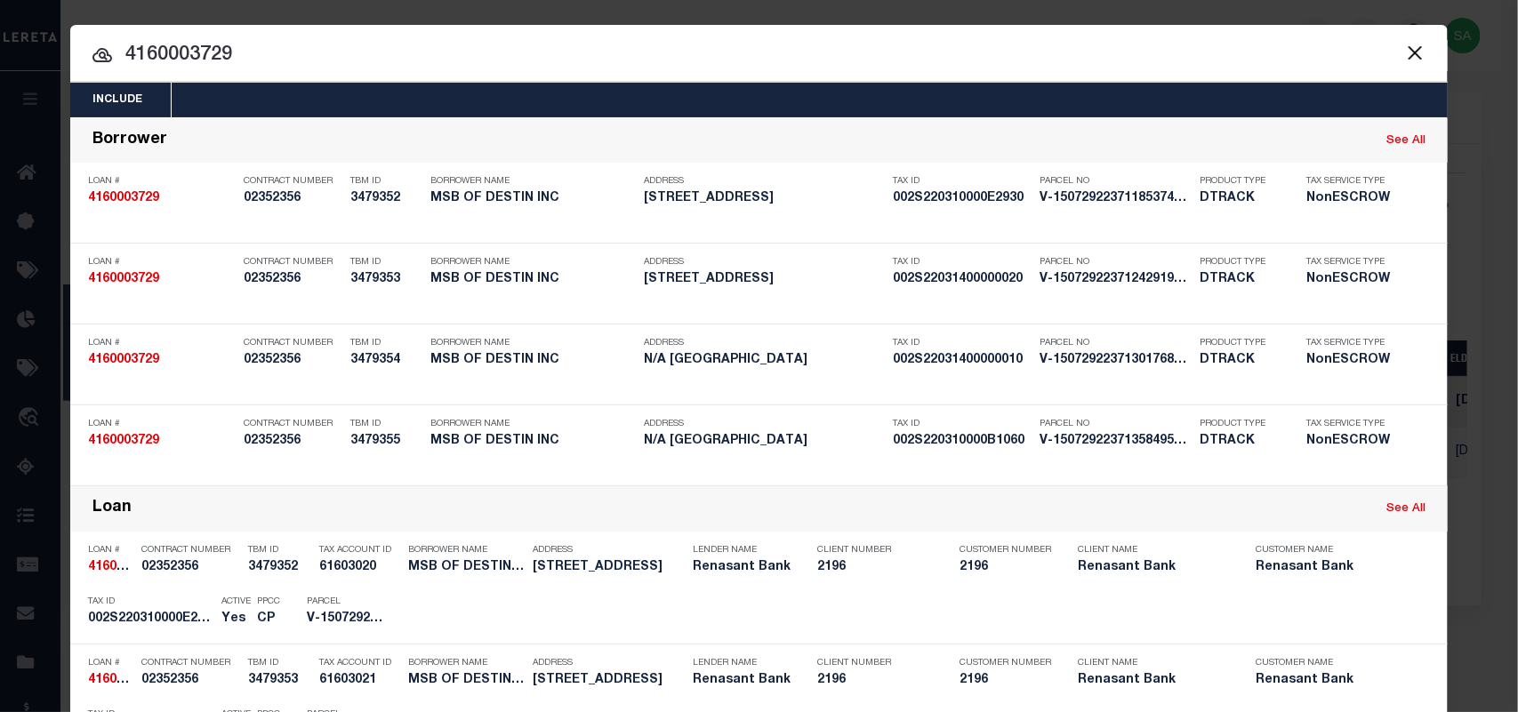
scroll to position [602, 0]
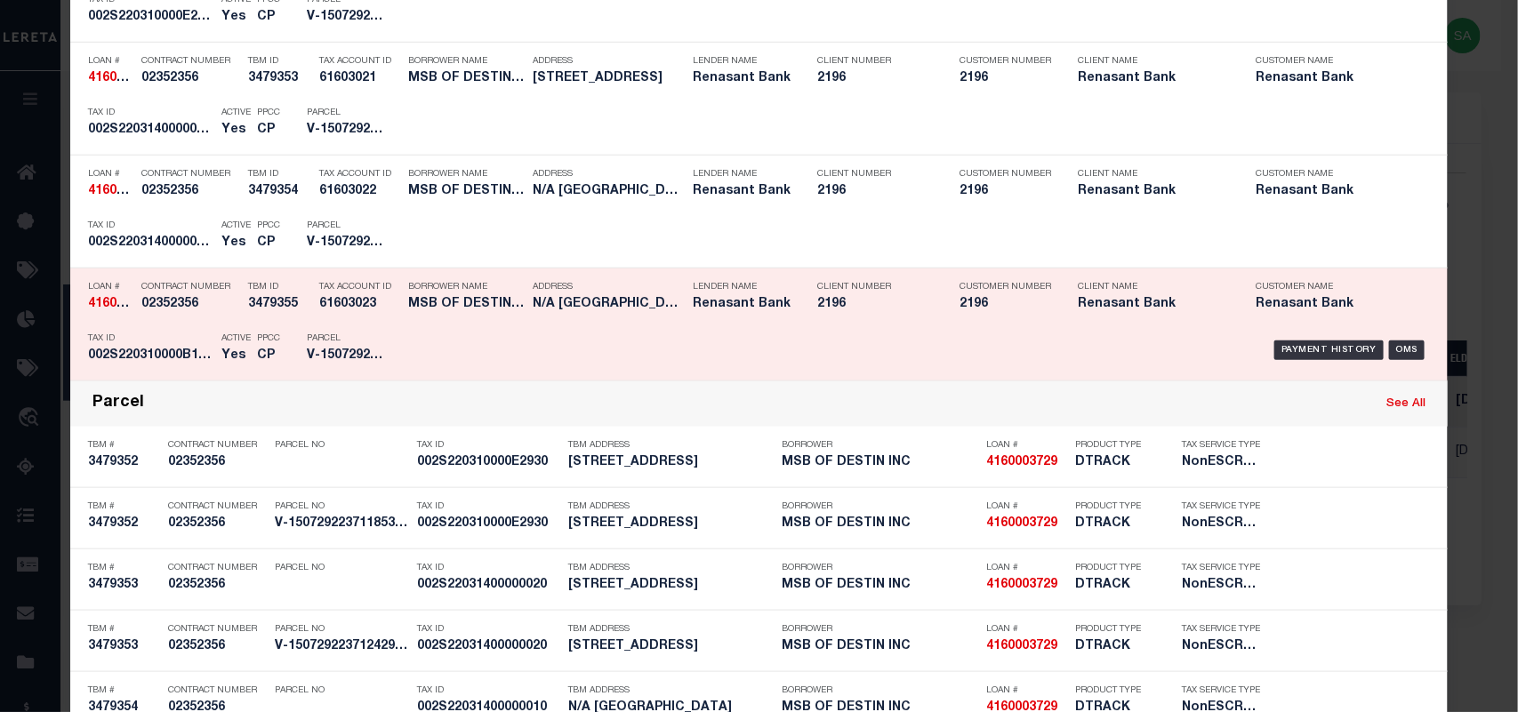
click at [432, 336] on div "Payment History OMS" at bounding box center [921, 351] width 1016 height 52
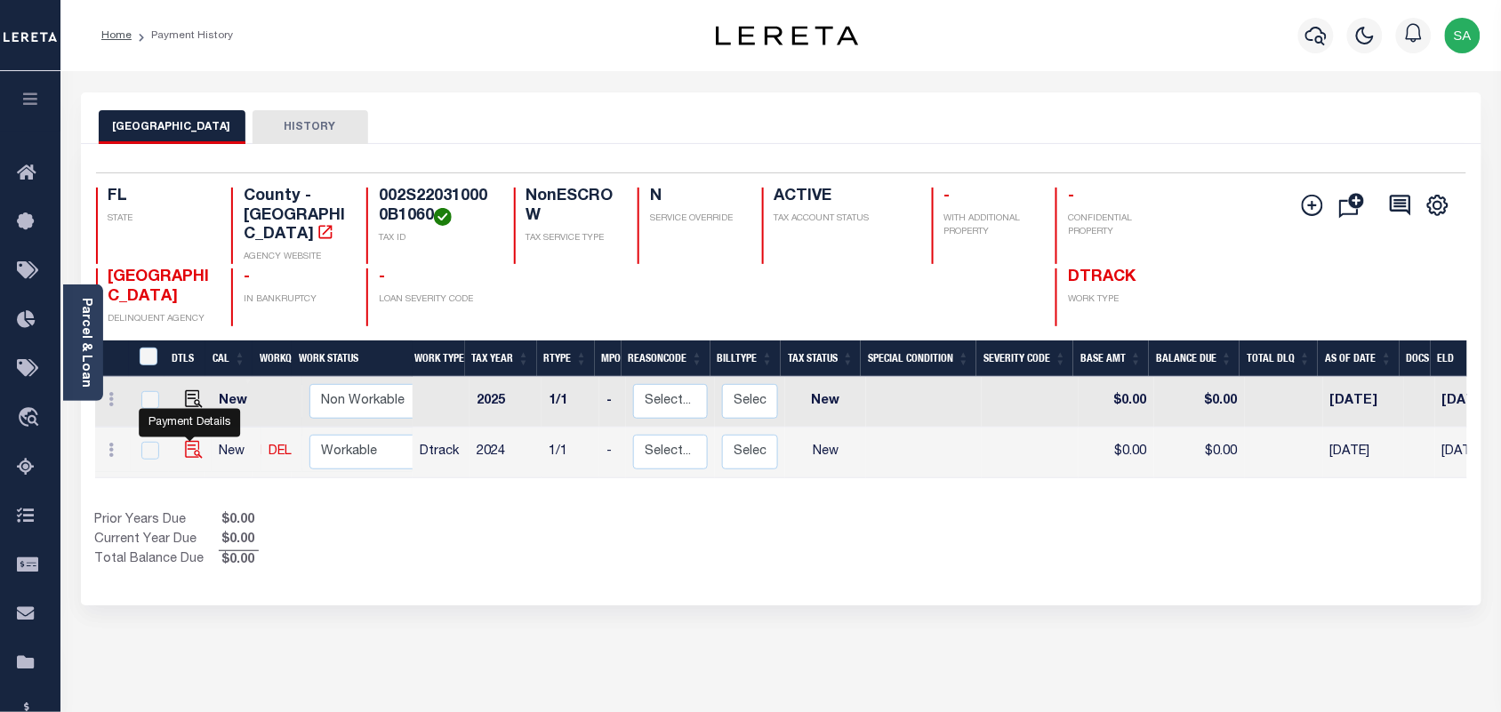
click at [191, 441] on img "" at bounding box center [194, 450] width 18 height 18
checkbox input "true"
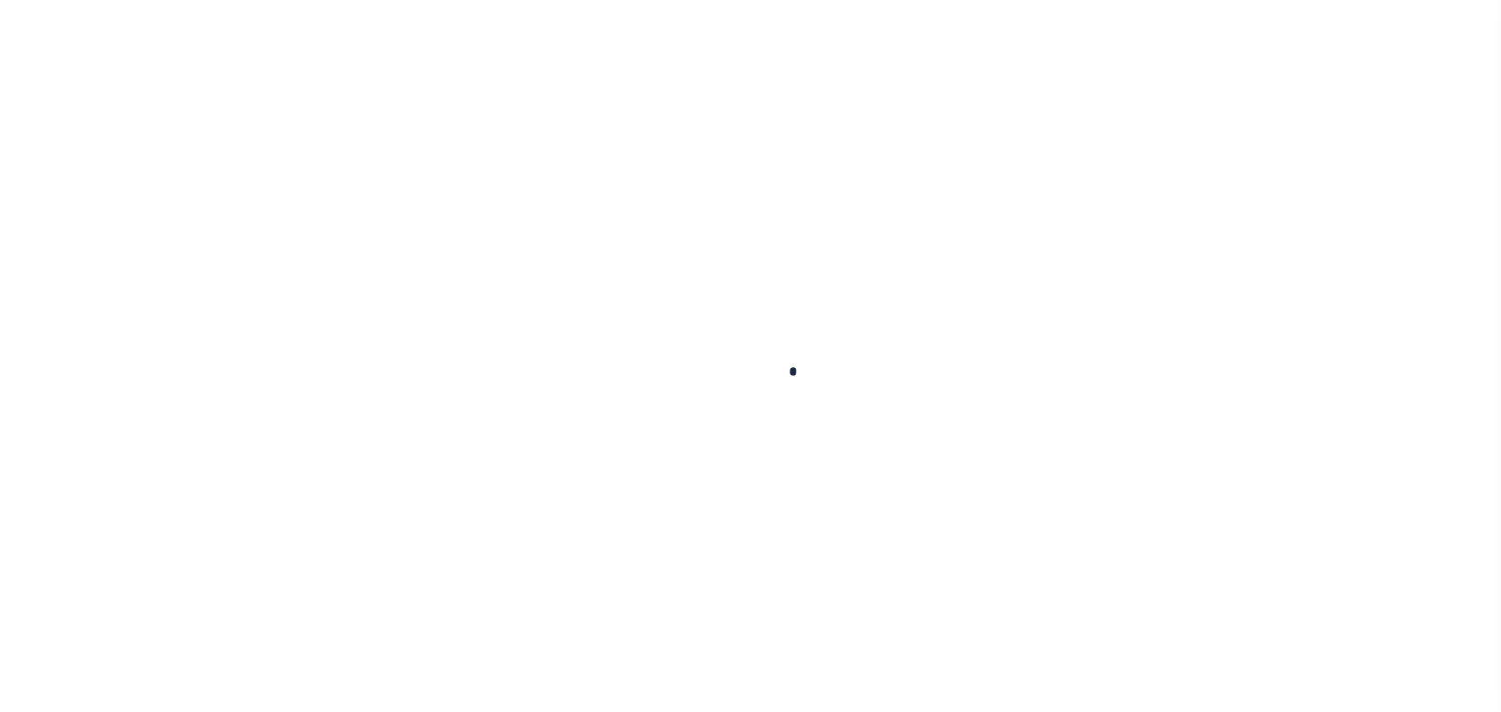
checkbox input "false"
type input "[DATE]"
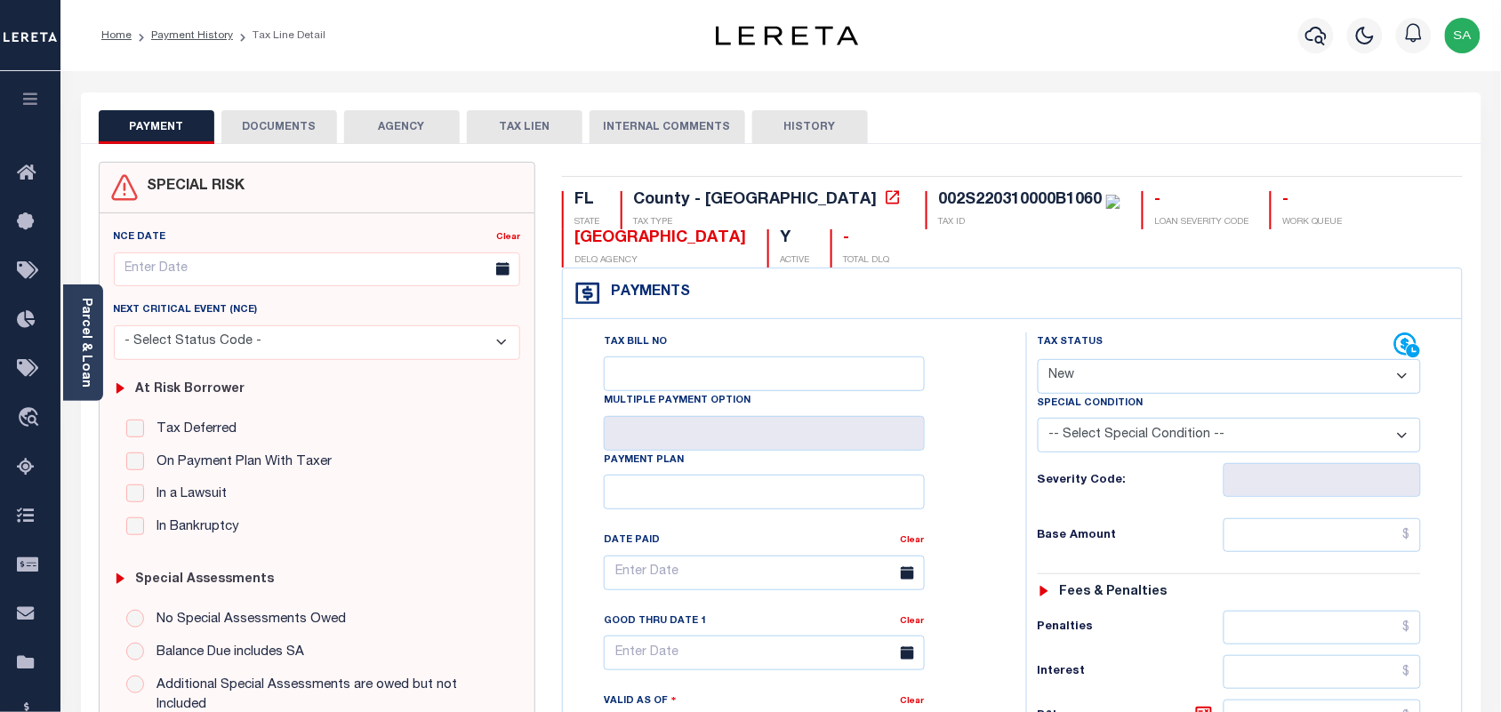
drag, startPoint x: 1096, startPoint y: 372, endPoint x: 1096, endPoint y: 388, distance: 16.0
click at [1096, 378] on select "- Select Status Code - Open Due/Unpaid Paid Incomplete No Tax Due Internal Refu…" at bounding box center [1230, 376] width 384 height 35
select select "PYD"
click at [1038, 361] on select "- Select Status Code - Open Due/Unpaid Paid Incomplete No Tax Due Internal Refu…" at bounding box center [1230, 376] width 384 height 35
type input "[DATE]"
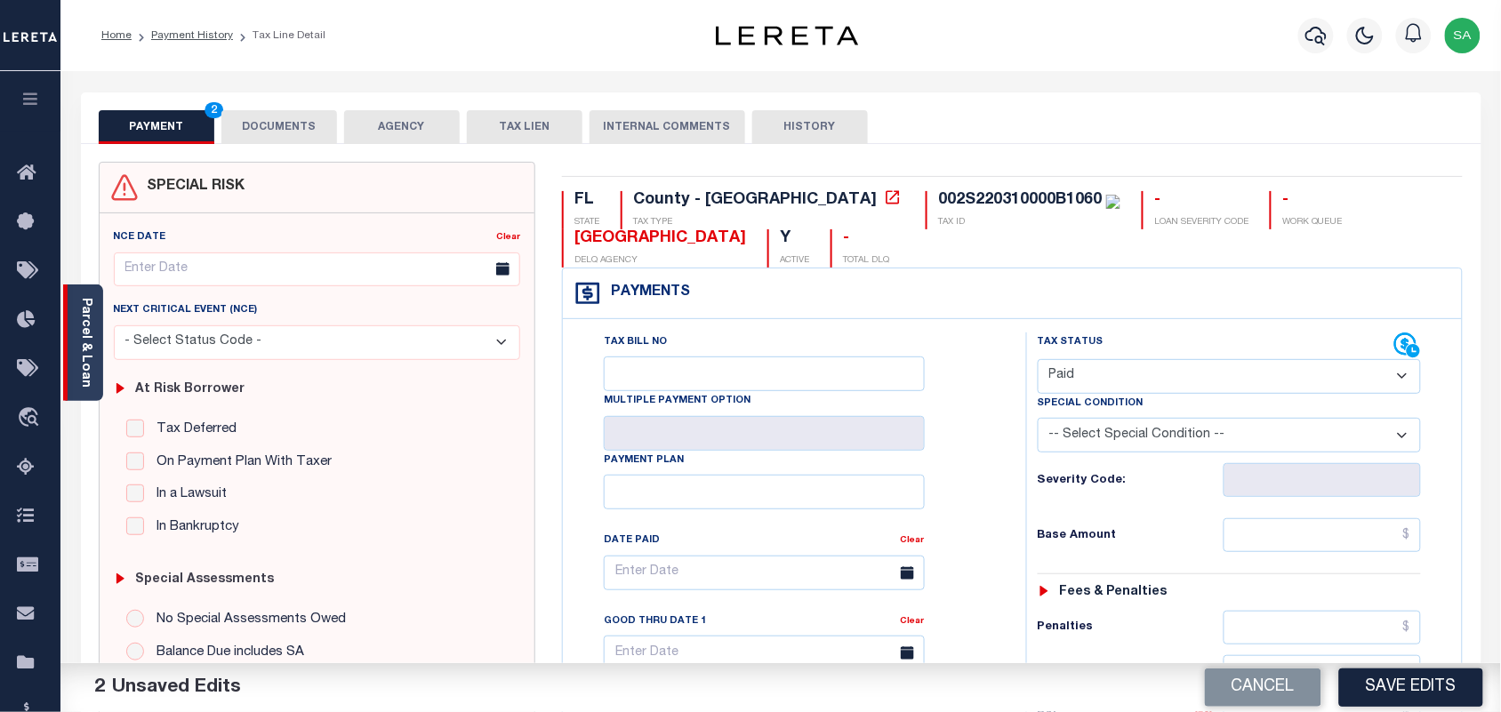
click at [89, 374] on link "Parcel & Loan" at bounding box center [85, 343] width 12 height 90
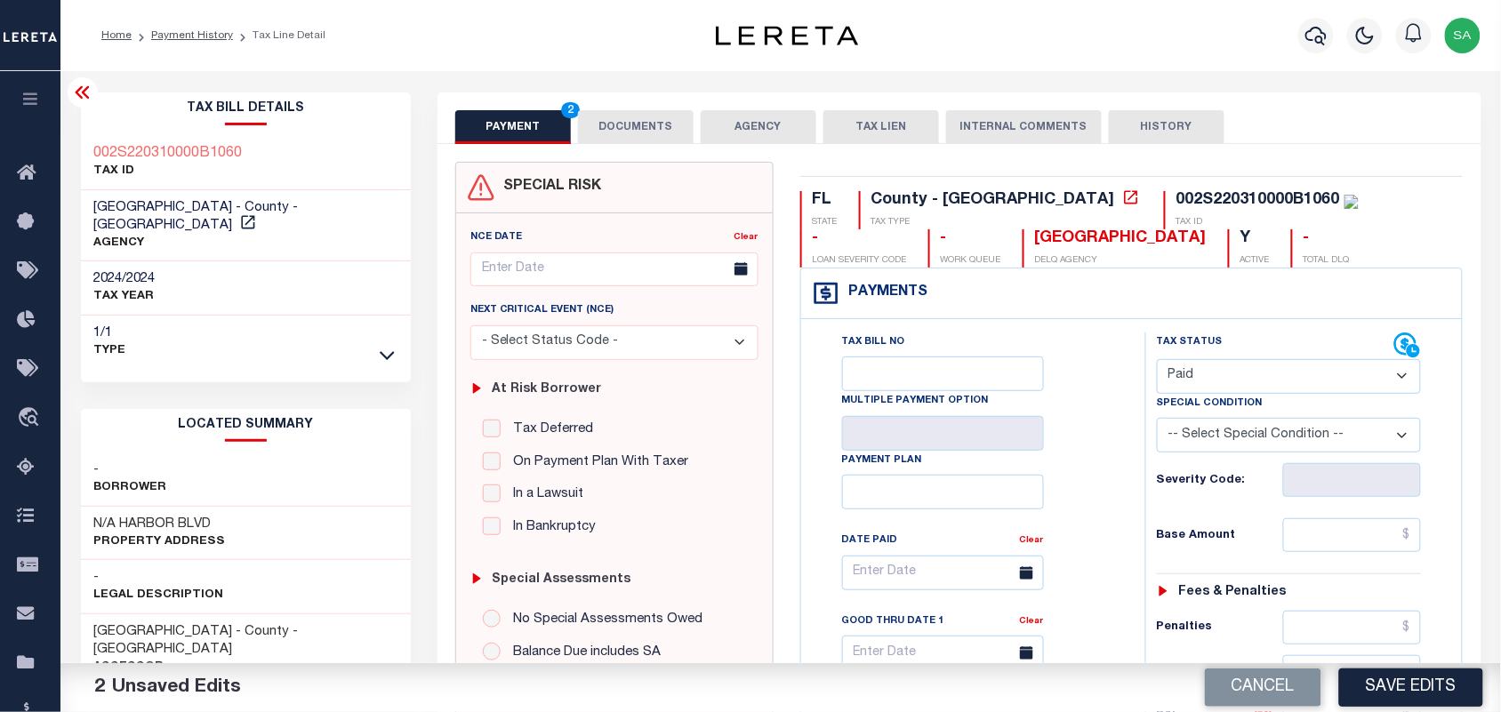
drag, startPoint x: 634, startPoint y: 124, endPoint x: 668, endPoint y: 163, distance: 51.0
click at [634, 124] on button "DOCUMENTS" at bounding box center [636, 127] width 116 height 34
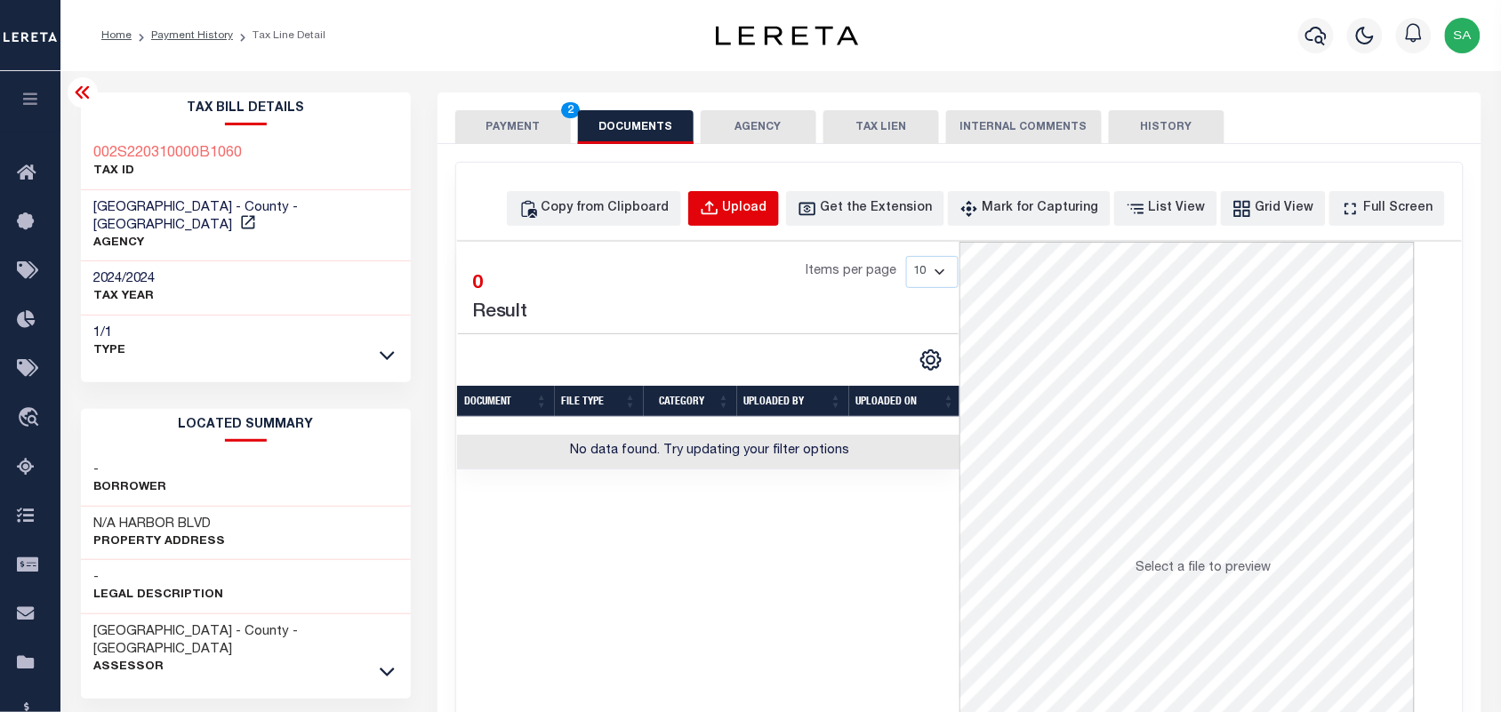
click at [779, 205] on button "Upload" at bounding box center [733, 208] width 91 height 35
select select "POP"
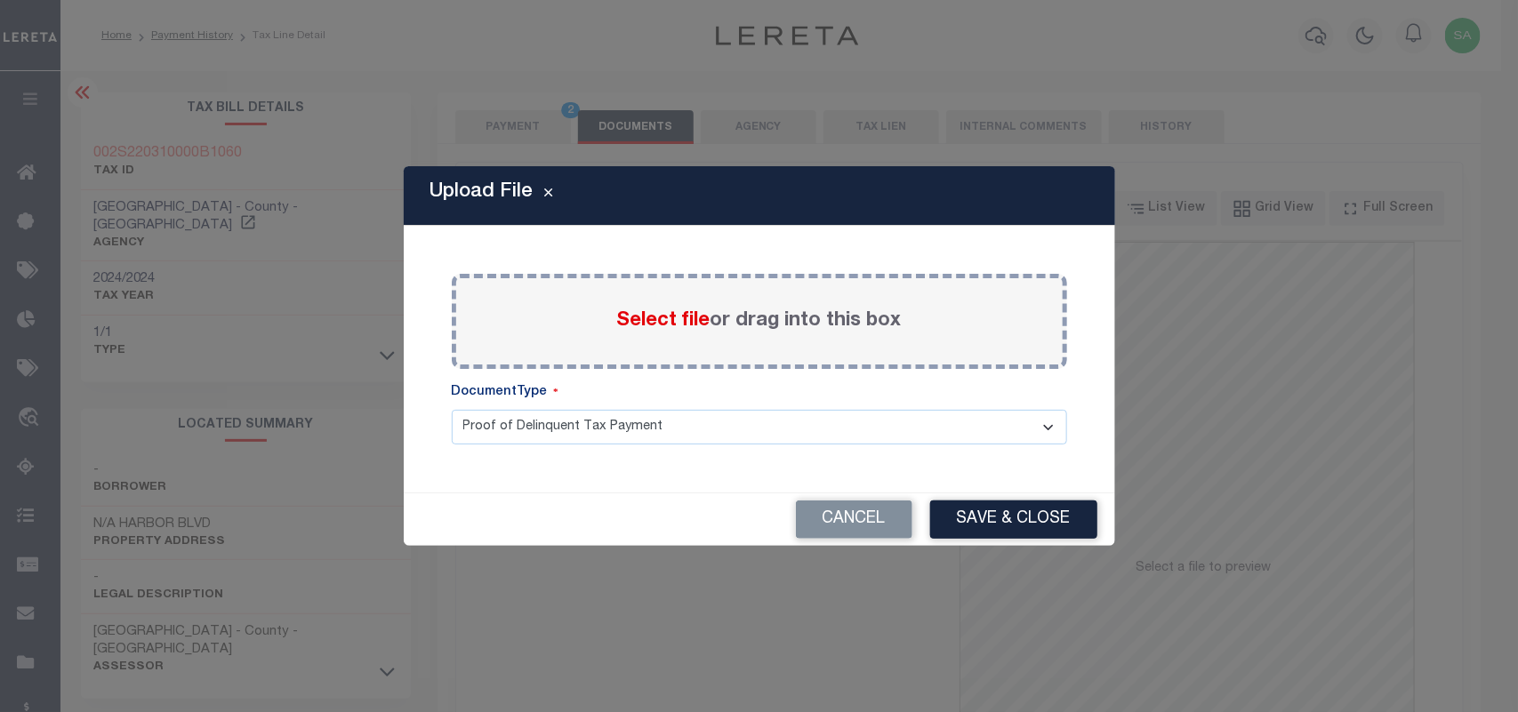
click at [678, 317] on span "Select file" at bounding box center [663, 321] width 93 height 20
click at [0, 0] on input "Select file or drag into this box" at bounding box center [0, 0] width 0 height 0
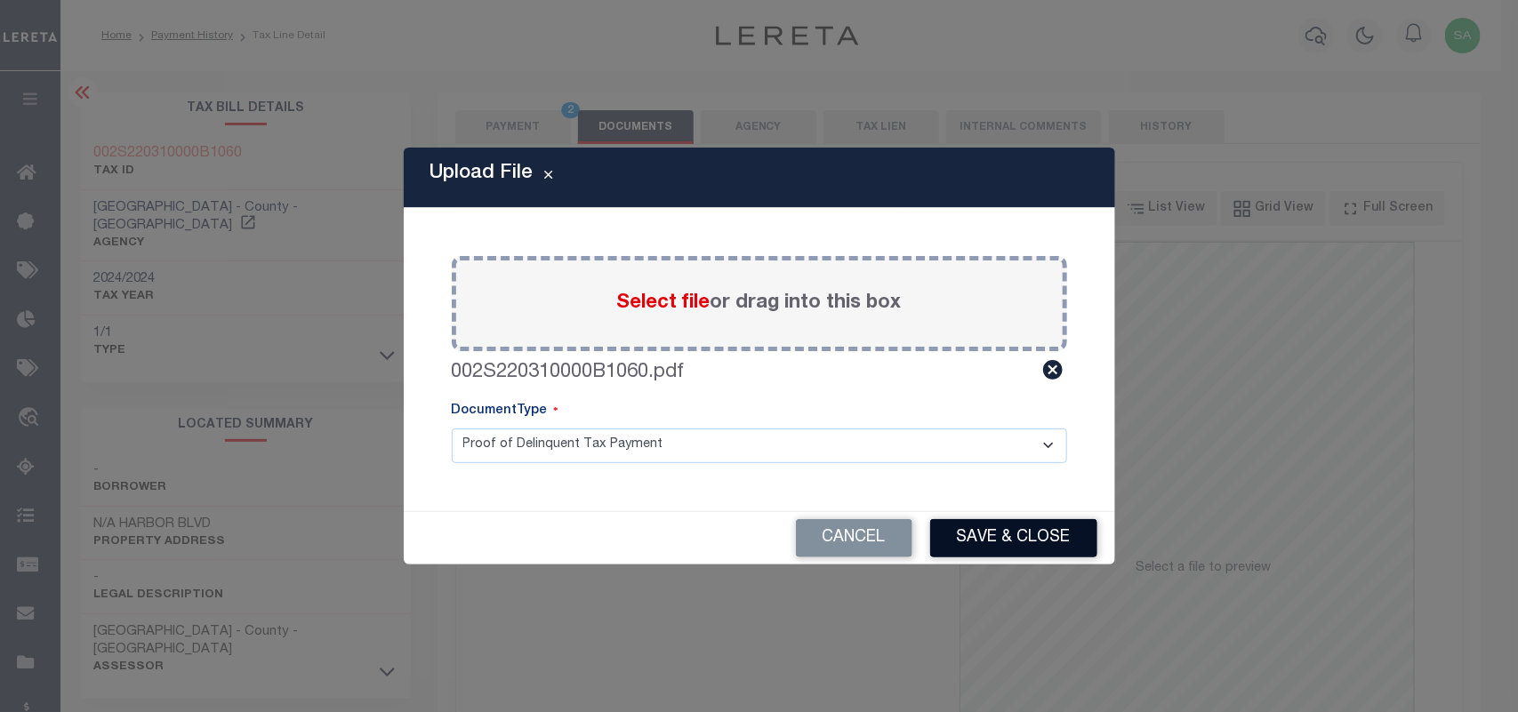
click at [969, 544] on button "Save & Close" at bounding box center [1013, 538] width 167 height 38
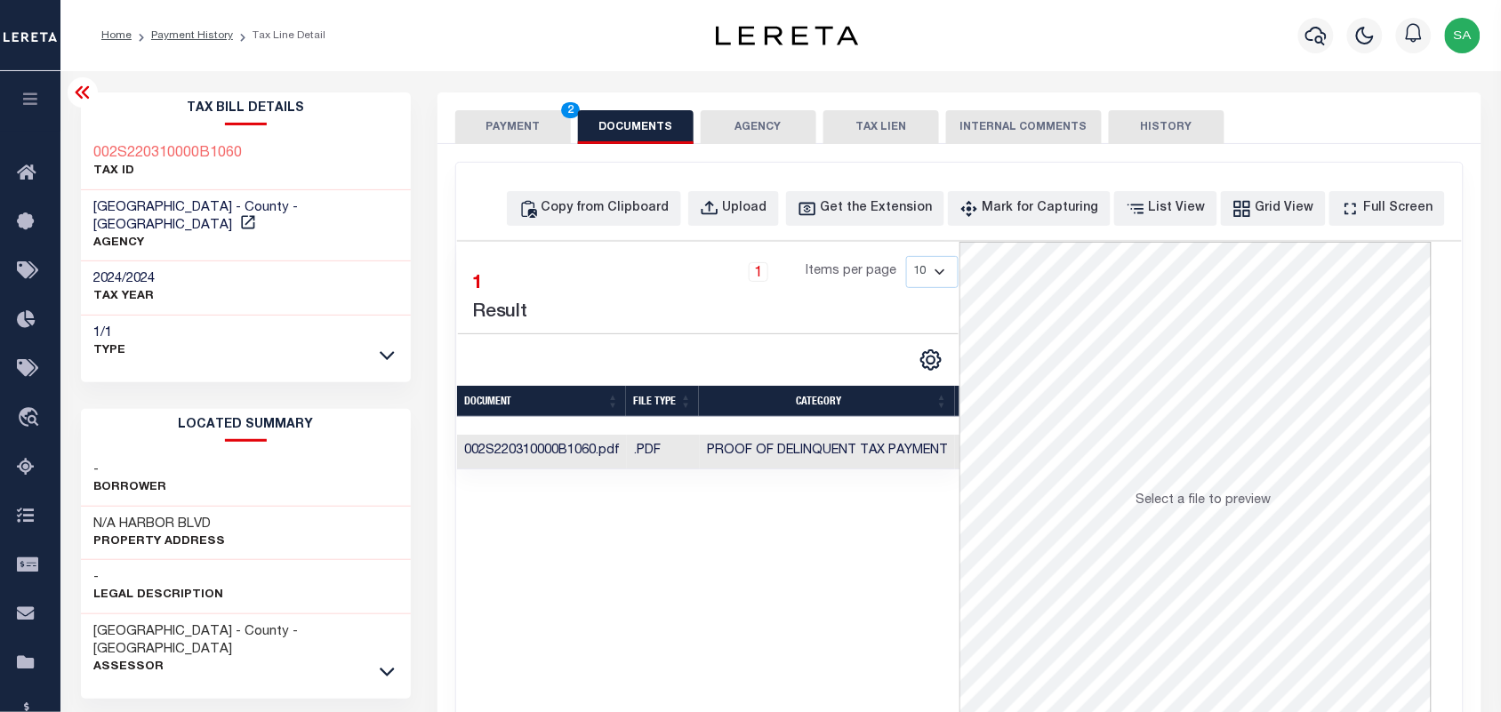
drag, startPoint x: 539, startPoint y: 118, endPoint x: 558, endPoint y: 145, distance: 33.1
click at [539, 118] on button "PAYMENT 2" at bounding box center [513, 127] width 116 height 34
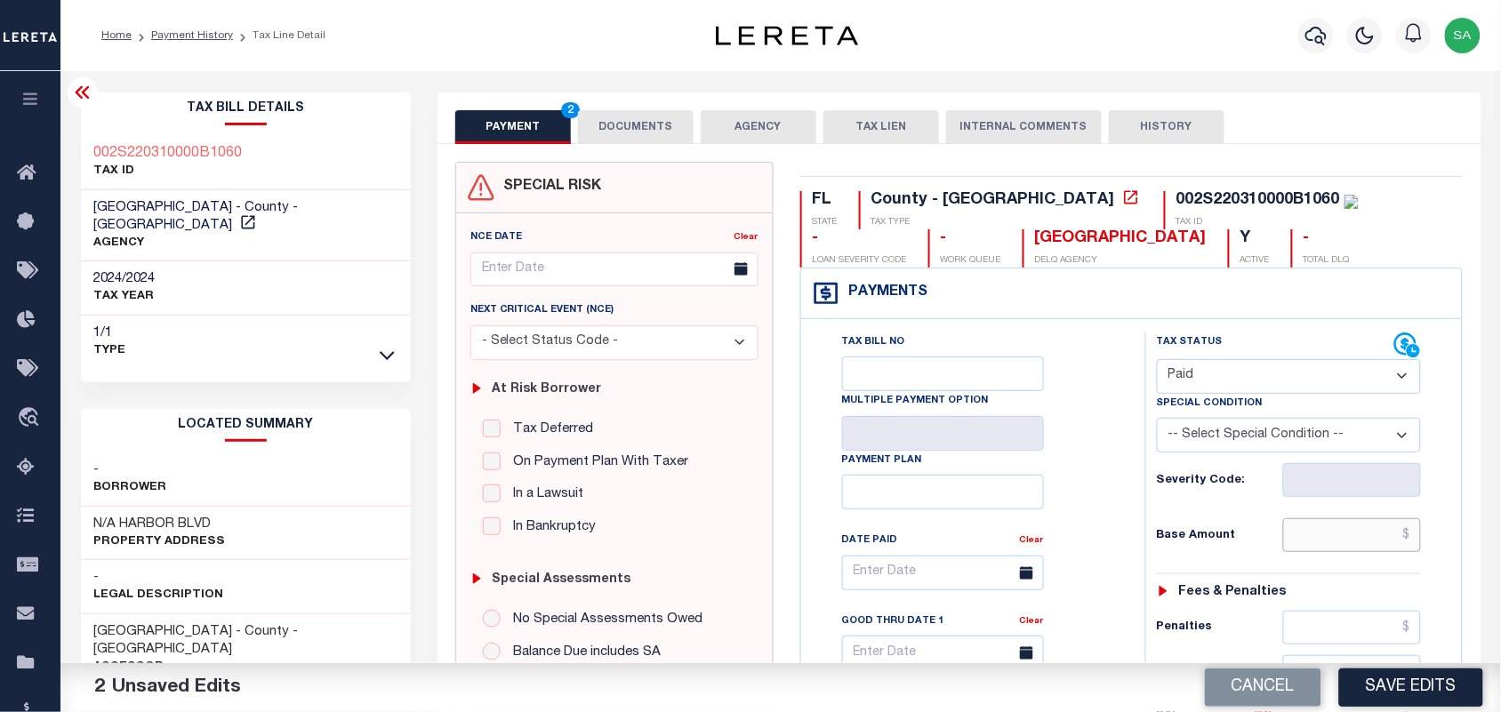
drag, startPoint x: 1326, startPoint y: 538, endPoint x: 1300, endPoint y: 542, distance: 26.2
click at [1326, 538] on input "text" at bounding box center [1352, 535] width 139 height 34
paste input "7,987.13"
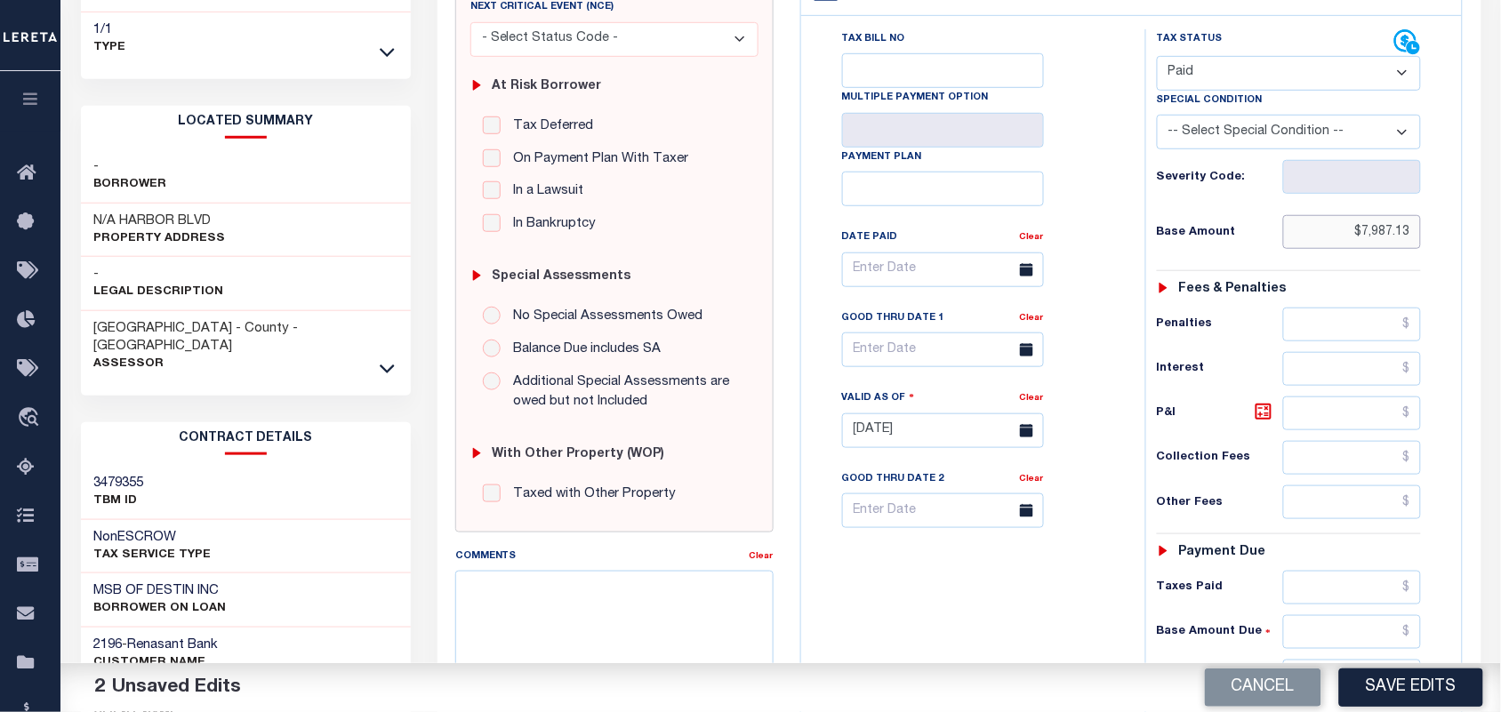
scroll to position [556, 0]
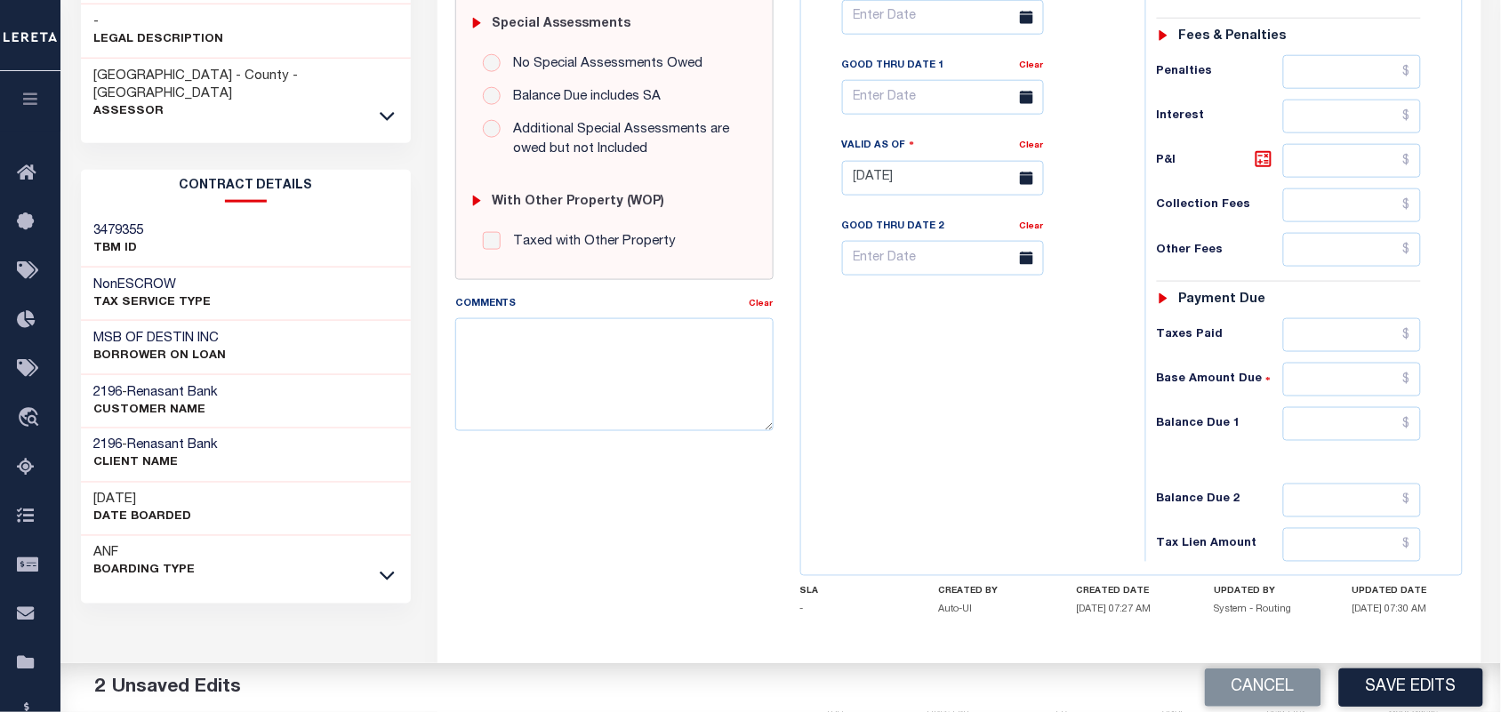
type input "$7,987.13"
drag, startPoint x: 1343, startPoint y: 428, endPoint x: 1317, endPoint y: 429, distance: 25.8
click at [1343, 428] on input "text" at bounding box center [1352, 424] width 139 height 34
type input "$0.00"
click at [979, 416] on div "Tax Bill No Multiple Payment Option Payment Plan Clear" at bounding box center [969, 169] width 326 height 785
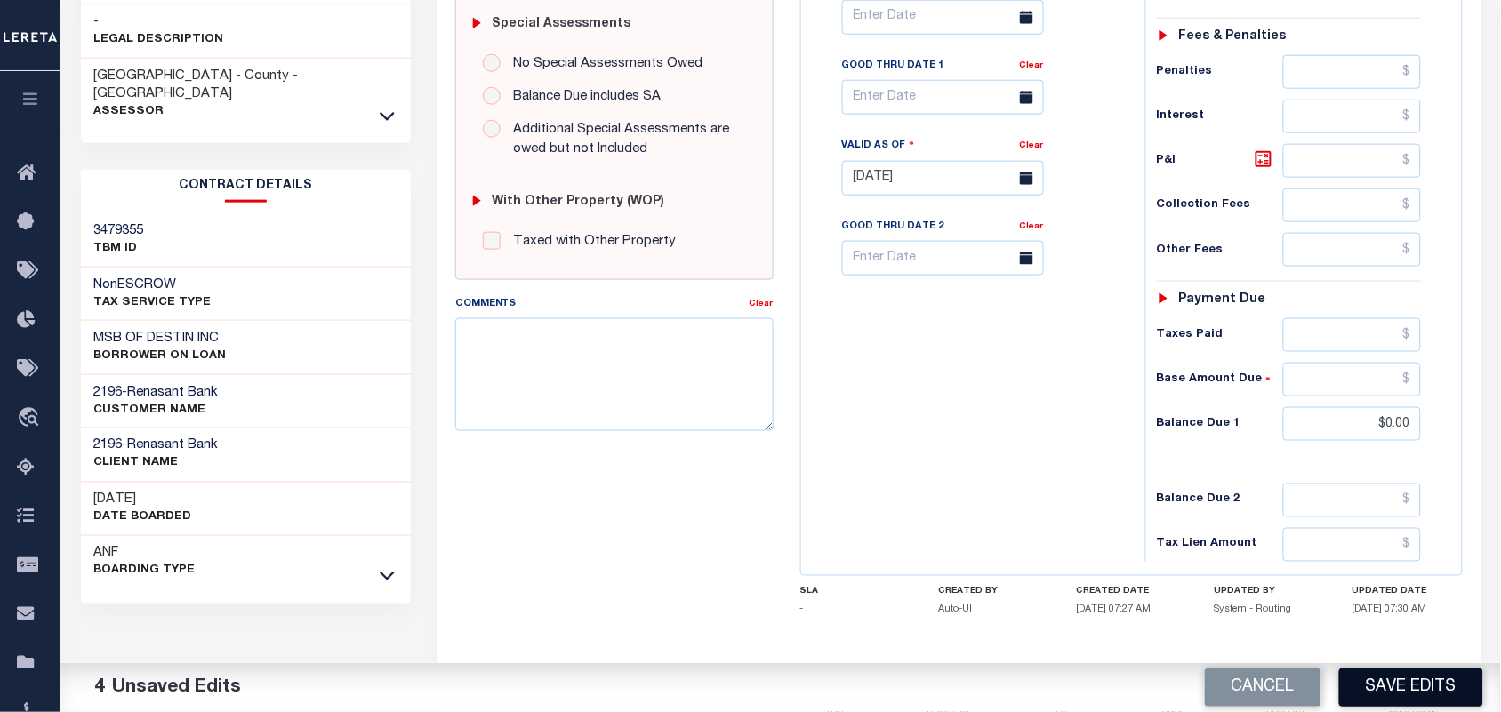
click at [1406, 683] on button "Save Edits" at bounding box center [1411, 688] width 144 height 38
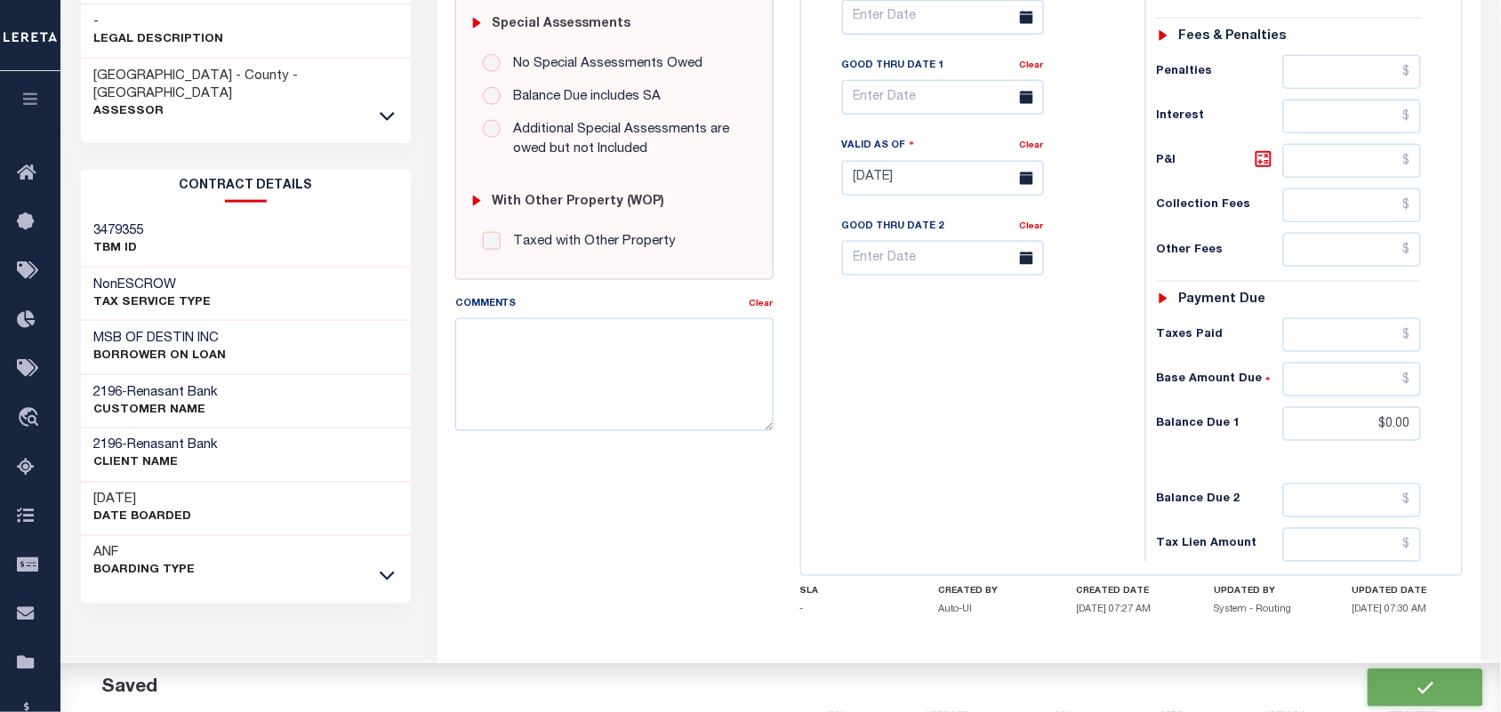
checkbox input "false"
type input "$7,987.13"
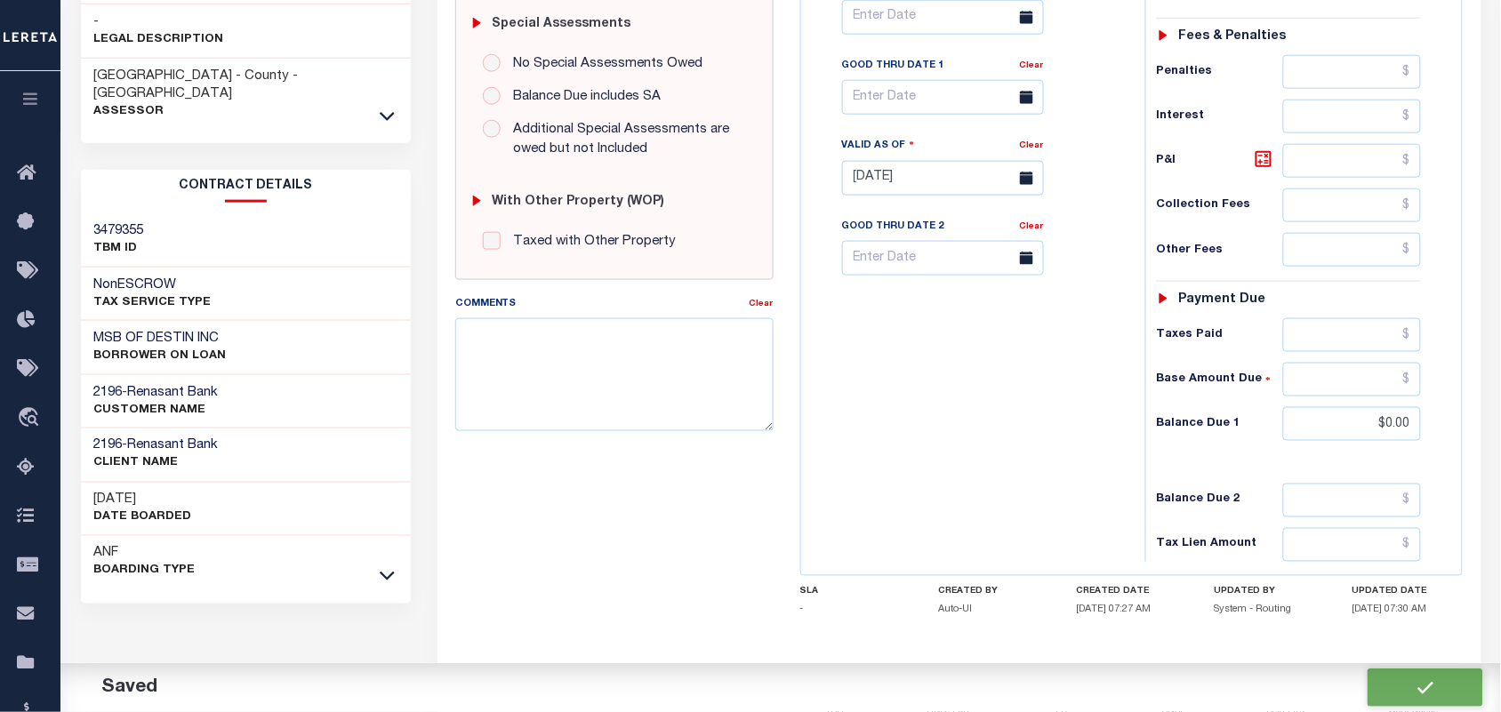
type input "$0"
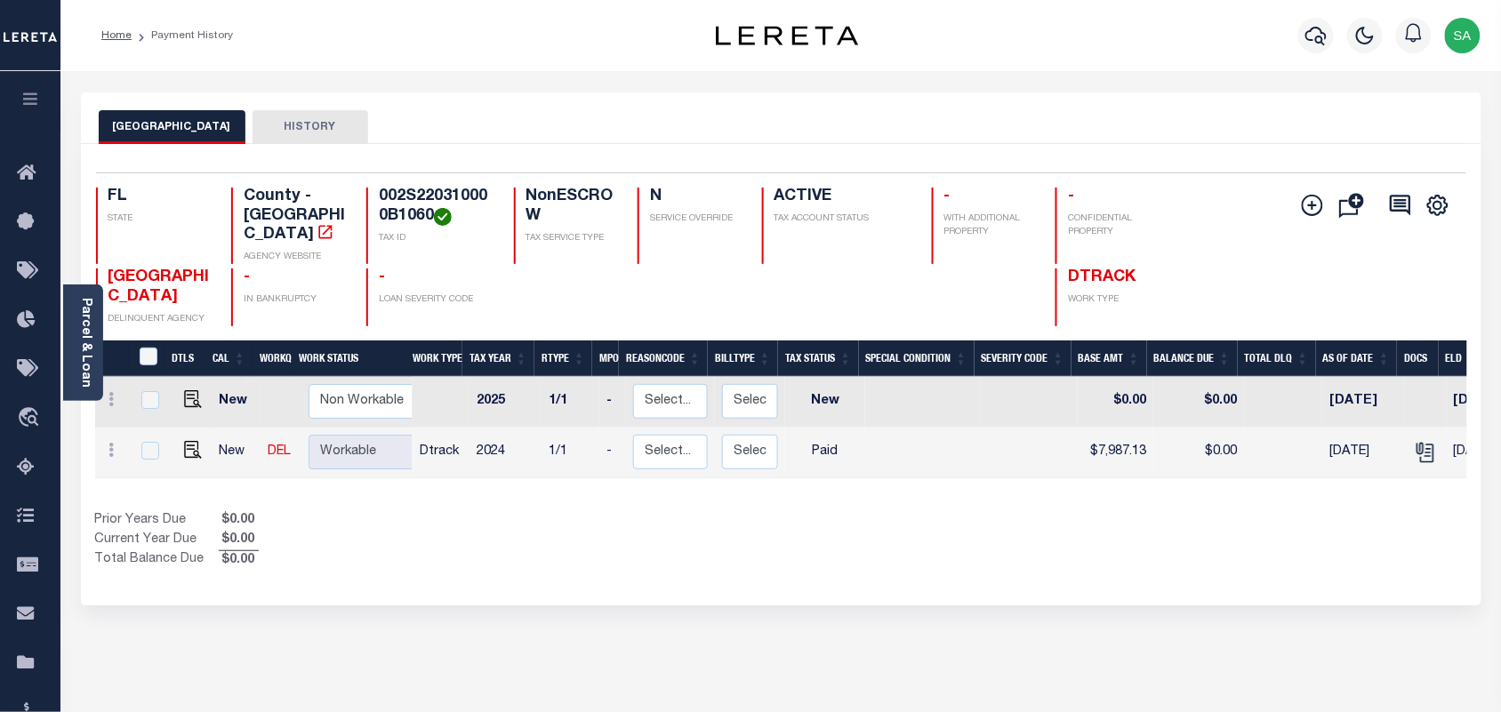
drag, startPoint x: 78, startPoint y: 362, endPoint x: 94, endPoint y: 369, distance: 17.5
click at [79, 362] on link "Parcel & Loan" at bounding box center [85, 343] width 12 height 90
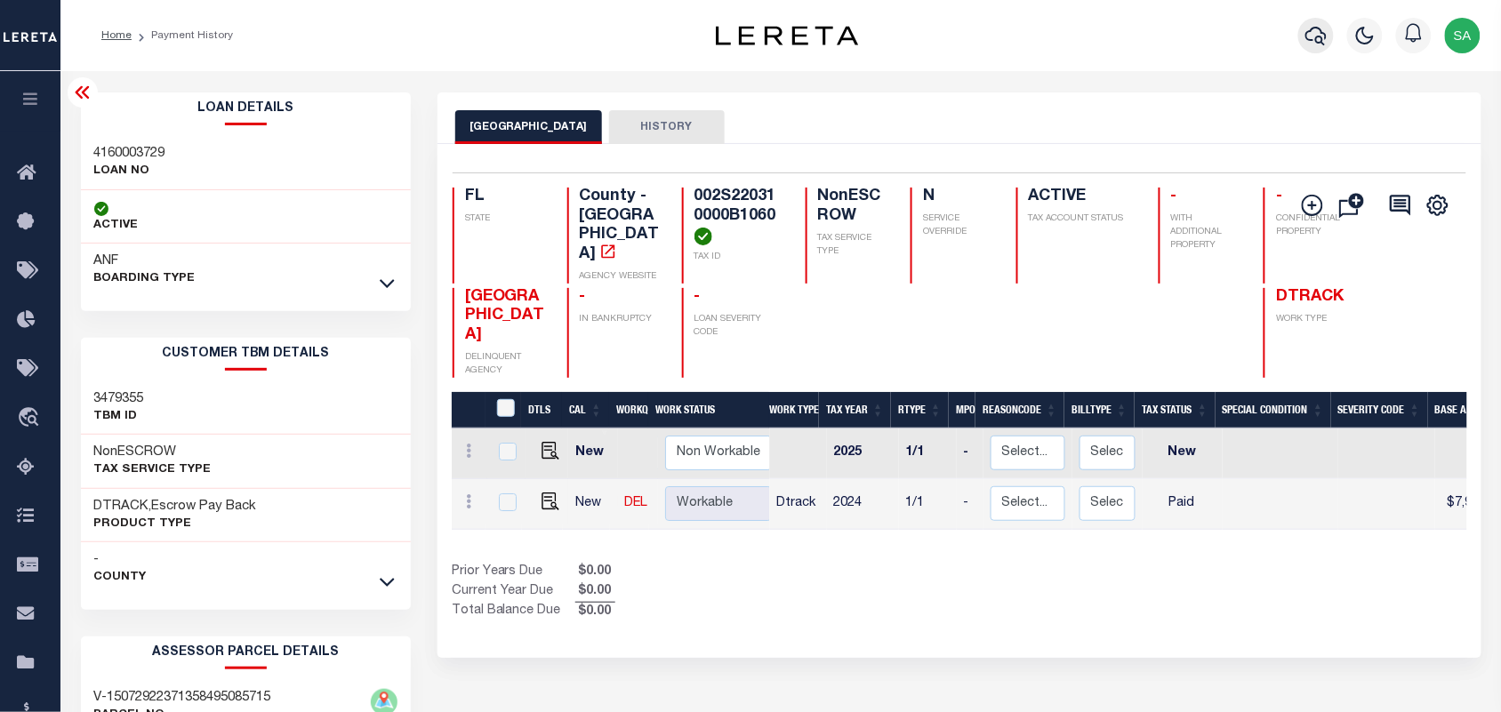
click at [1316, 34] on icon "button" at bounding box center [1315, 35] width 21 height 21
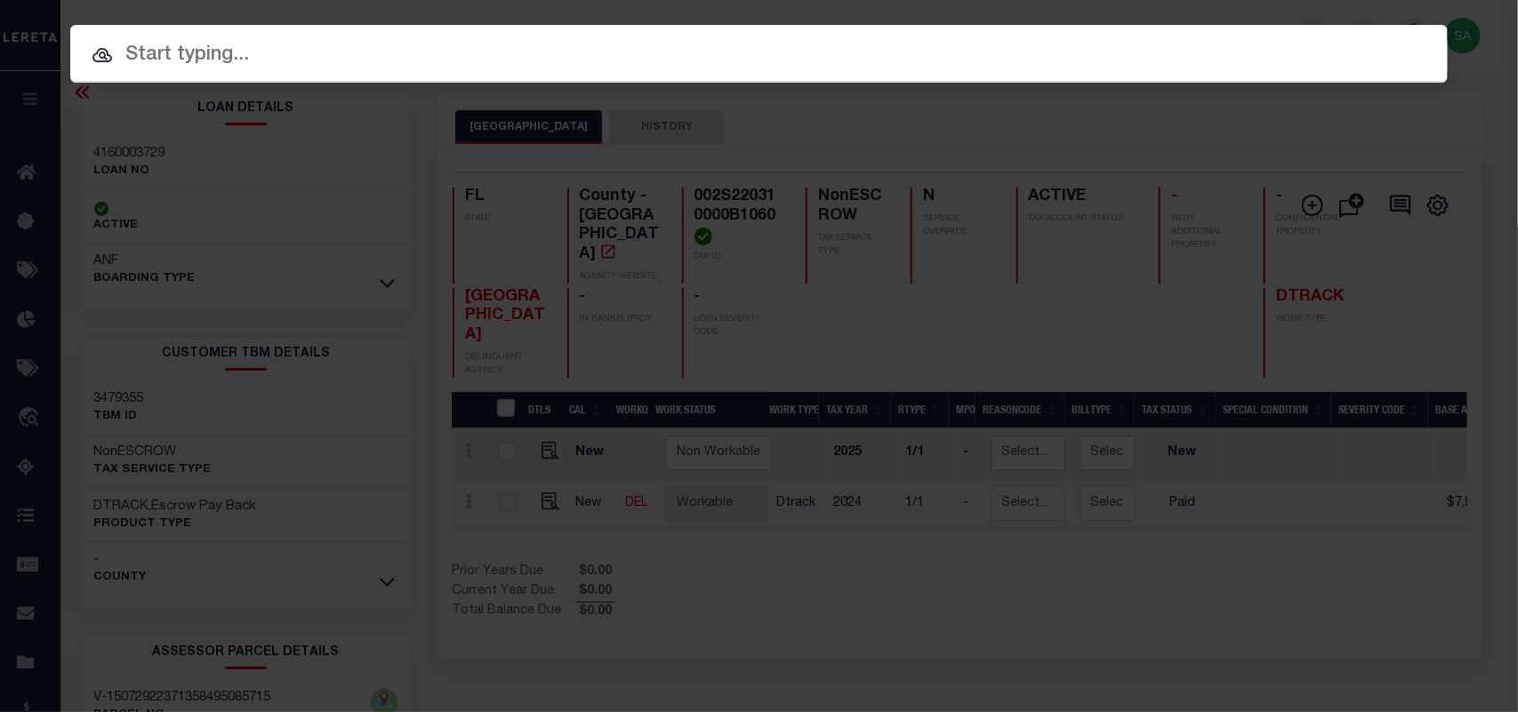
click at [1236, 41] on input "text" at bounding box center [758, 55] width 1377 height 31
paste input "1700018042"
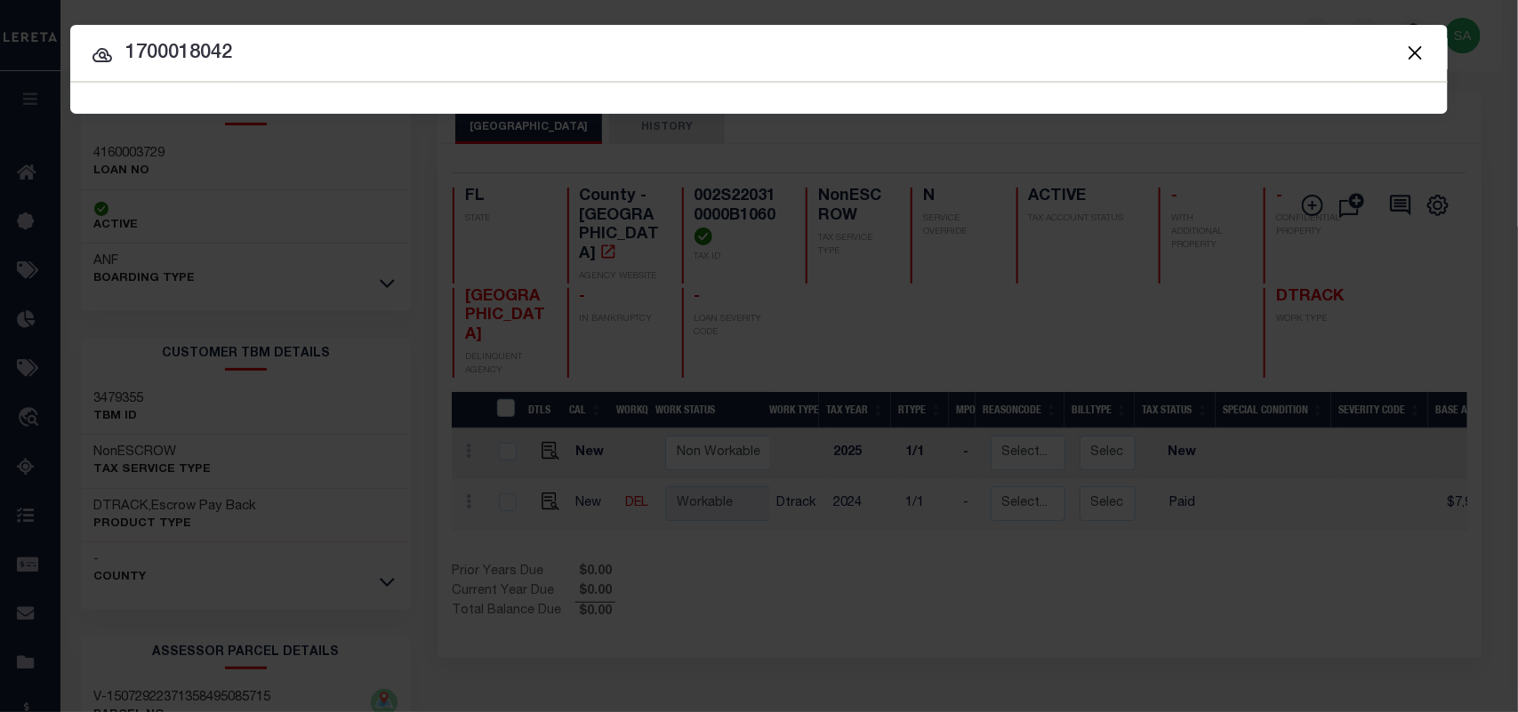
type input "1700018042"
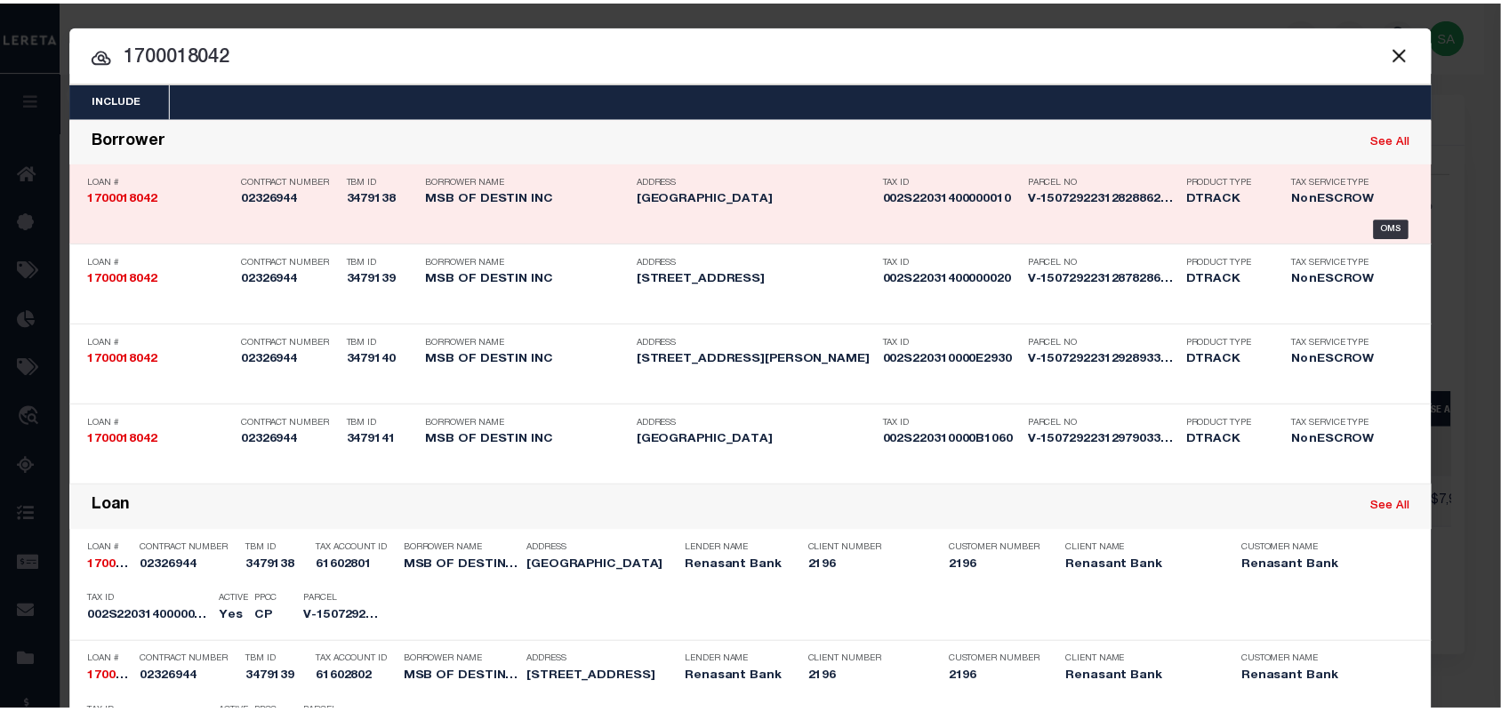
scroll to position [602, 0]
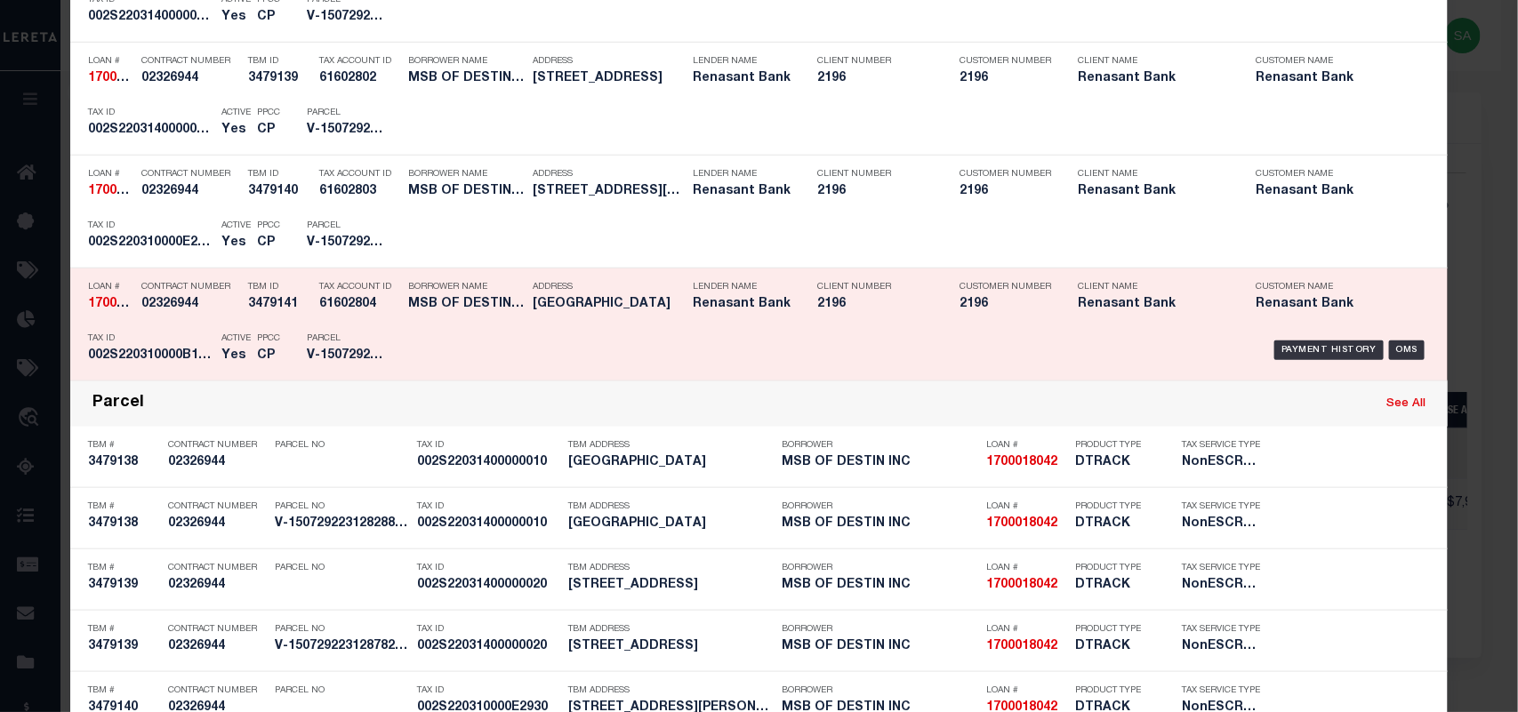
click at [276, 308] on h5 "3479141" at bounding box center [279, 304] width 62 height 15
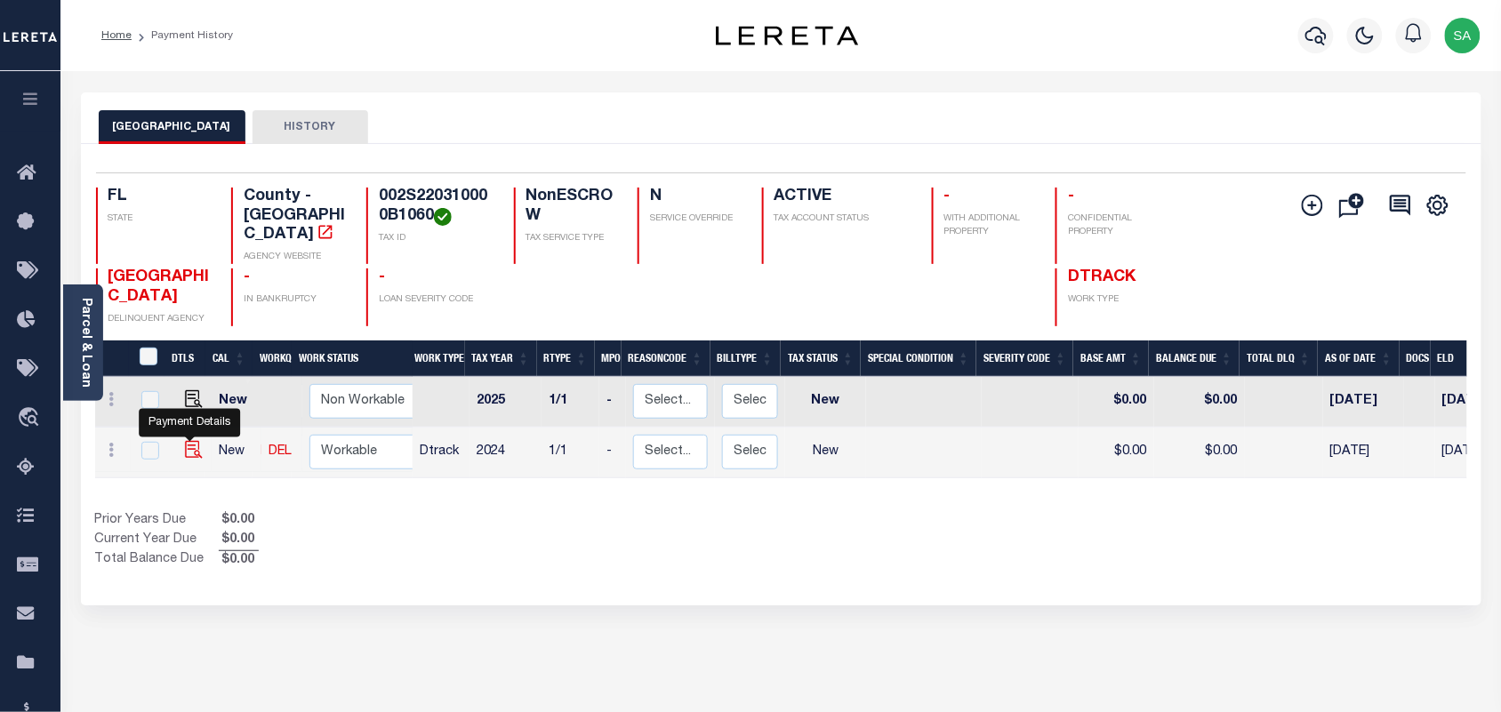
click at [192, 441] on img "" at bounding box center [194, 450] width 18 height 18
checkbox input "true"
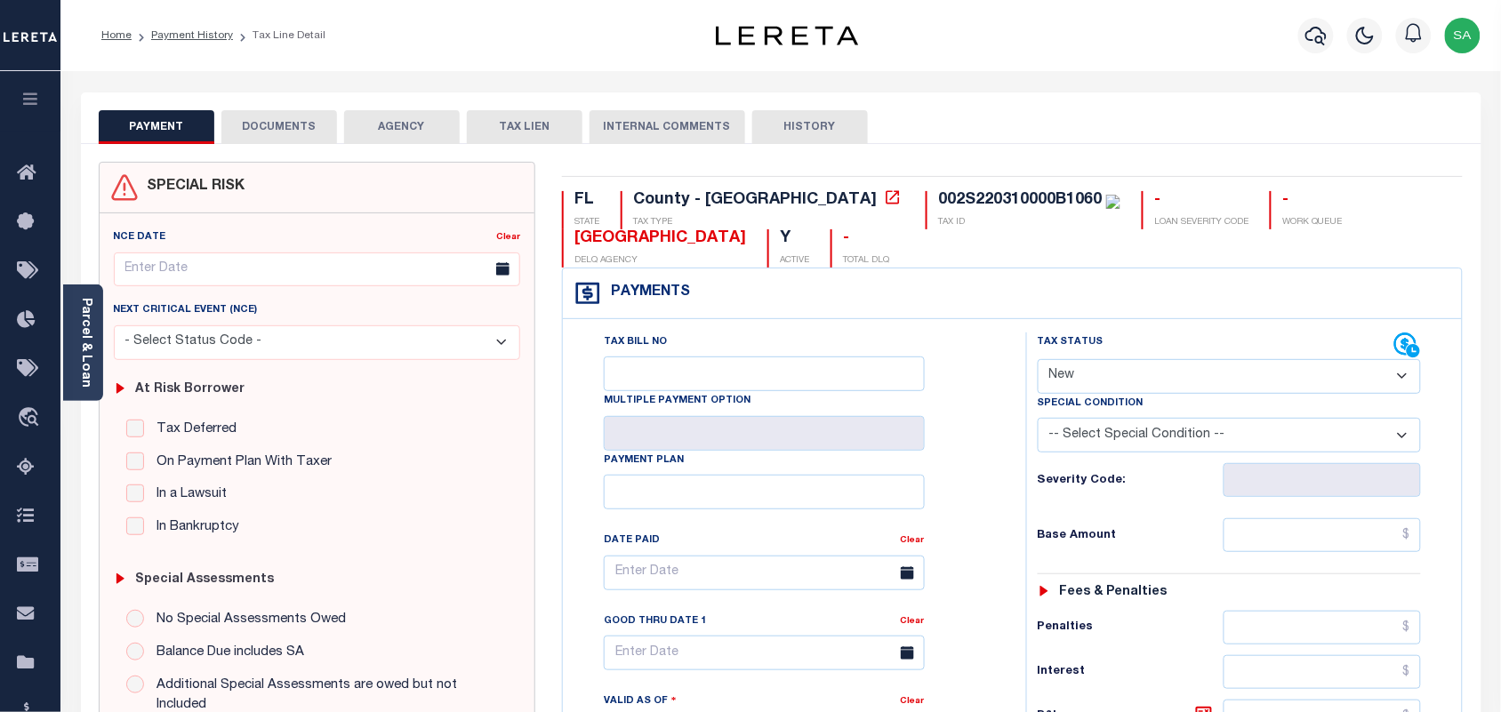
click at [1121, 366] on select "- Select Status Code - Open Due/Unpaid Paid Incomplete No Tax Due Internal Refu…" at bounding box center [1230, 376] width 384 height 35
select select "PYD"
click at [1038, 361] on select "- Select Status Code - Open Due/Unpaid Paid Incomplete No Tax Due Internal Refu…" at bounding box center [1230, 376] width 384 height 35
type input "[DATE]"
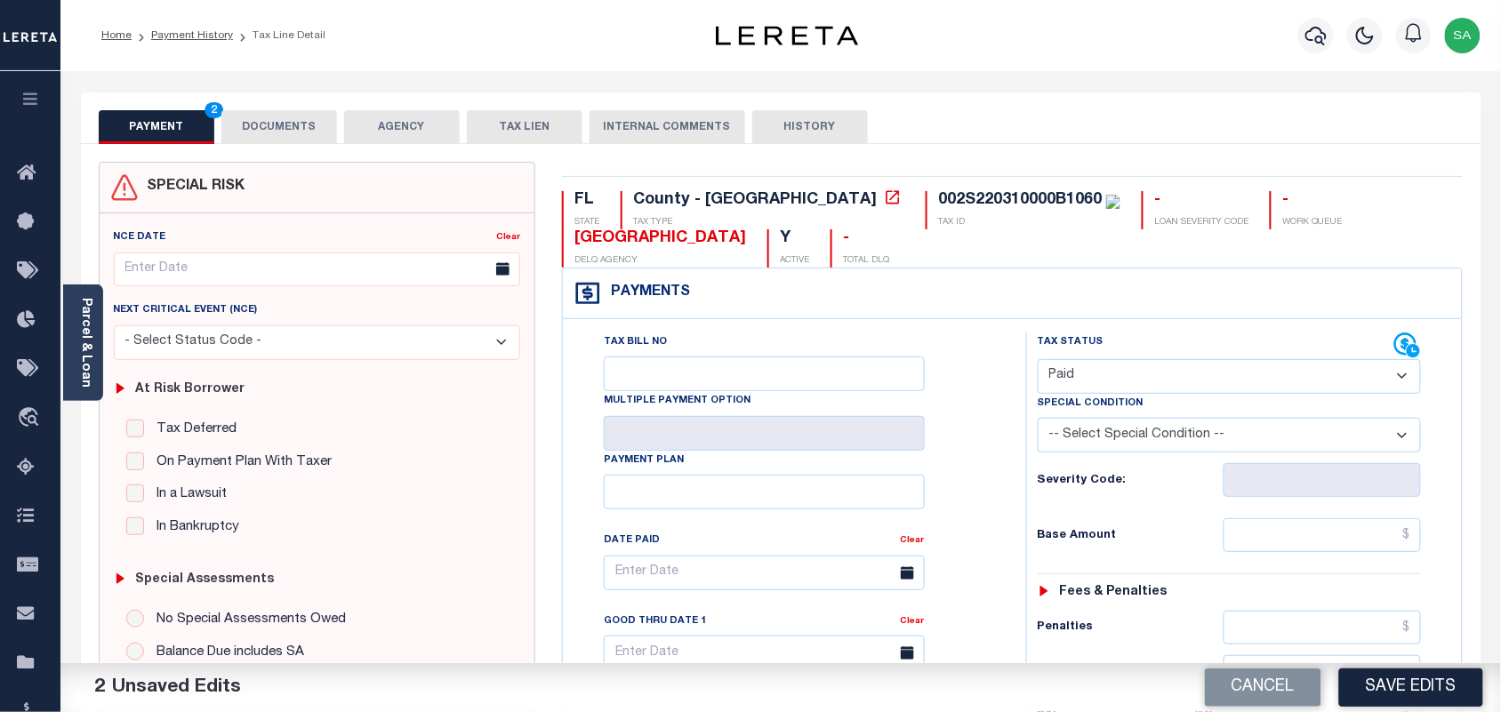
click at [291, 121] on button "DOCUMENTS" at bounding box center [279, 127] width 116 height 34
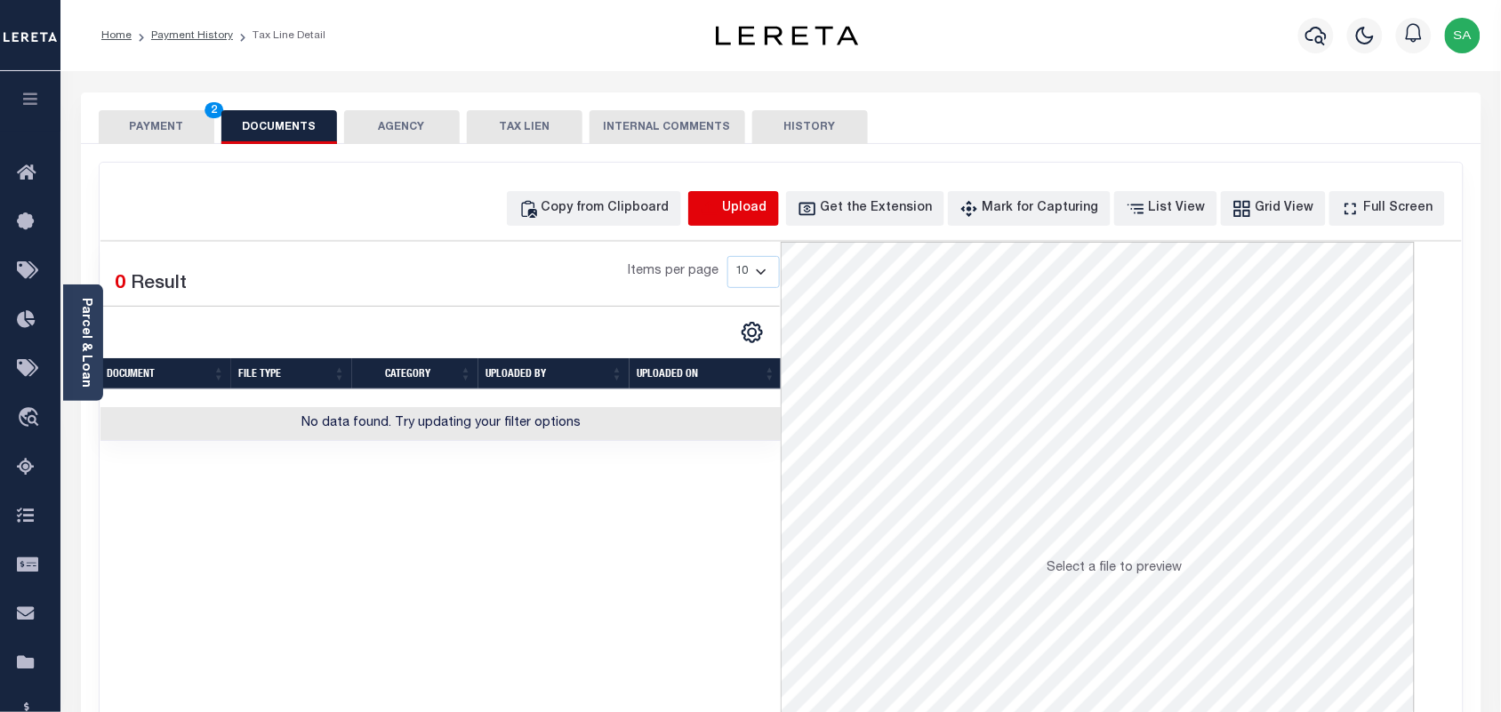
click at [717, 209] on icon "button" at bounding box center [709, 207] width 16 height 14
select select "POP"
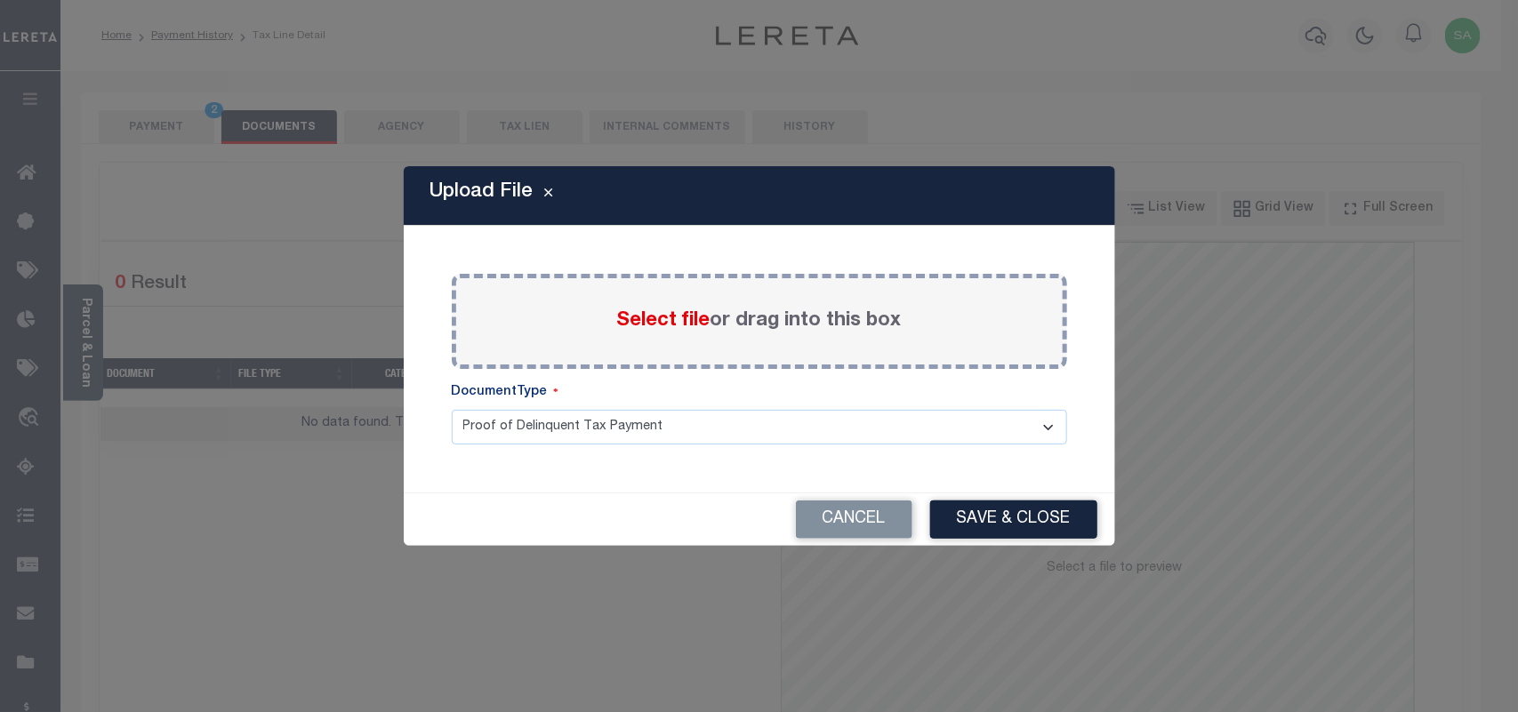
click at [655, 317] on span "Select file" at bounding box center [663, 321] width 93 height 20
click at [0, 0] on input "Select file or drag into this box" at bounding box center [0, 0] width 0 height 0
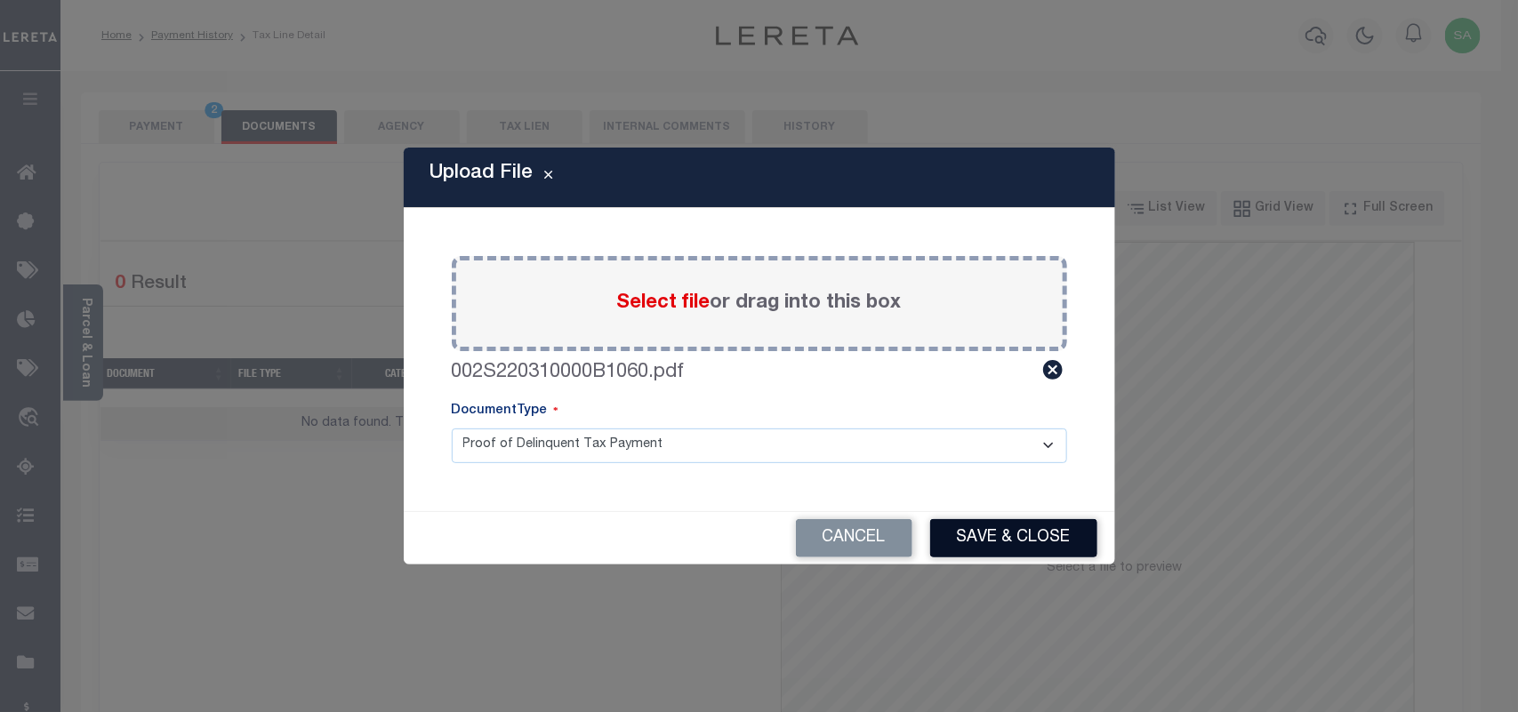
click at [1060, 551] on button "Save & Close" at bounding box center [1013, 538] width 167 height 38
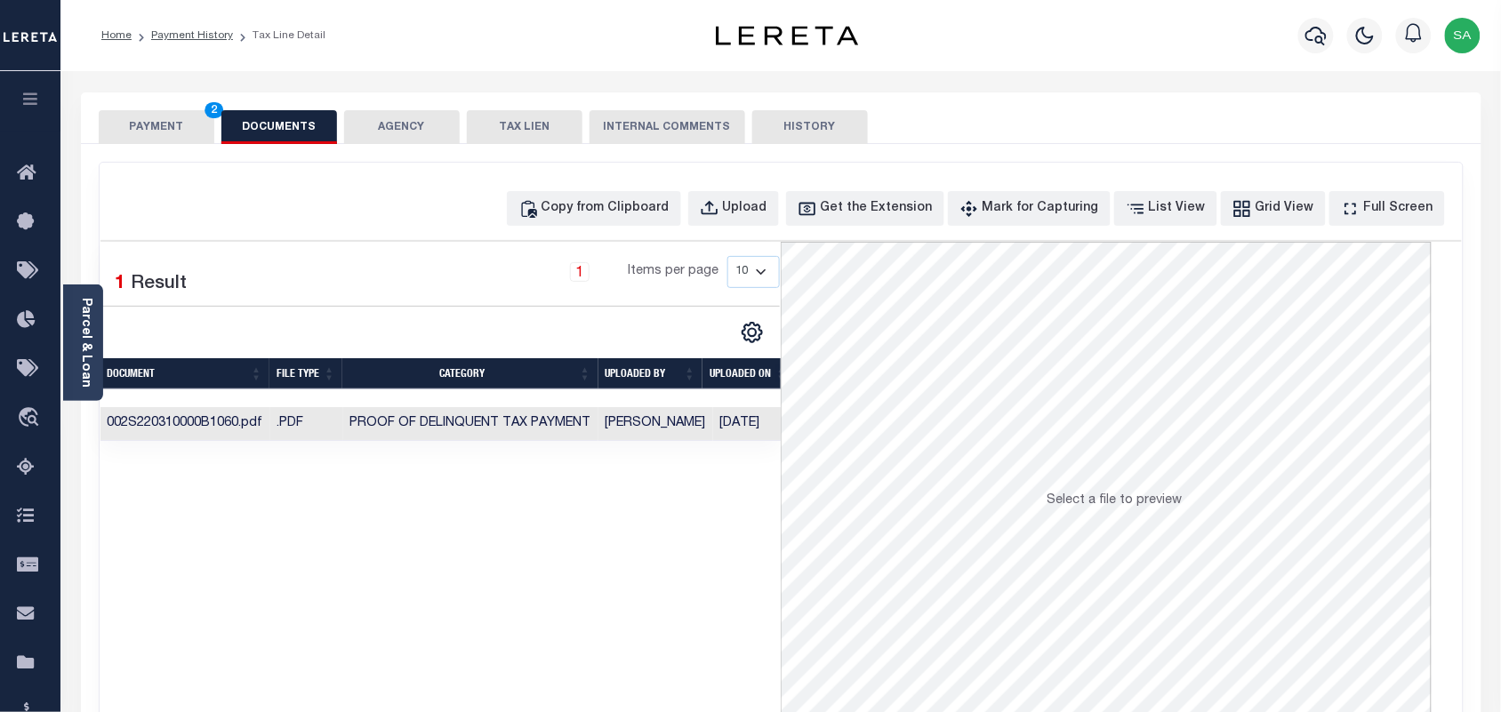
click at [167, 130] on button "PAYMENT 2" at bounding box center [157, 127] width 116 height 34
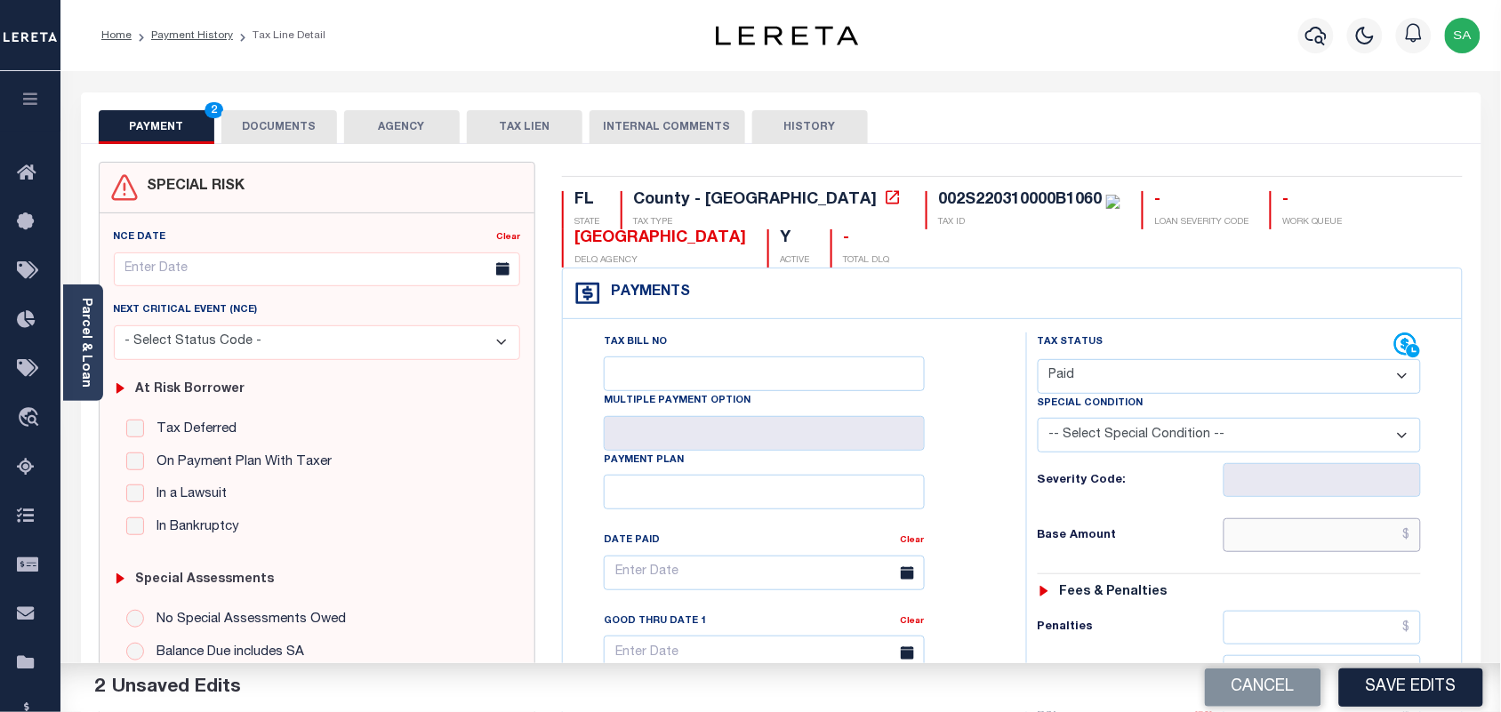
drag, startPoint x: 1321, startPoint y: 548, endPoint x: 1243, endPoint y: 534, distance: 79.4
click at [1321, 548] on input "text" at bounding box center [1322, 535] width 198 height 34
paste input "7,987.13"
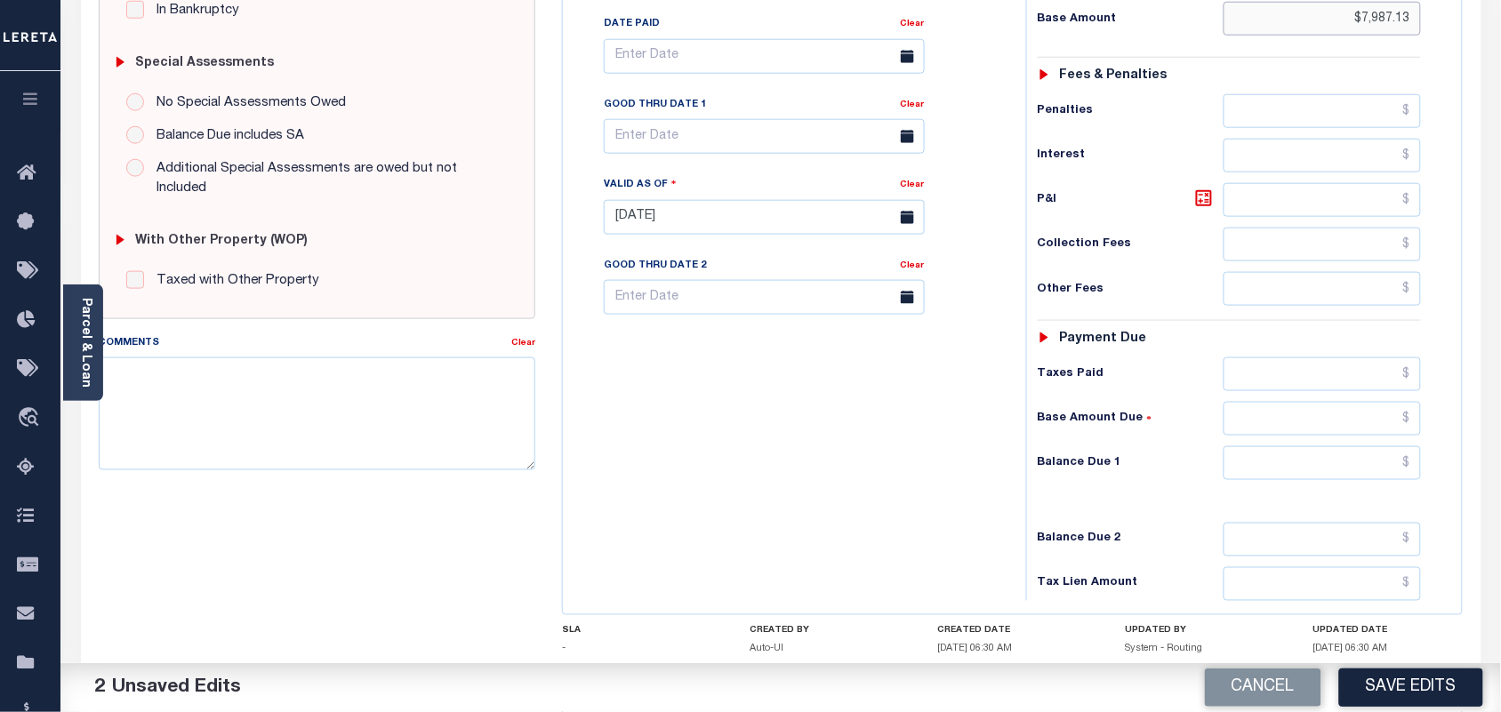
scroll to position [556, 0]
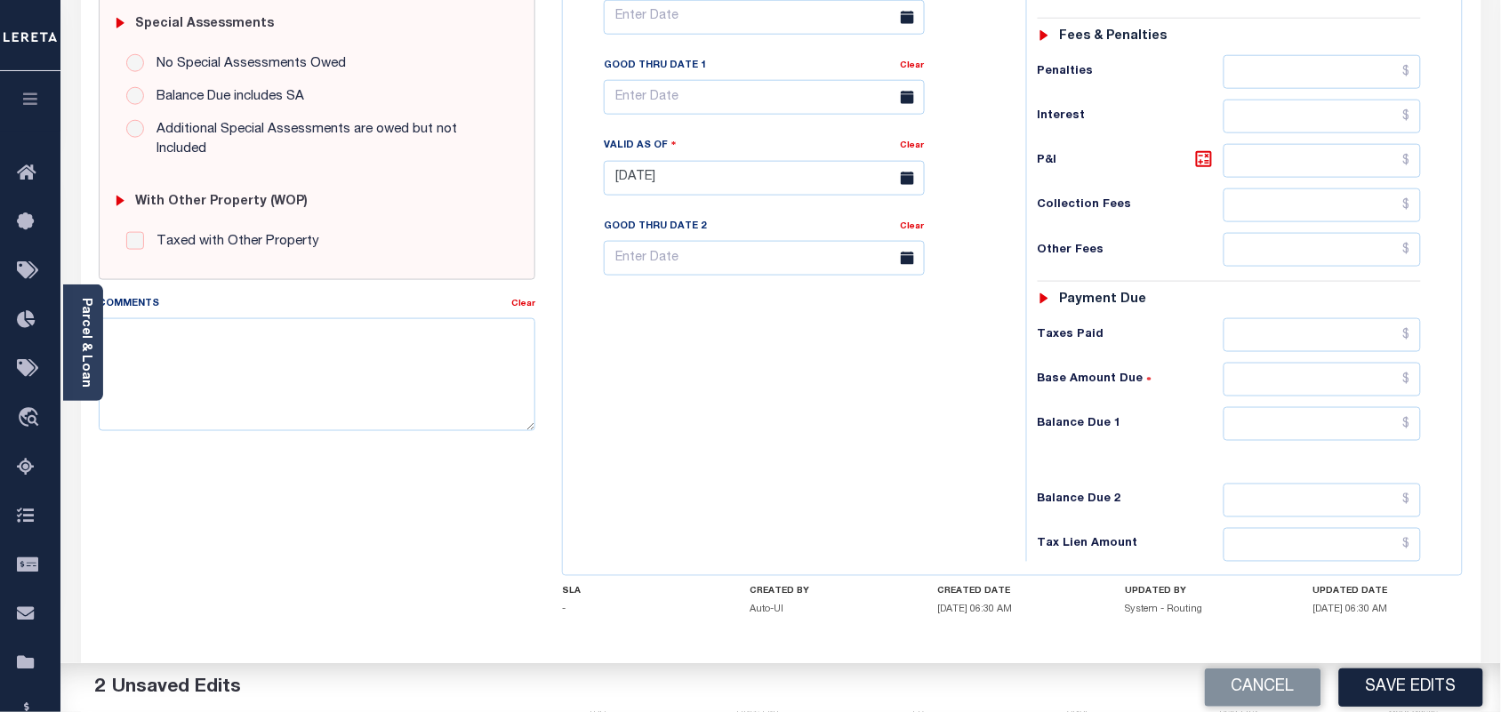
type input "$7,987.13"
click at [1329, 418] on input "text" at bounding box center [1322, 424] width 198 height 34
type input "$0.00"
drag, startPoint x: 923, startPoint y: 432, endPoint x: 1071, endPoint y: 494, distance: 161.0
click at [927, 438] on div "Tax Bill No Multiple Payment Option Payment Plan Clear" at bounding box center [789, 169] width 445 height 785
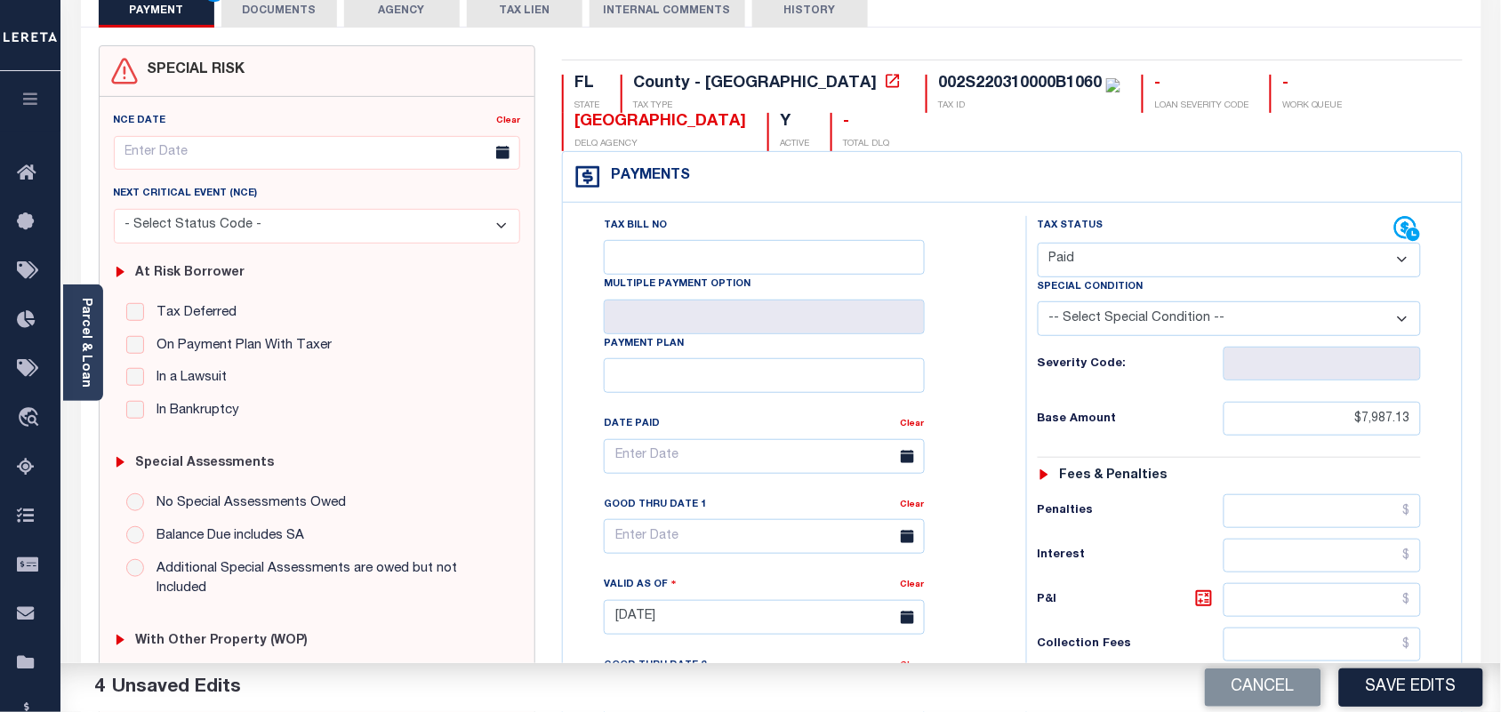
scroll to position [0, 0]
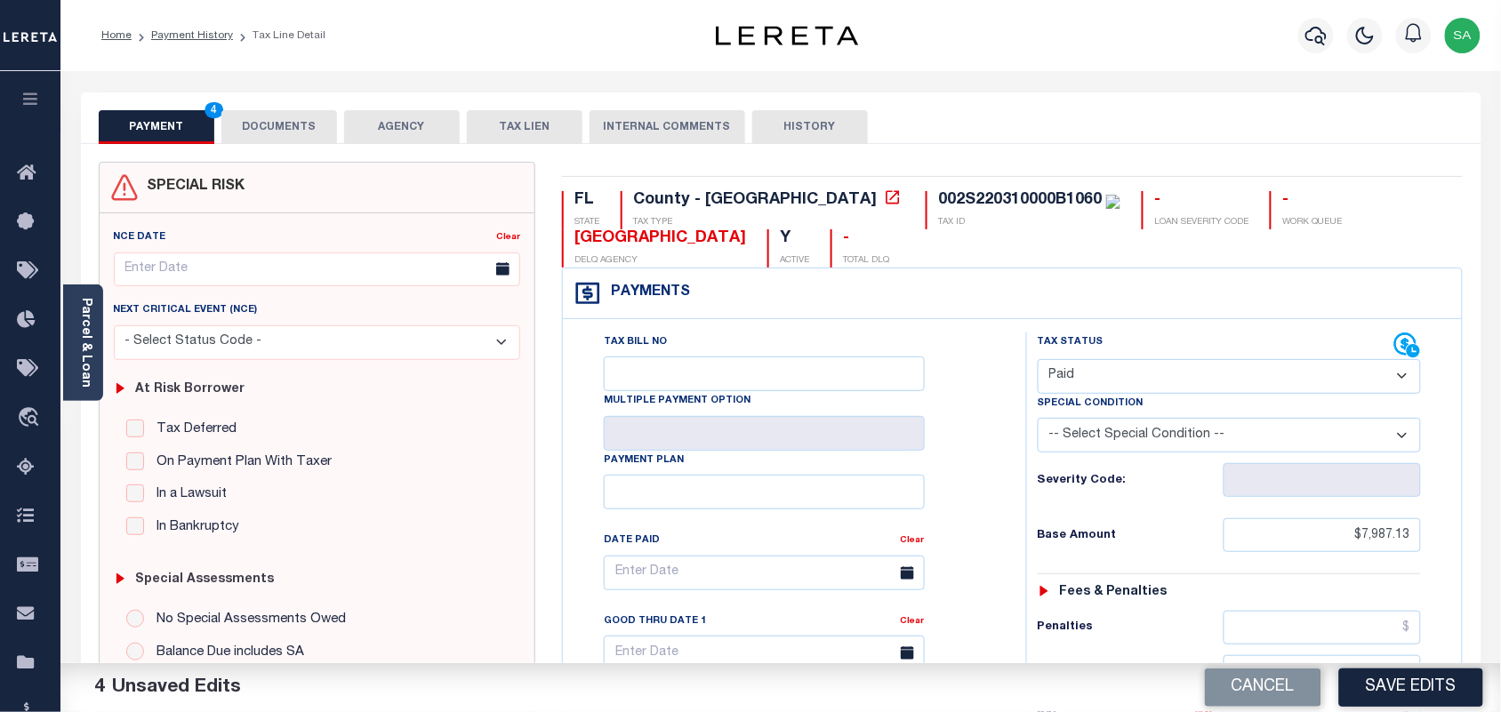
click at [305, 118] on button "DOCUMENTS" at bounding box center [279, 127] width 116 height 34
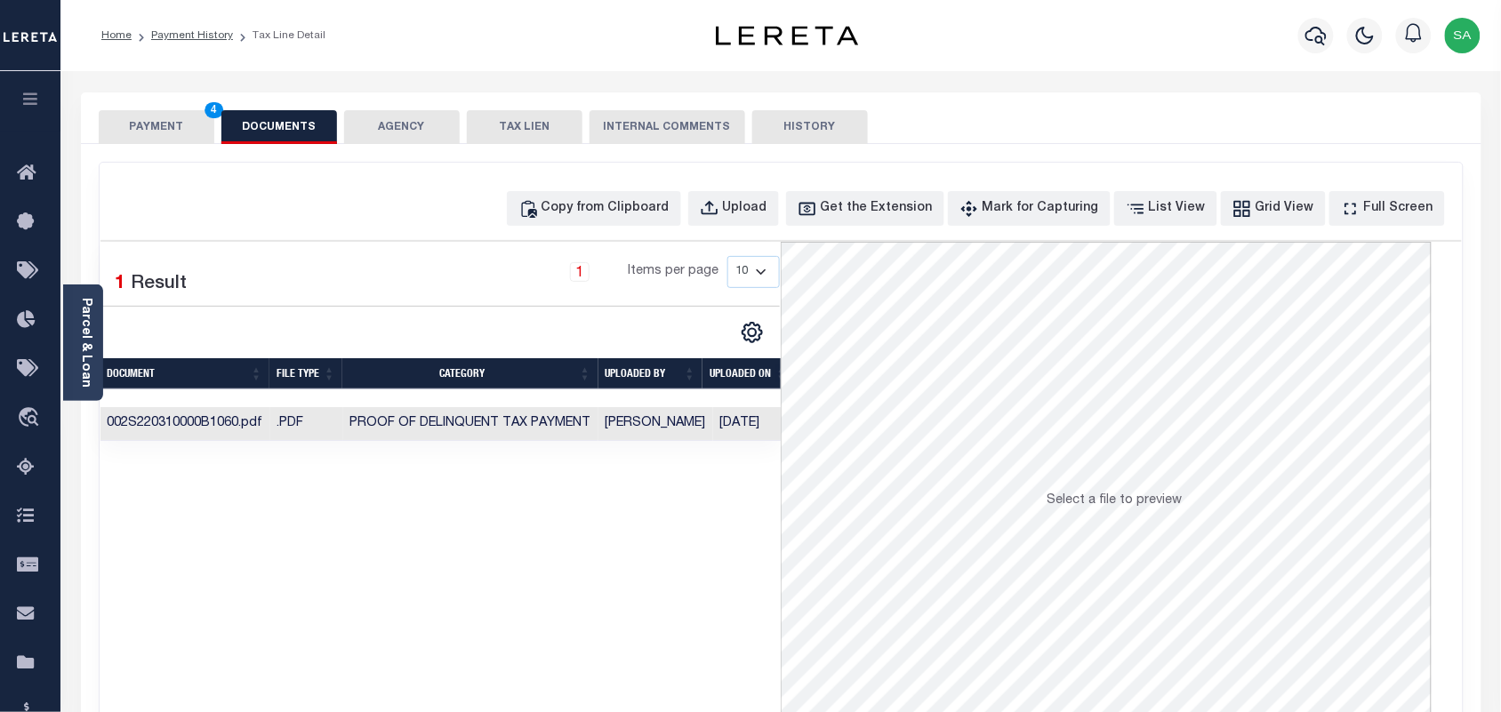
click at [183, 134] on button "PAYMENT 4" at bounding box center [157, 127] width 116 height 34
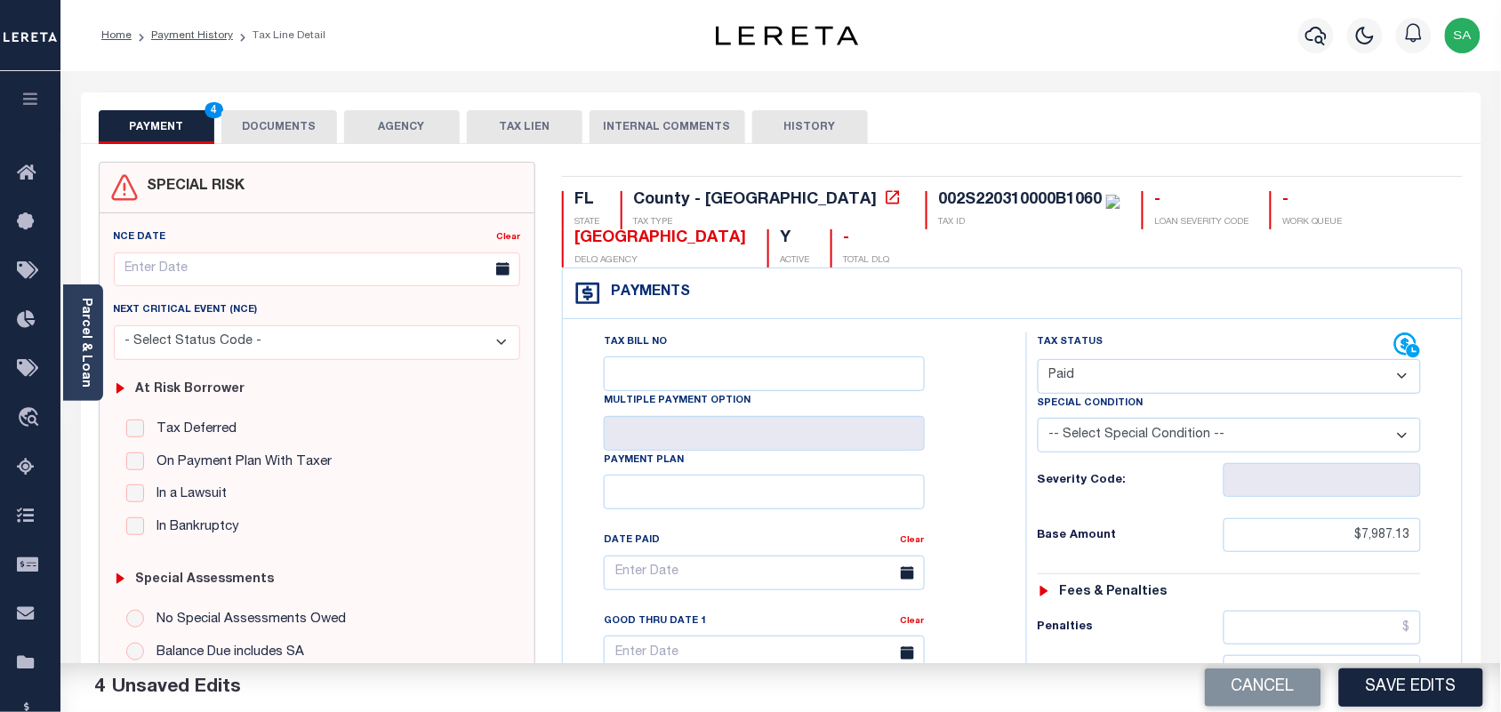
scroll to position [445, 0]
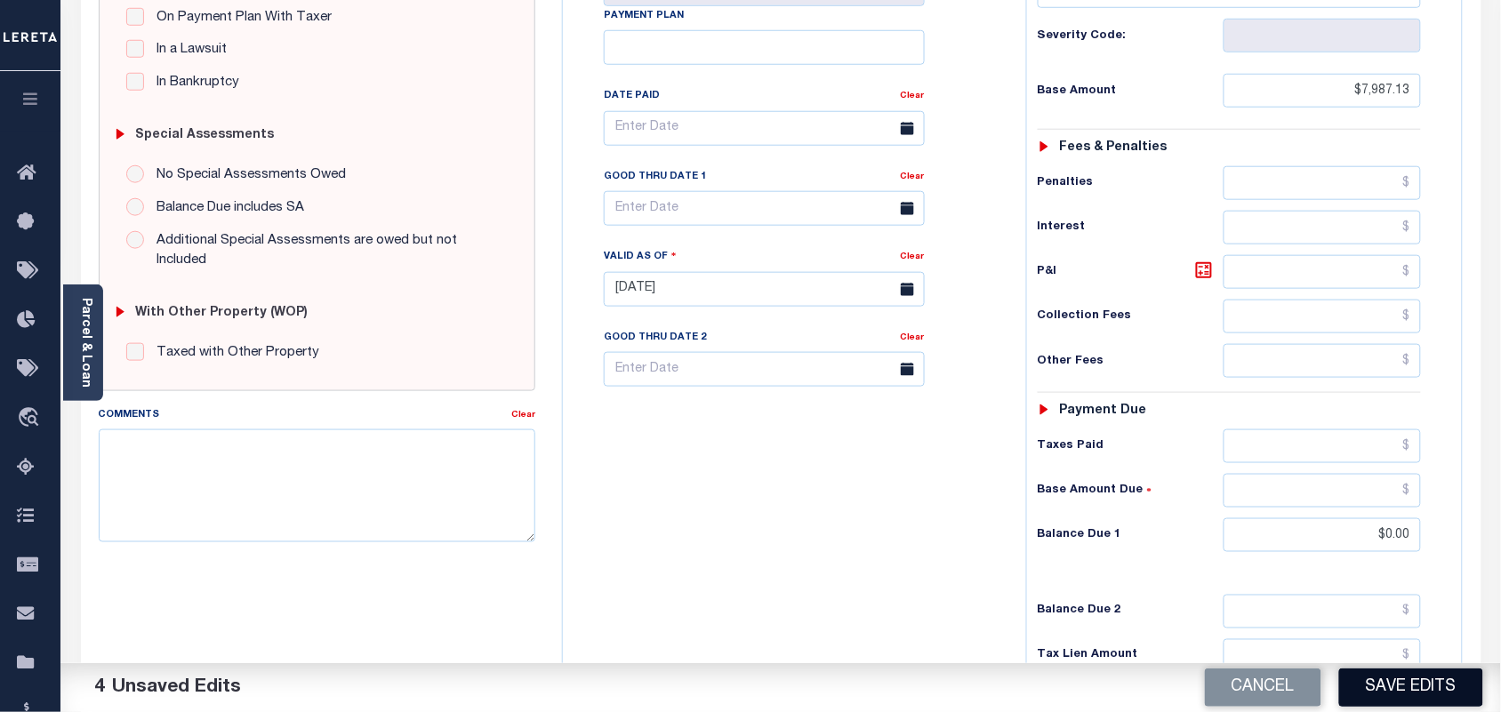
click at [1381, 691] on button "Save Edits" at bounding box center [1411, 688] width 144 height 38
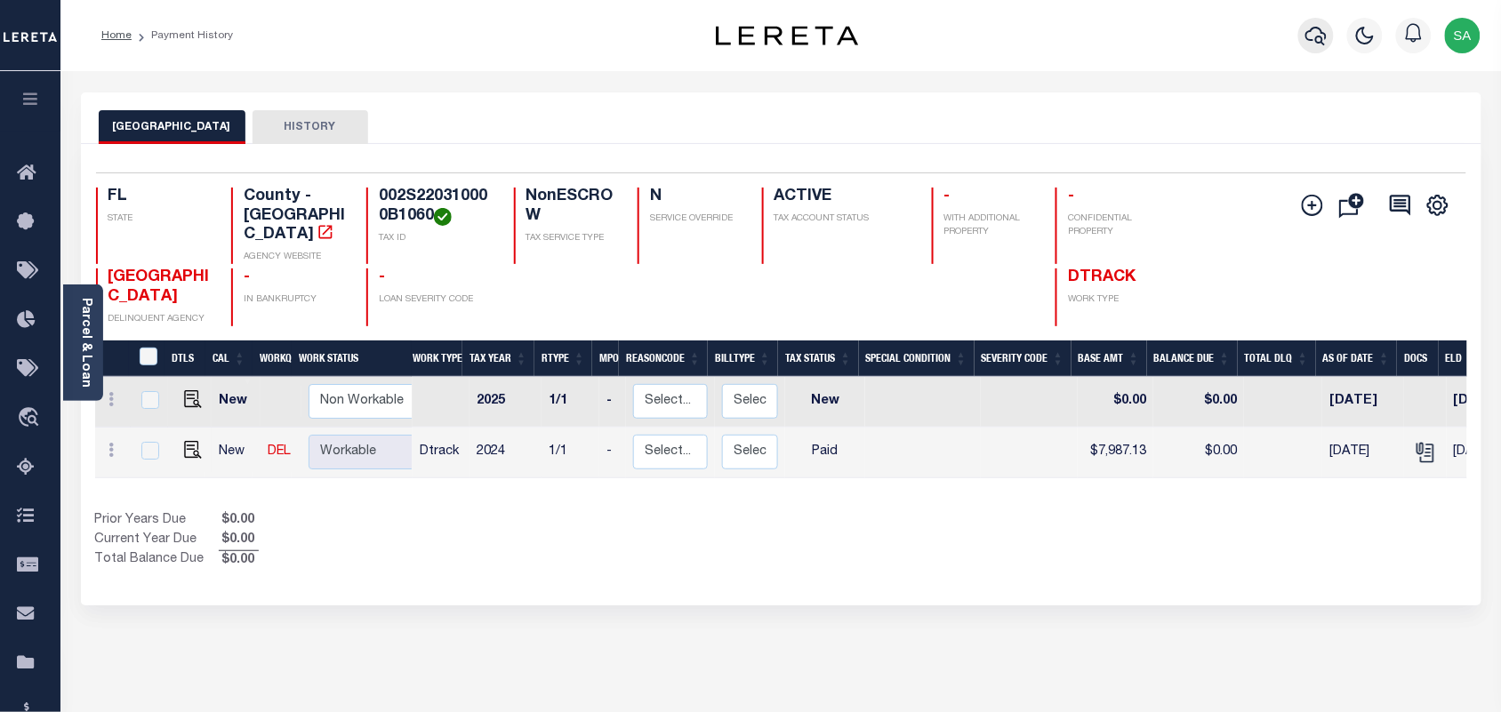
click at [1314, 46] on icon "button" at bounding box center [1315, 35] width 21 height 21
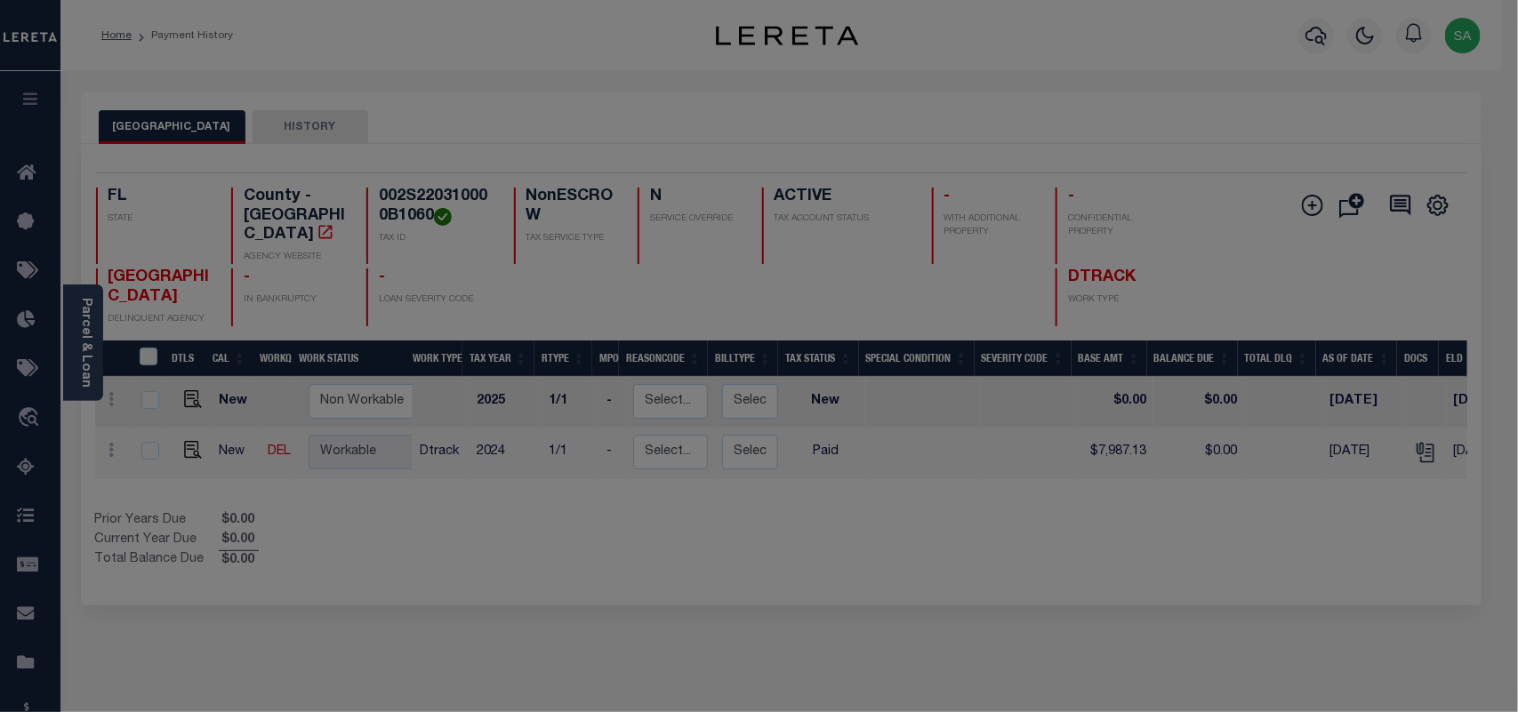
click at [0, 0] on span at bounding box center [0, 0] width 0 height 0
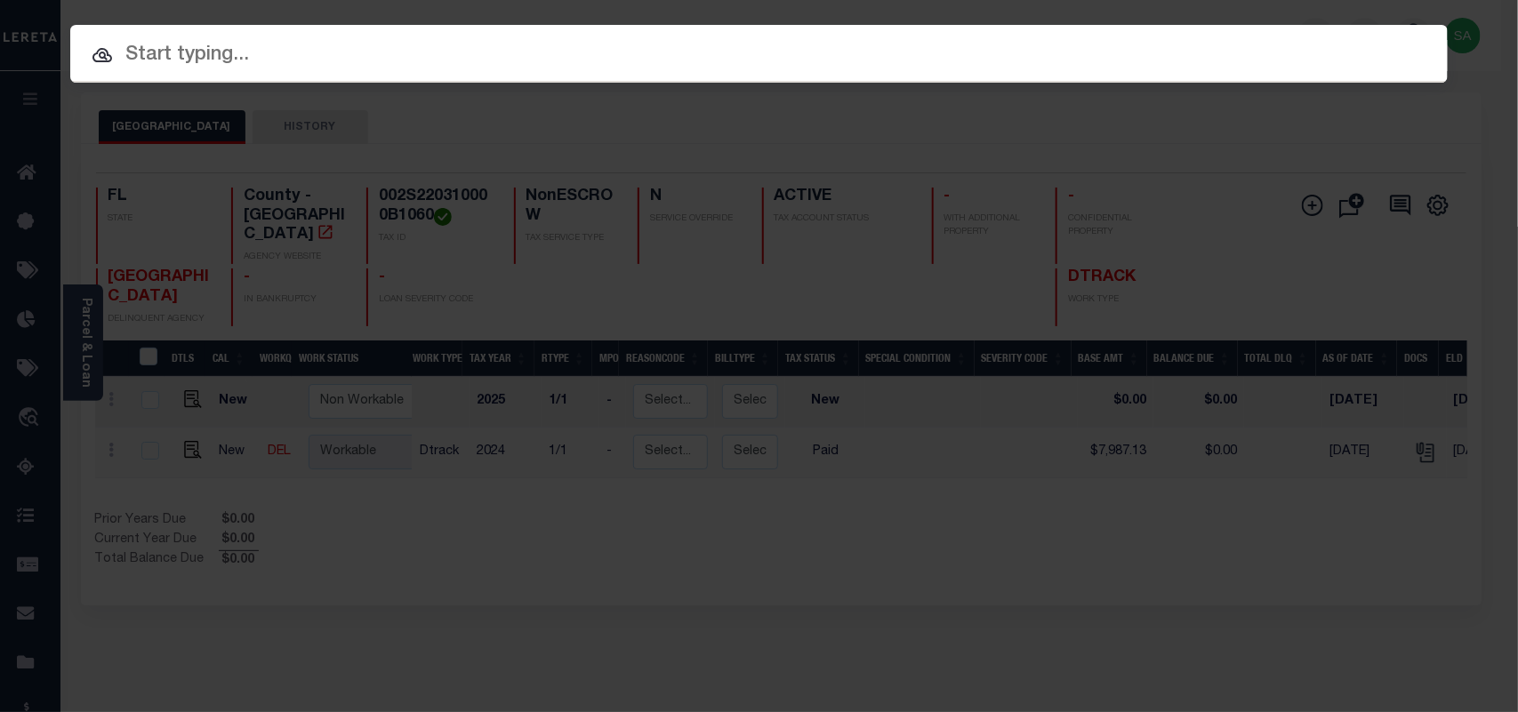
paste input "4160003745"
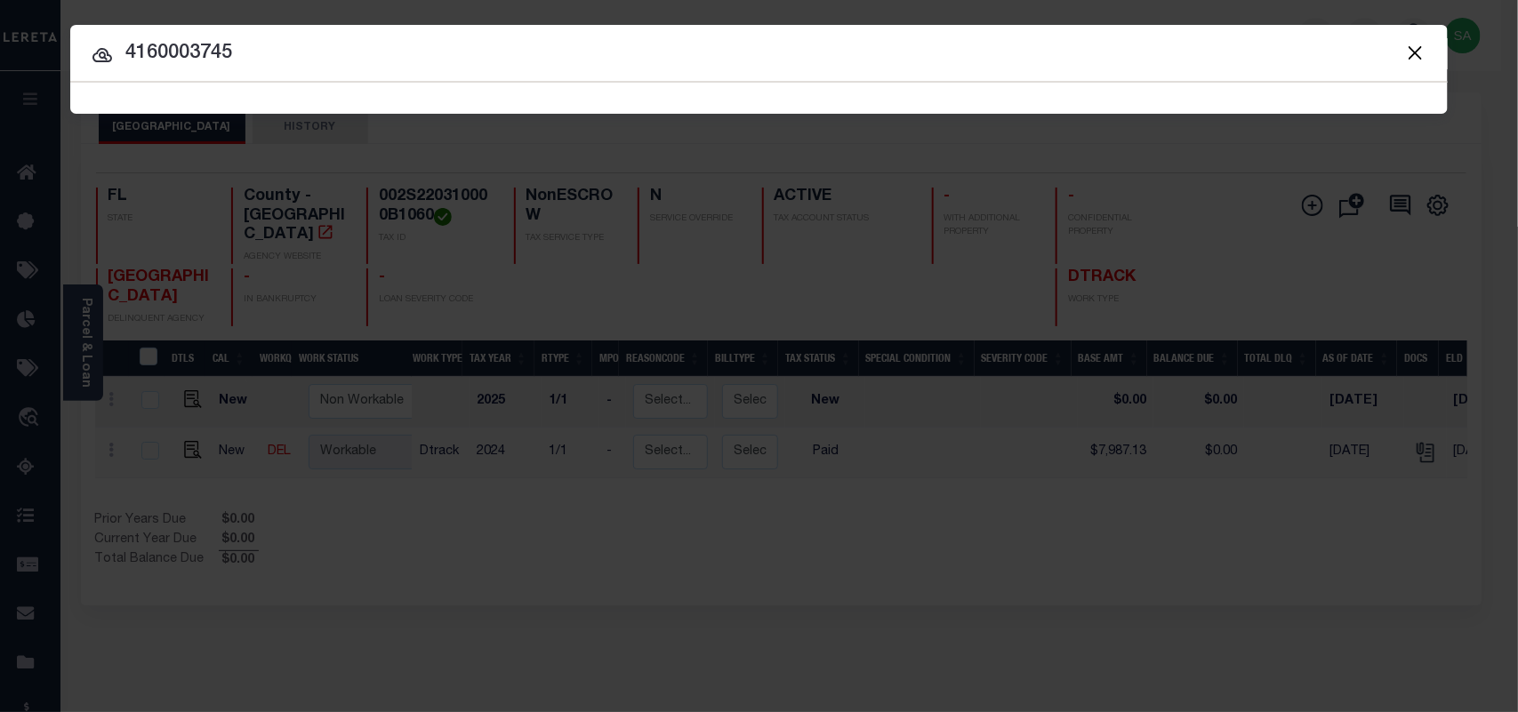
type input "4160003745"
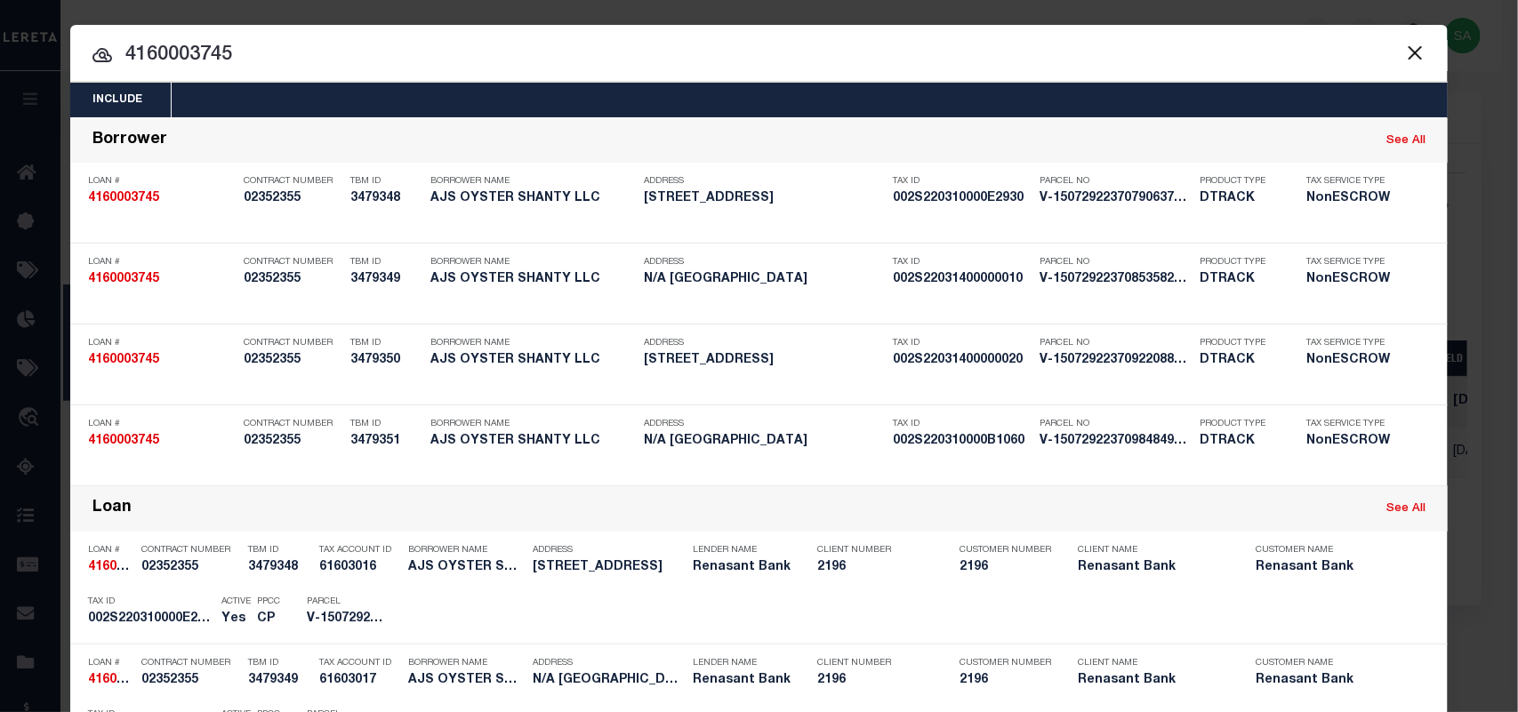
scroll to position [602, 0]
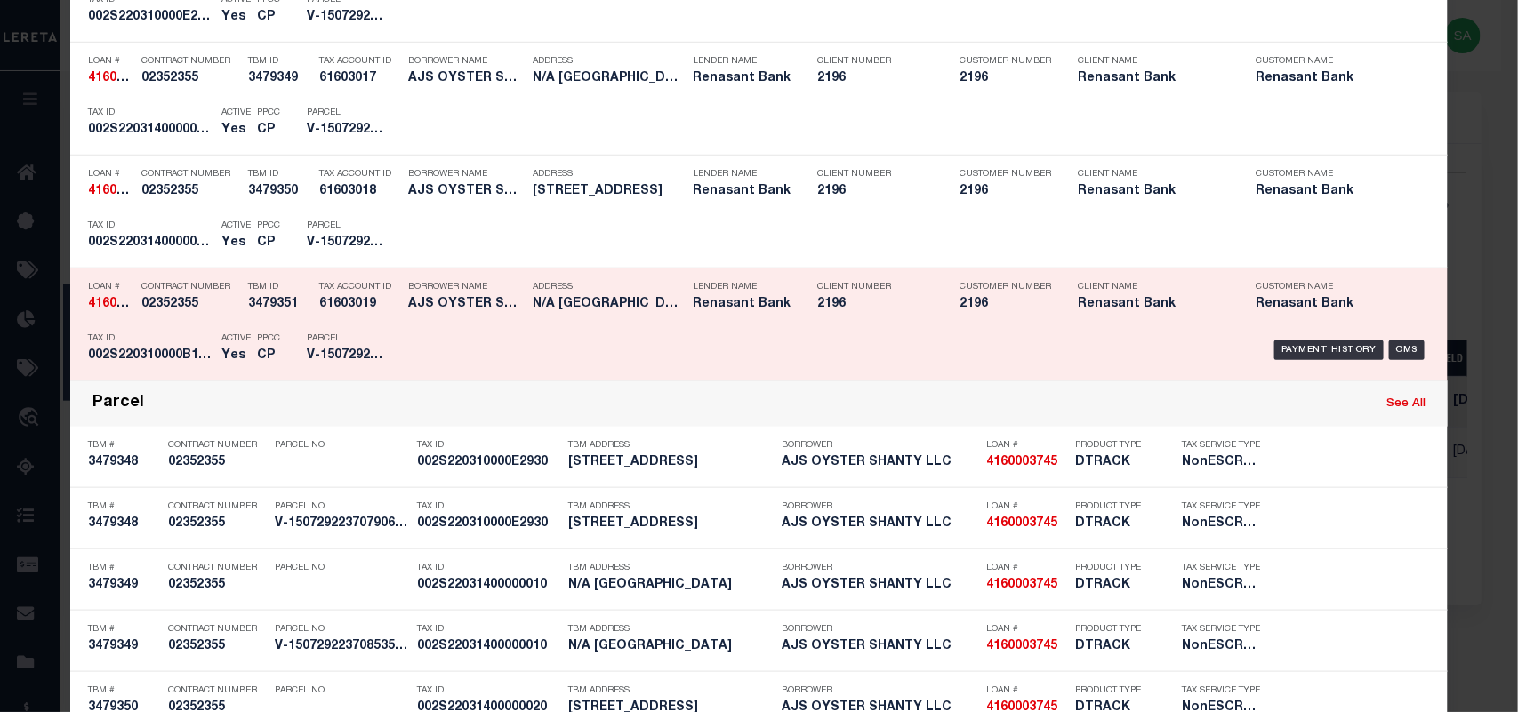
click at [419, 318] on div "Borrower Name AJS OYSTER SHANTY LLC" at bounding box center [466, 299] width 116 height 52
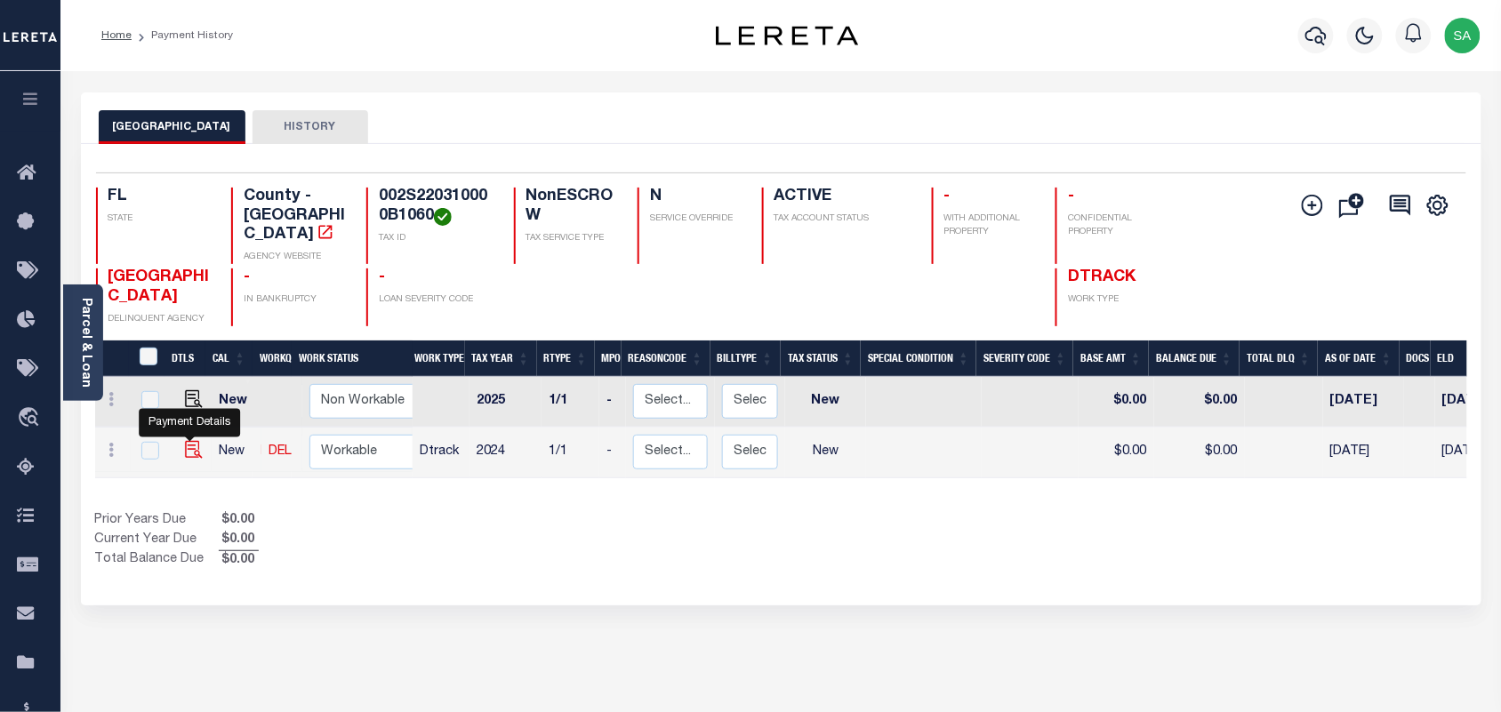
click at [194, 441] on img "" at bounding box center [194, 450] width 18 height 18
checkbox input "true"
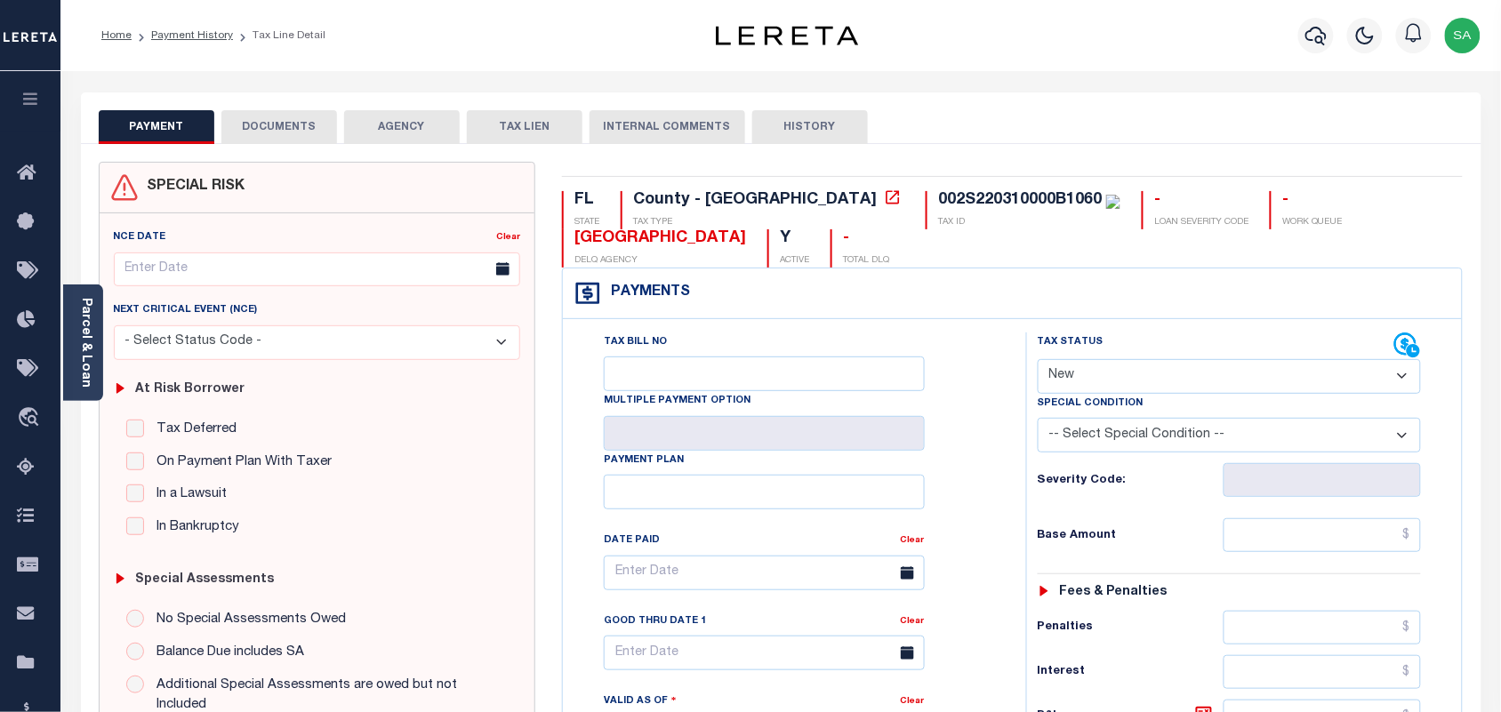
click at [1091, 389] on select "- Select Status Code - Open Due/Unpaid Paid Incomplete No Tax Due Internal Refu…" at bounding box center [1230, 376] width 384 height 35
select select "PYD"
click at [1038, 361] on select "- Select Status Code - Open Due/Unpaid Paid Incomplete No Tax Due Internal Refu…" at bounding box center [1230, 376] width 384 height 35
type input "[DATE]"
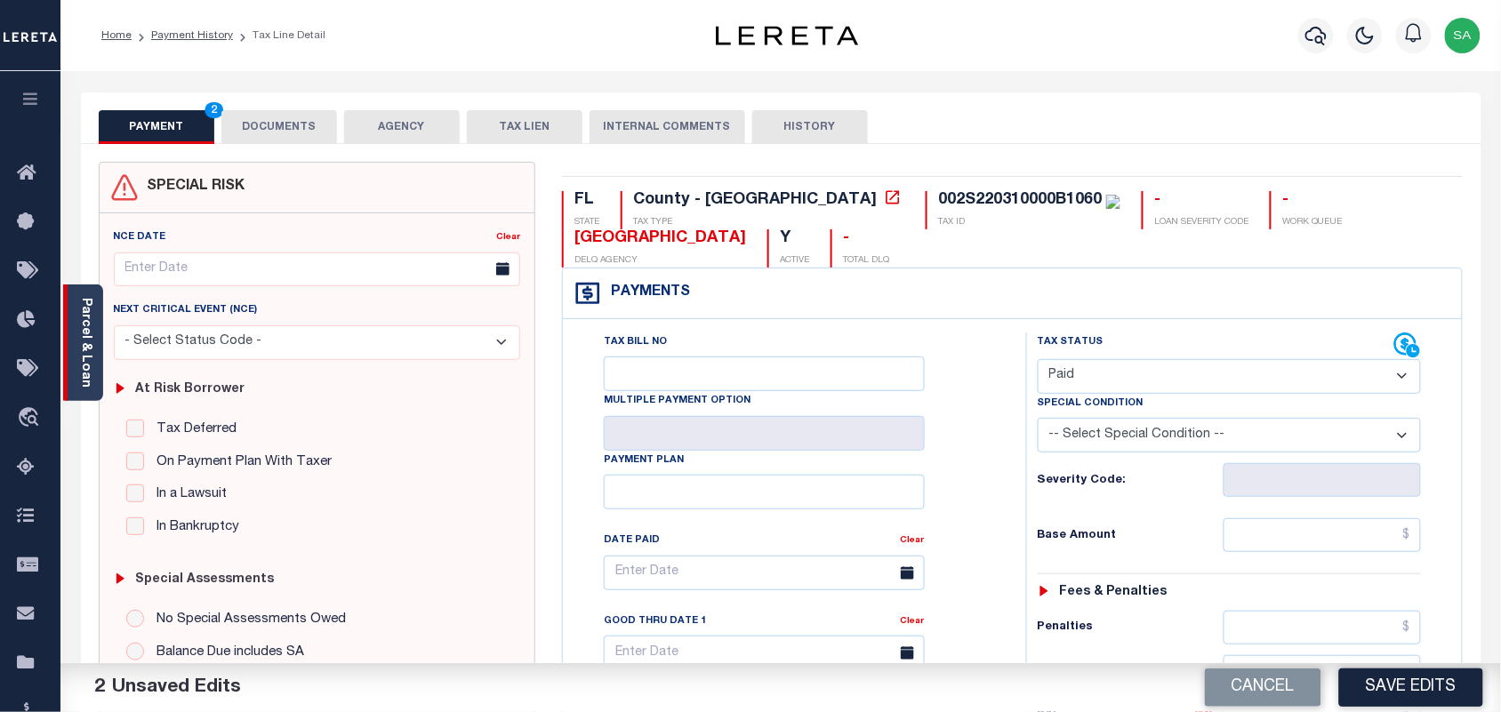
click at [94, 335] on div "Parcel & Loan" at bounding box center [83, 343] width 40 height 116
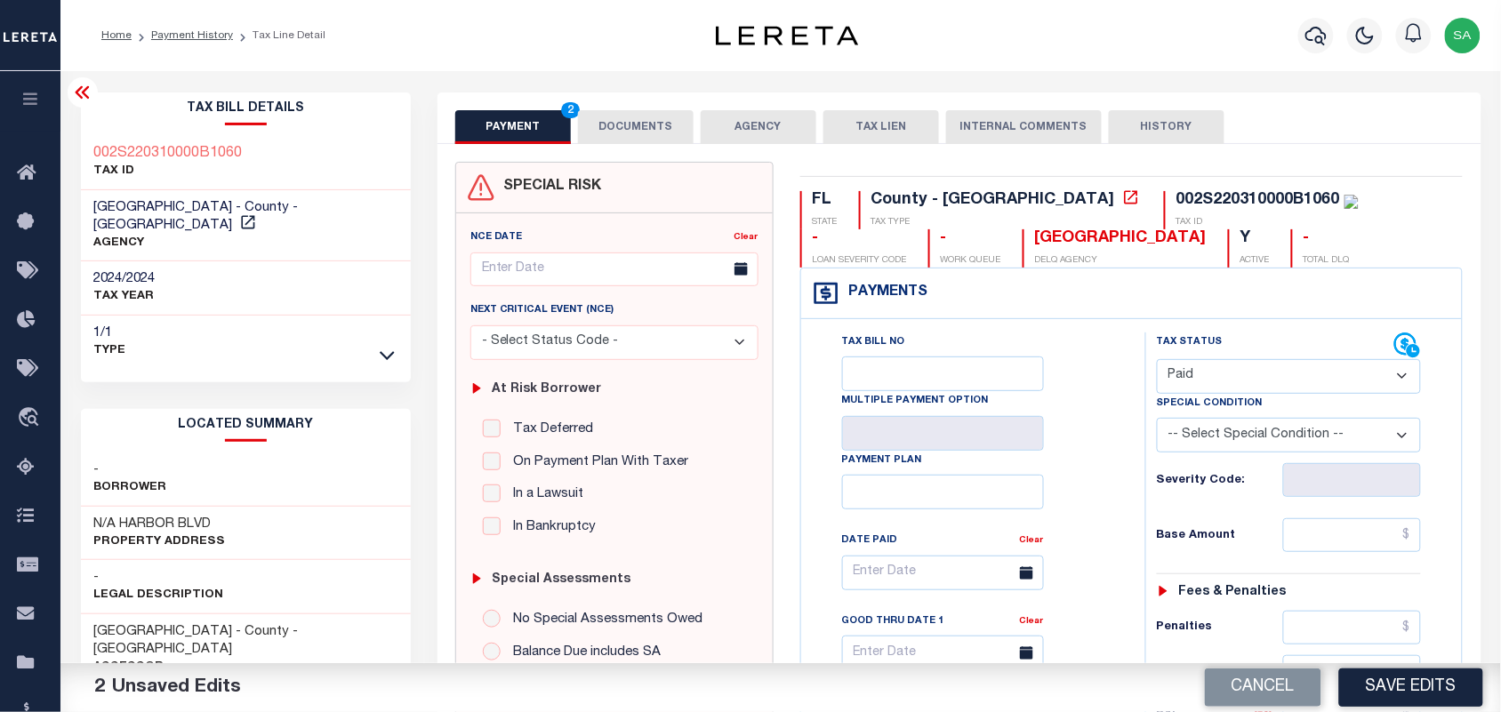
click at [621, 114] on button "DOCUMENTS" at bounding box center [636, 127] width 116 height 34
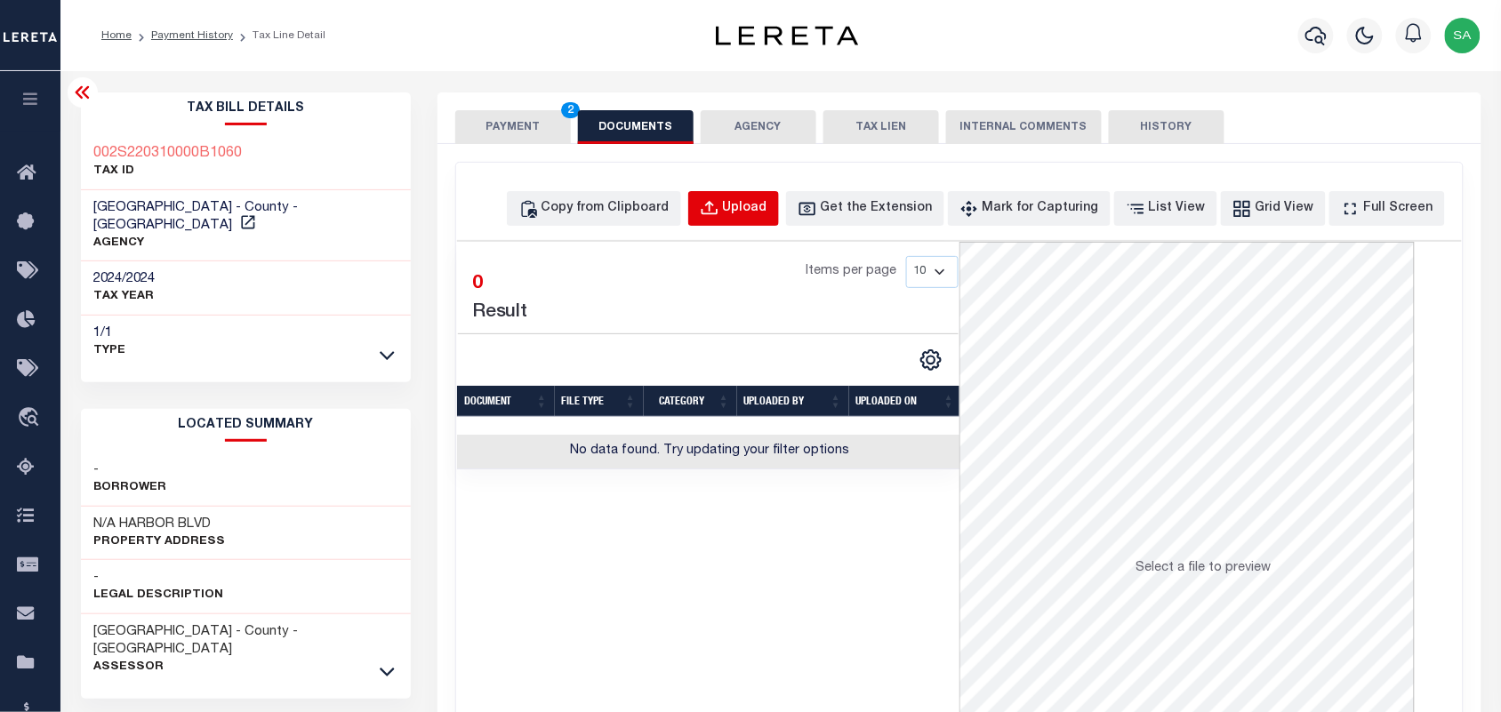
click at [767, 206] on div "Upload" at bounding box center [745, 209] width 44 height 20
select select "POP"
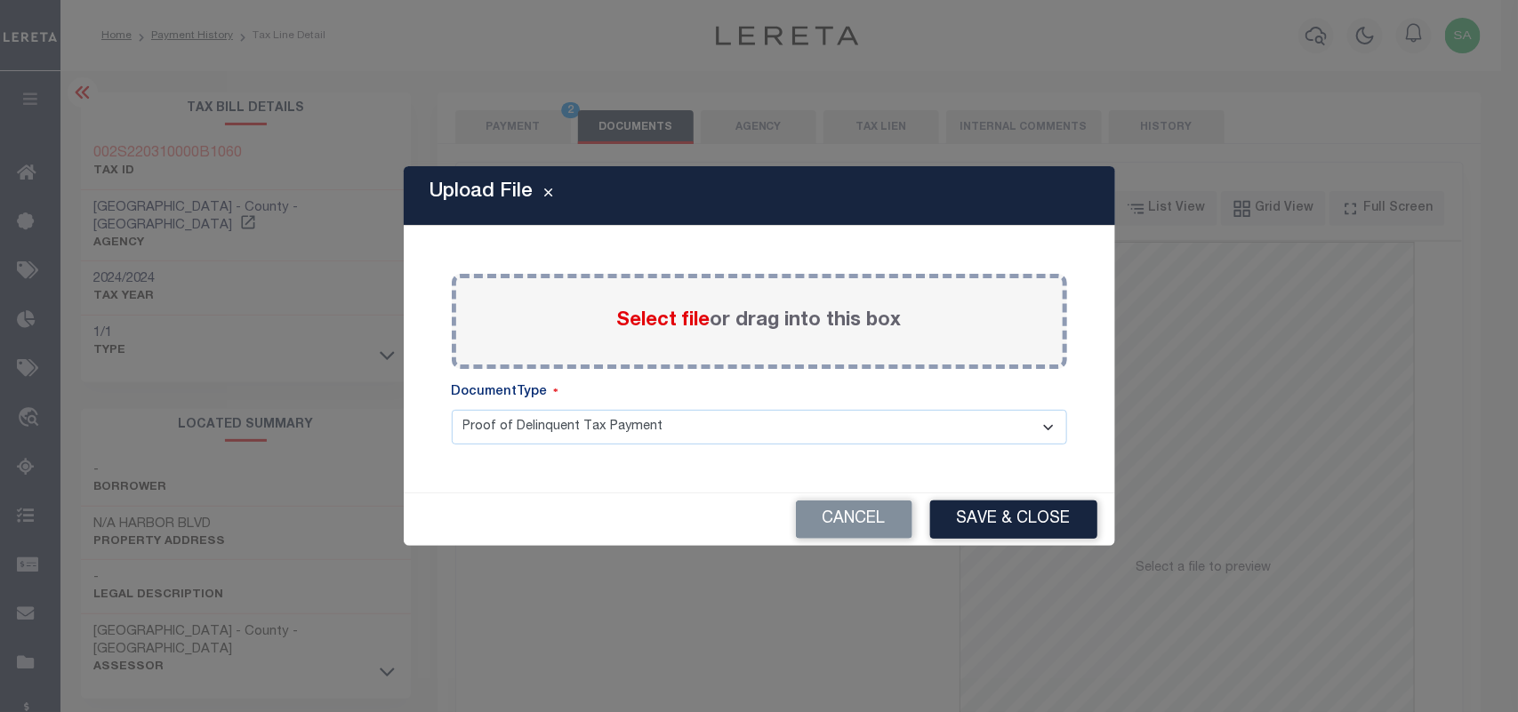
click at [685, 320] on span "Select file" at bounding box center [663, 321] width 93 height 20
click at [0, 0] on input "Select file or drag into this box" at bounding box center [0, 0] width 0 height 0
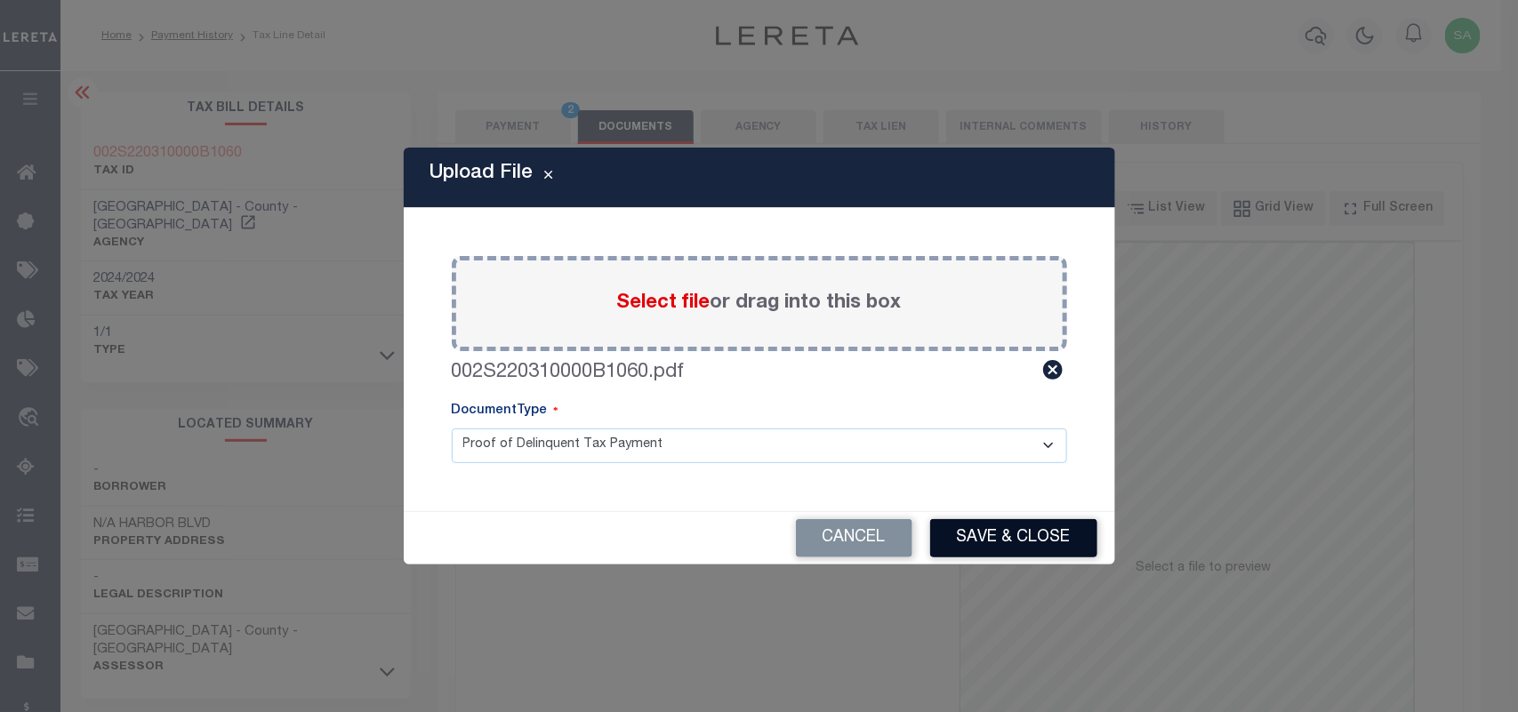
click at [1024, 538] on button "Save & Close" at bounding box center [1013, 538] width 167 height 38
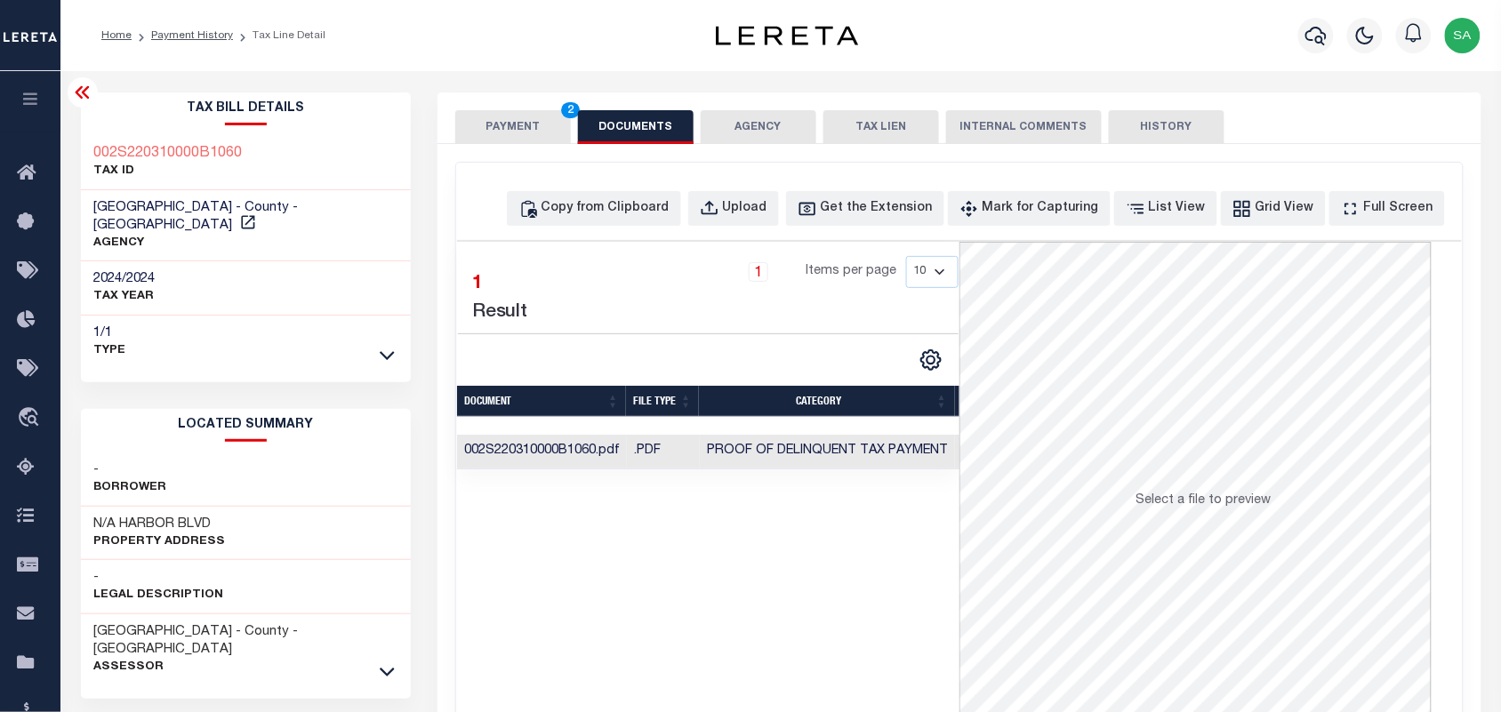
click at [507, 132] on button "PAYMENT 2" at bounding box center [513, 127] width 116 height 34
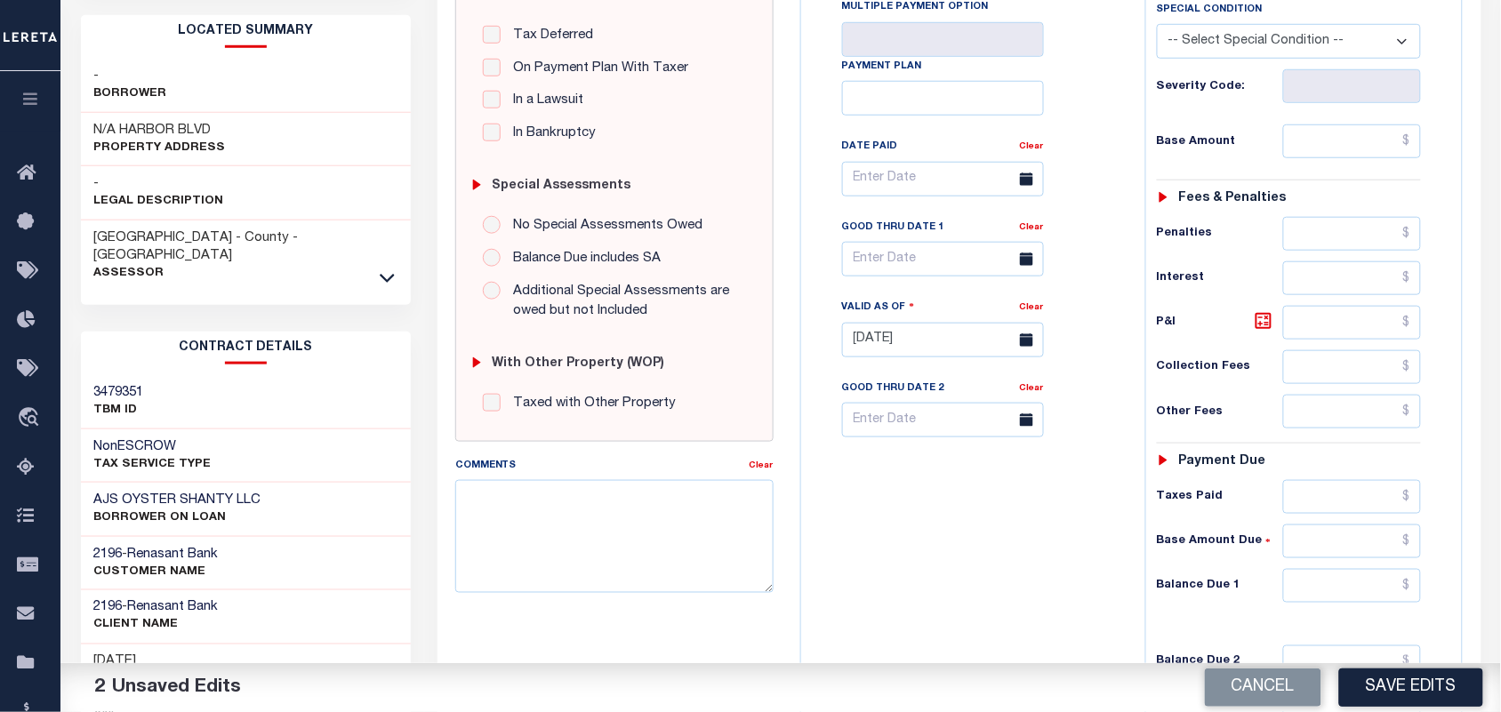
scroll to position [556, 0]
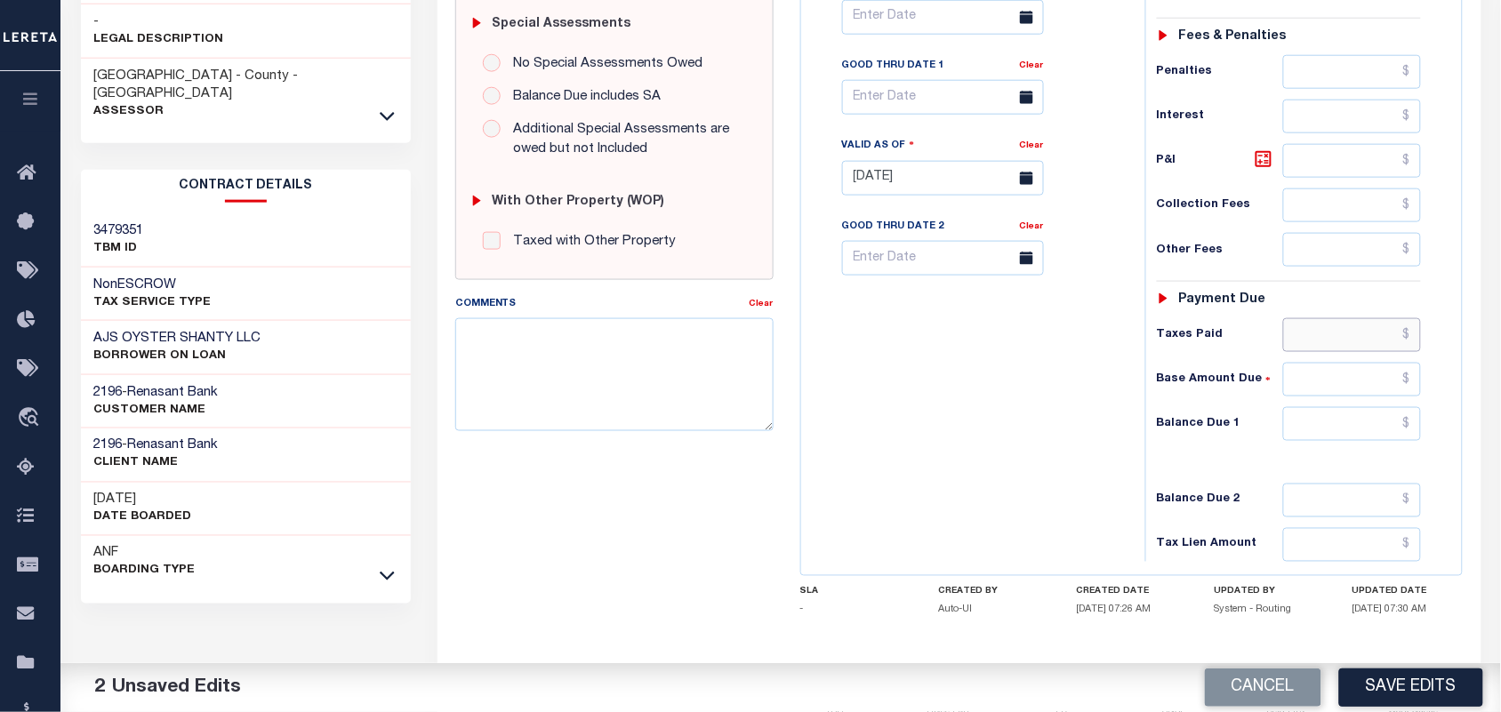
drag, startPoint x: 1327, startPoint y: 347, endPoint x: 1303, endPoint y: 352, distance: 24.6
click at [1327, 347] on input "text" at bounding box center [1352, 335] width 139 height 34
paste input "7,987.13"
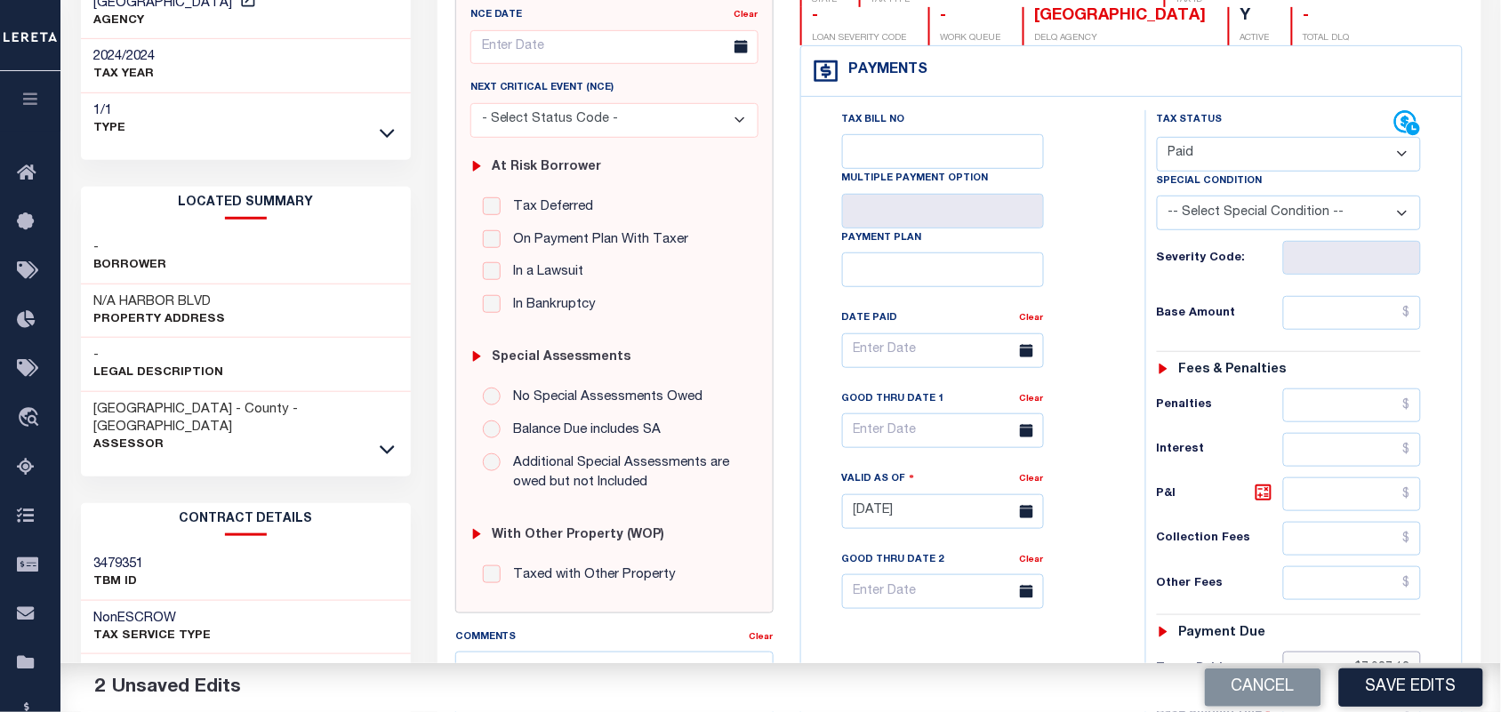
type input "$7,987.13"
click at [1379, 311] on input "text" at bounding box center [1352, 313] width 139 height 34
paste input "7,987.13"
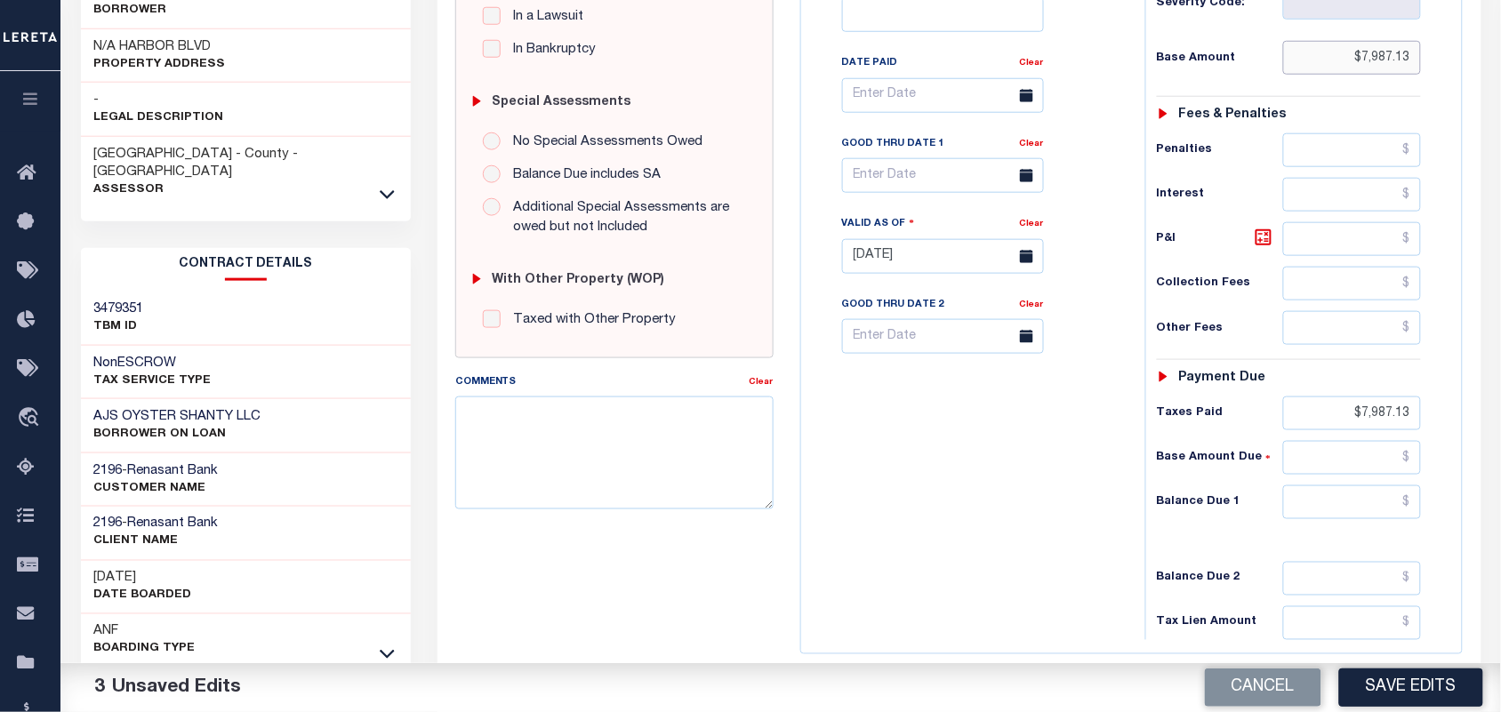
scroll to position [638, 0]
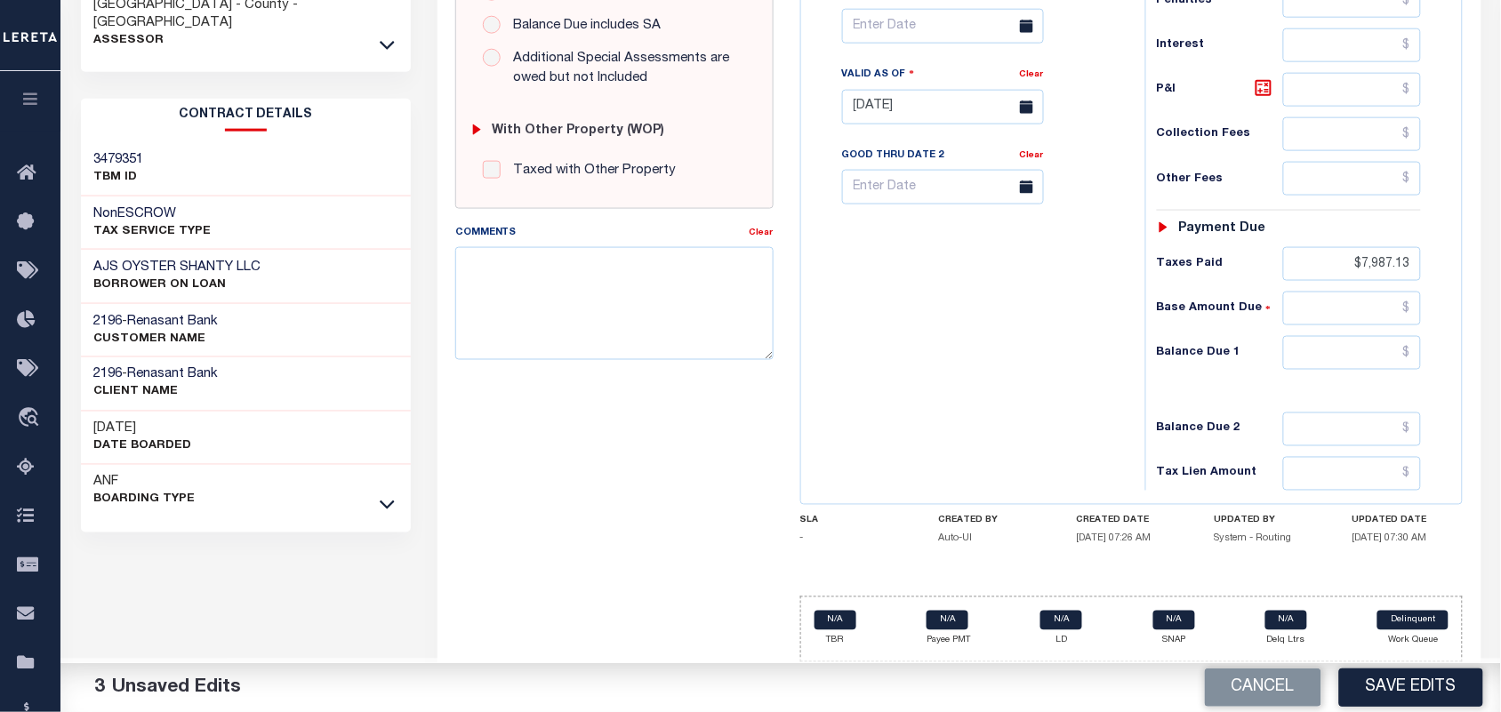
type input "$7,987.13"
drag, startPoint x: 1332, startPoint y: 254, endPoint x: 1450, endPoint y: 264, distance: 118.7
click at [1450, 264] on div "Tax Status Status" at bounding box center [1295, 98] width 326 height 785
click at [1384, 353] on input "text" at bounding box center [1352, 353] width 139 height 34
type input "$0.00"
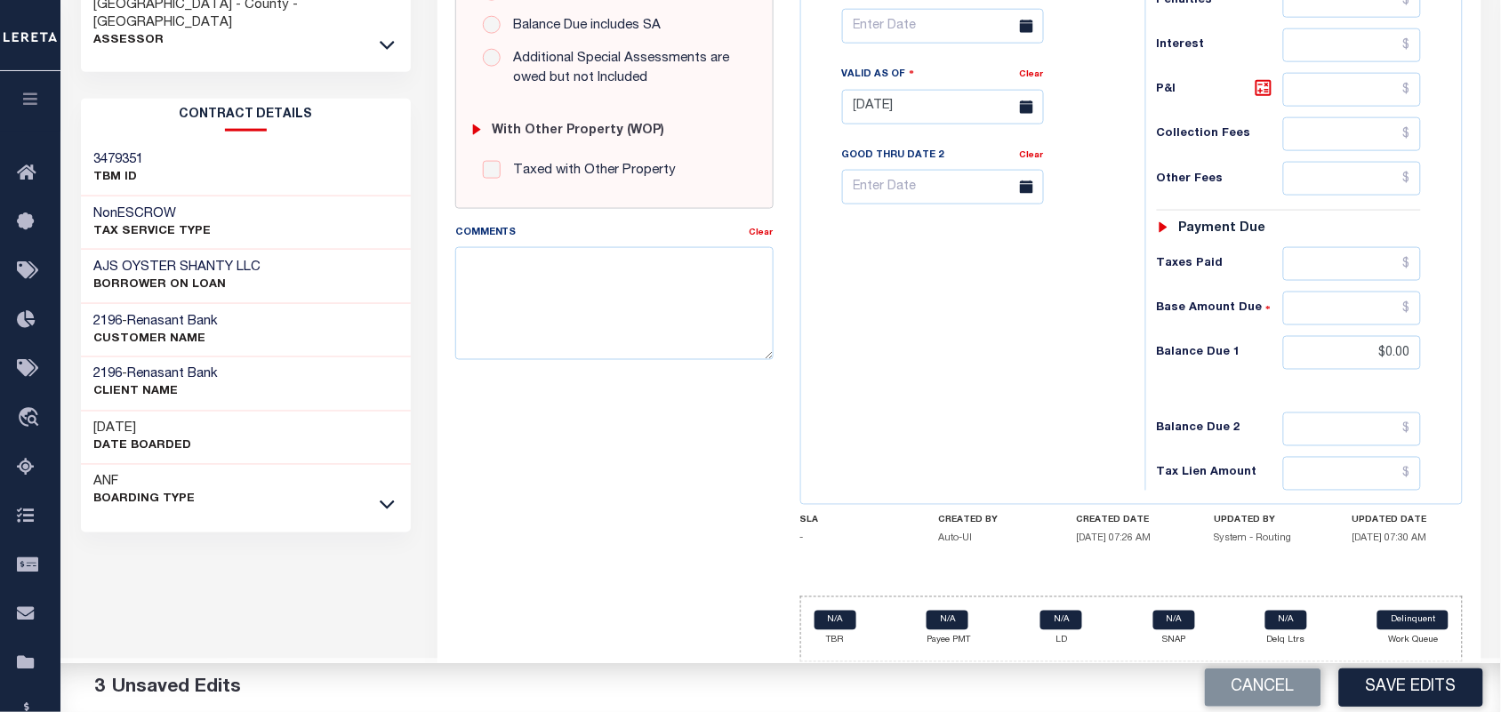
click at [1000, 384] on div "Tax Bill No Multiple Payment Option Payment Plan Clear" at bounding box center [969, 98] width 326 height 785
click at [1393, 681] on button "Save Edits" at bounding box center [1411, 688] width 144 height 38
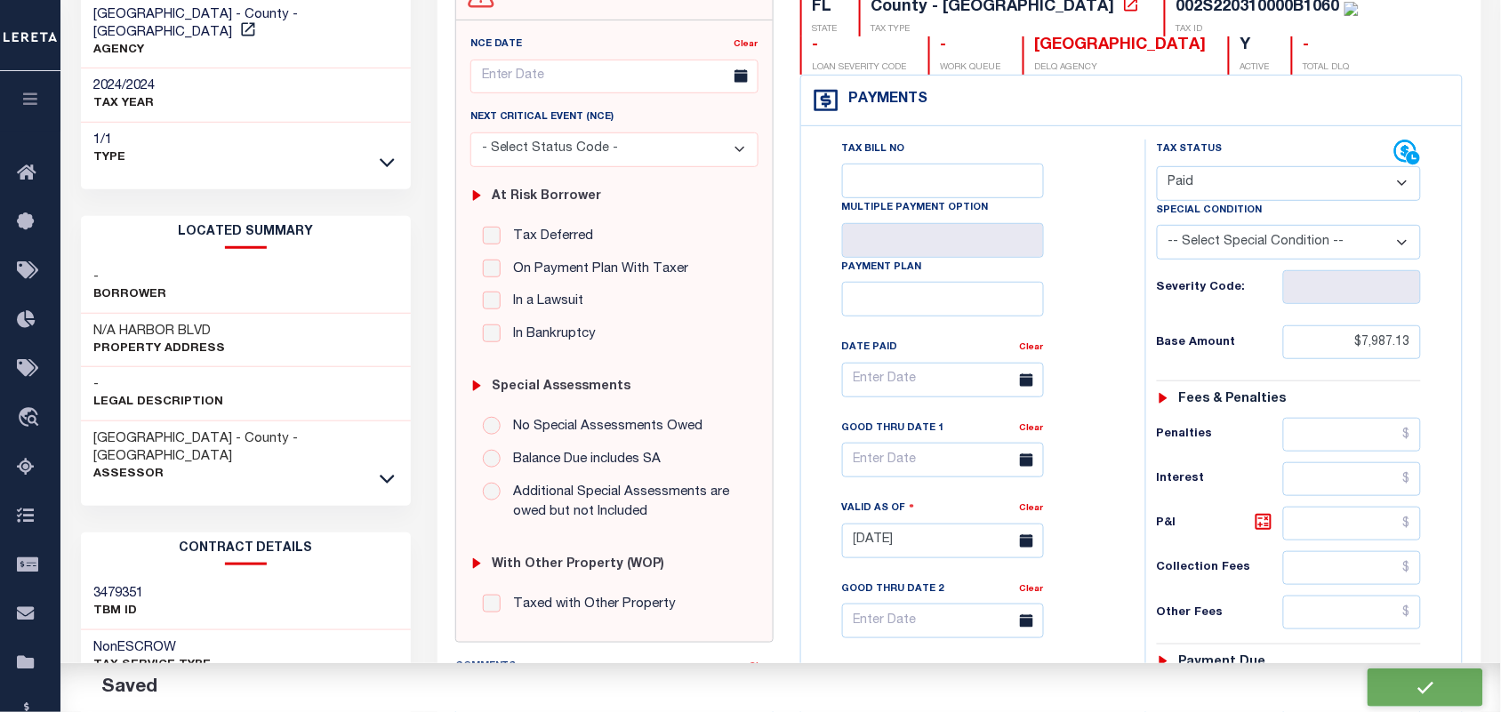
checkbox input "false"
type input "$7,987.13"
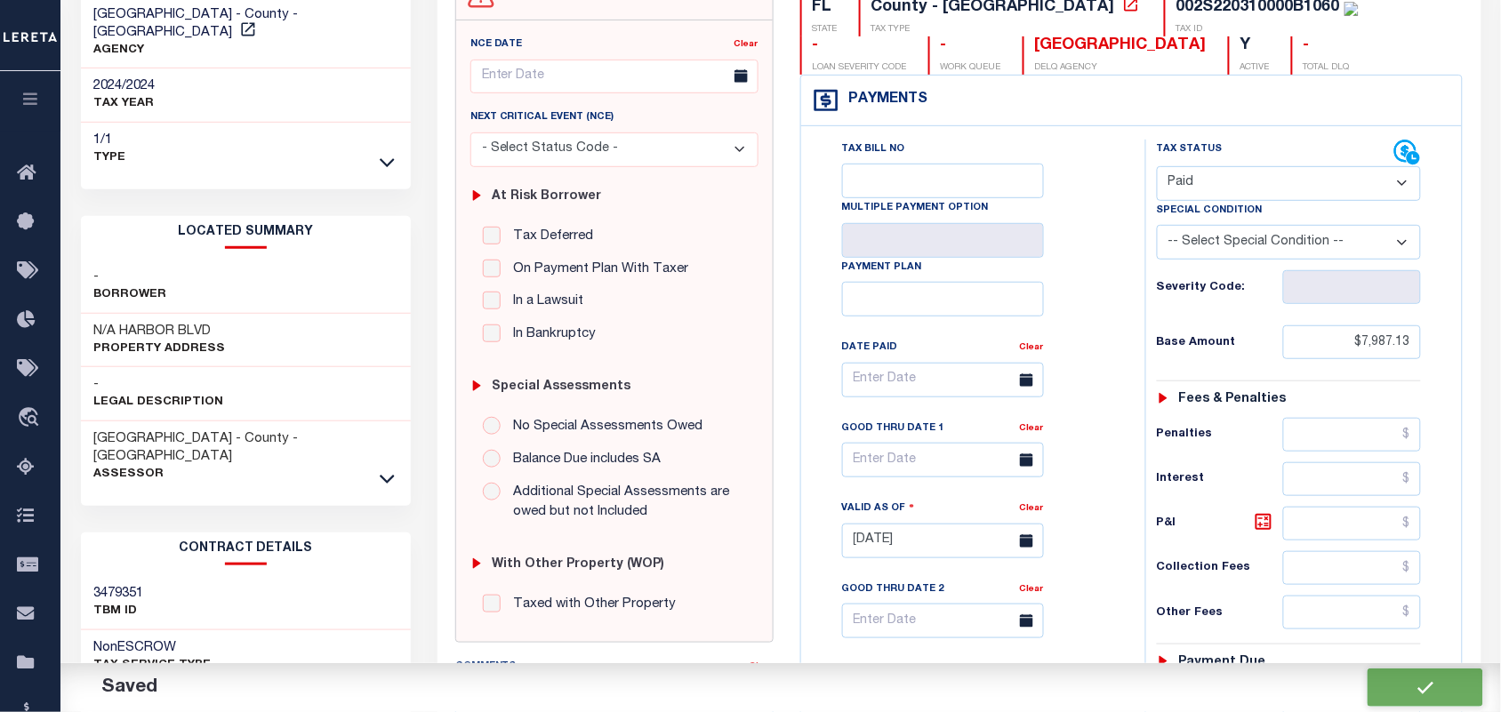
type input "$0"
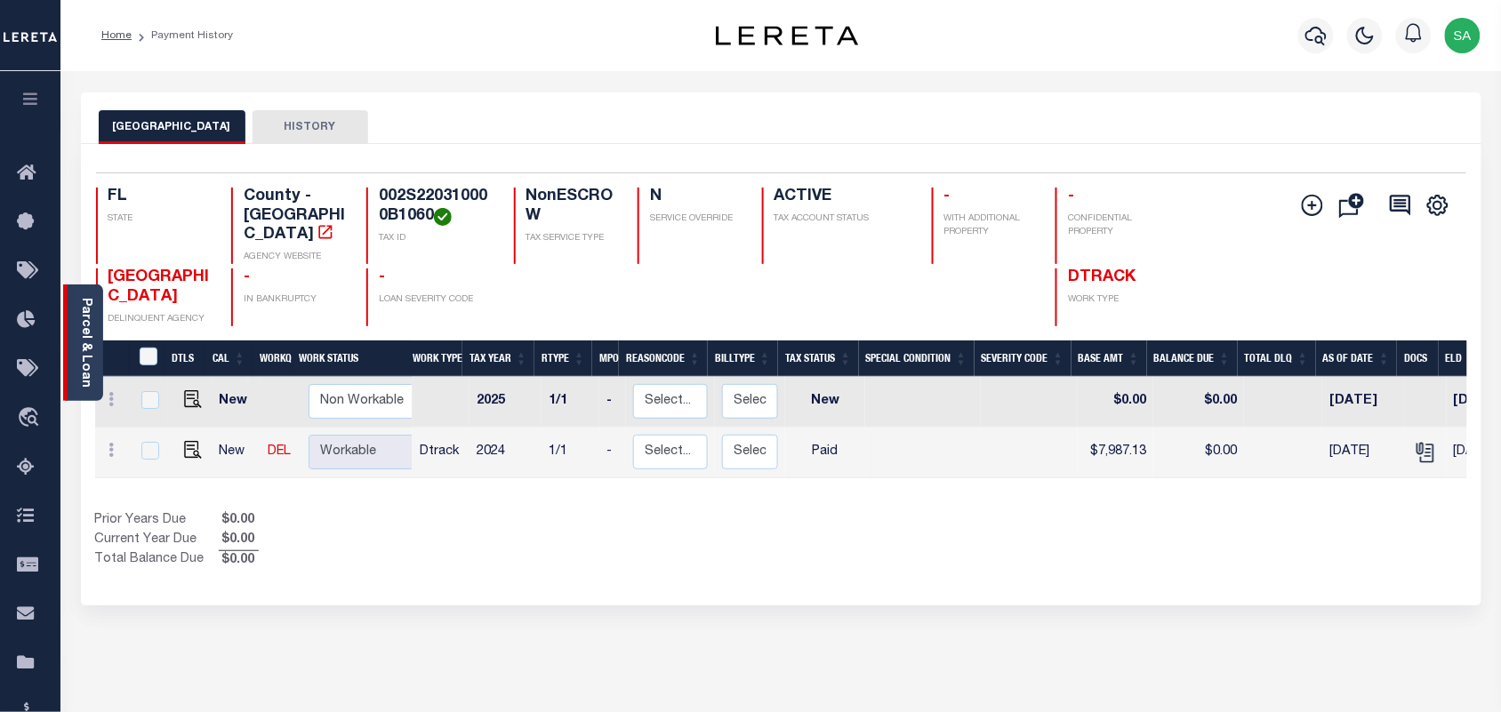
click at [87, 356] on link "Parcel & Loan" at bounding box center [85, 343] width 12 height 90
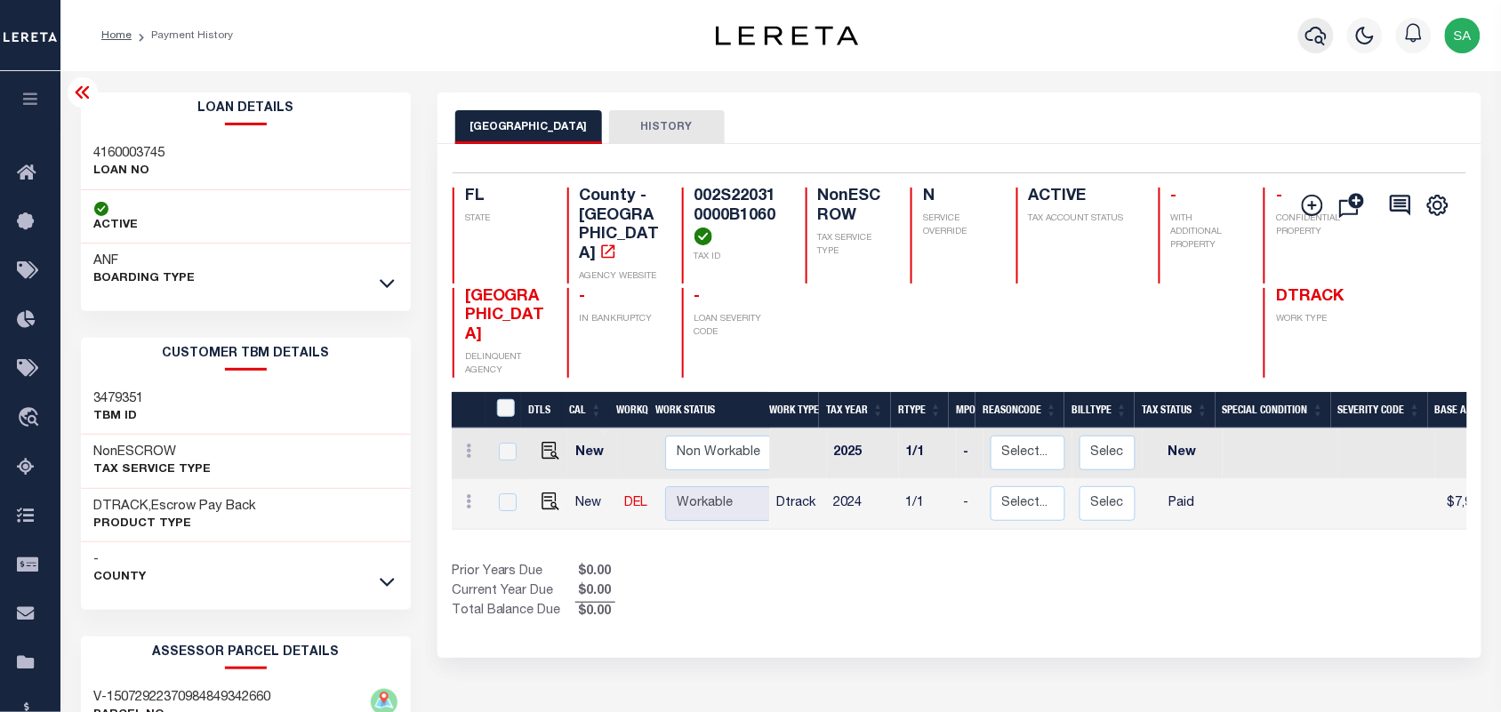
click at [1312, 42] on icon "button" at bounding box center [1315, 35] width 21 height 21
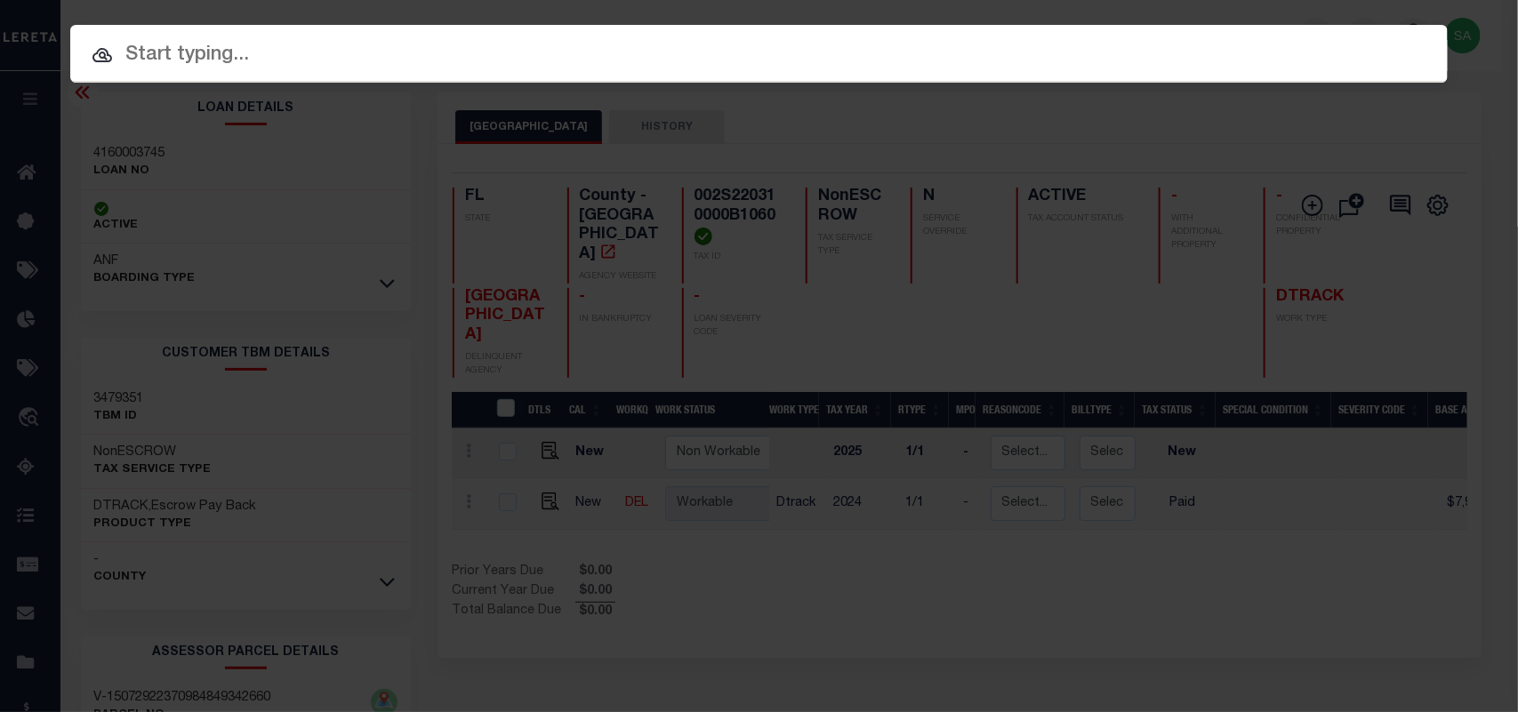
click at [1194, 42] on input "text" at bounding box center [758, 55] width 1377 height 31
paste input "4160003753"
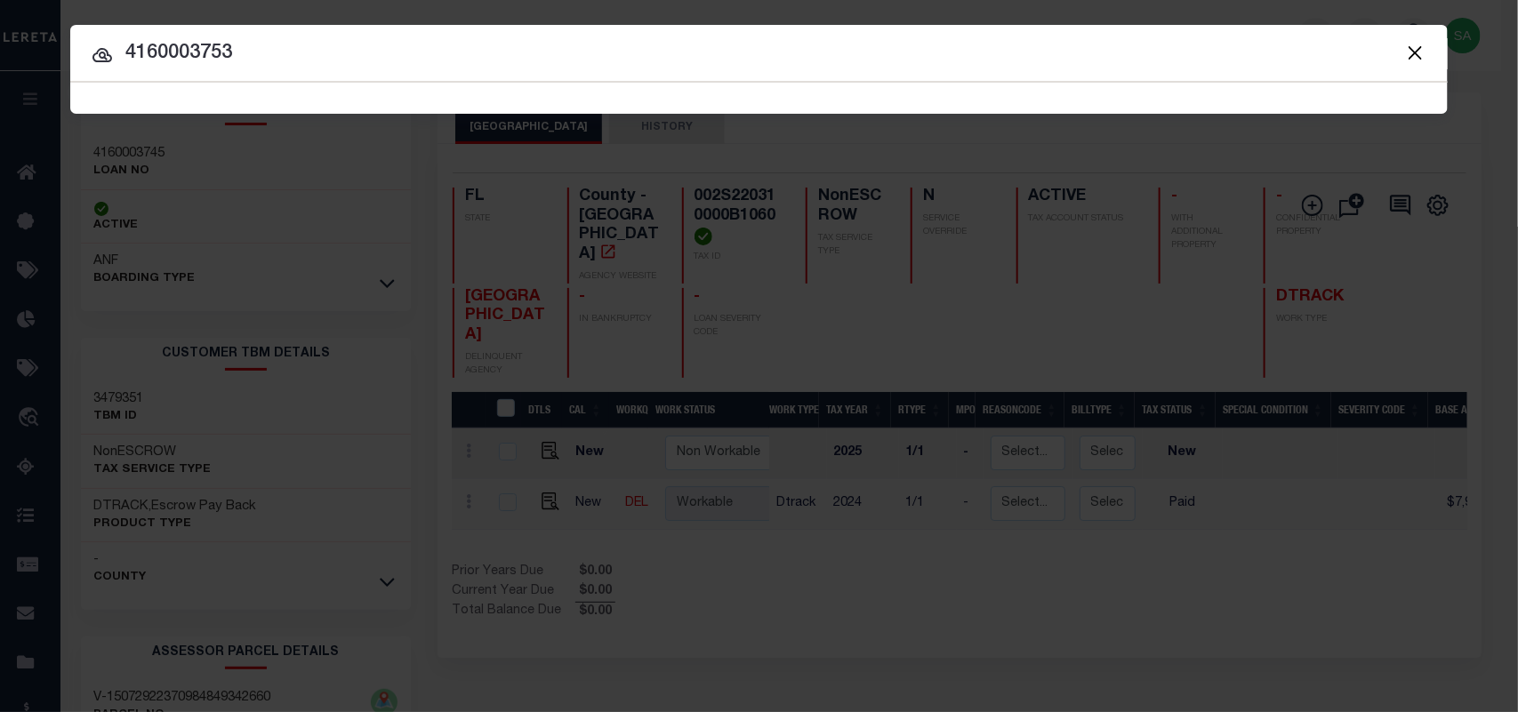
type input "4160003753"
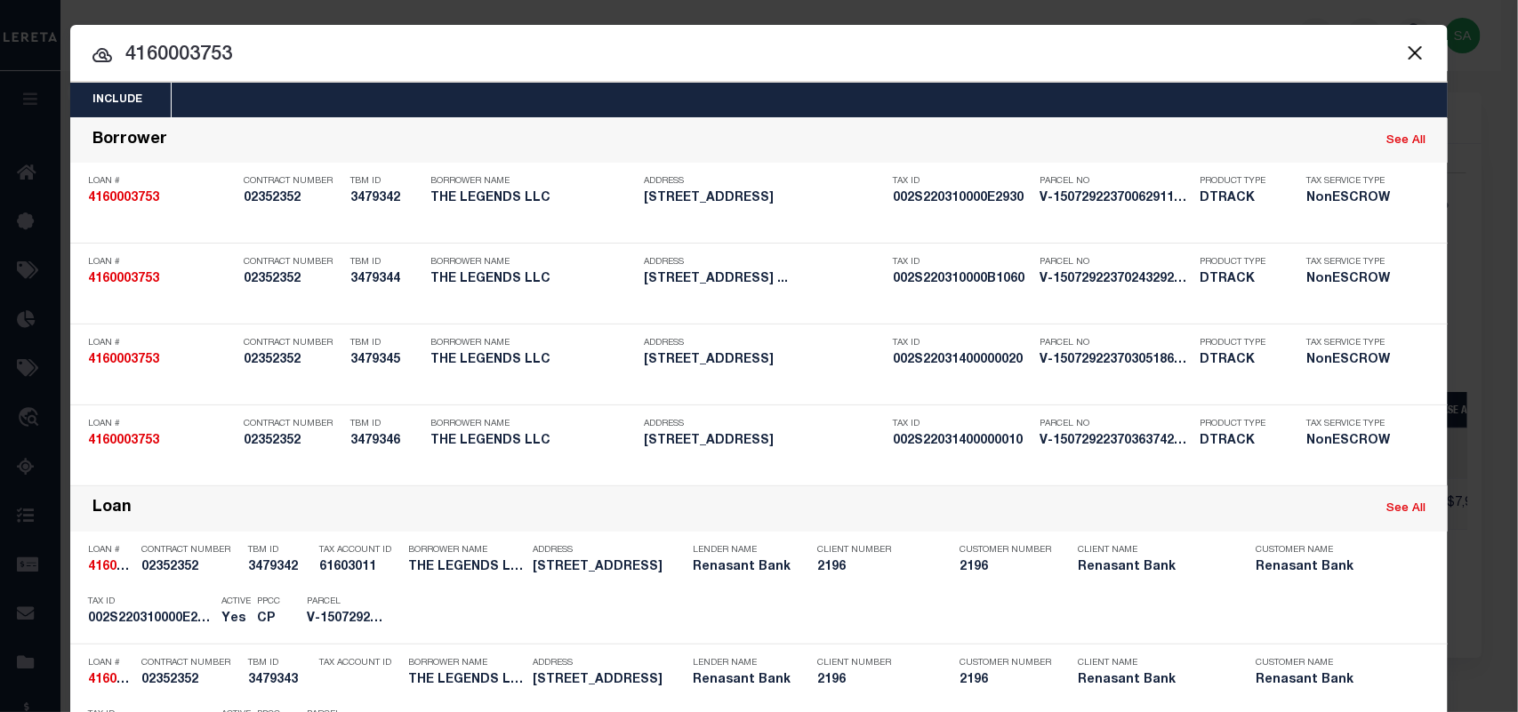
scroll to position [489, 0]
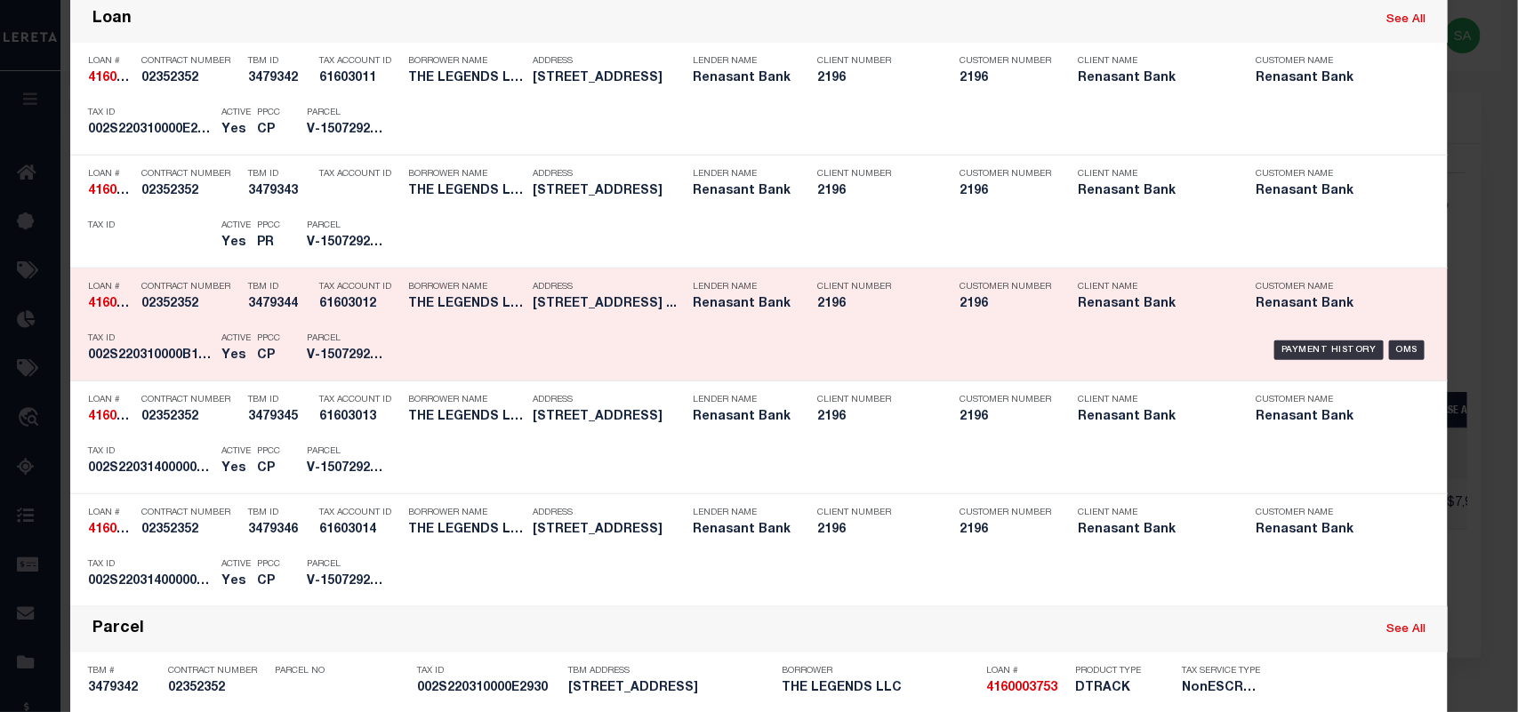
click at [323, 338] on p "Parcel" at bounding box center [347, 338] width 80 height 11
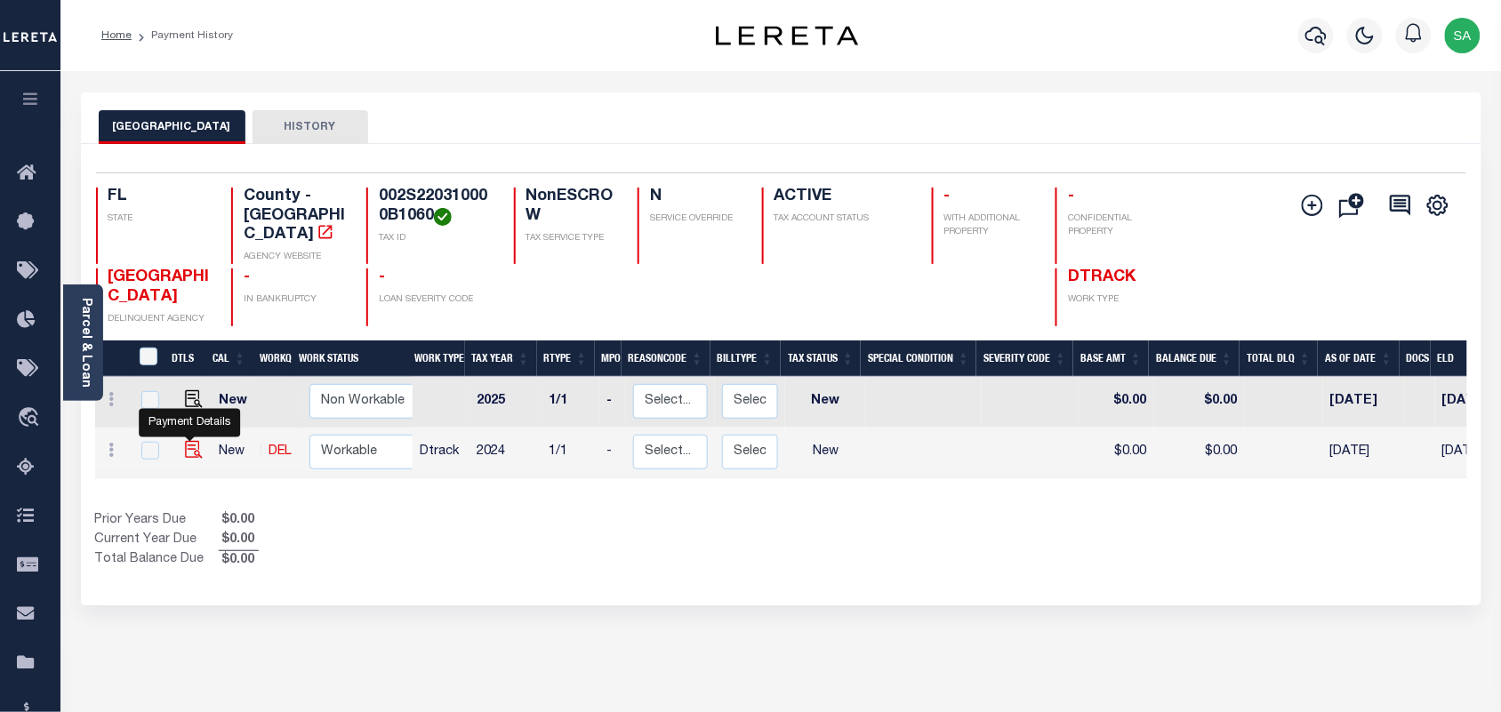
click at [185, 441] on img "" at bounding box center [194, 450] width 18 height 18
checkbox input "true"
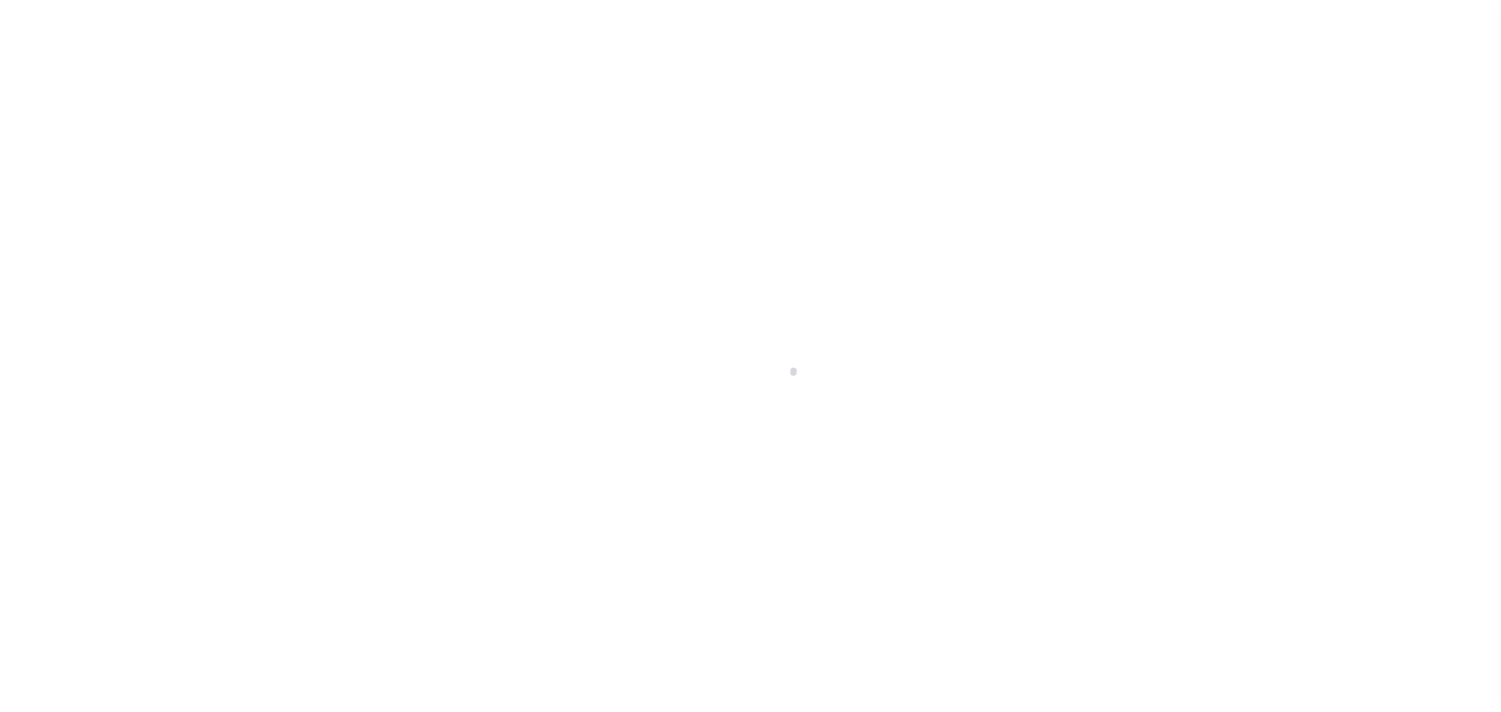
select select "NW2"
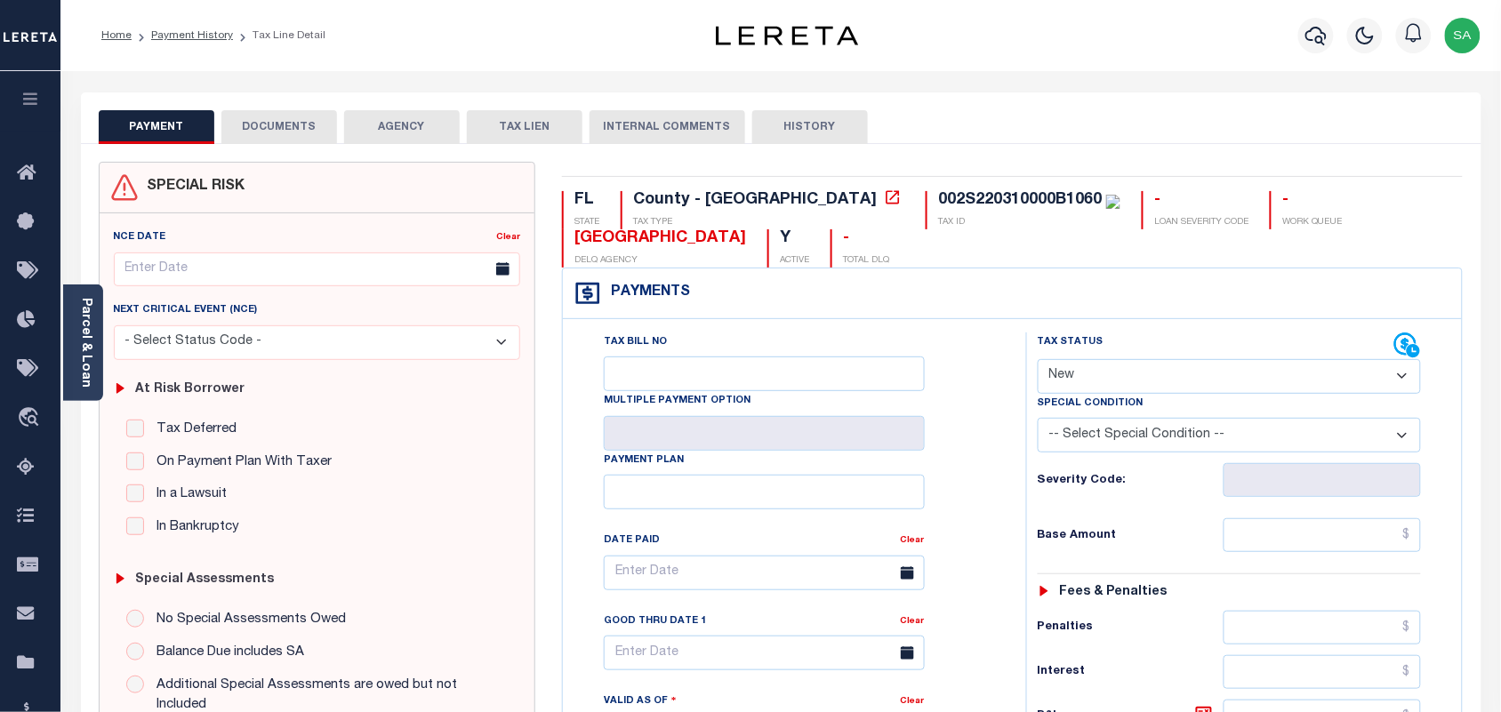
click at [87, 370] on link "Parcel & Loan" at bounding box center [85, 343] width 12 height 90
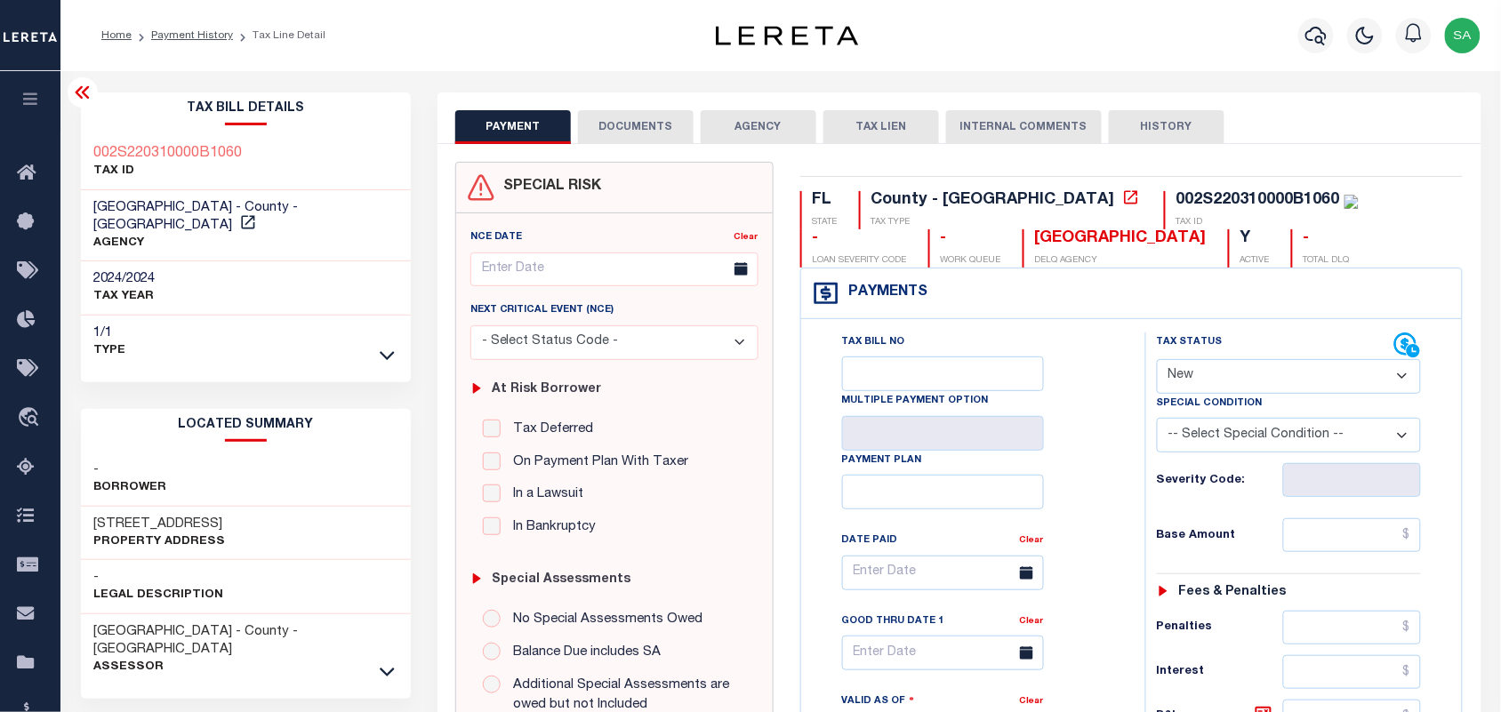
click at [625, 111] on button "DOCUMENTS" at bounding box center [636, 127] width 116 height 34
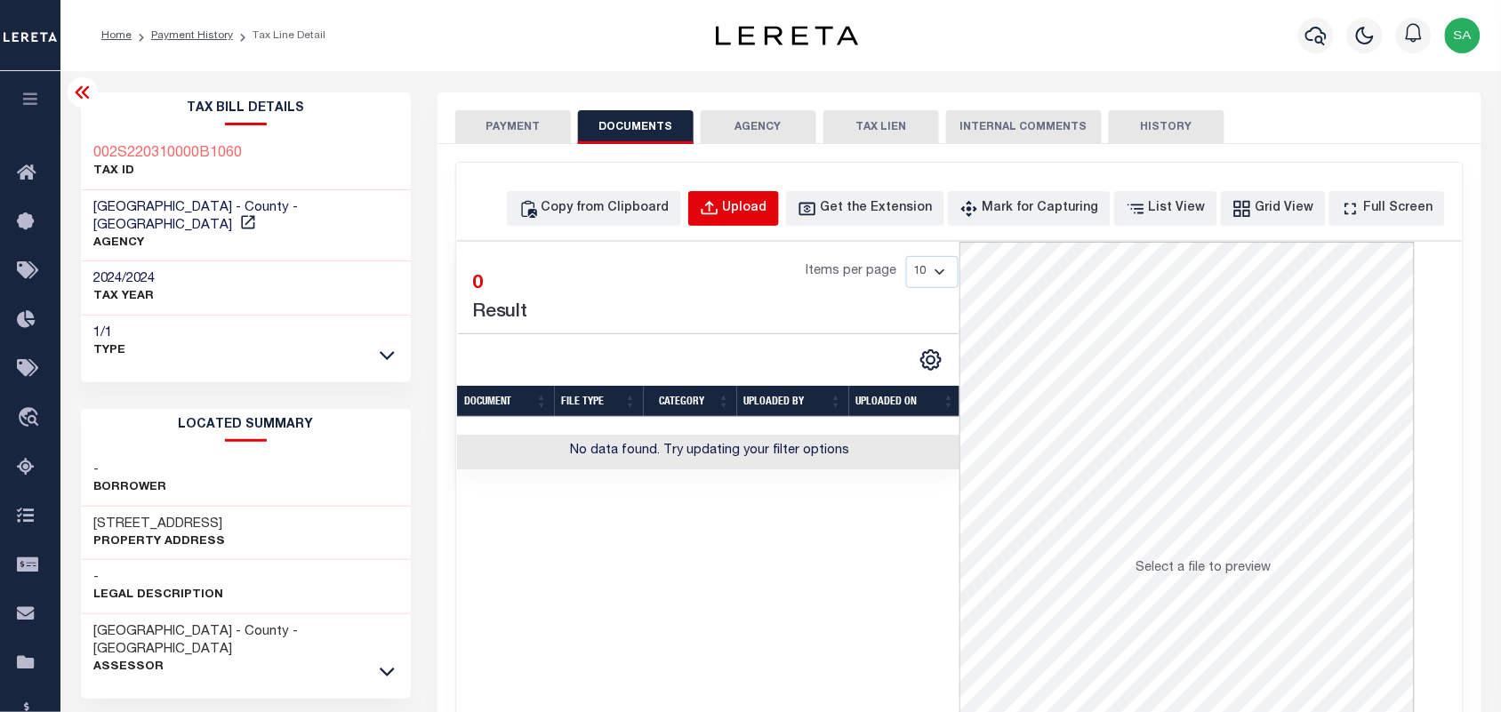
click at [767, 214] on div "Upload" at bounding box center [745, 209] width 44 height 20
select select "POP"
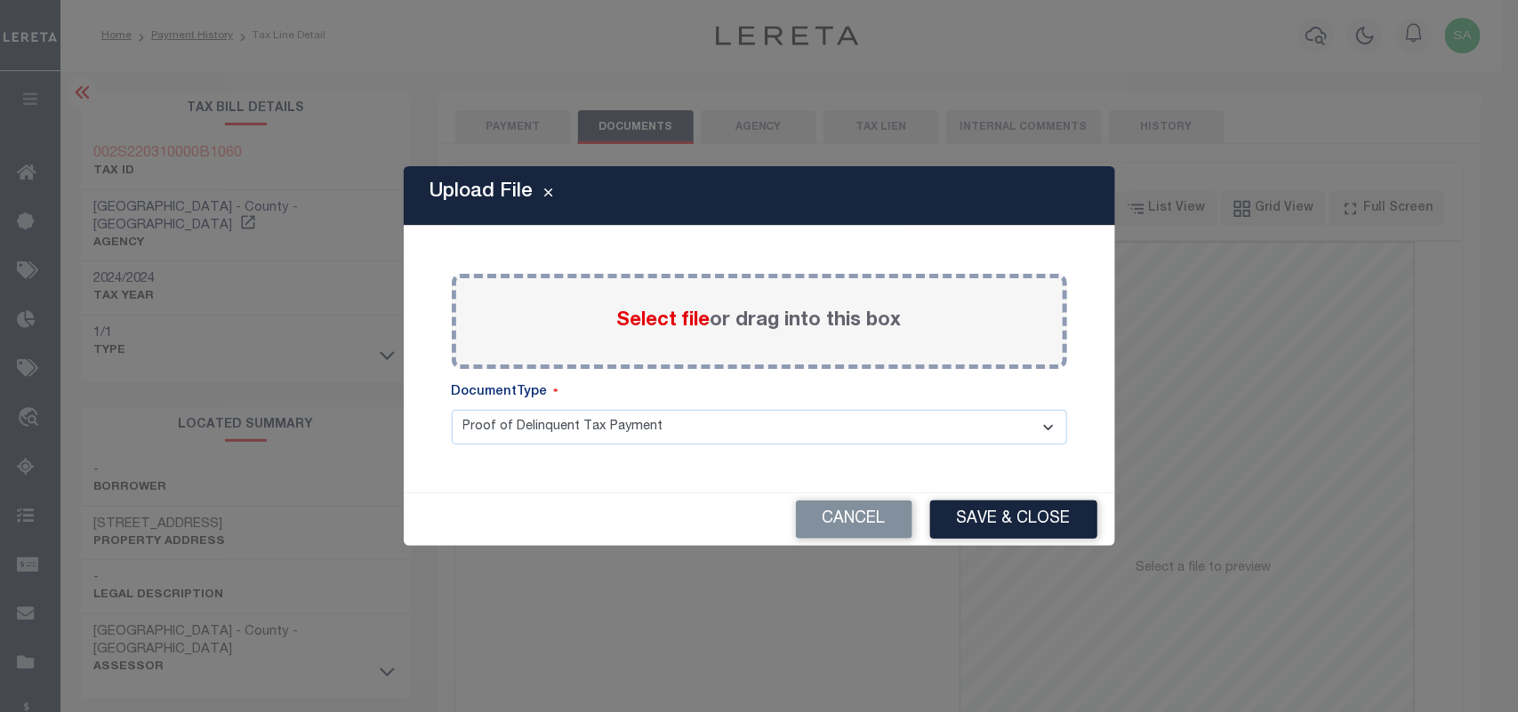
click at [670, 326] on span "Select file" at bounding box center [663, 321] width 93 height 20
click at [0, 0] on input "Select file or drag into this box" at bounding box center [0, 0] width 0 height 0
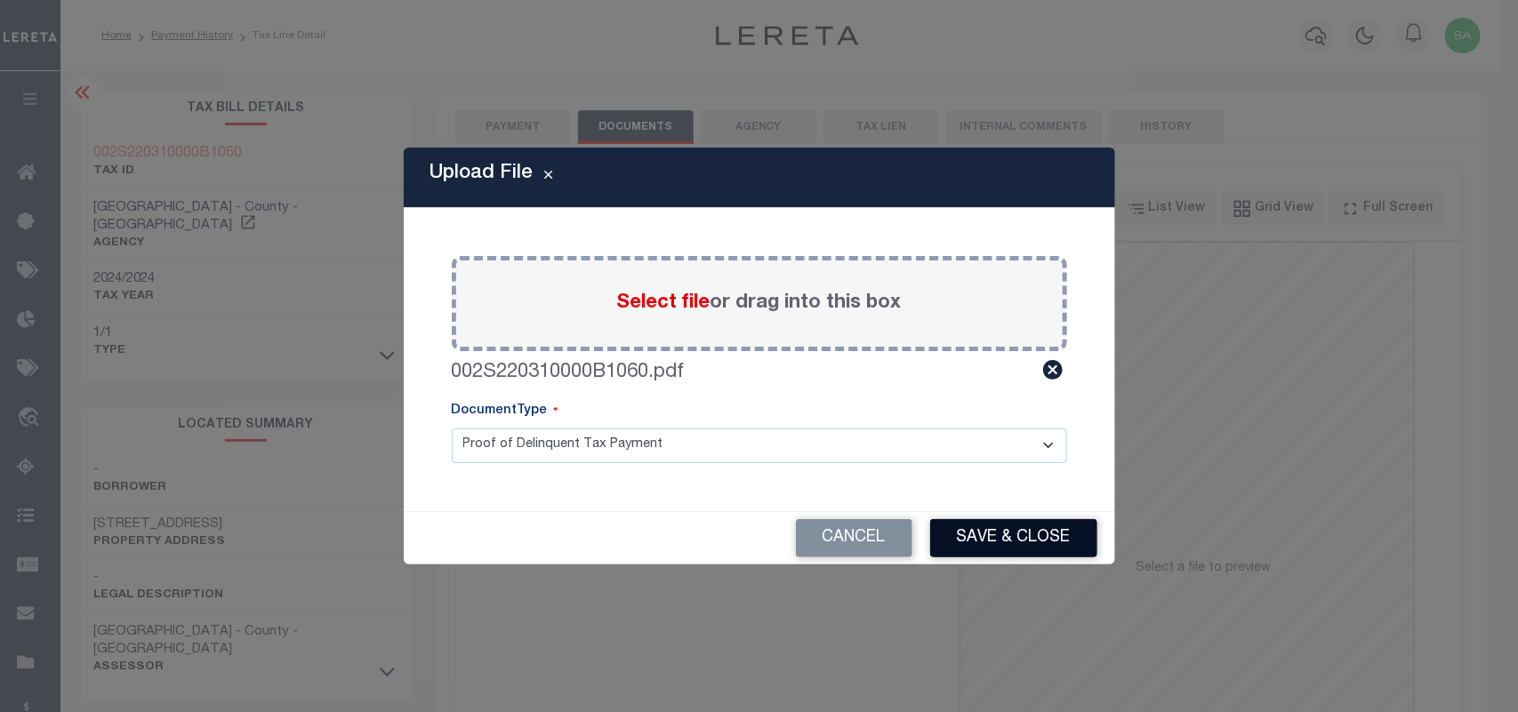
click at [1018, 543] on button "Save & Close" at bounding box center [1013, 538] width 167 height 38
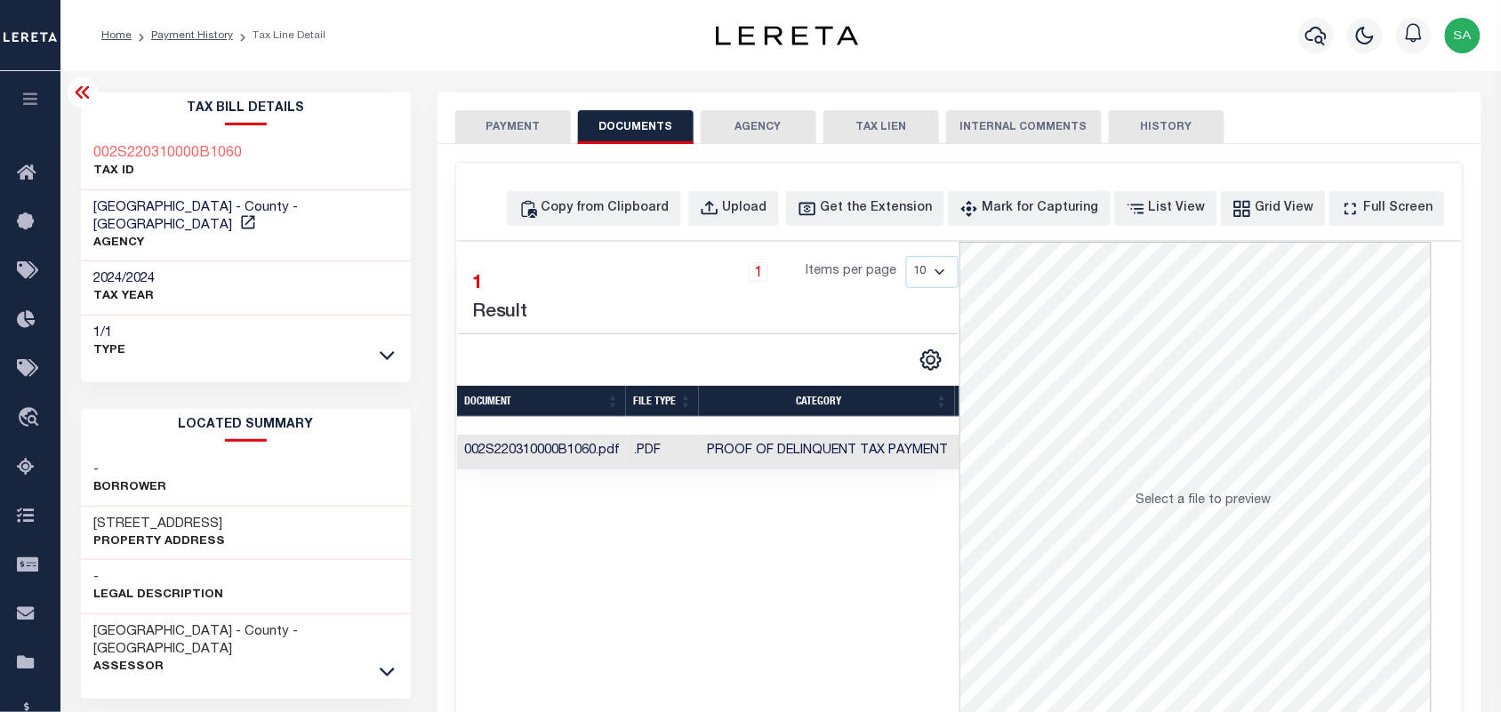
click at [532, 121] on button "PAYMENT" at bounding box center [513, 127] width 116 height 34
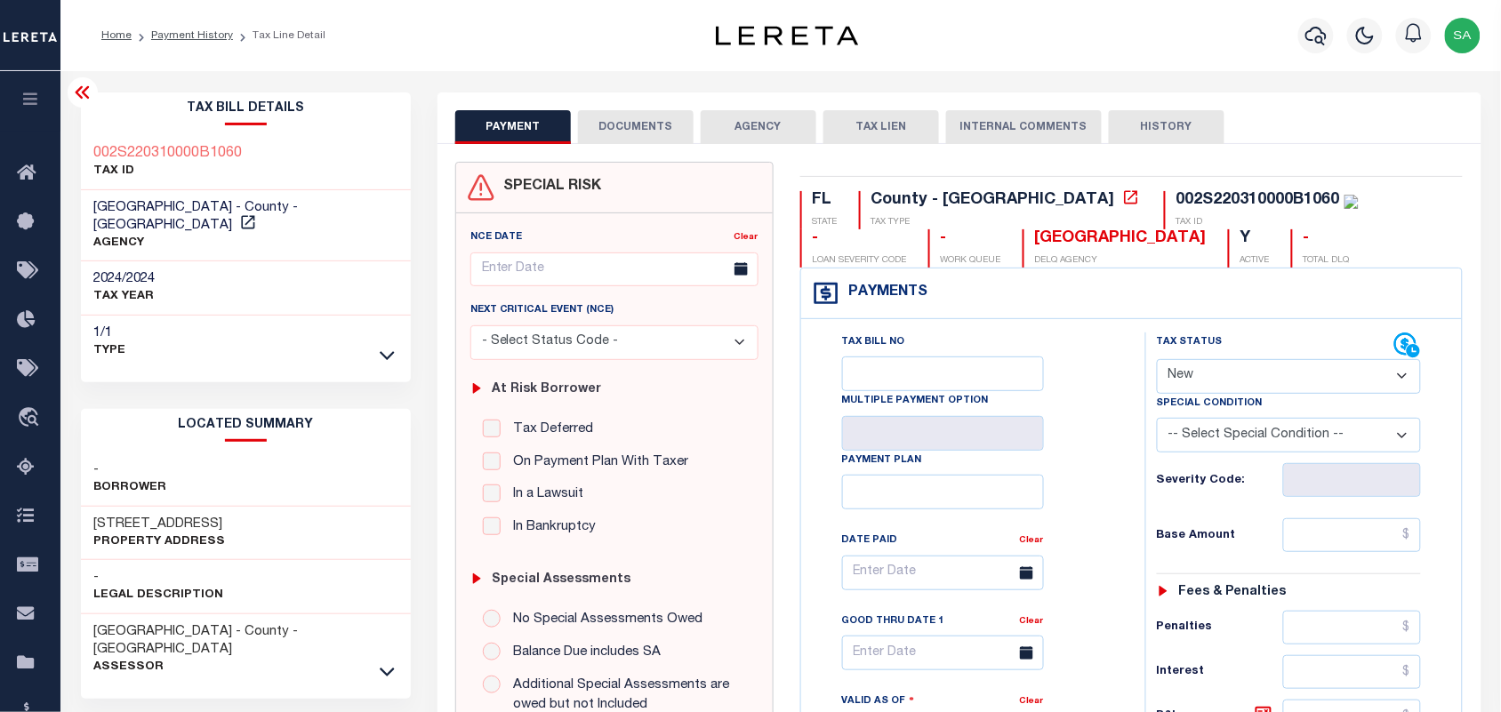
click at [668, 136] on button "DOCUMENTS" at bounding box center [636, 127] width 116 height 34
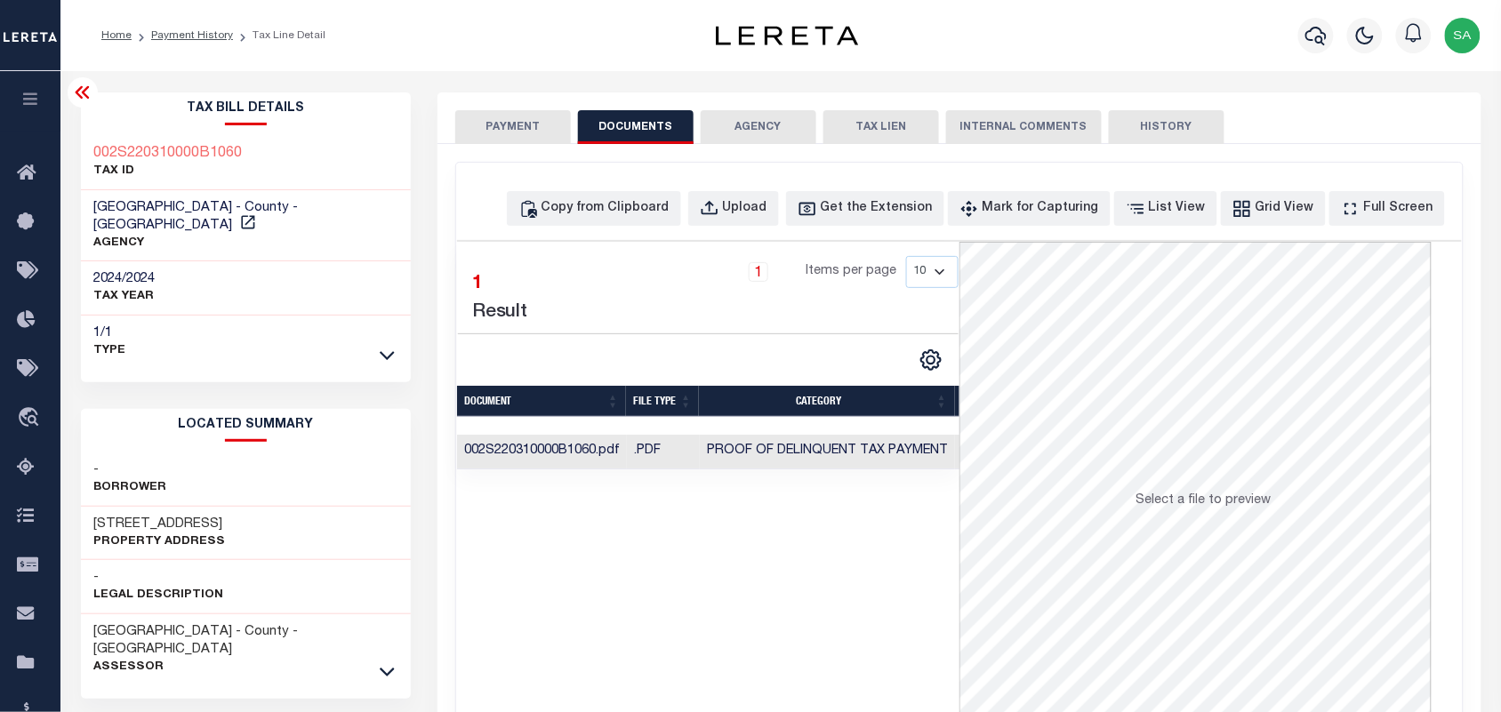
click at [521, 133] on button "PAYMENT" at bounding box center [513, 127] width 116 height 34
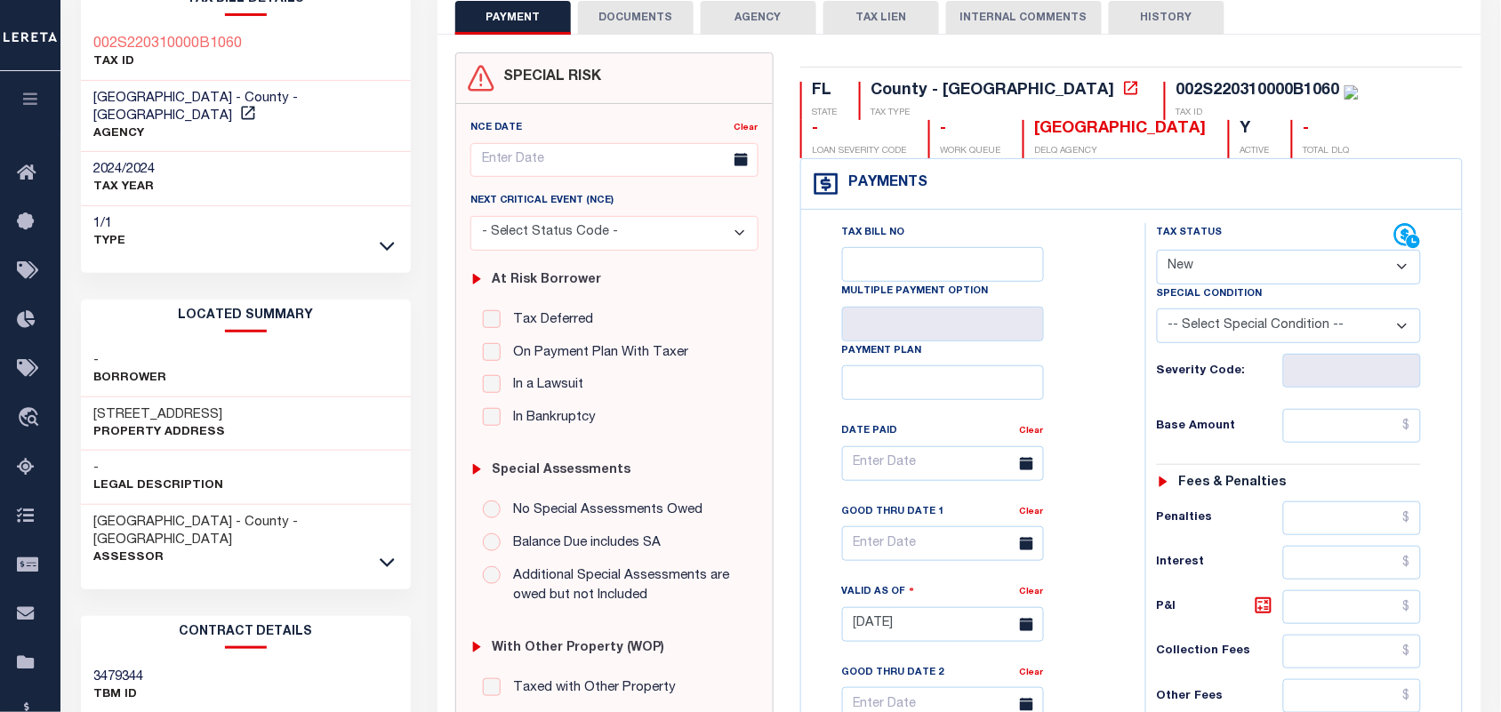
scroll to position [111, 0]
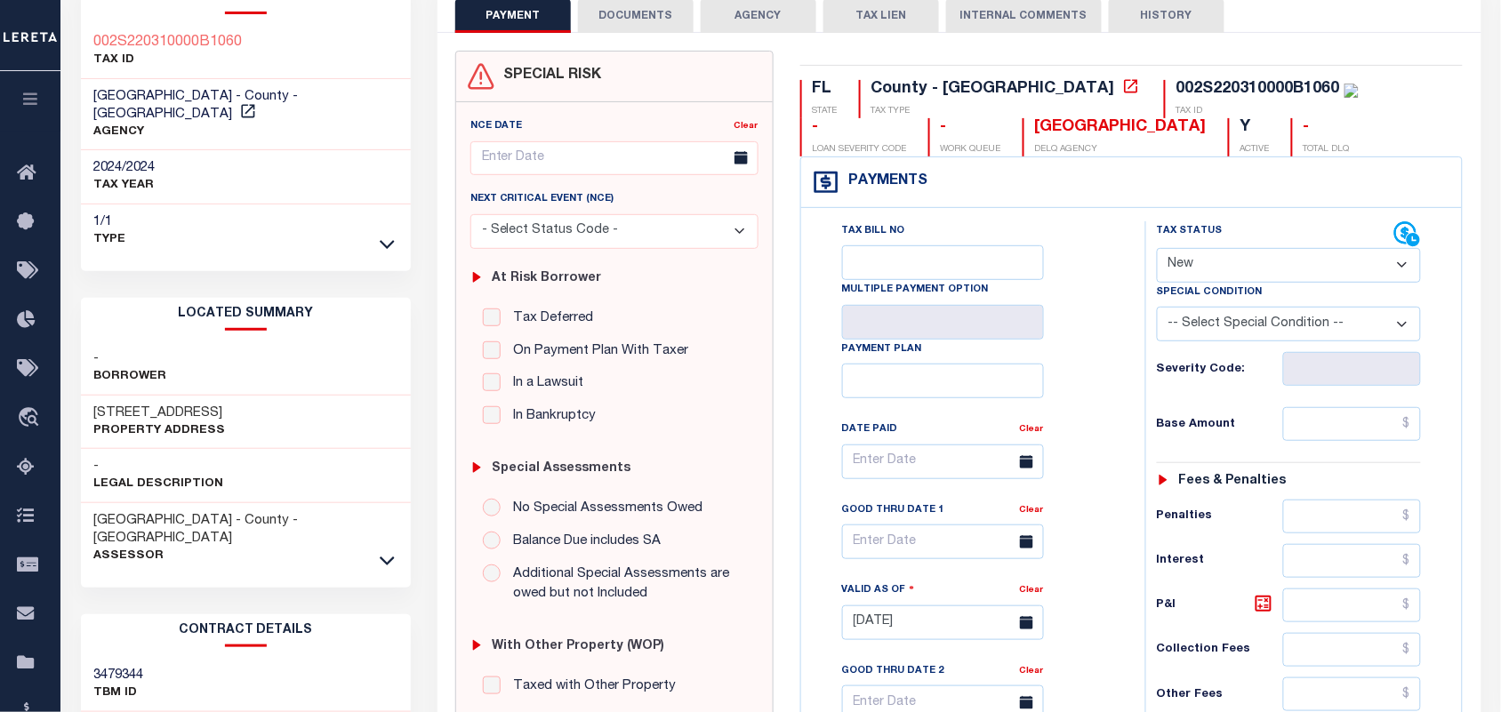
drag, startPoint x: 1294, startPoint y: 269, endPoint x: 1282, endPoint y: 282, distance: 17.0
click at [1294, 269] on select "- Select Status Code - Open Due/Unpaid Paid Incomplete No Tax Due Internal Refu…" at bounding box center [1289, 265] width 265 height 35
select select "PYD"
click at [1157, 250] on select "- Select Status Code - Open Due/Unpaid Paid Incomplete No Tax Due Internal Refu…" at bounding box center [1289, 265] width 265 height 35
type input "08/29/2025"
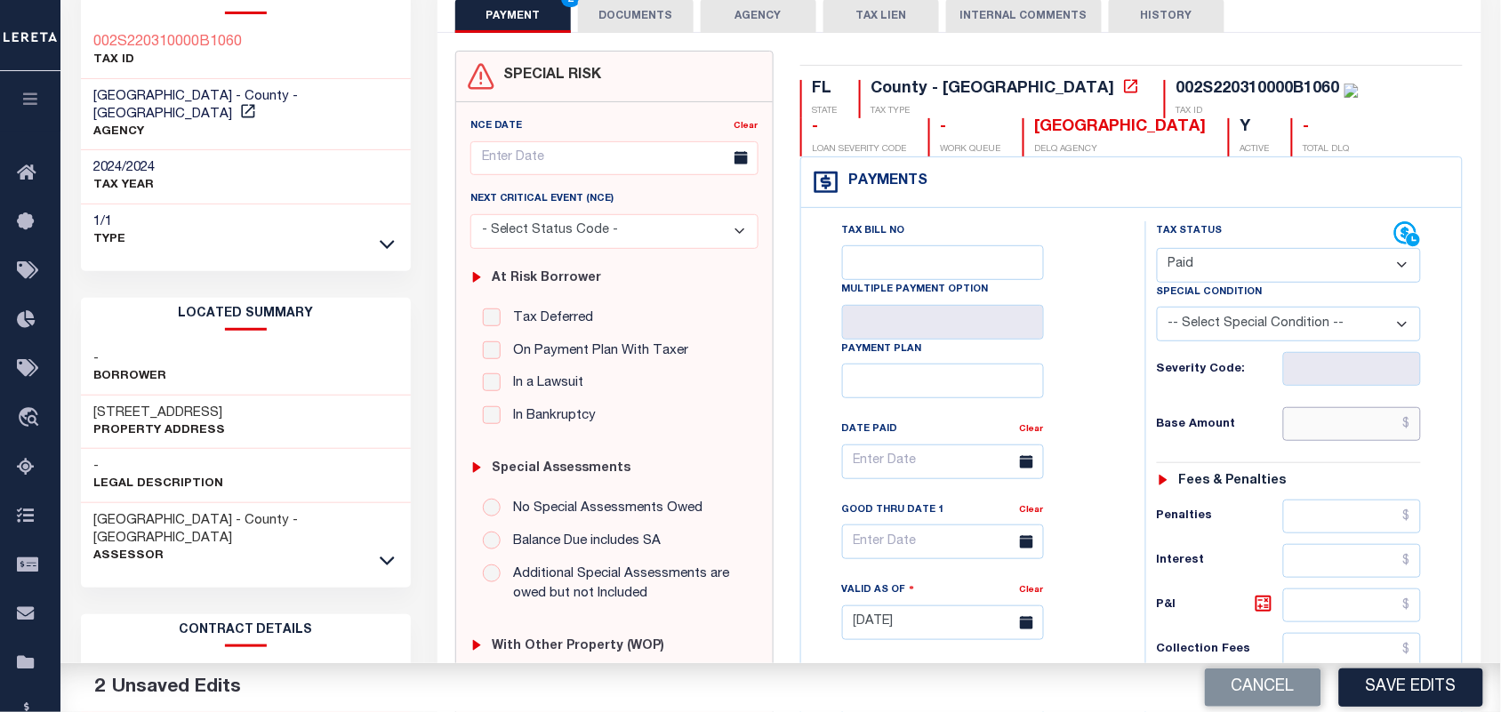
drag, startPoint x: 1326, startPoint y: 418, endPoint x: 1263, endPoint y: 438, distance: 66.4
click at [1326, 418] on input "text" at bounding box center [1352, 424] width 139 height 34
paste input "7,987.13"
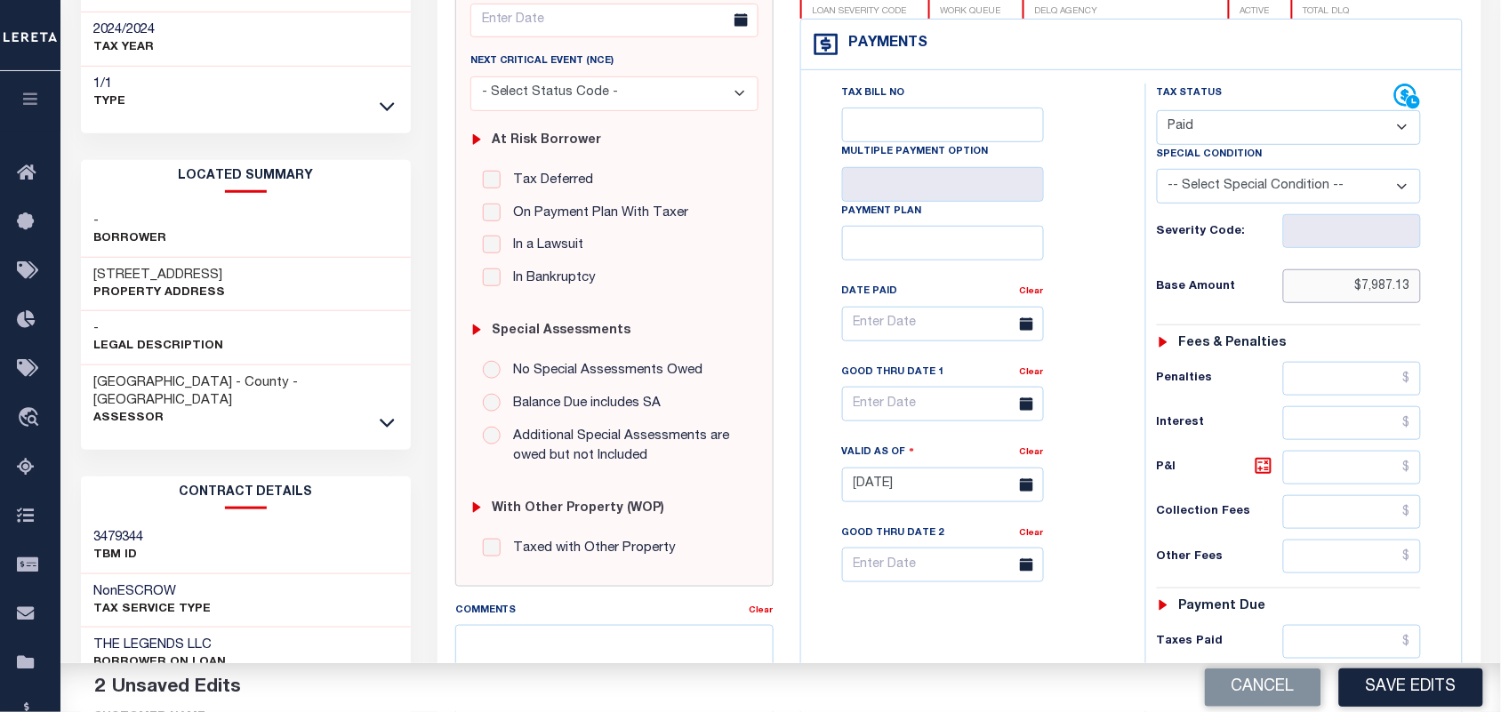
scroll to position [638, 0]
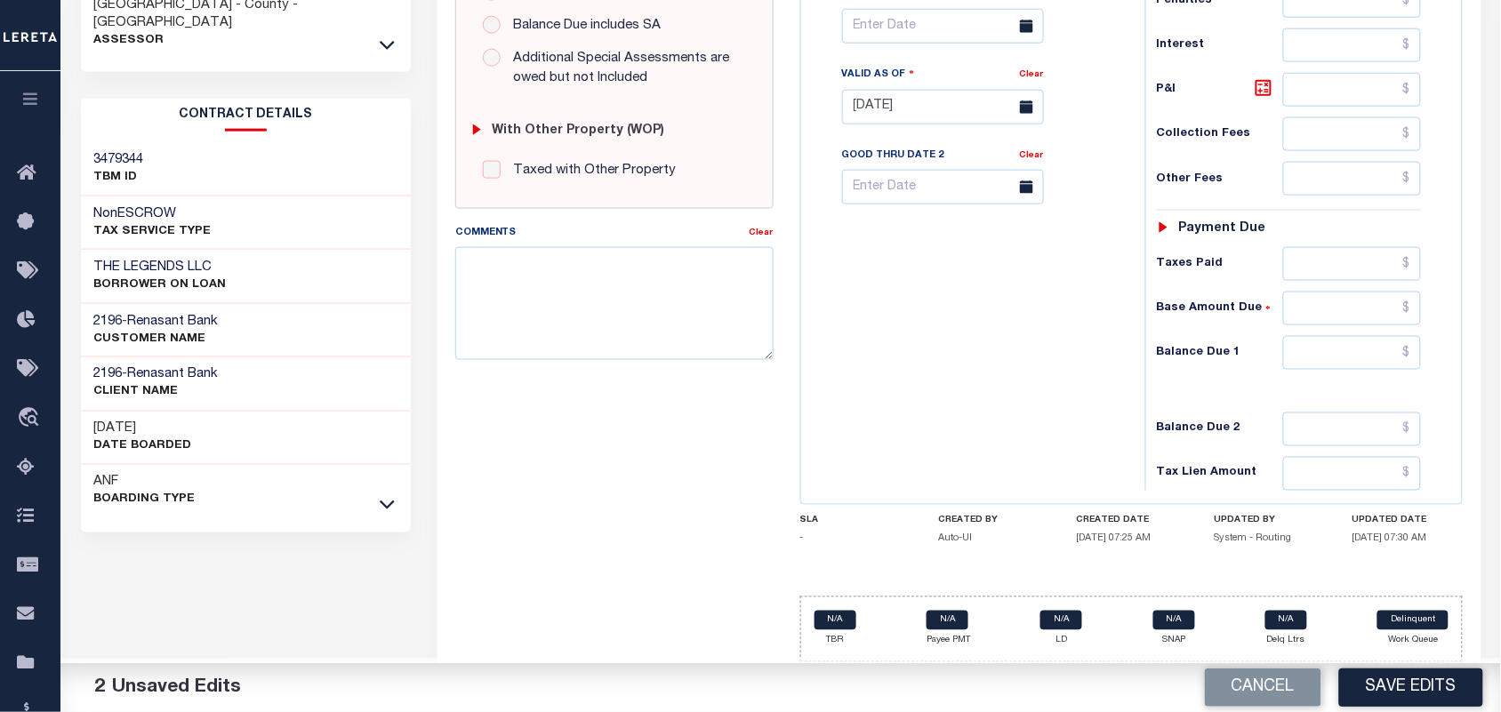
type input "$7,987.13"
click at [1357, 365] on input "text" at bounding box center [1352, 353] width 139 height 34
type input "$0.00"
drag, startPoint x: 1047, startPoint y: 373, endPoint x: 1379, endPoint y: 565, distance: 382.8
click at [1064, 383] on div "Tax Bill No Multiple Payment Option Payment Plan Clear" at bounding box center [969, 98] width 326 height 785
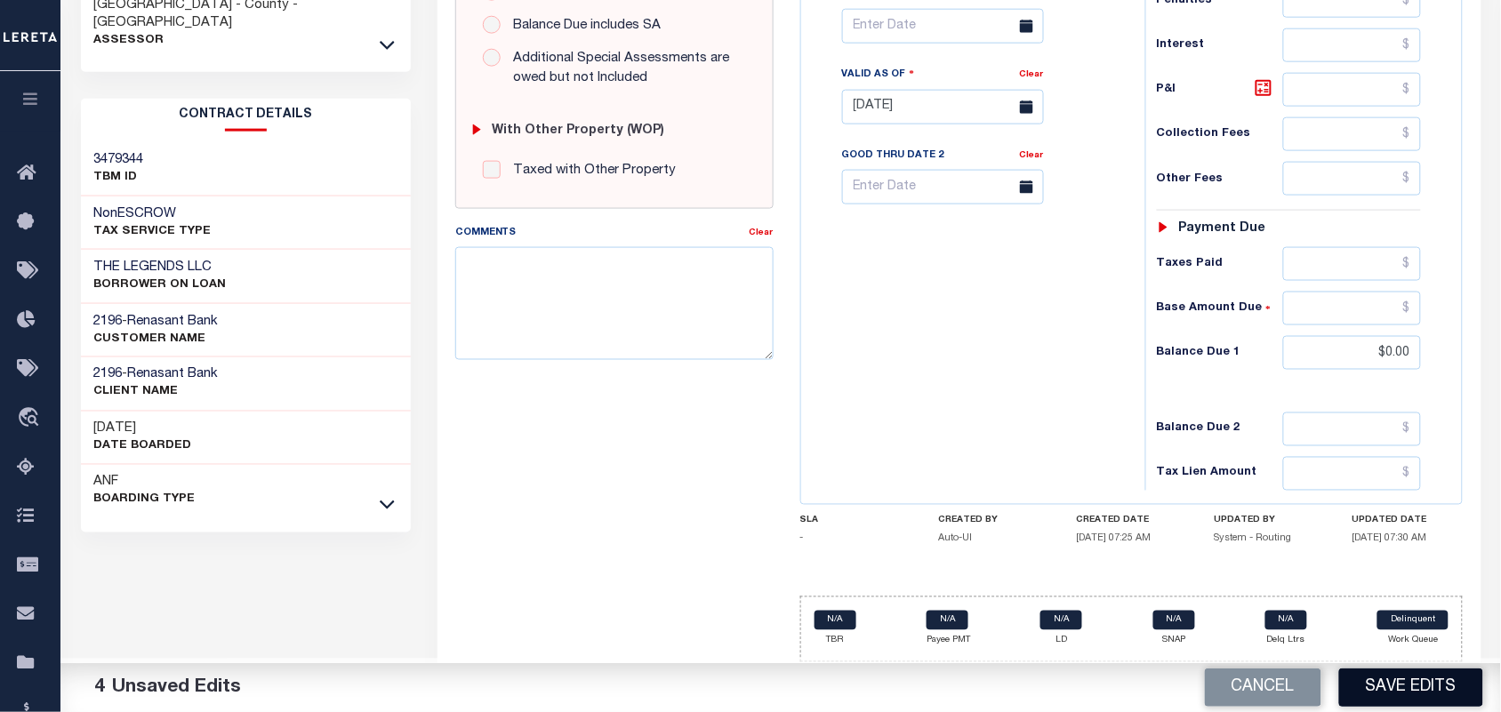
click at [1412, 692] on button "Save Edits" at bounding box center [1411, 688] width 144 height 38
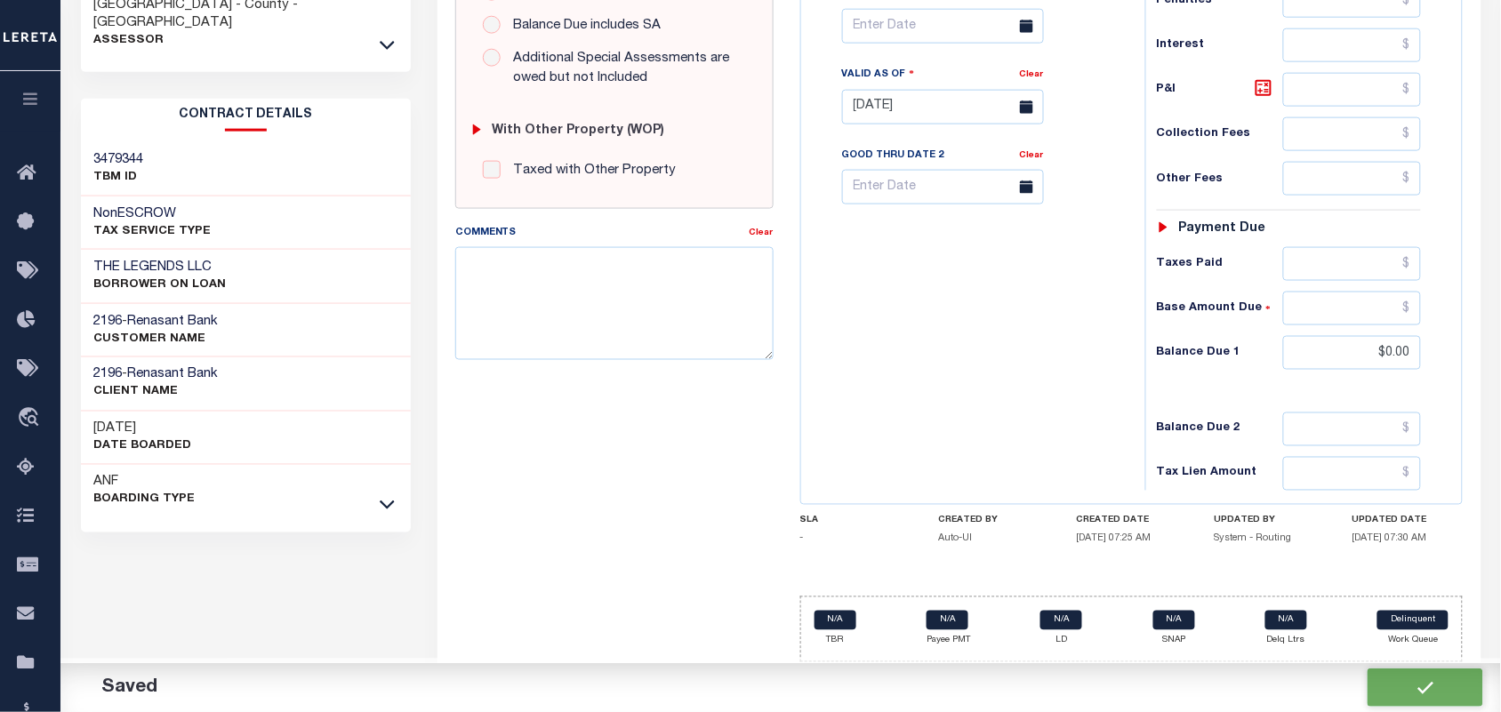
checkbox input "false"
type input "$7,987.13"
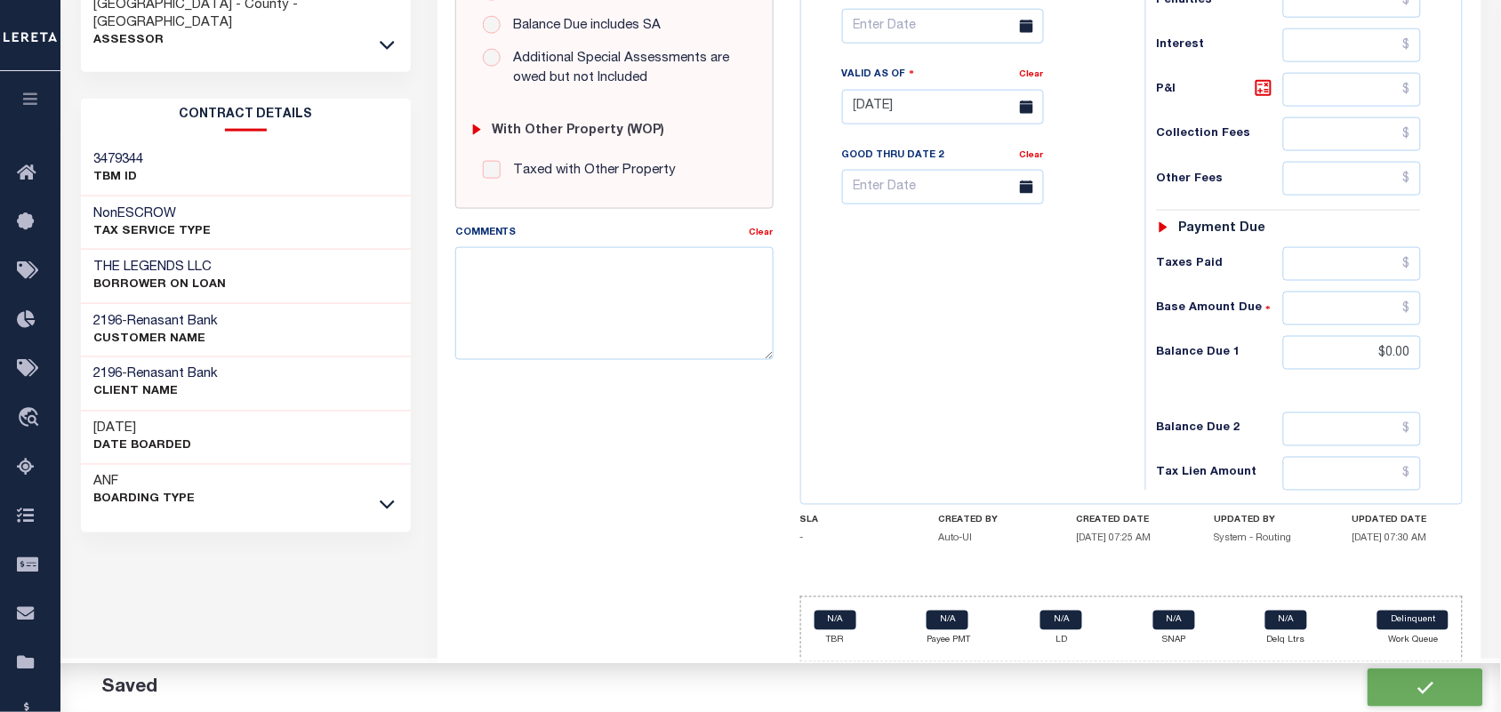
type input "$0"
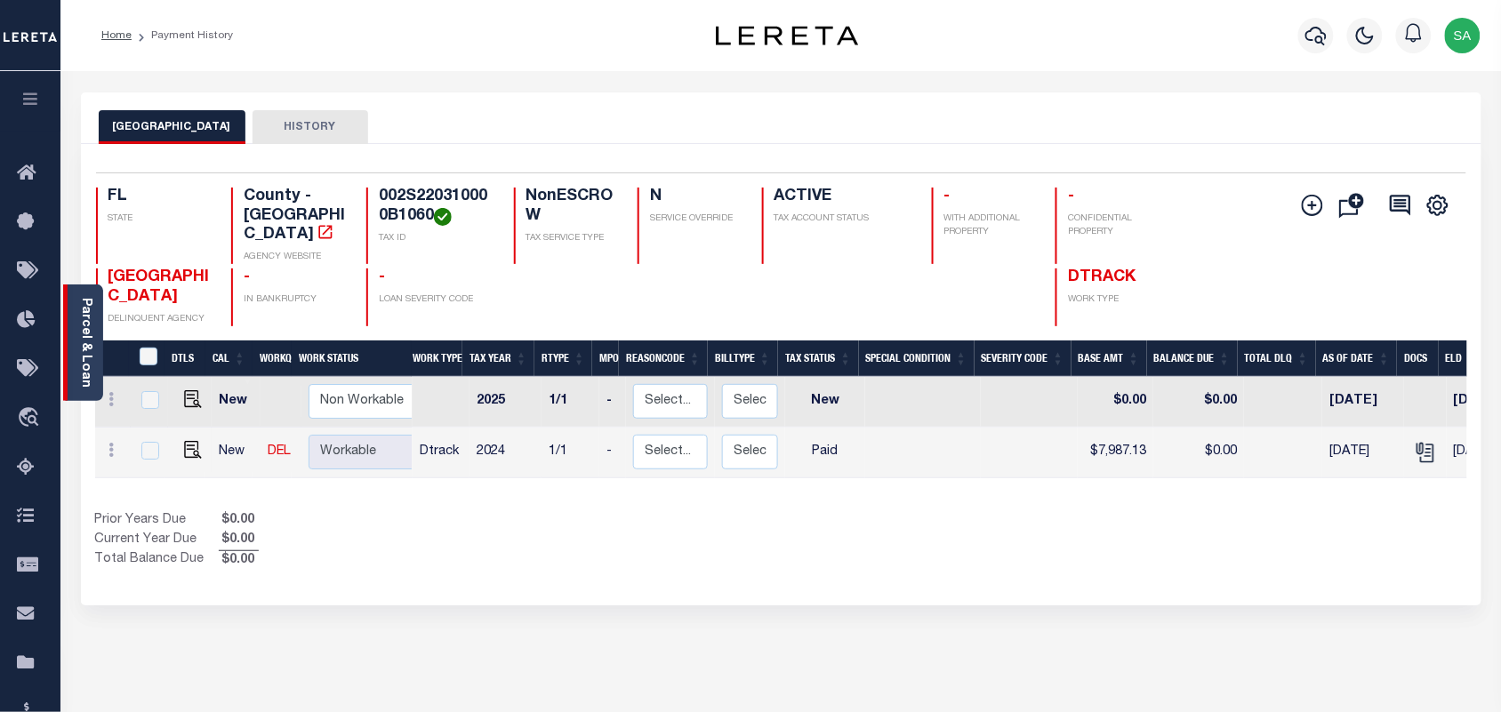
click at [93, 375] on div "Parcel & Loan" at bounding box center [83, 343] width 40 height 116
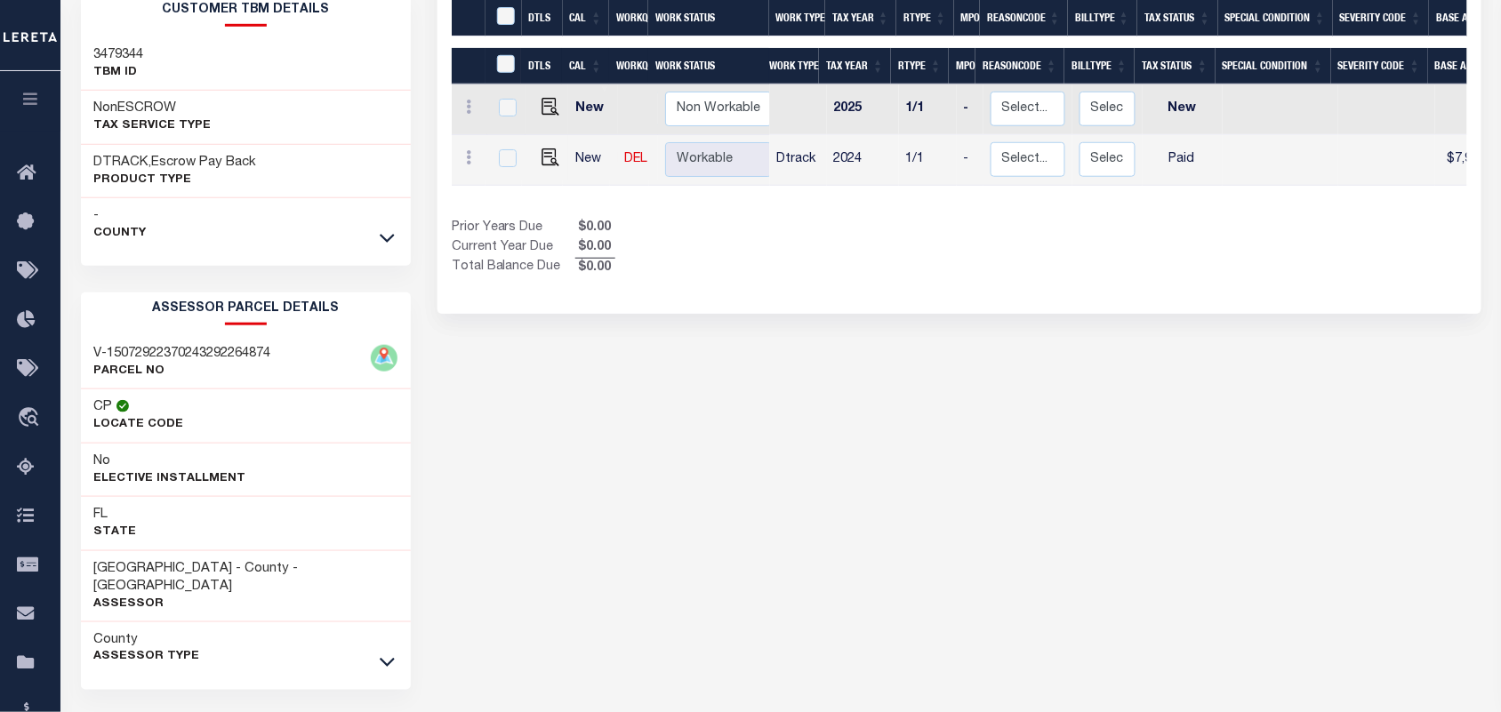
scroll to position [387, 0]
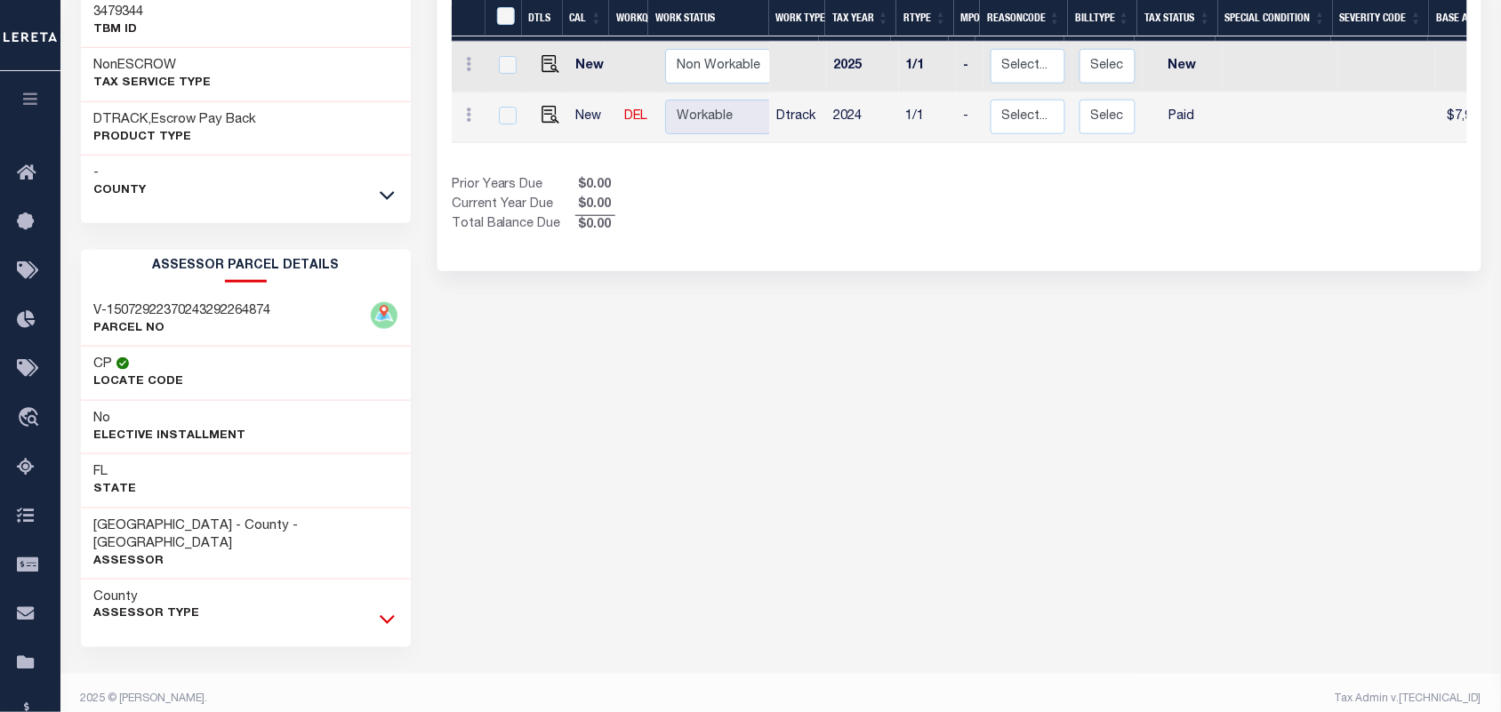
click at [387, 616] on icon at bounding box center [387, 620] width 15 height 9
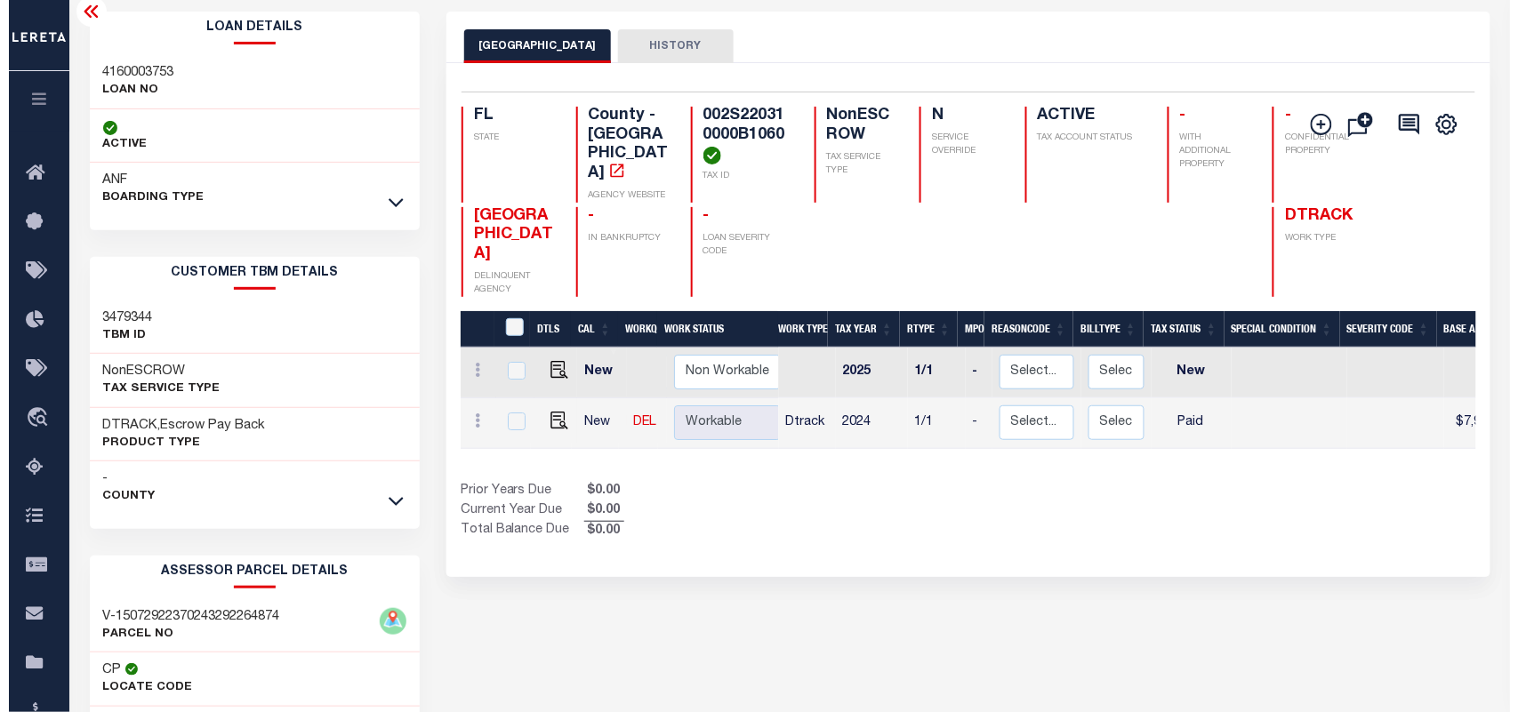
scroll to position [0, 0]
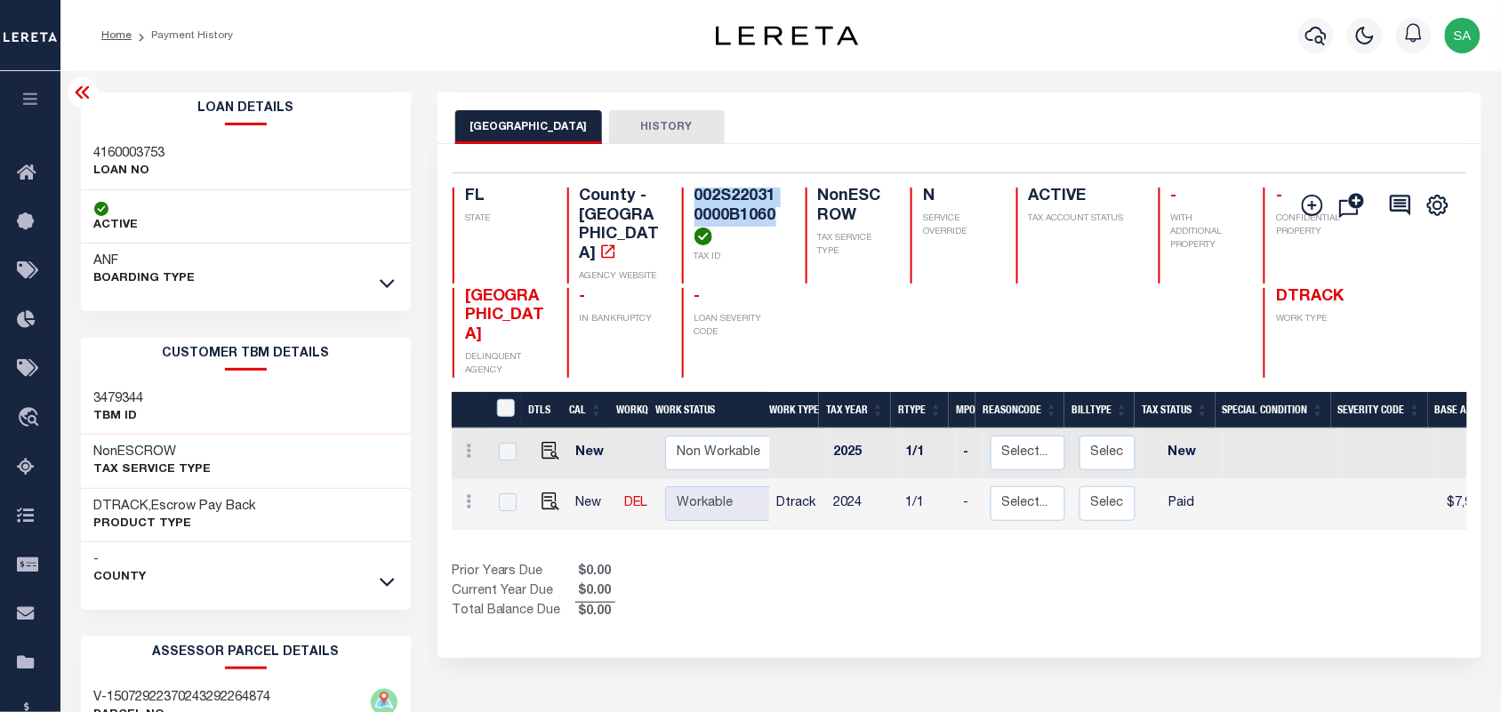
drag, startPoint x: 695, startPoint y: 231, endPoint x: 673, endPoint y: 201, distance: 37.5
click at [682, 201] on div "002S220310000B1060 TAX ID" at bounding box center [733, 236] width 102 height 96
copy h4 "002S220310000B1060"
click at [1321, 32] on icon "button" at bounding box center [1315, 36] width 21 height 19
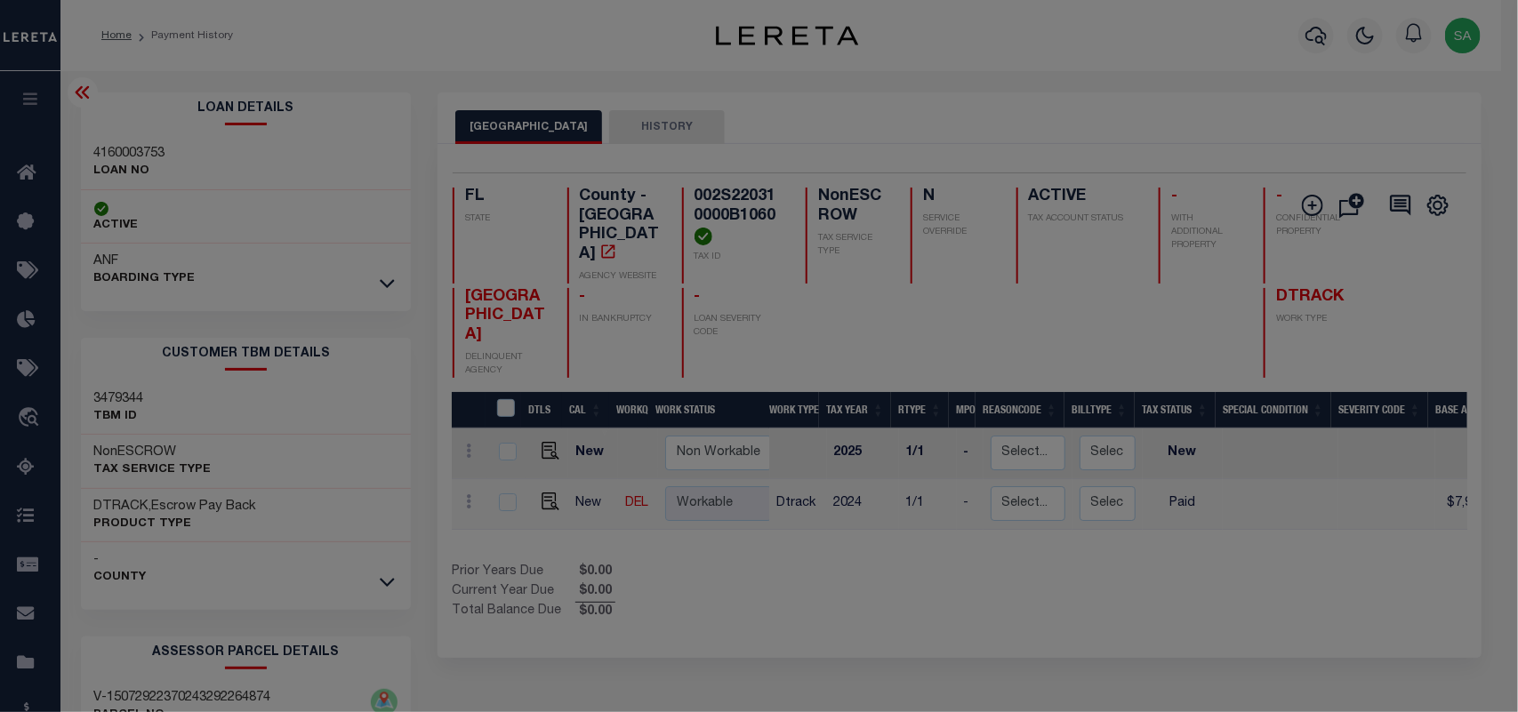
click at [0, 0] on div "Include Loans TBM Customers Borrowers Payments (Lender Non-Disb) Payments (Lend…" at bounding box center [0, 0] width 0 height 0
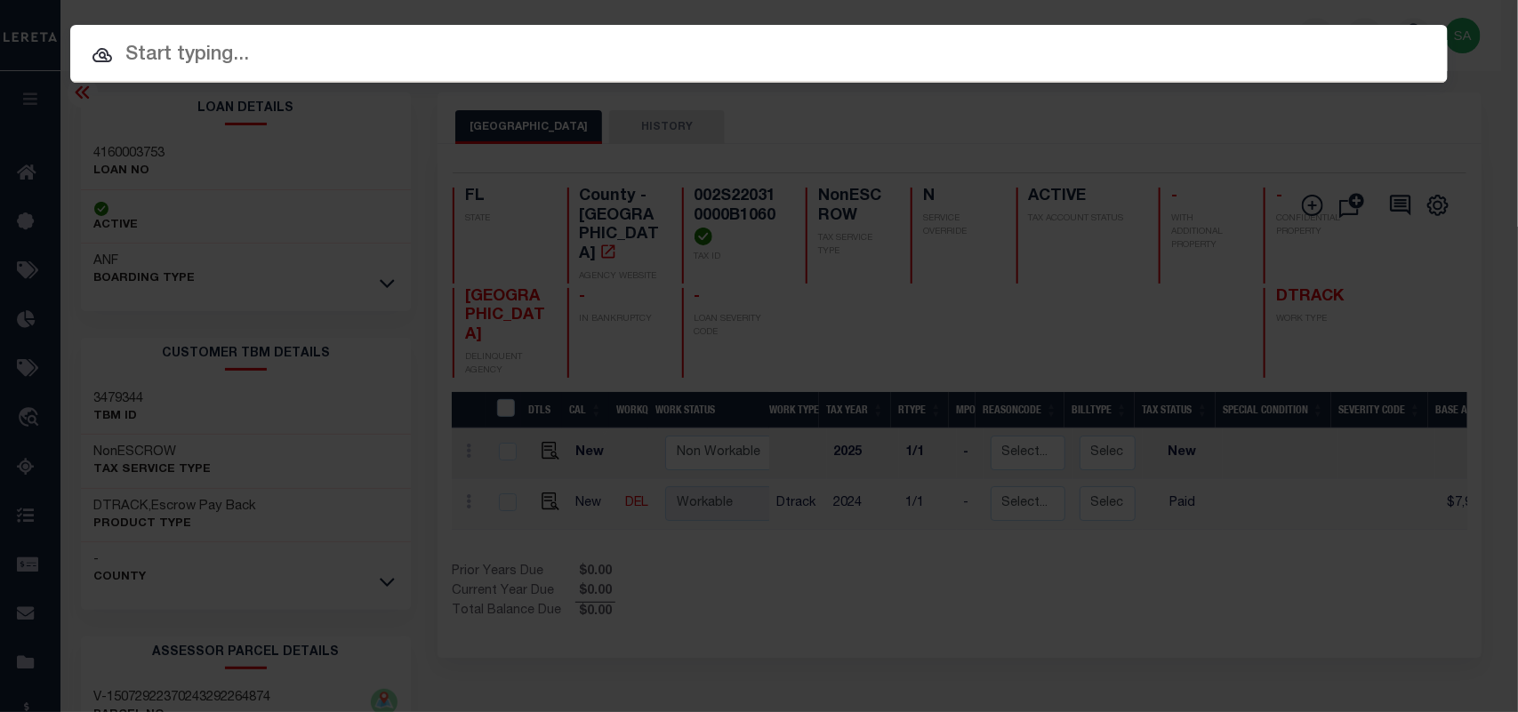
paste input "1700018042"
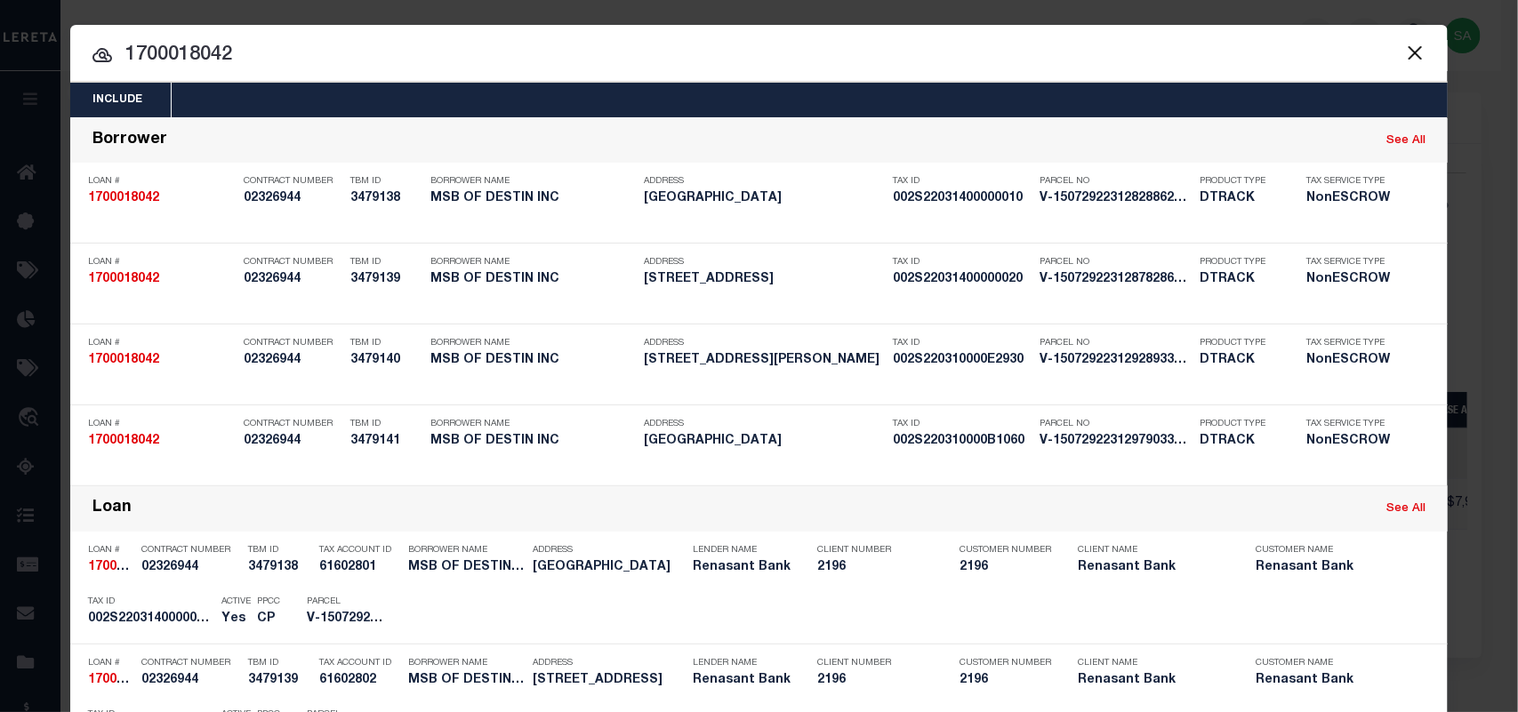
click at [1408, 51] on button "Close" at bounding box center [1414, 52] width 23 height 23
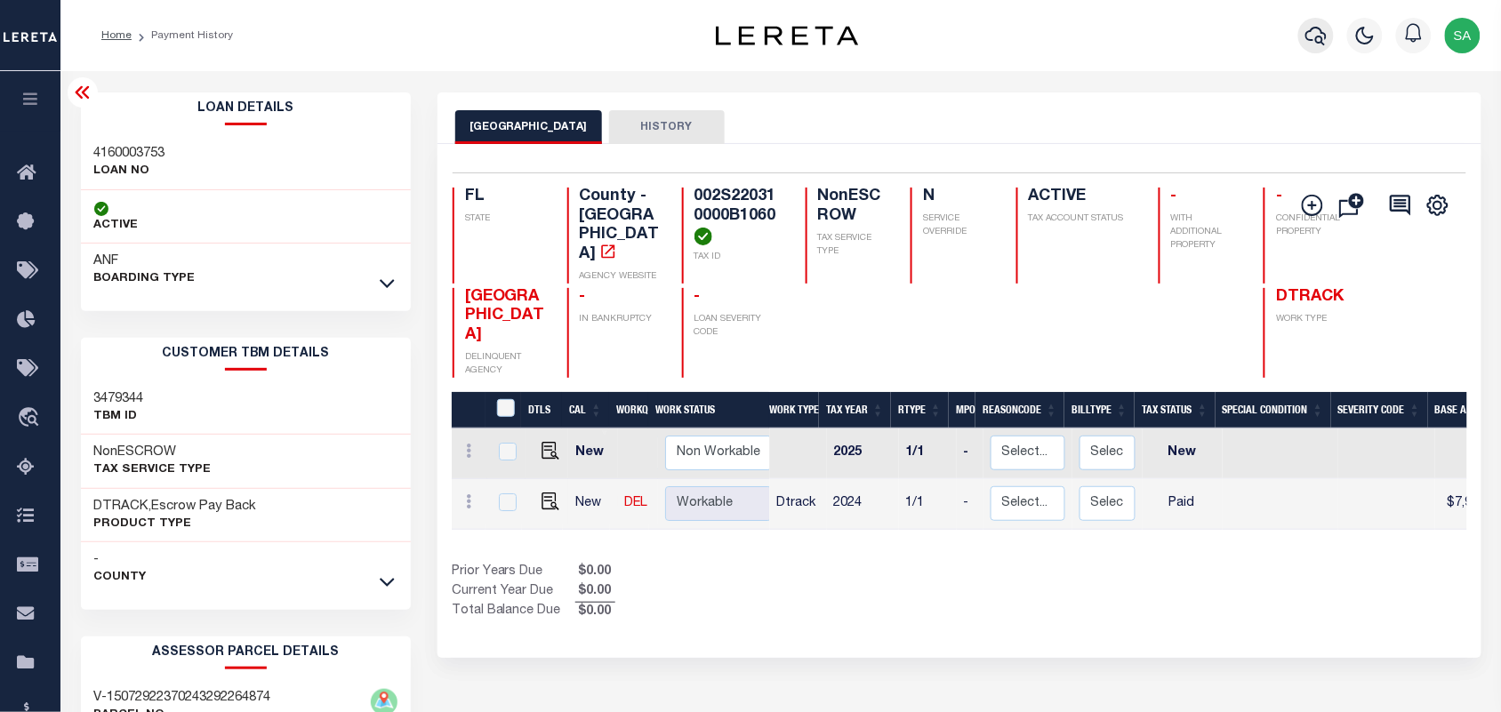
click at [1312, 31] on icon "button" at bounding box center [1315, 36] width 21 height 19
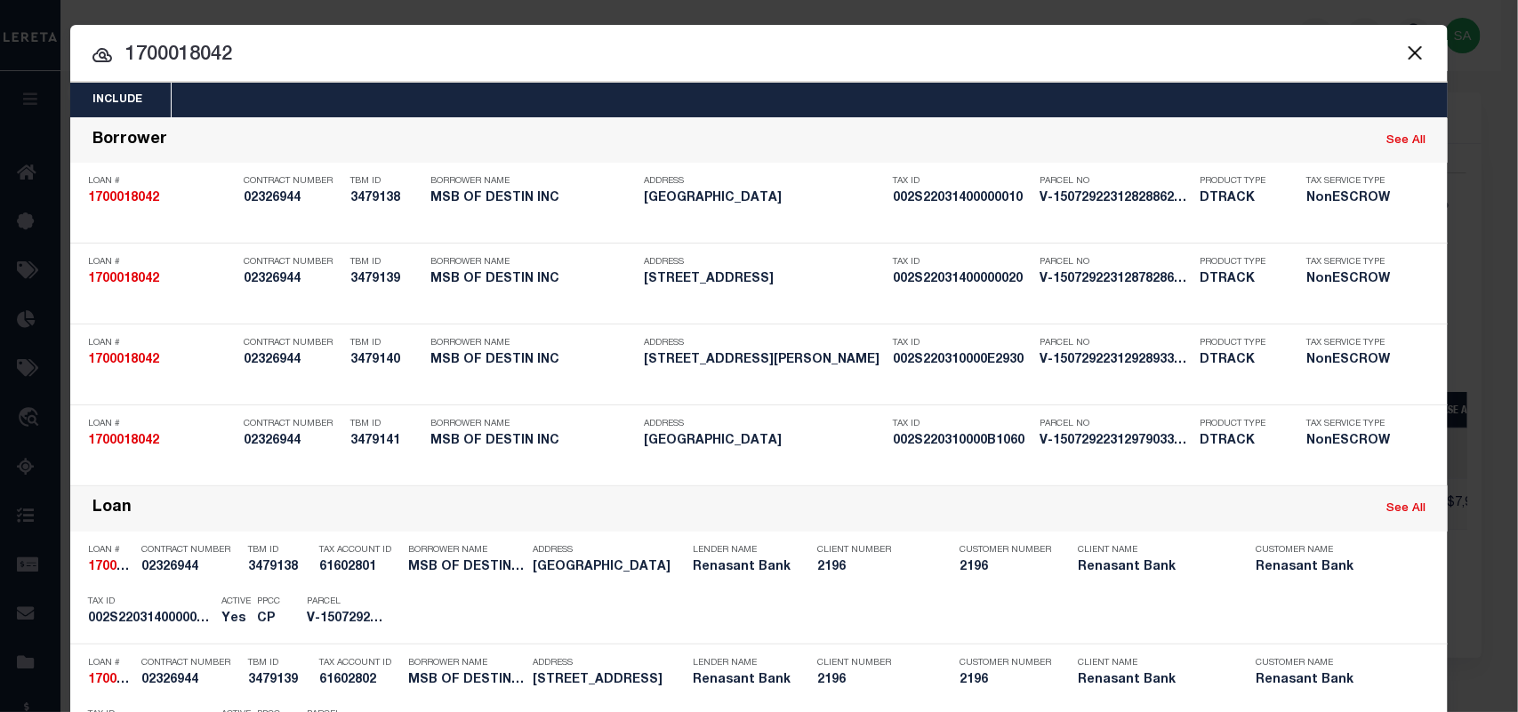
click at [1201, 42] on input "1700018042" at bounding box center [758, 55] width 1377 height 31
drag, startPoint x: 251, startPoint y: 49, endPoint x: 19, endPoint y: 65, distance: 232.6
click at [19, 65] on div "Include Loans TBM Customers Borrowers Payments (Lender Non-Disb) Payments (Lend…" at bounding box center [759, 356] width 1518 height 712
paste input "4280000891"
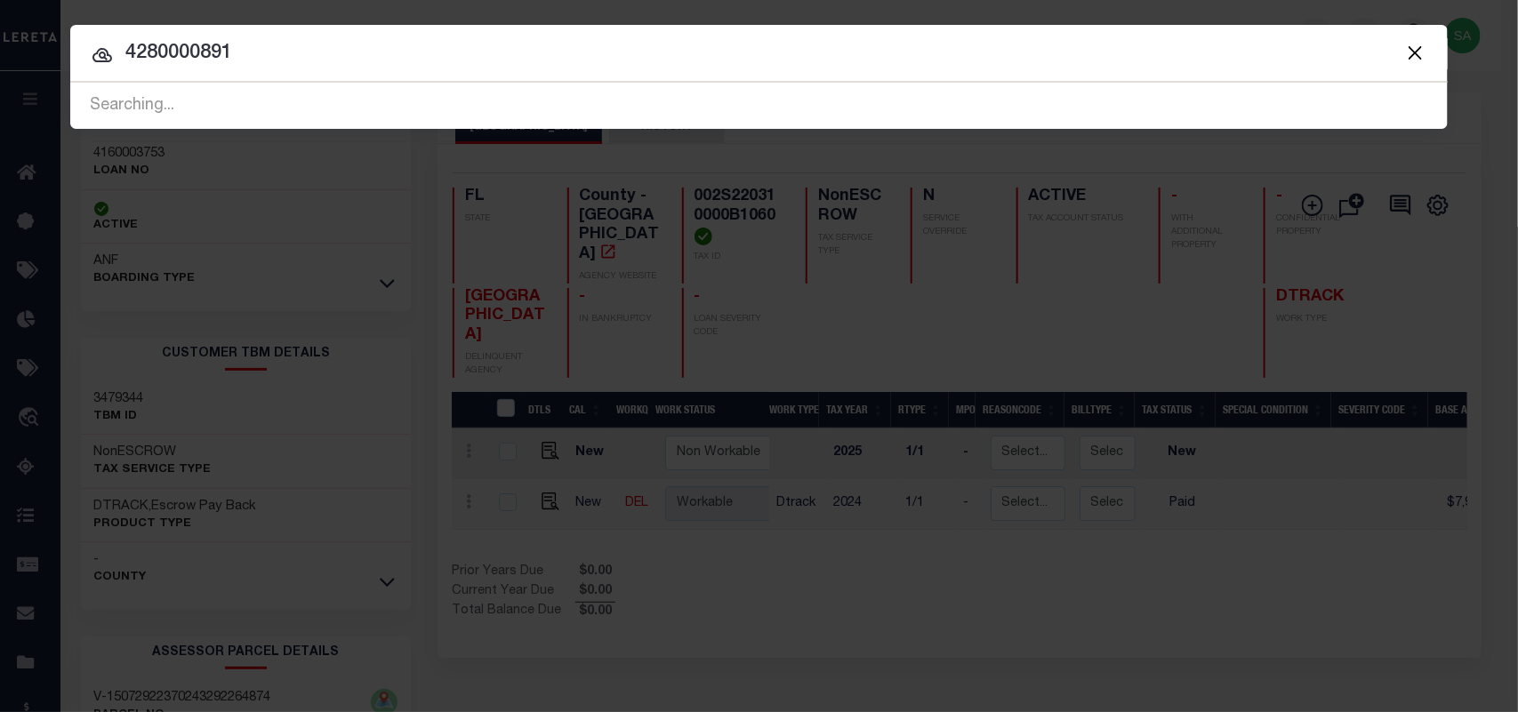
type input "4280000891"
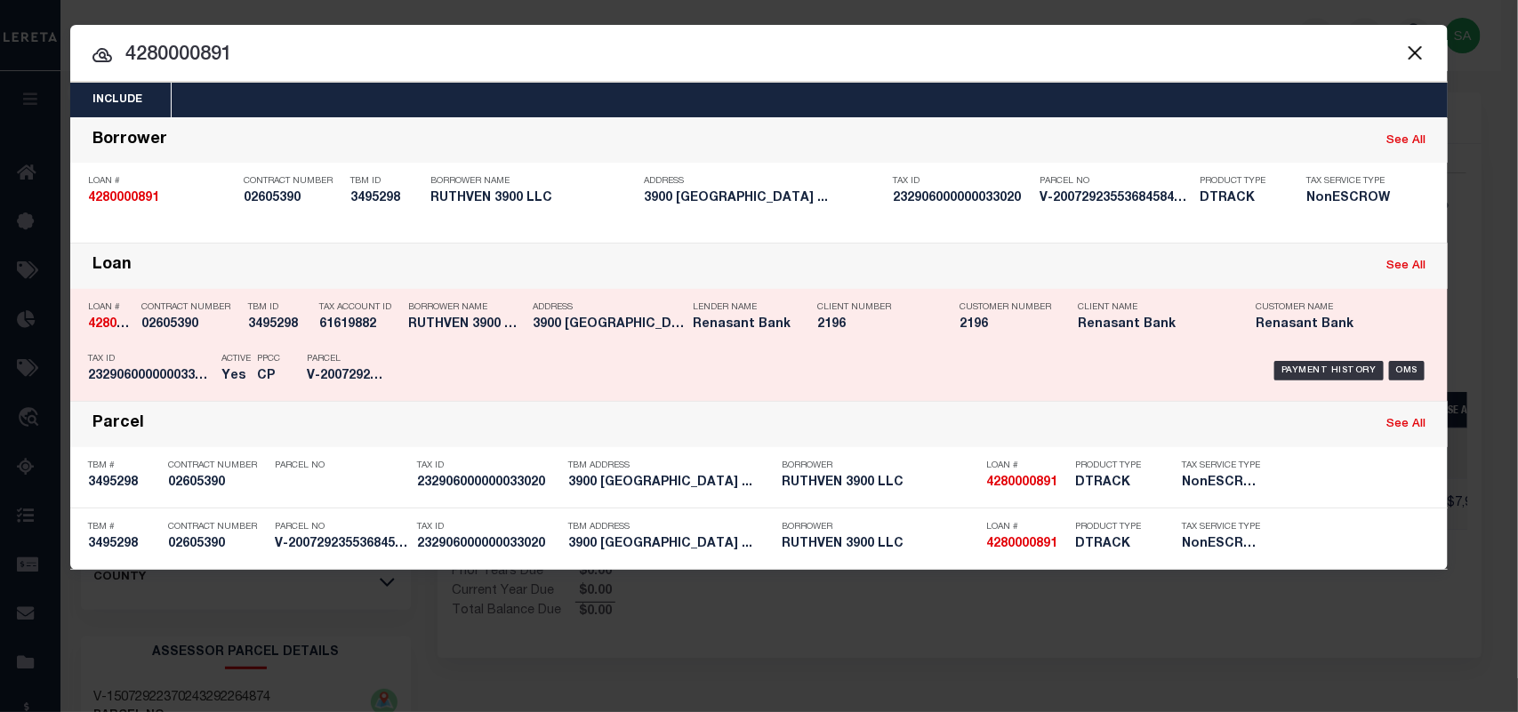
click at [451, 340] on div "Borrower Name RUTHVEN 3900 LLC" at bounding box center [466, 319] width 116 height 52
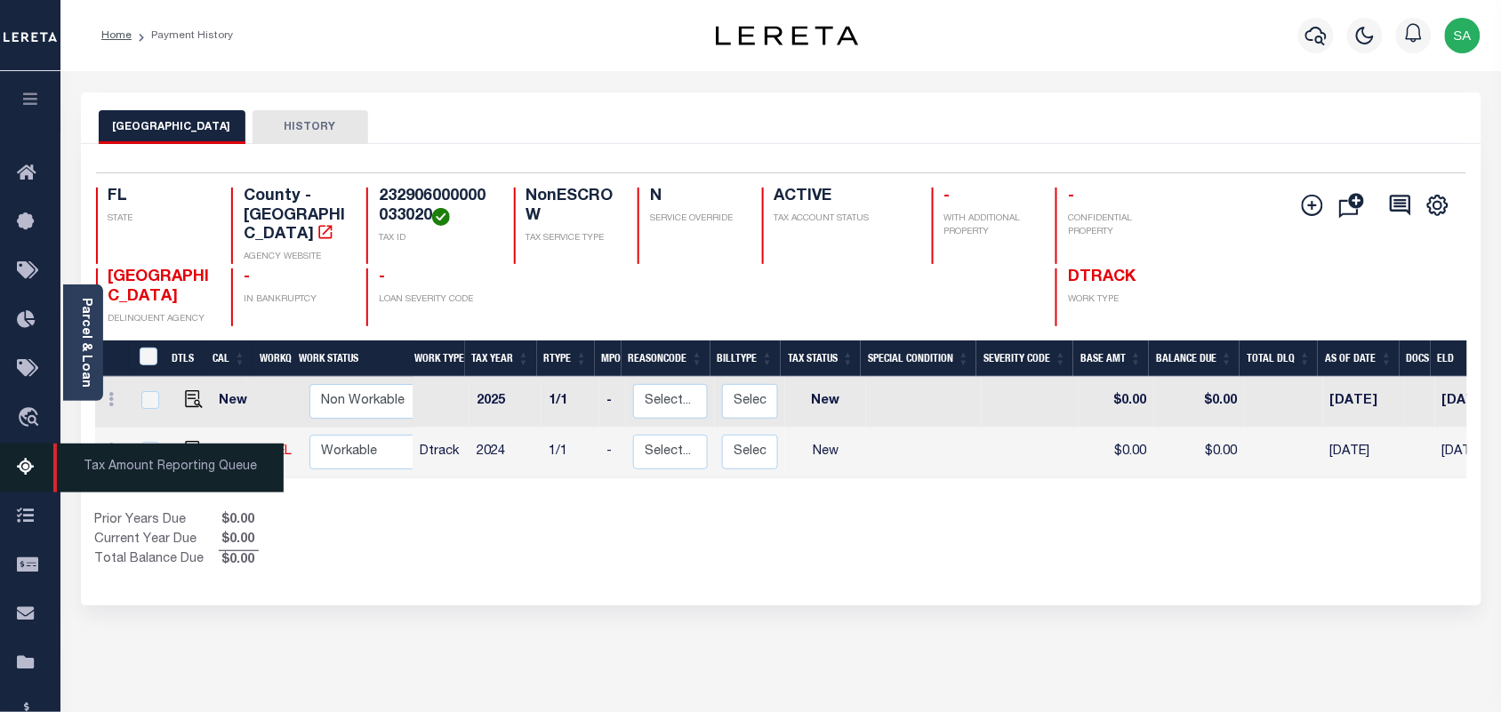
click at [24, 467] on icon at bounding box center [31, 468] width 28 height 22
